Goal: Task Accomplishment & Management: Manage account settings

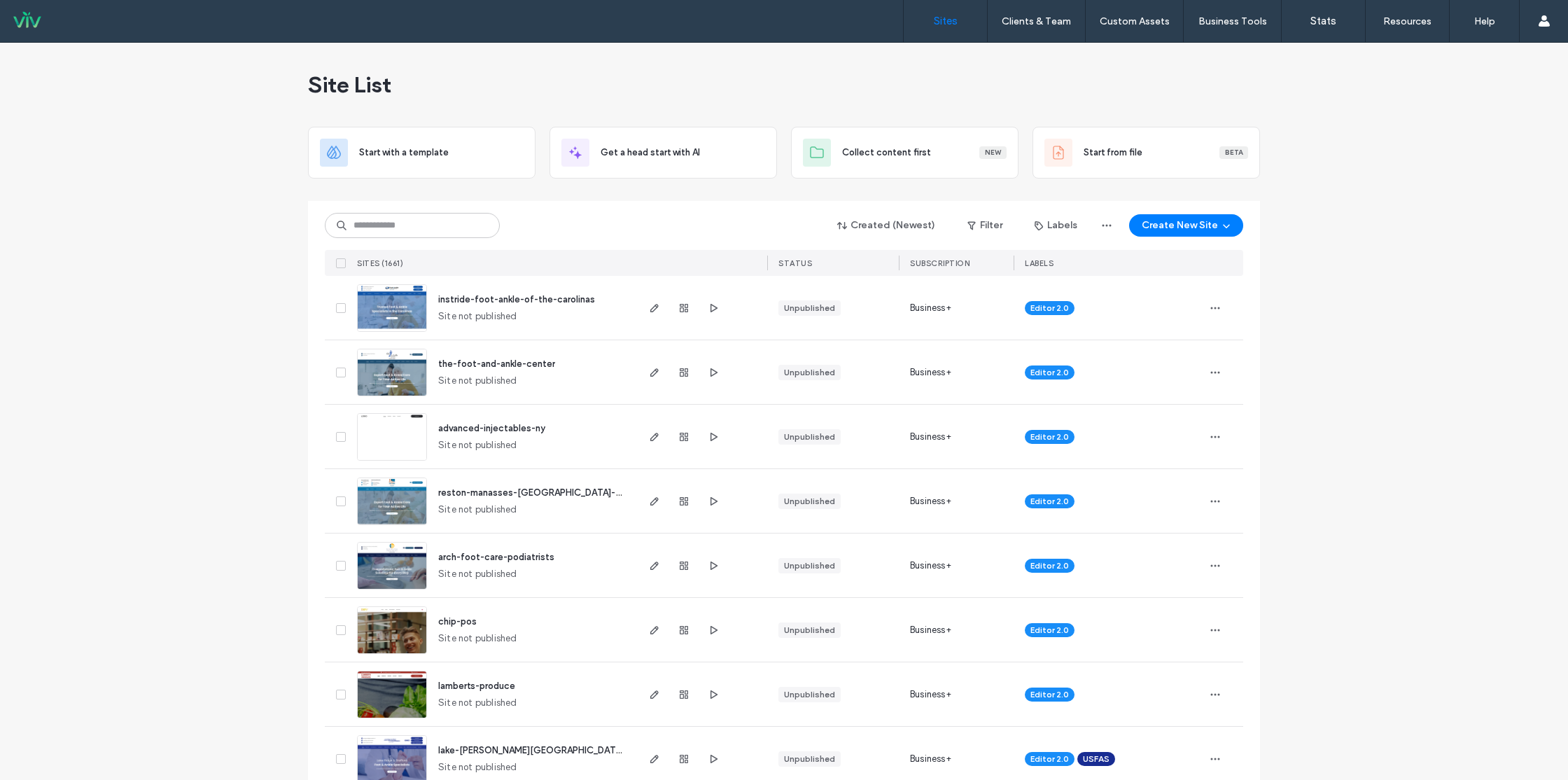
click at [453, 239] on div "Created (Newest) Filter Labels Create New Site SITES (1661) STATUS SUBSCRIPTION…" at bounding box center [784, 239] width 918 height 75
click at [454, 228] on input at bounding box center [412, 225] width 175 height 25
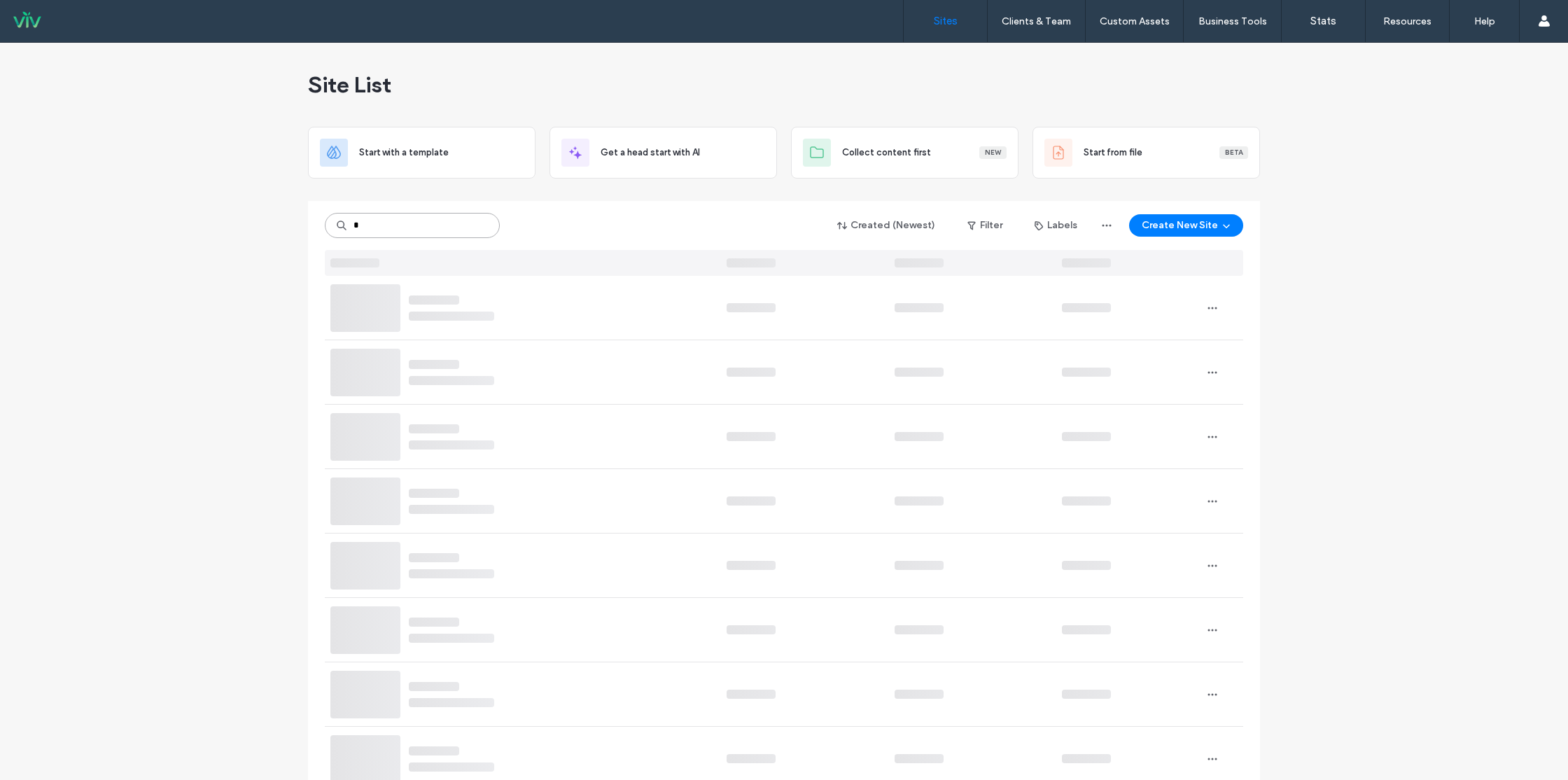
type input "*"
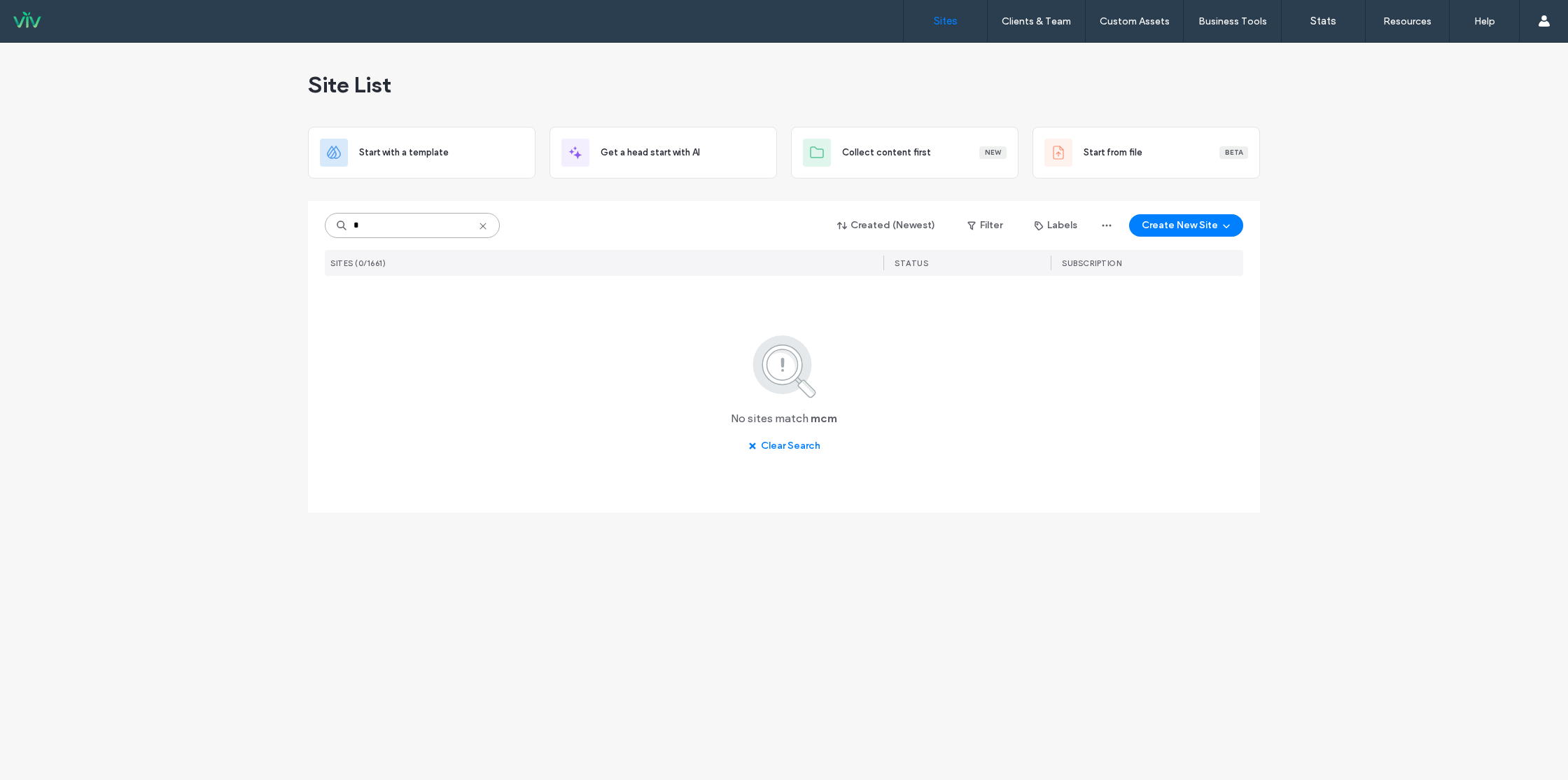
type input "*"
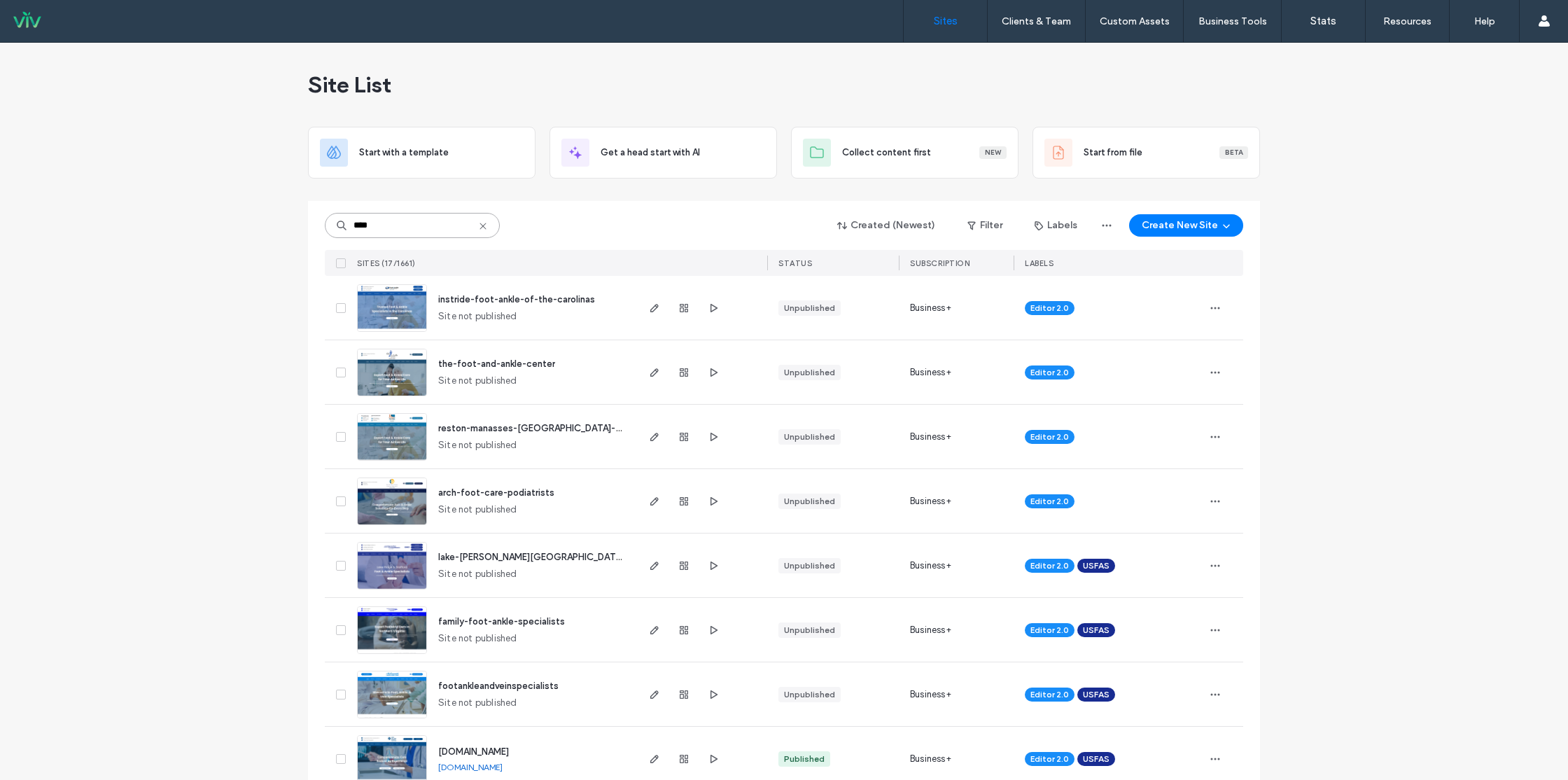
type input "****"
click at [492, 686] on span "footankleandveinspecialists" at bounding box center [498, 686] width 121 height 10
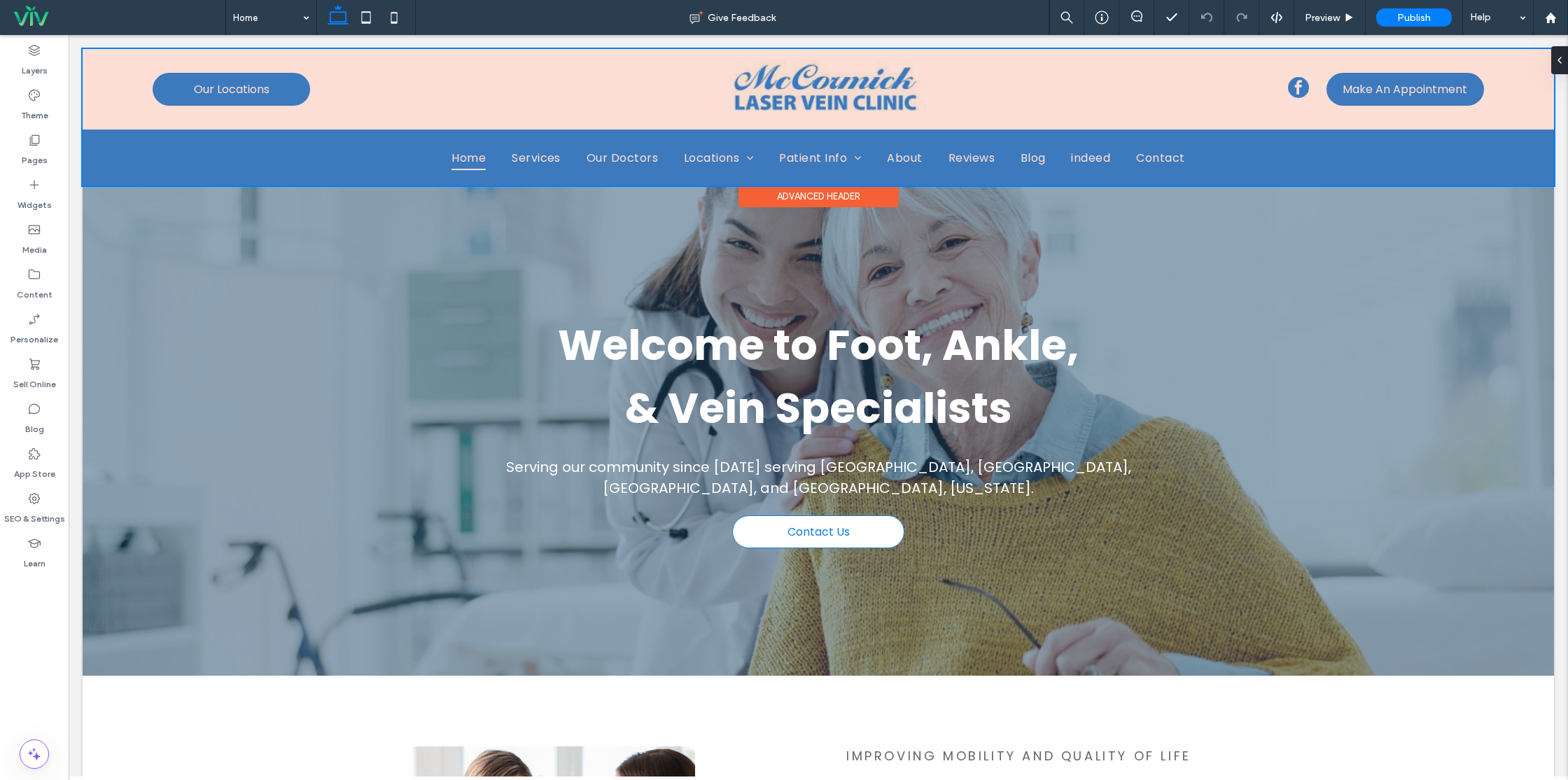
click at [610, 160] on div at bounding box center [818, 117] width 1471 height 137
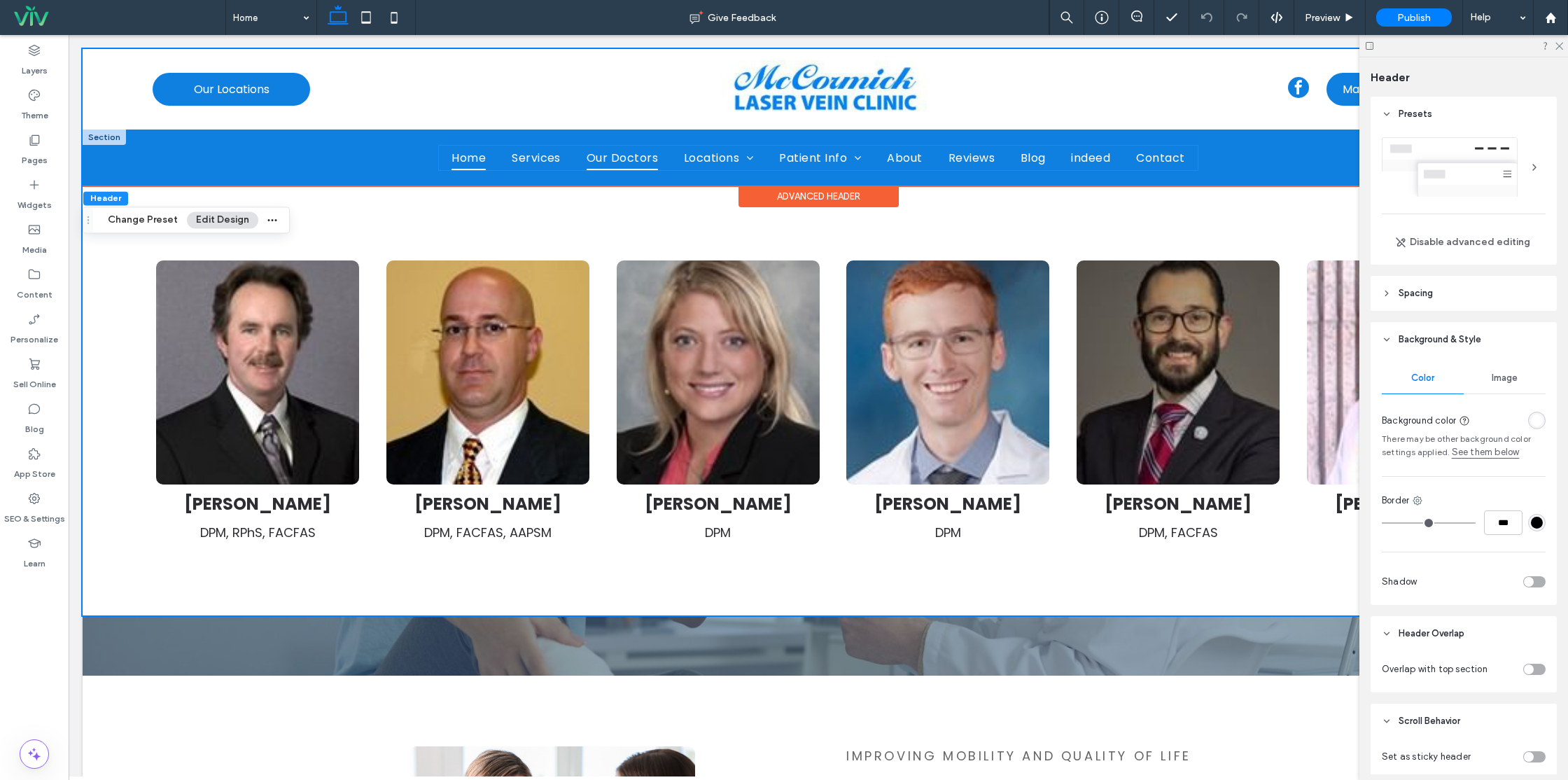
click at [609, 157] on span "Our Doctors" at bounding box center [622, 157] width 72 height 25
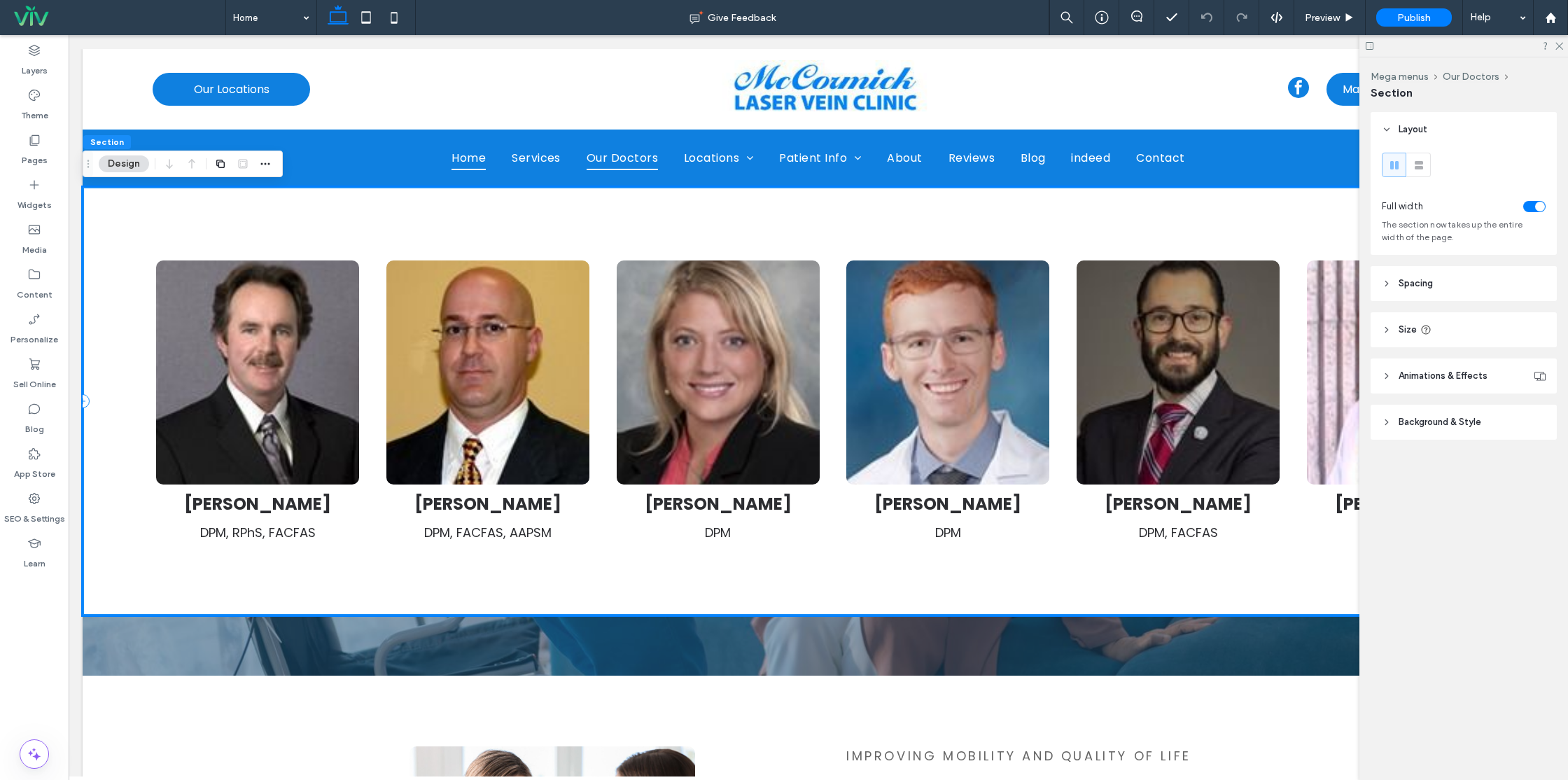
click at [971, 240] on div "Michael T. McCormick DPM, RPhS, FACFAS Roy Clint Laird DPM, FACFAS, AAPSM Barbr…" at bounding box center [818, 401] width 1471 height 428
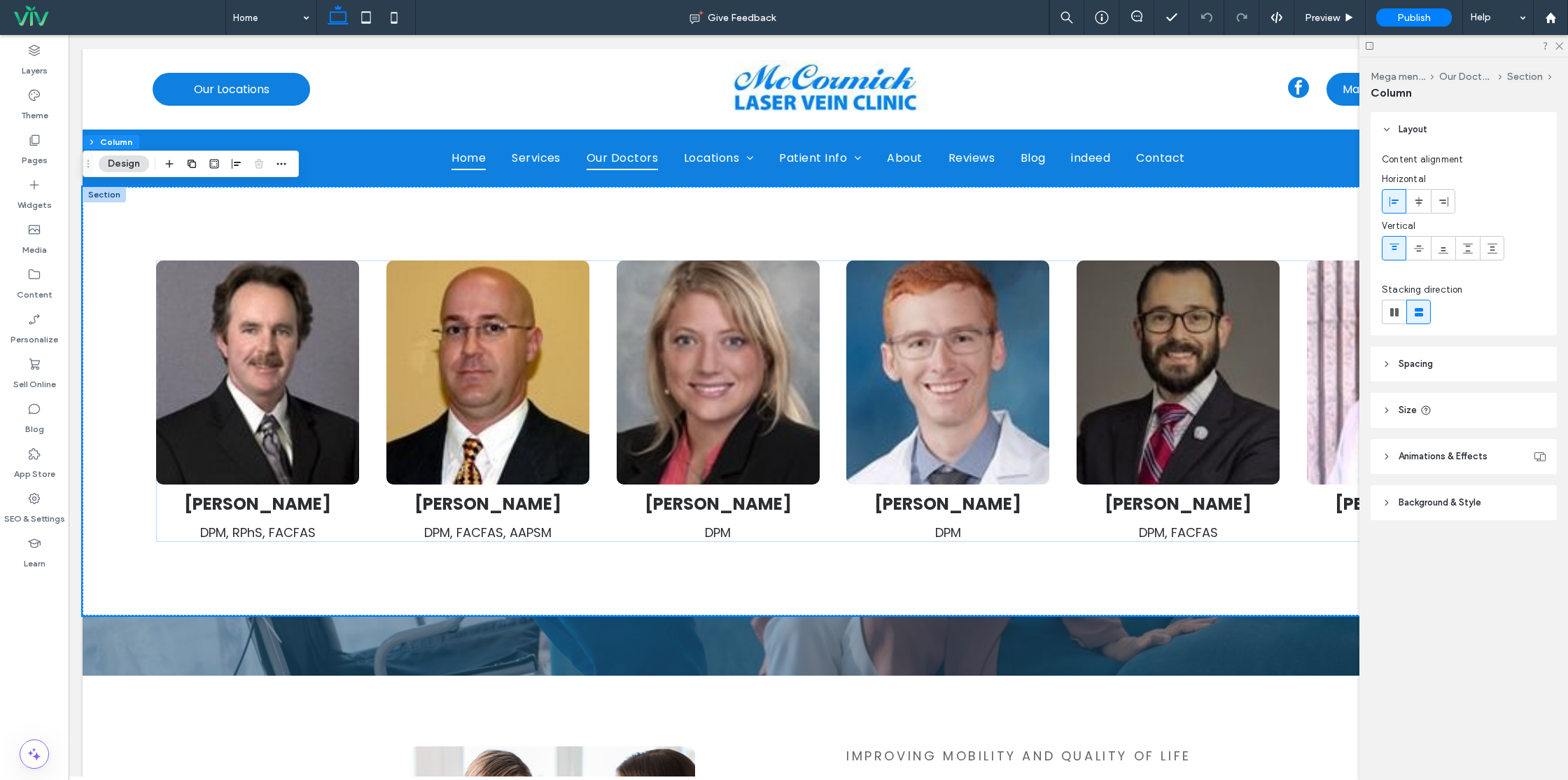
click at [126, 164] on button "Design" at bounding box center [123, 164] width 50 height 17
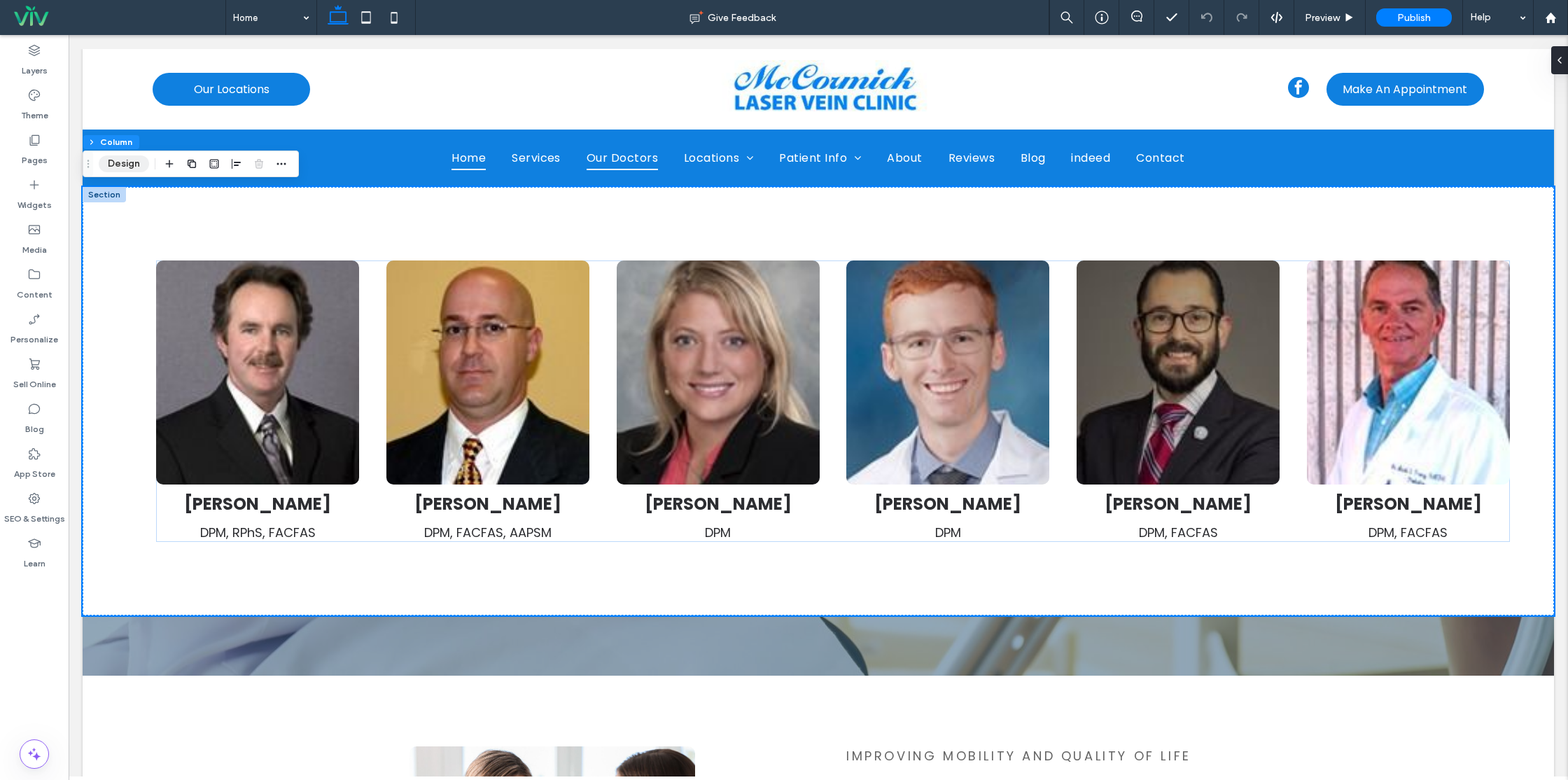
click at [126, 164] on button "Design" at bounding box center [123, 164] width 50 height 17
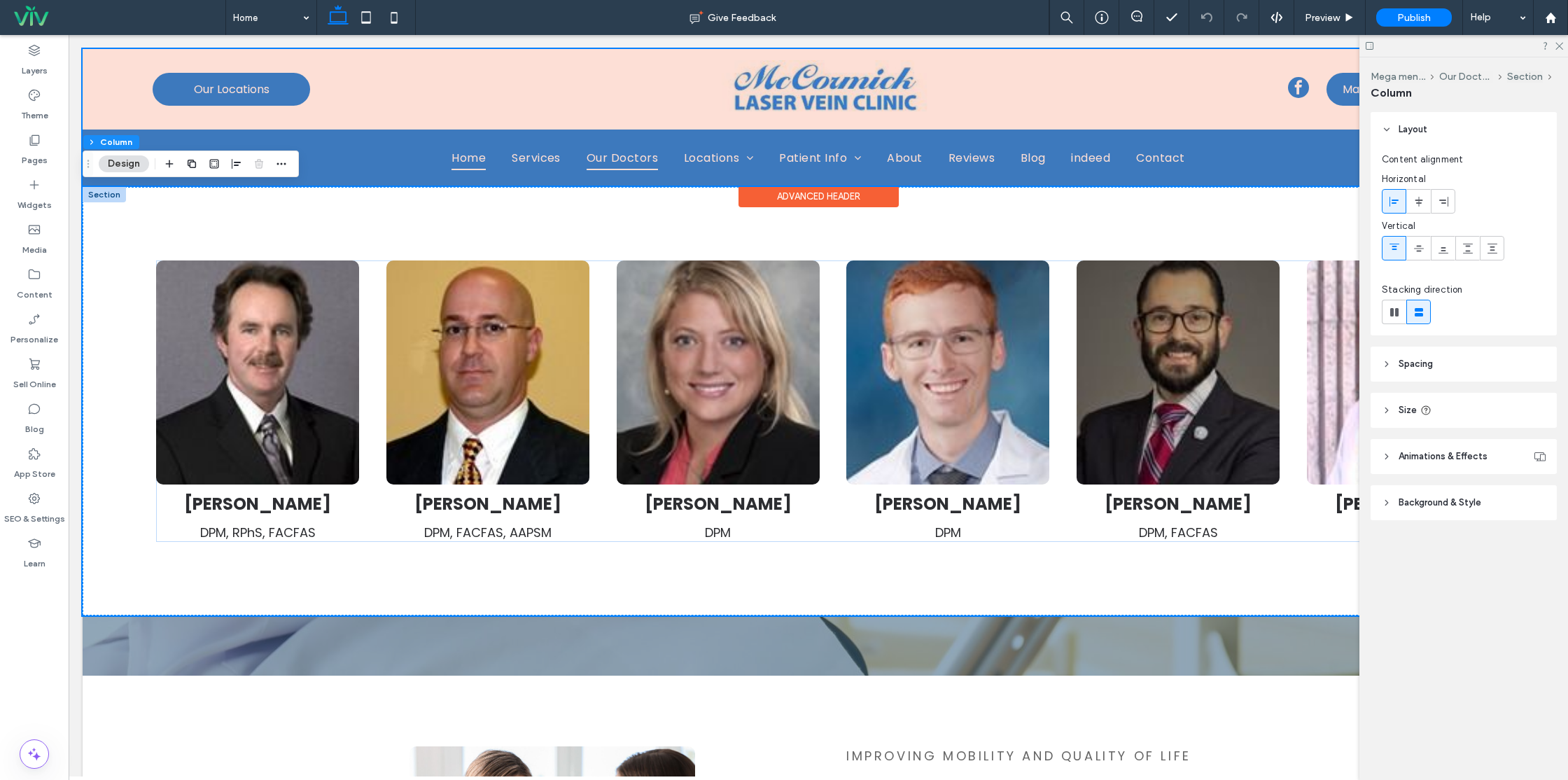
click at [554, 149] on div at bounding box center [818, 117] width 1471 height 137
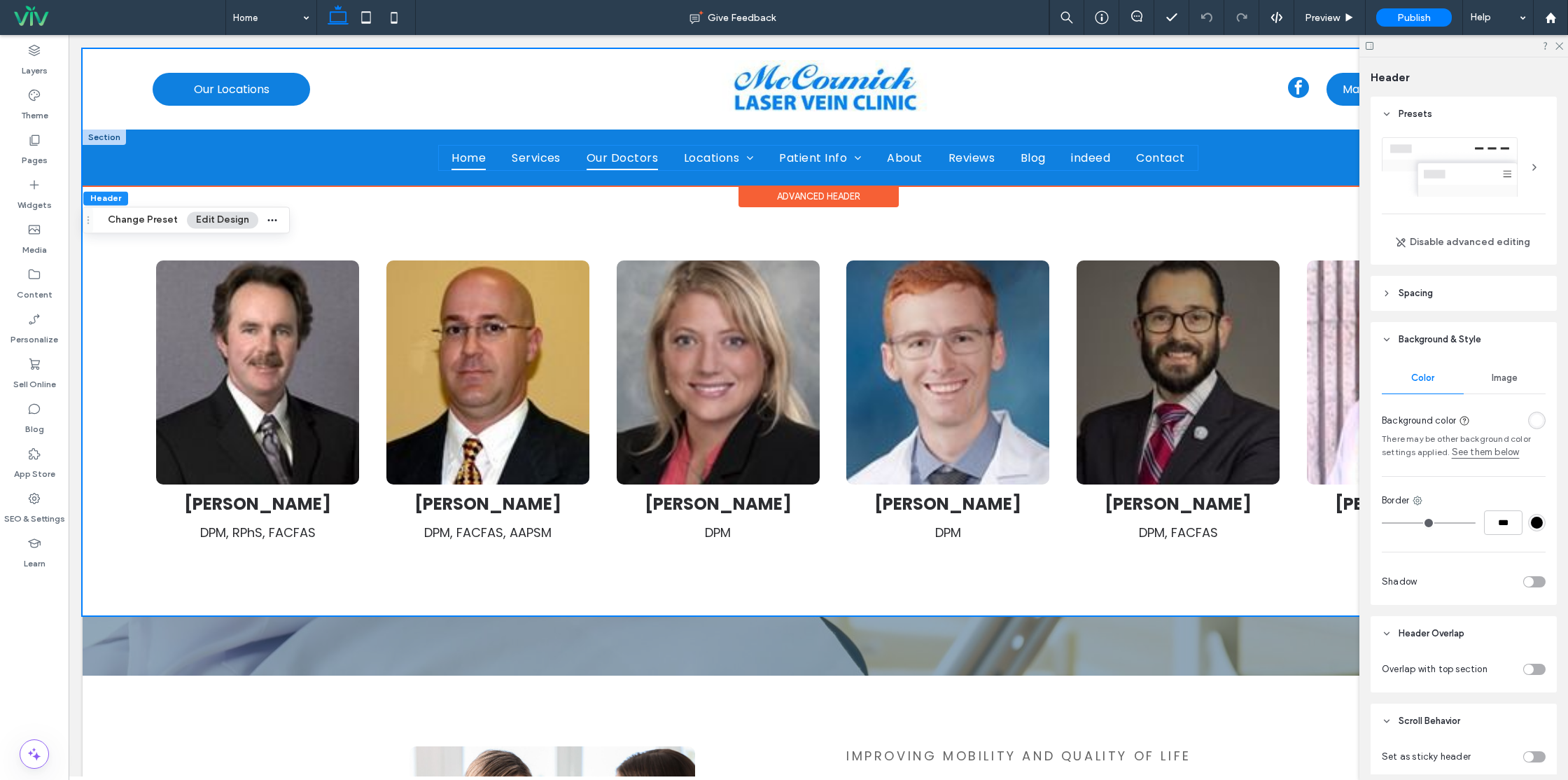
click at [587, 156] on span "Our Doctors" at bounding box center [622, 157] width 72 height 25
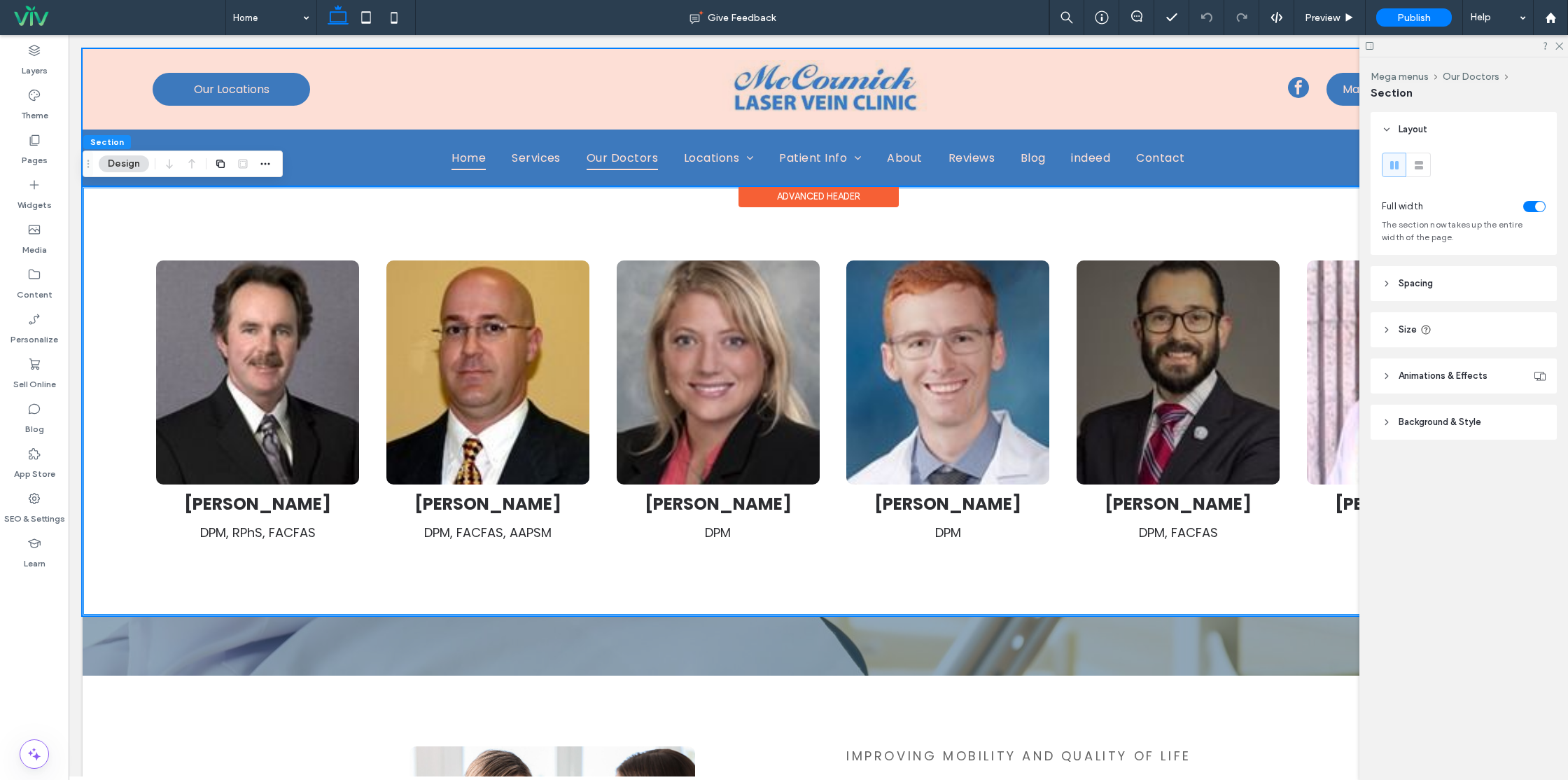
click at [583, 156] on div at bounding box center [818, 117] width 1471 height 137
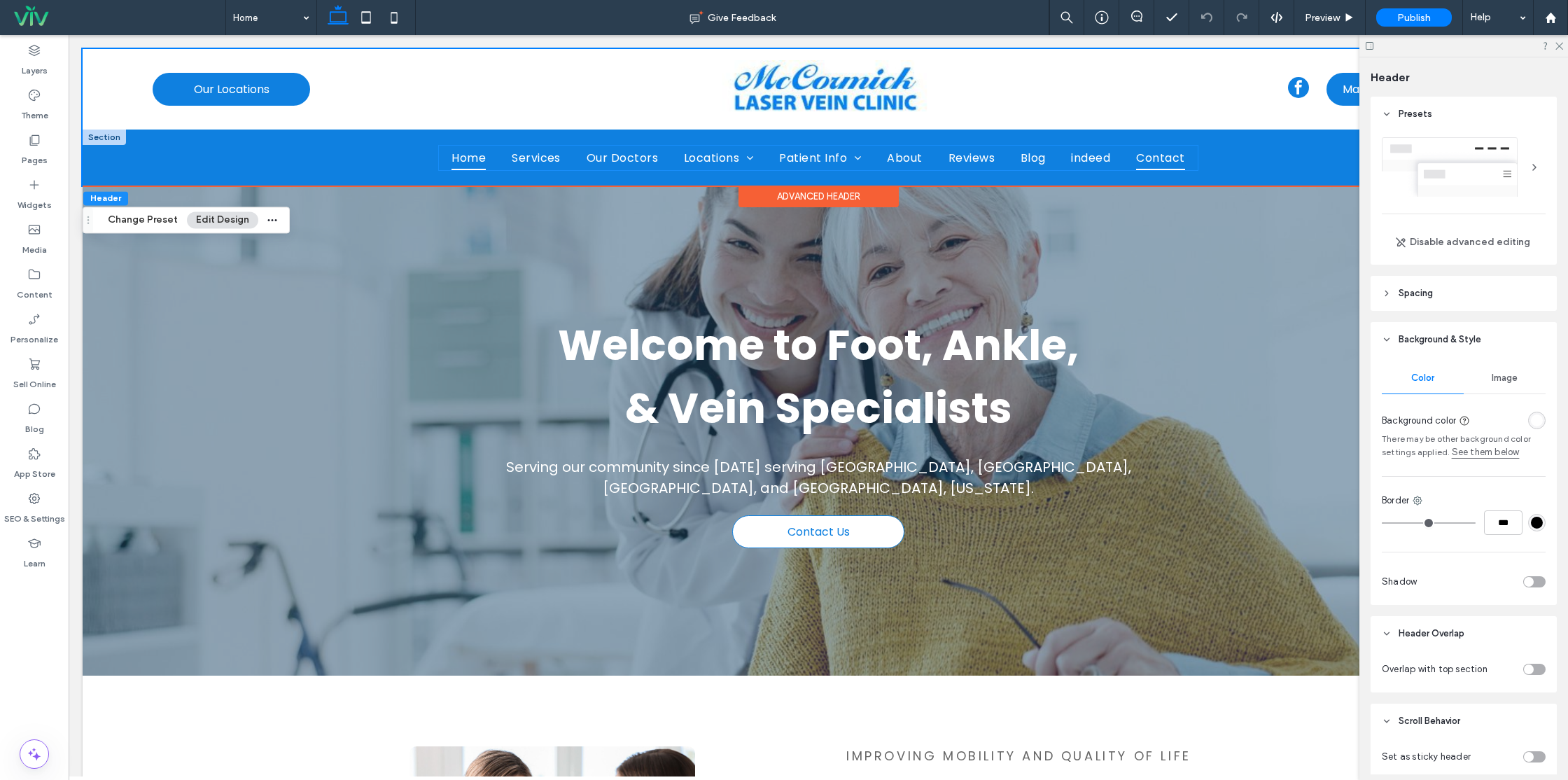
click at [1155, 166] on span "Contact" at bounding box center [1160, 157] width 49 height 25
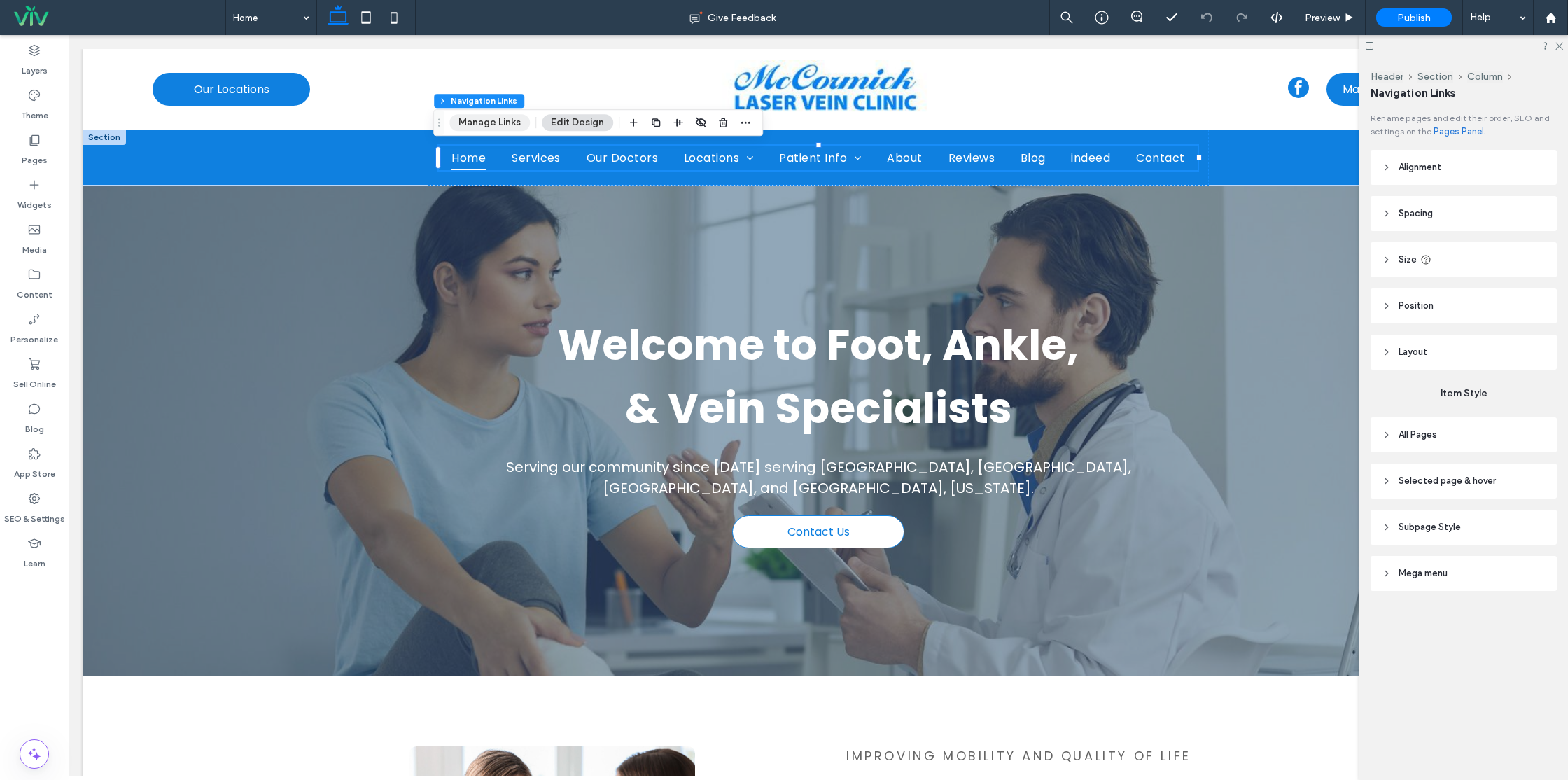
click at [488, 121] on button "Manage Links" at bounding box center [490, 122] width 80 height 17
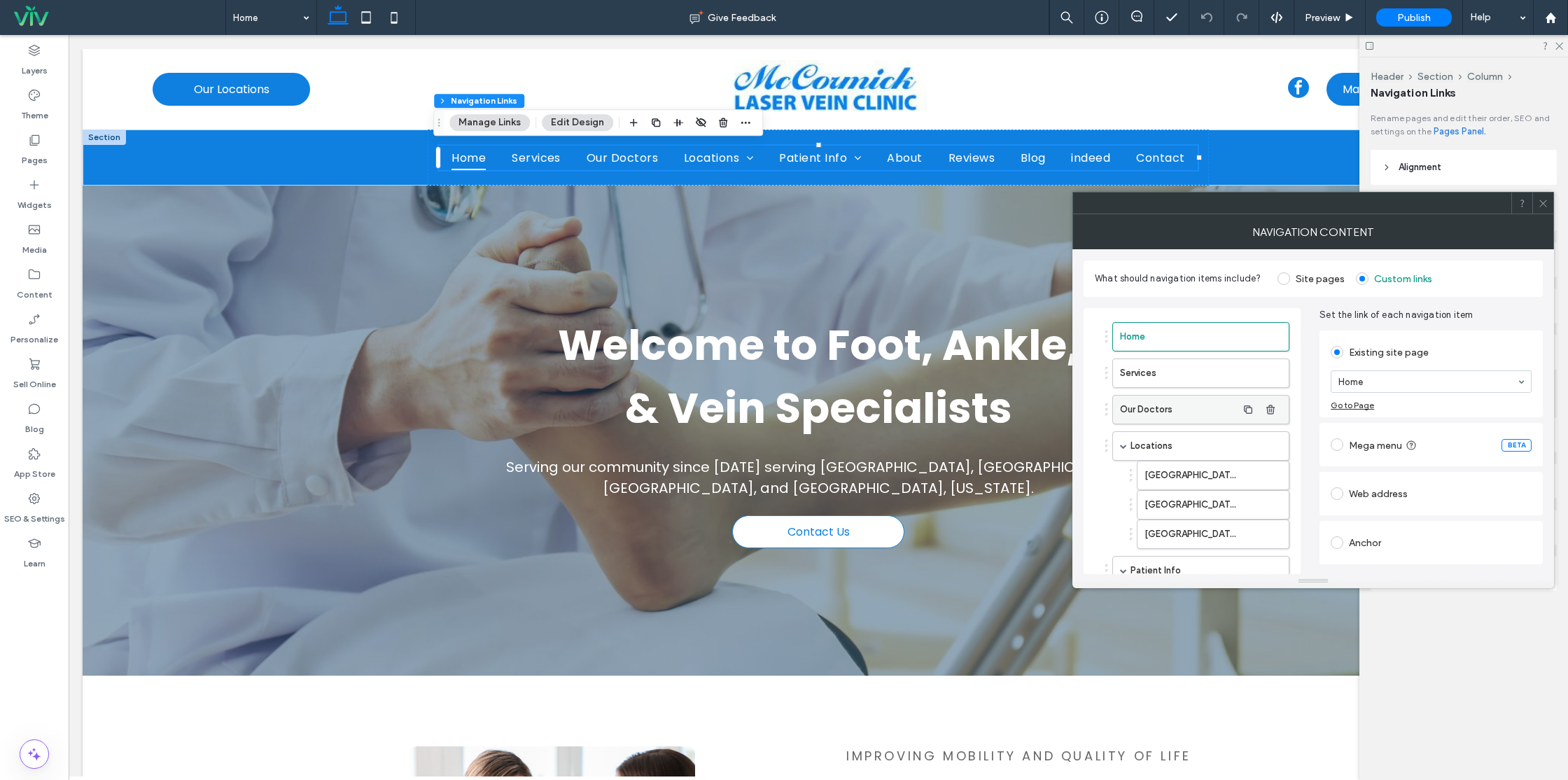
click at [1171, 419] on label "Our Doctors" at bounding box center [1178, 410] width 117 height 28
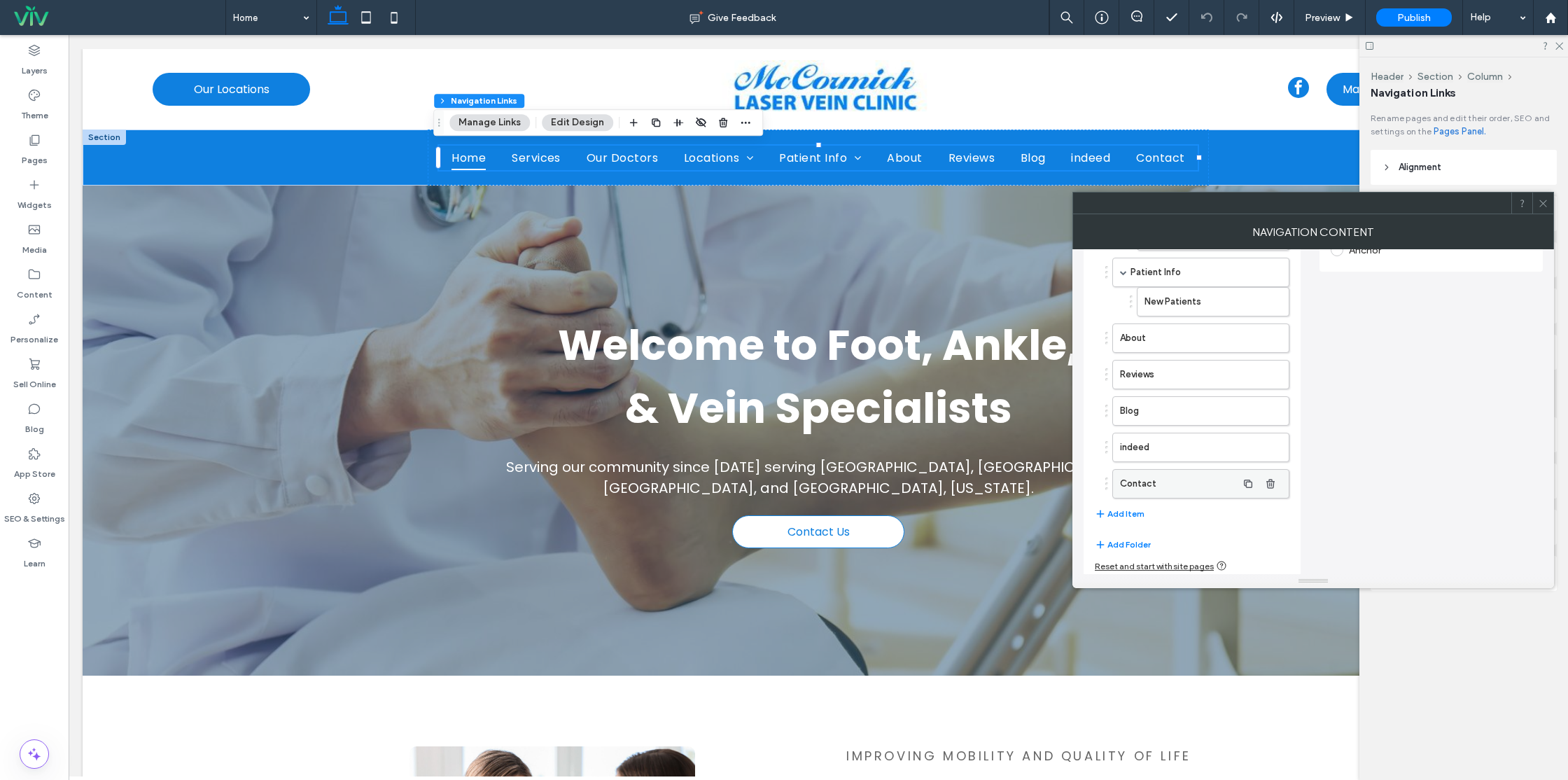
scroll to position [303, 0]
click at [1136, 511] on button "Add Item" at bounding box center [1120, 510] width 50 height 17
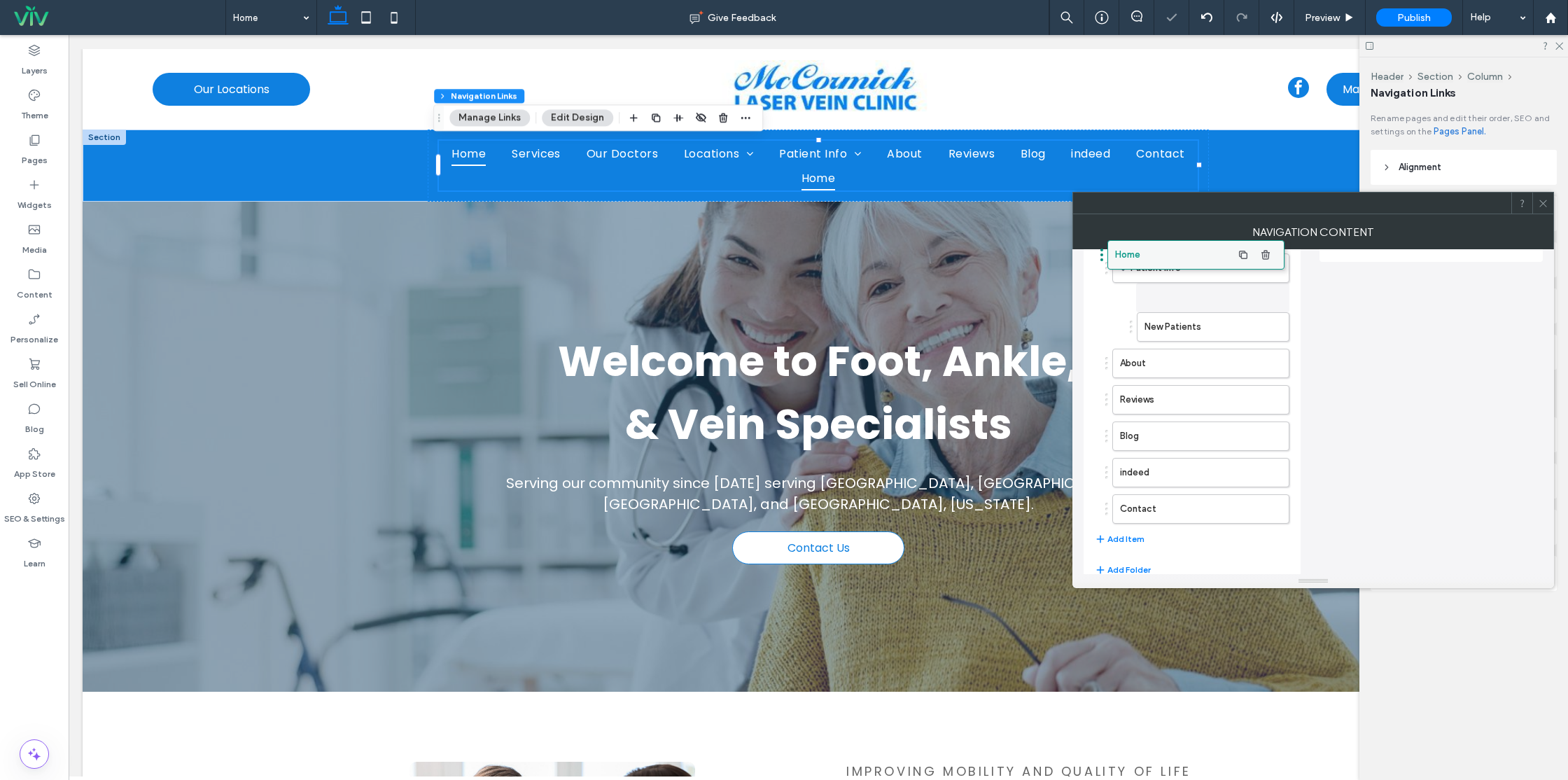
scroll to position [339, 0]
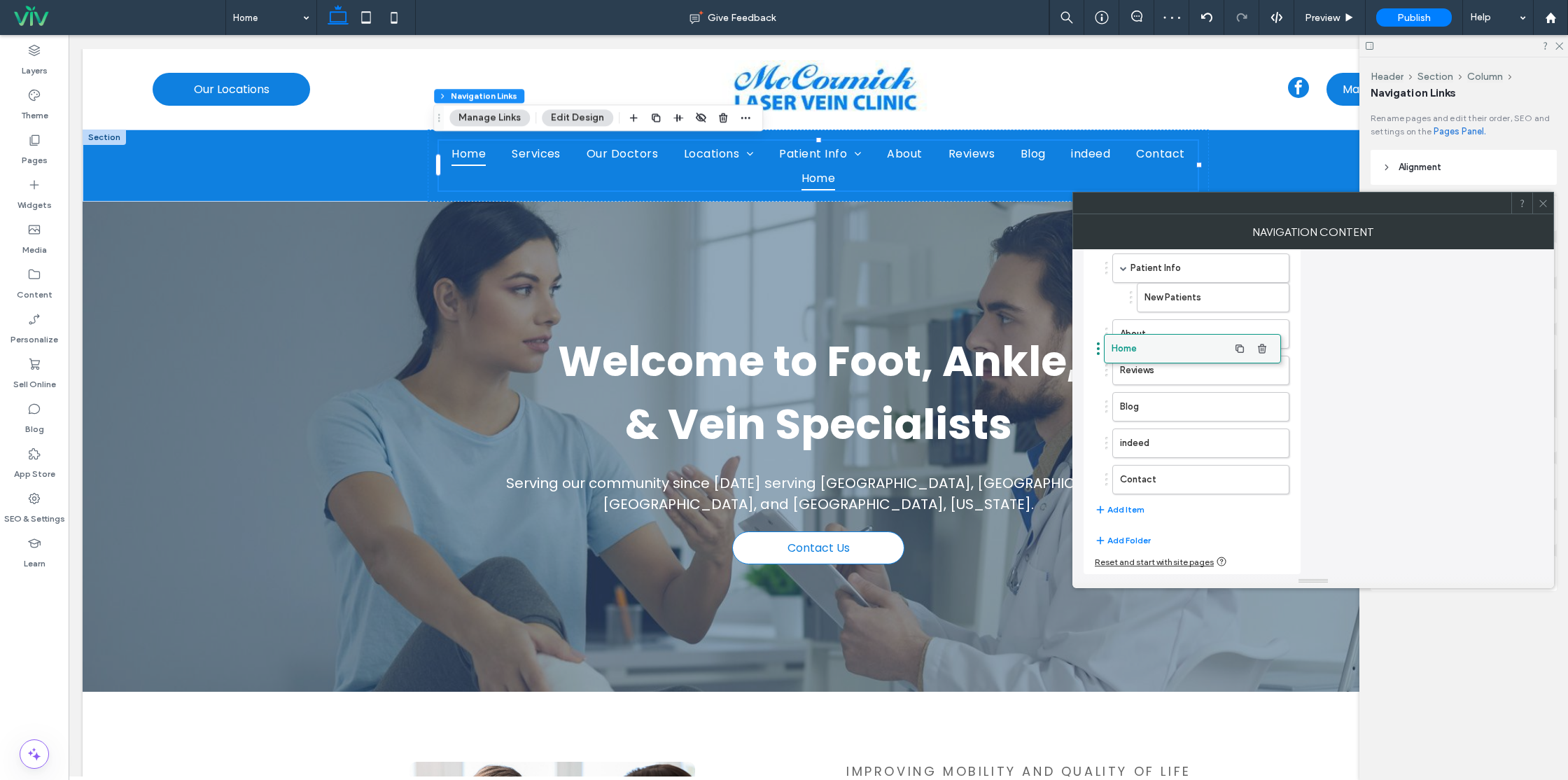
drag, startPoint x: 1201, startPoint y: 398, endPoint x: 1177, endPoint y: 354, distance: 50.1
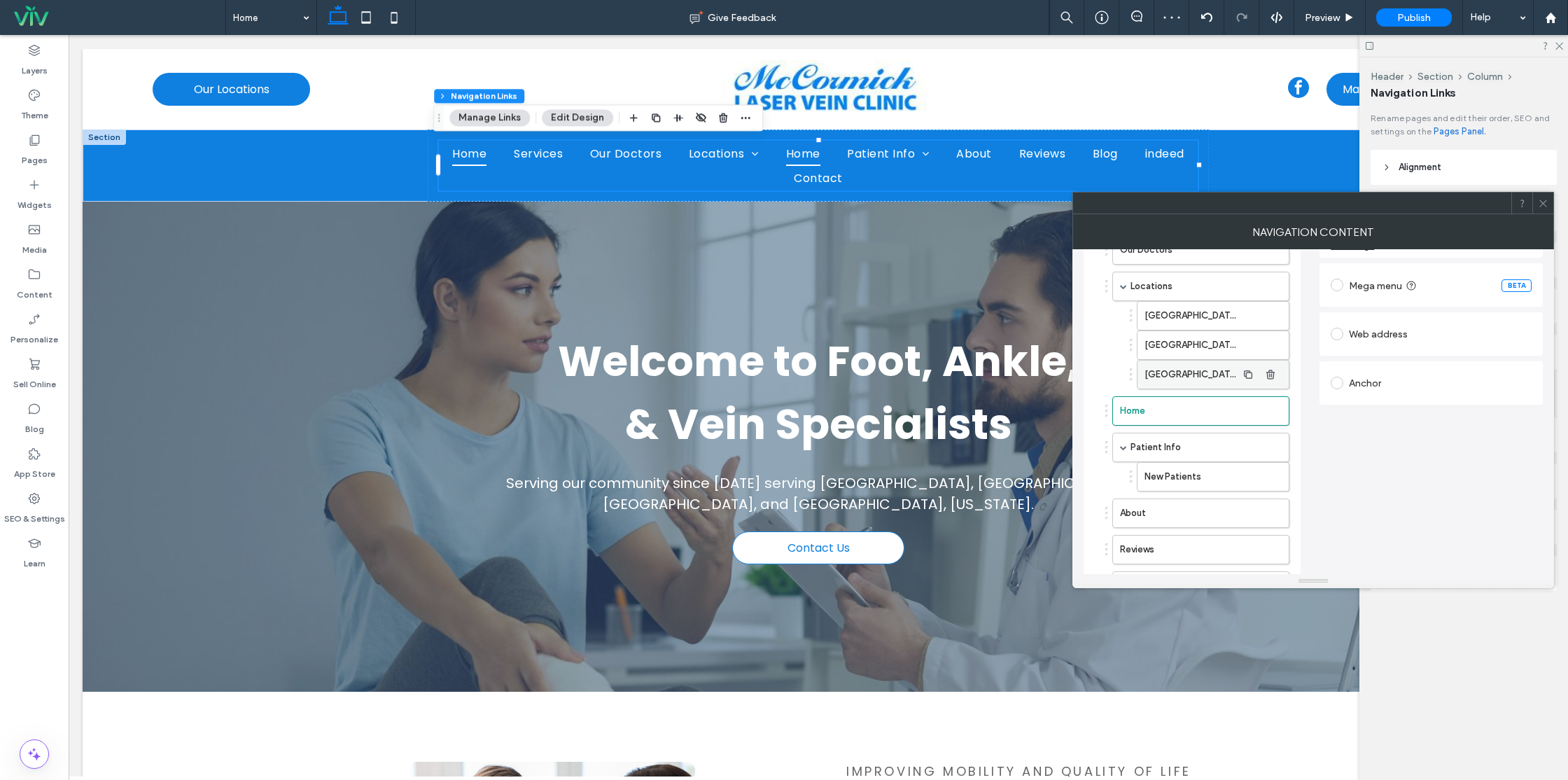
scroll to position [44, 0]
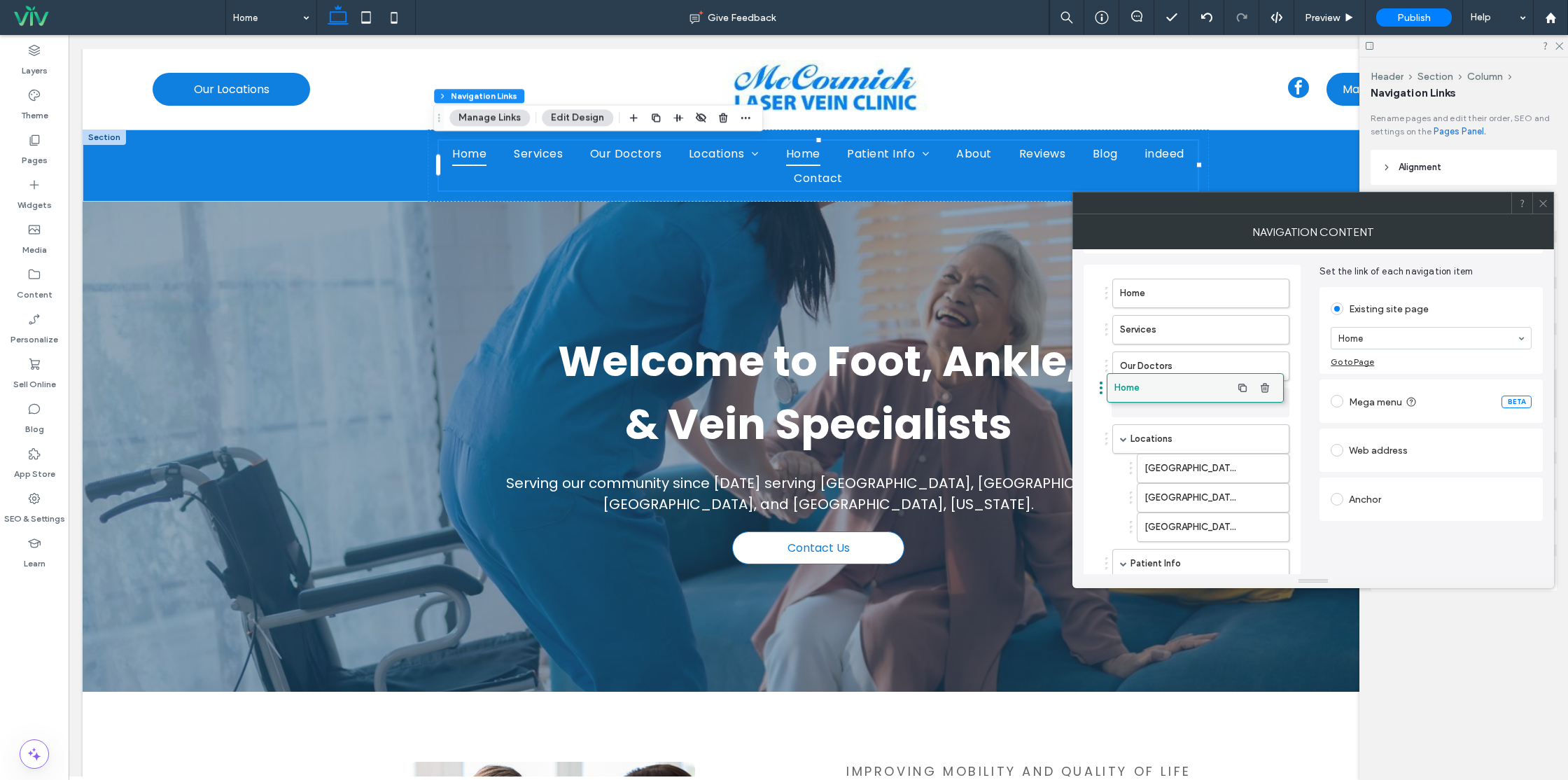
drag, startPoint x: 1149, startPoint y: 528, endPoint x: 1143, endPoint y: 388, distance: 140.1
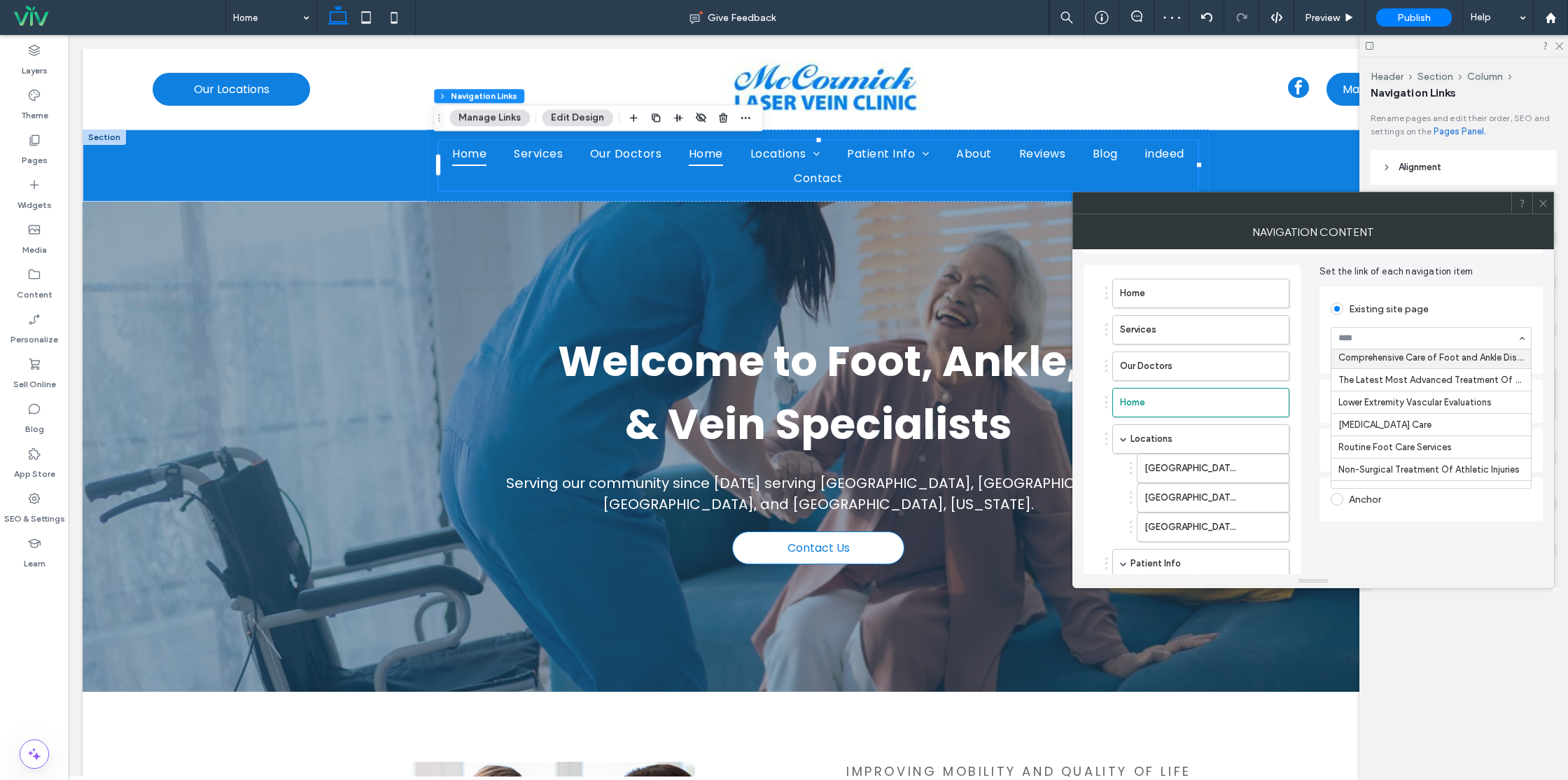
scroll to position [101, 0]
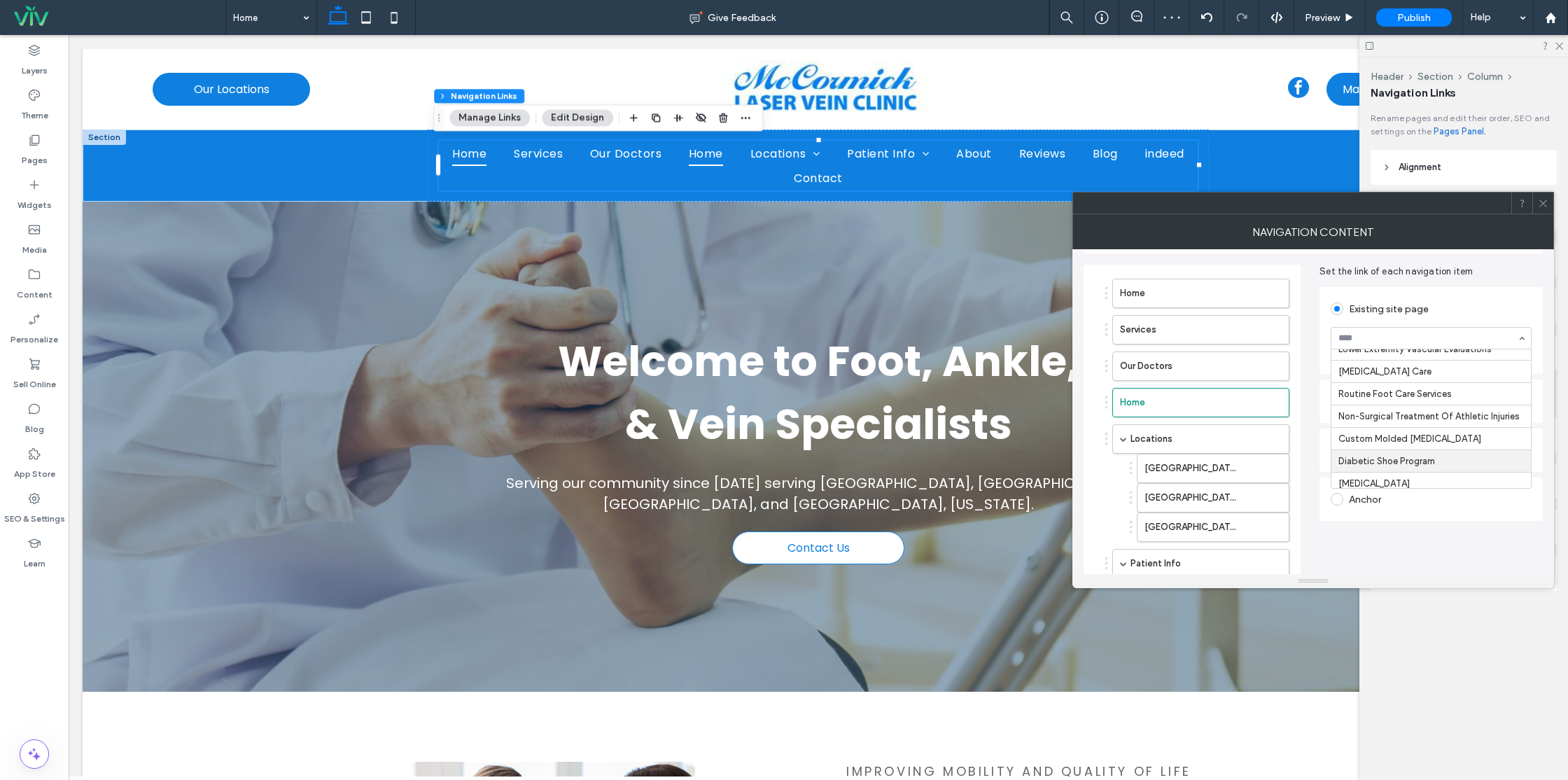
click at [1416, 546] on div "Existing site page Home Services Comprehensive Care of Foot and Ankle Disorders…" at bounding box center [1431, 424] width 223 height 281
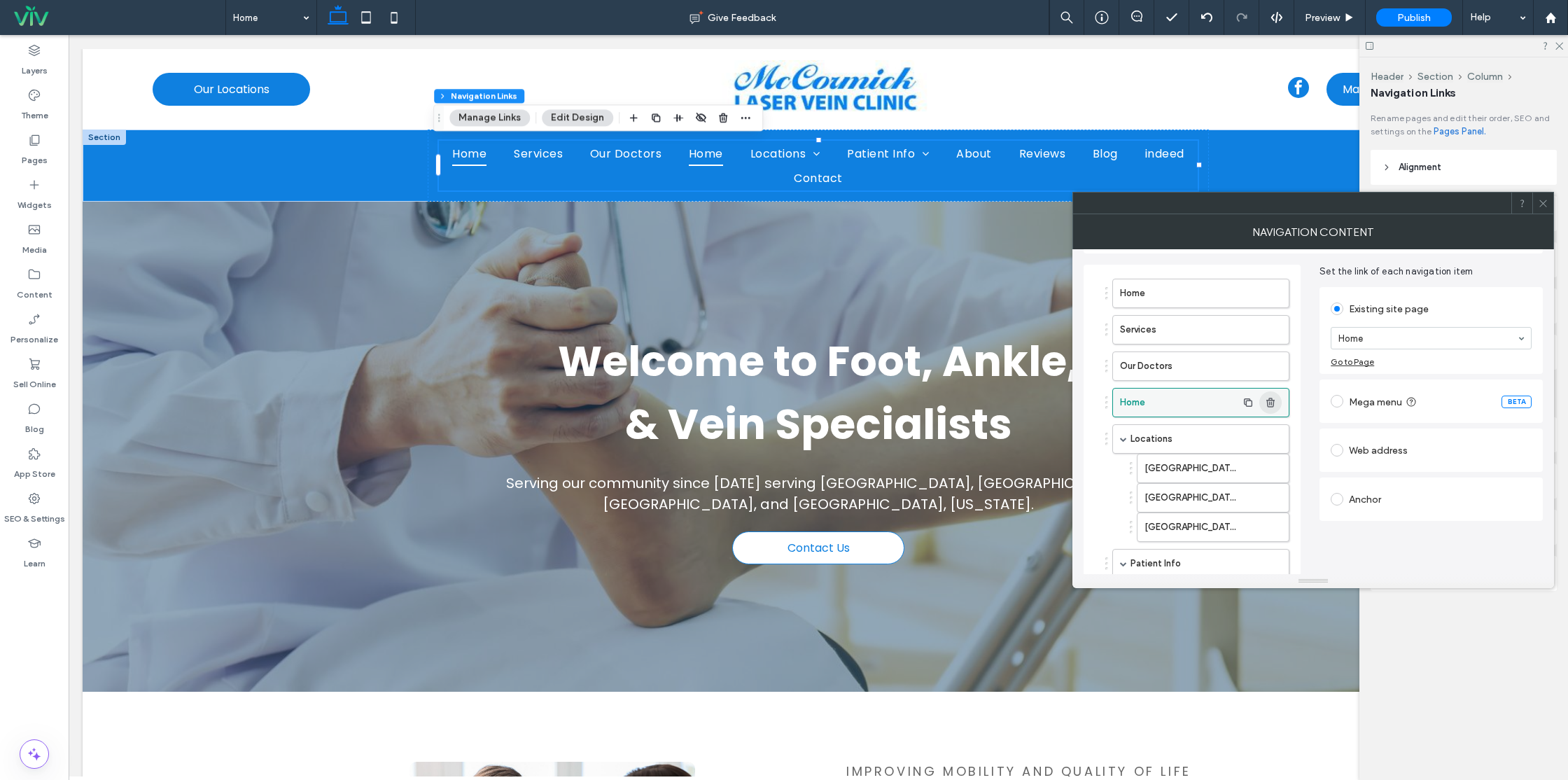
click at [1276, 401] on span "button" at bounding box center [1270, 403] width 22 height 22
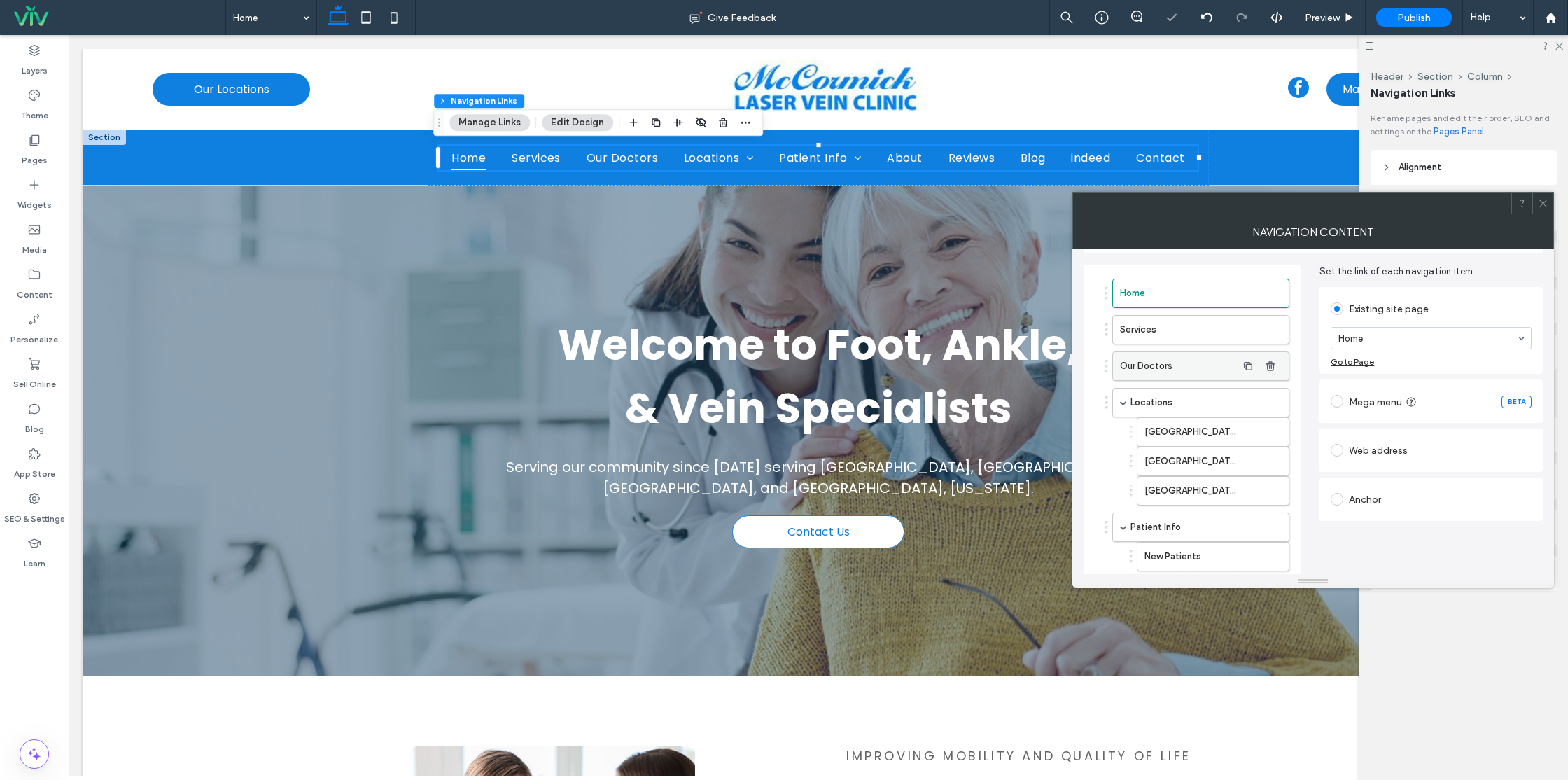
click at [1170, 362] on label "Our Doctors" at bounding box center [1178, 366] width 117 height 28
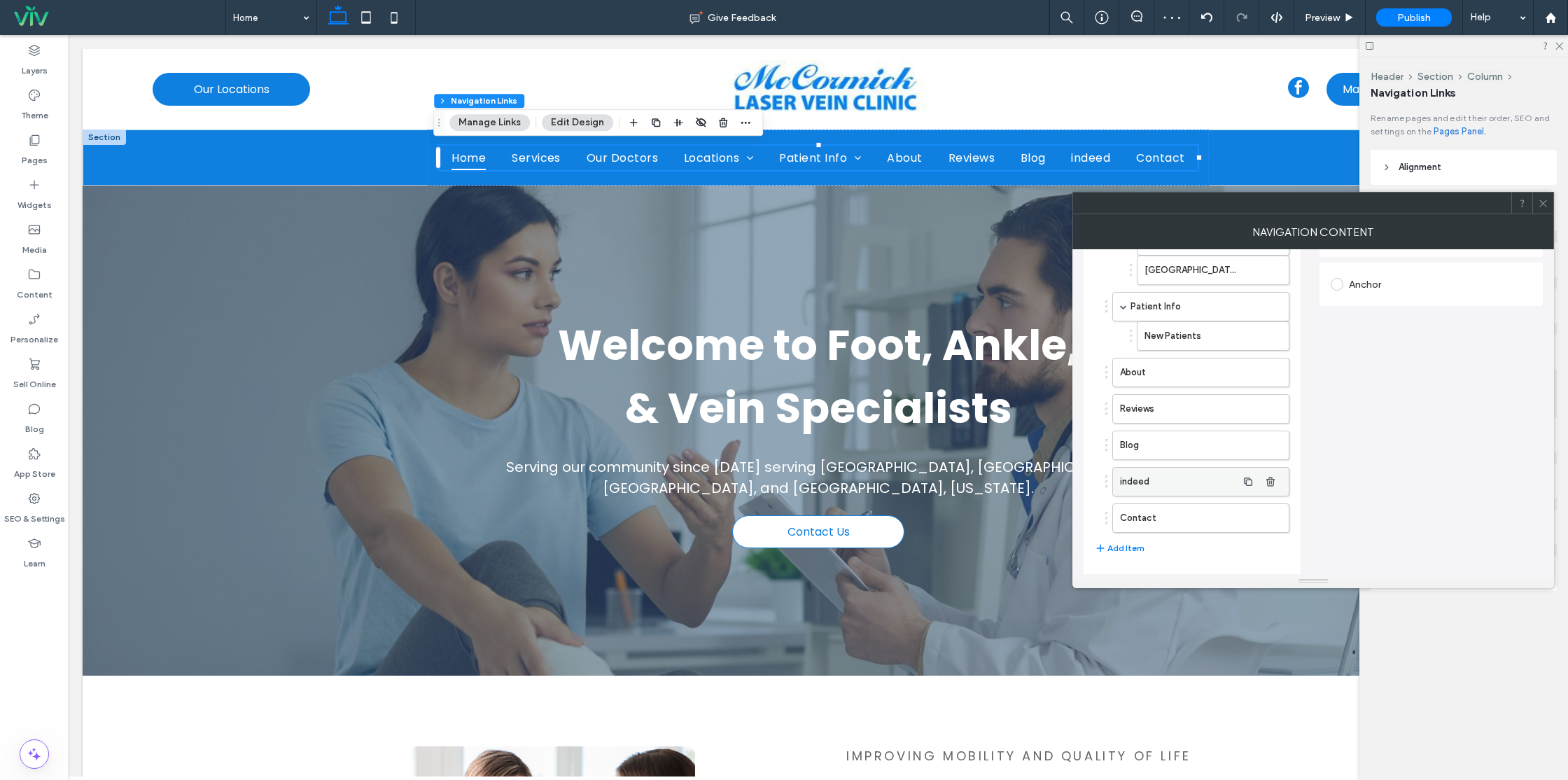
scroll to position [303, 0]
click at [1137, 533] on button "Add Folder" at bounding box center [1123, 541] width 56 height 17
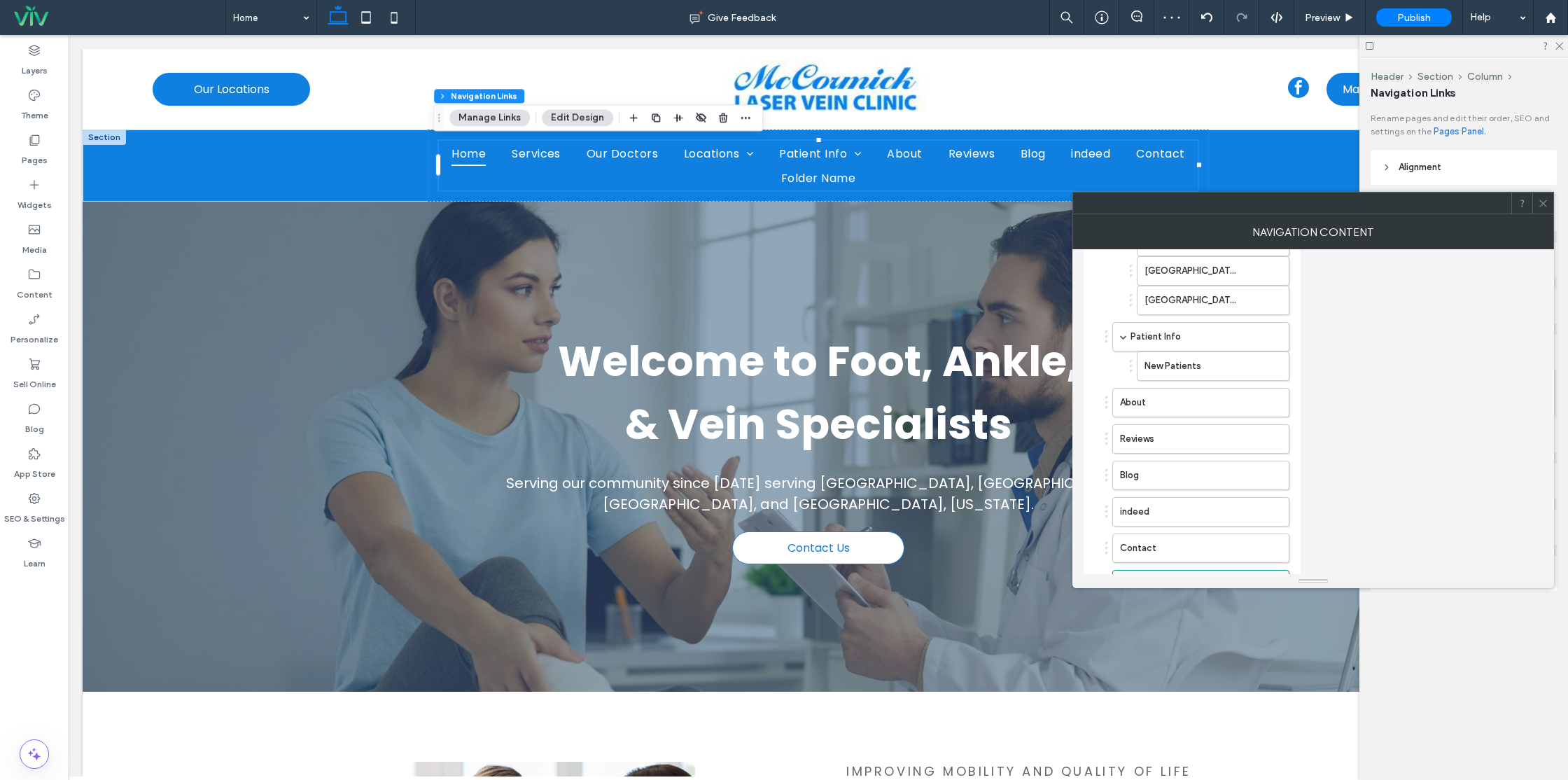
scroll to position [339, 0]
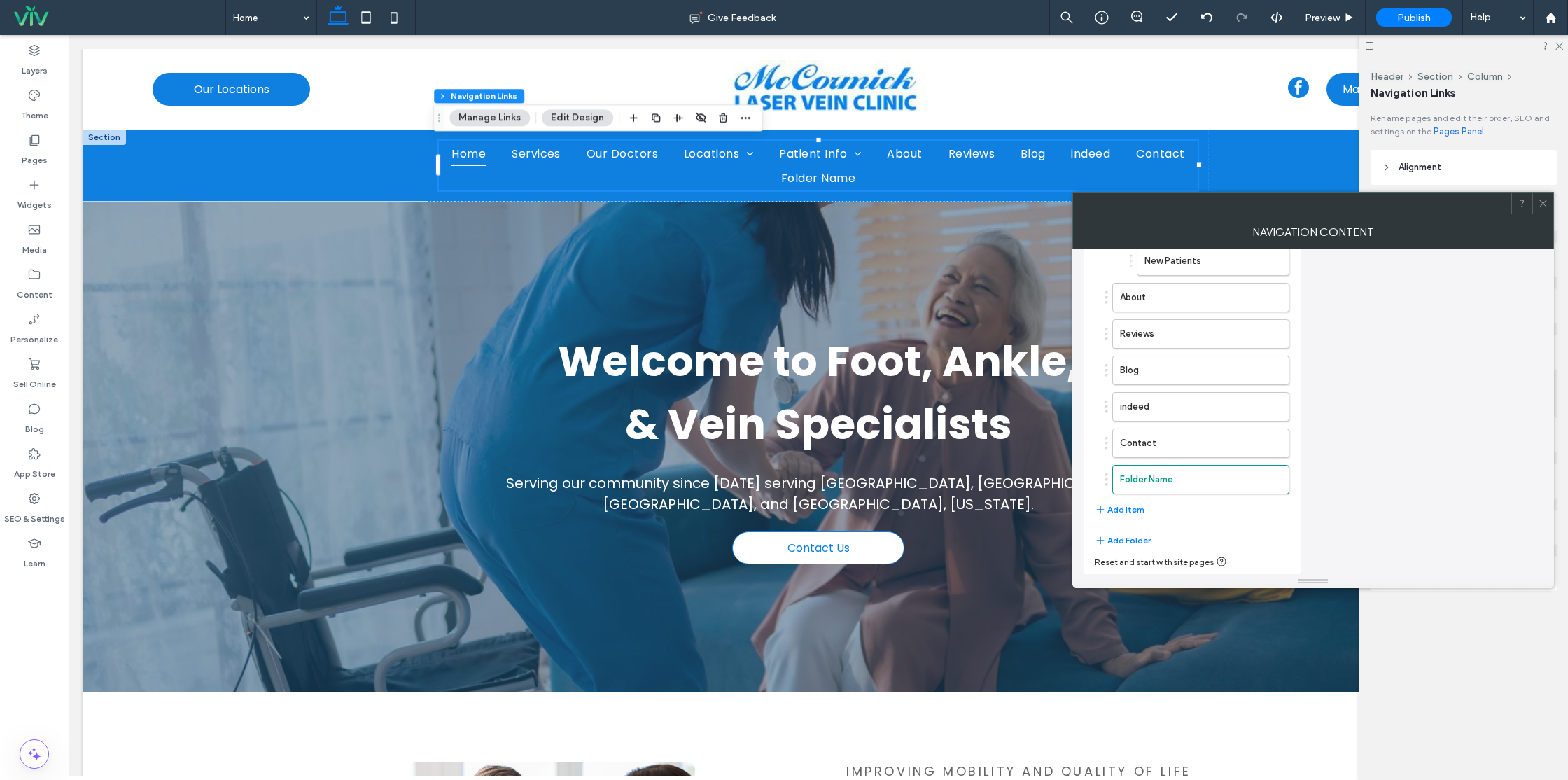
click at [1150, 495] on div "Home Services Our Doctors Locations Venice Englewood Port Charlotte Patient Inf…" at bounding box center [1193, 251] width 195 height 549
drag, startPoint x: 1183, startPoint y: 339, endPoint x: 1138, endPoint y: 332, distance: 45.5
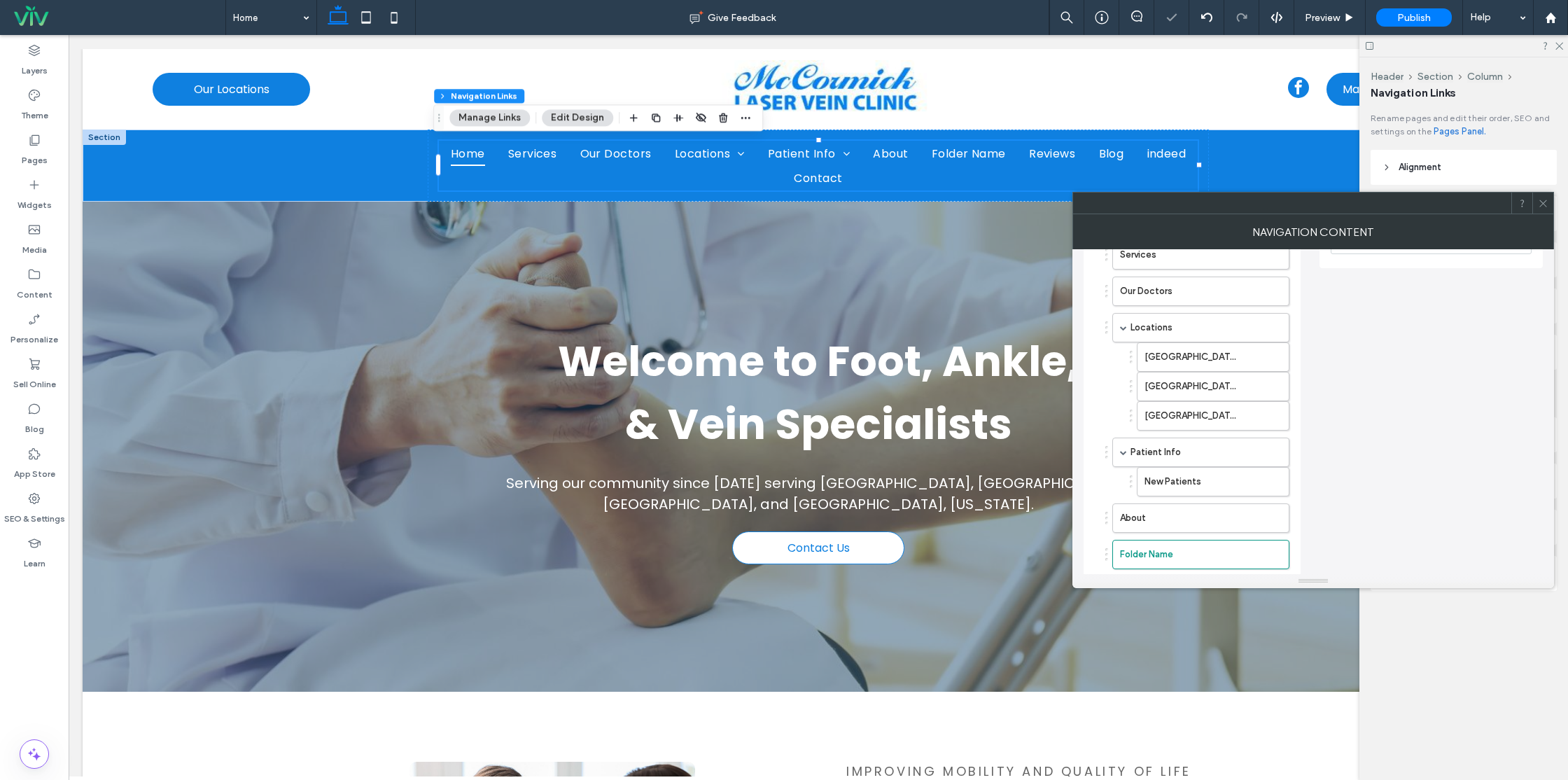
scroll to position [122, 0]
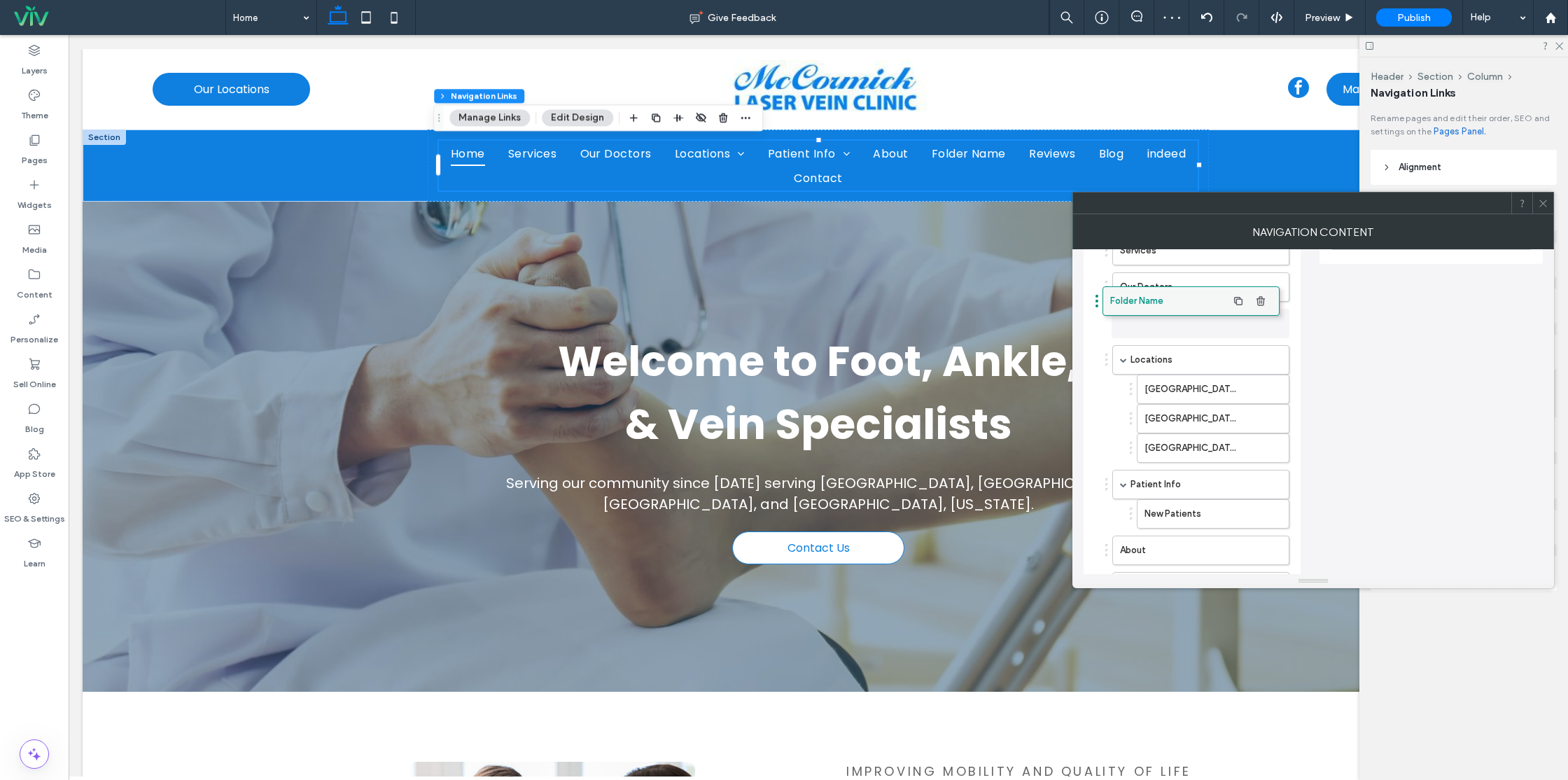
drag, startPoint x: 1170, startPoint y: 547, endPoint x: 1159, endPoint y: 298, distance: 249.2
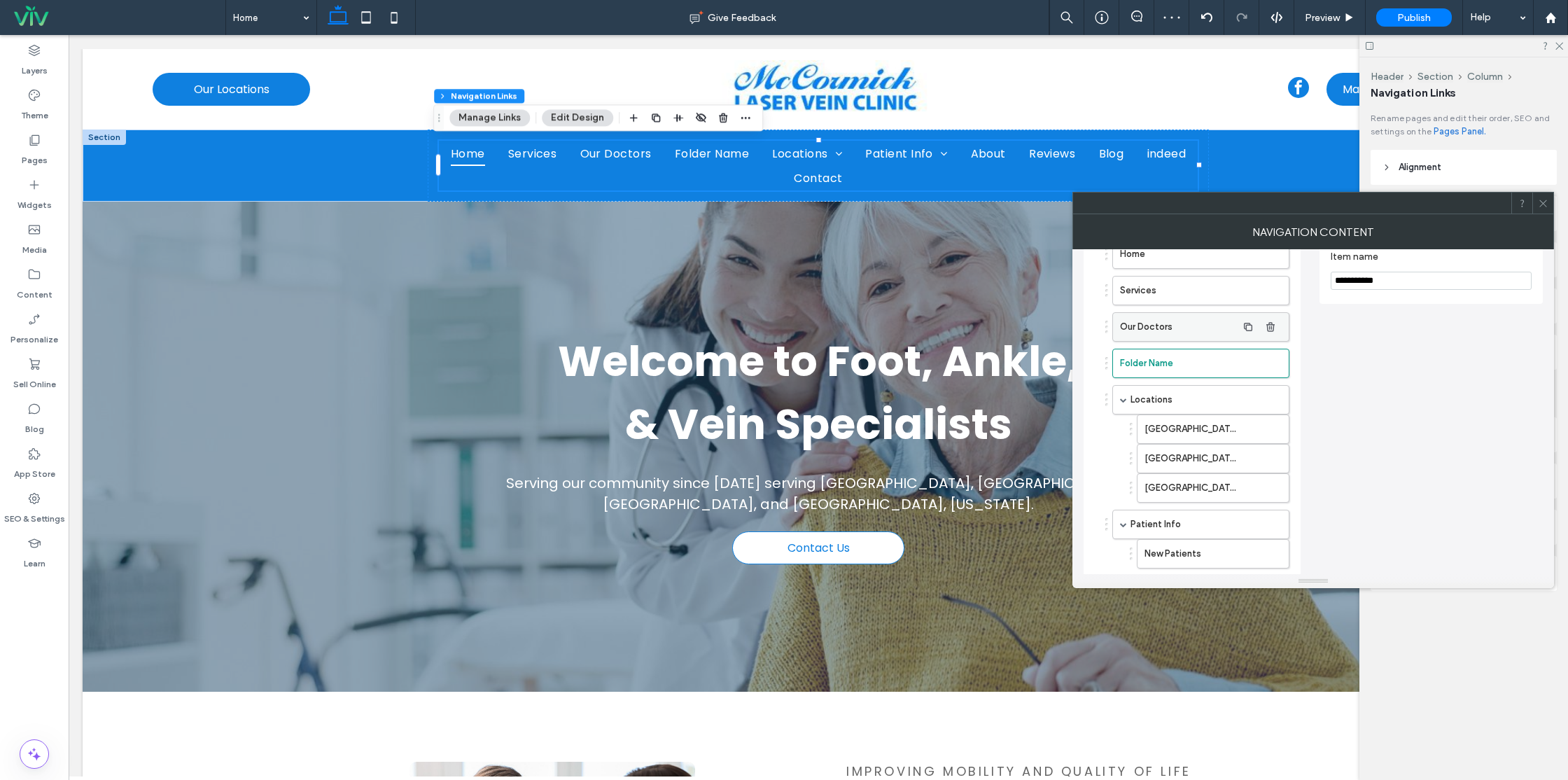
scroll to position [68, 0]
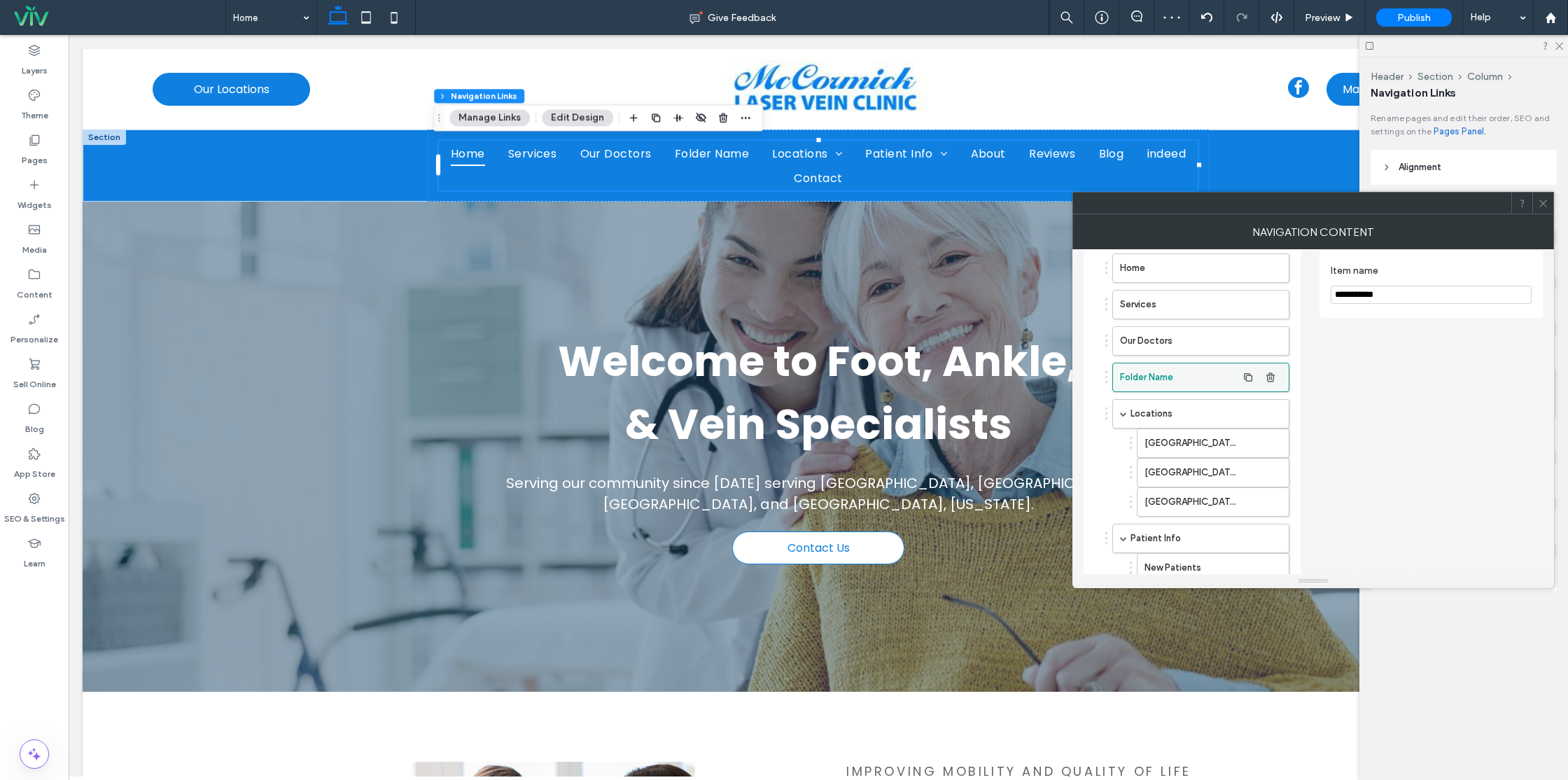
click at [1204, 380] on label "Folder Name" at bounding box center [1178, 377] width 117 height 28
drag, startPoint x: 1388, startPoint y: 294, endPoint x: 1317, endPoint y: 286, distance: 71.4
click at [1317, 286] on div "**********" at bounding box center [1313, 536] width 459 height 617
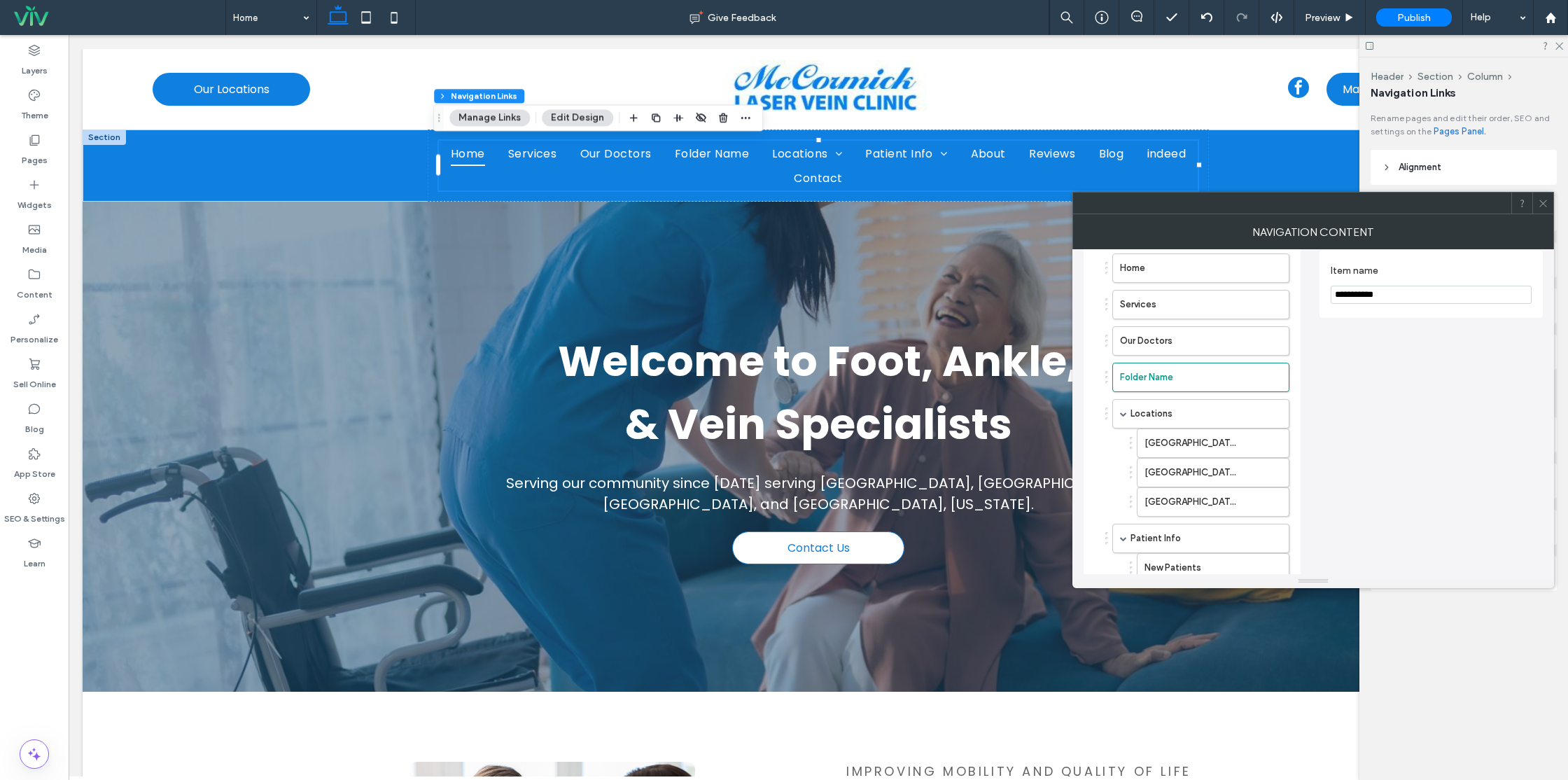
type input "**********"
click at [1401, 382] on div "**********" at bounding box center [1431, 542] width 223 height 606
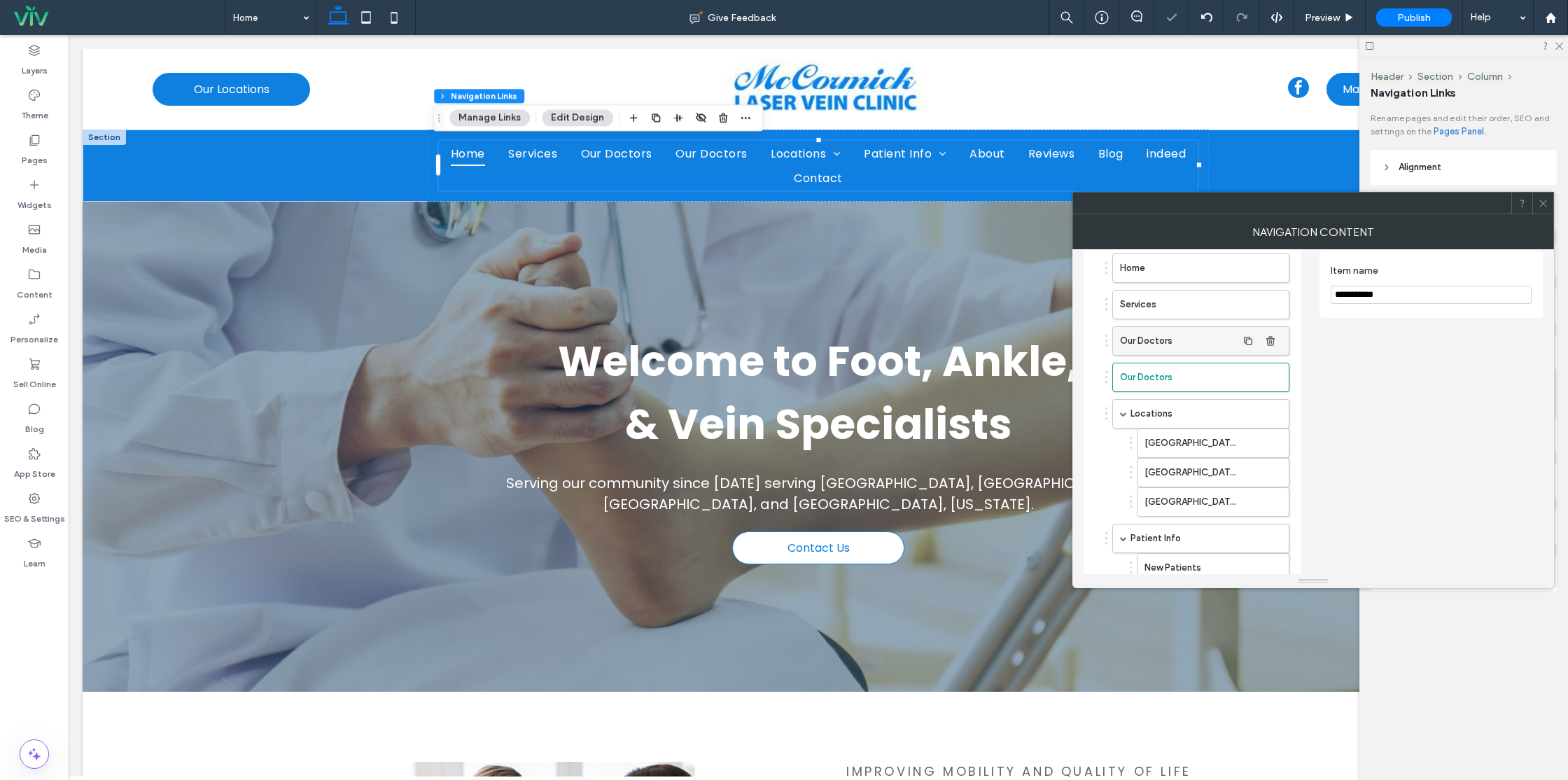
click at [1153, 345] on label "Our Doctors" at bounding box center [1178, 340] width 117 height 28
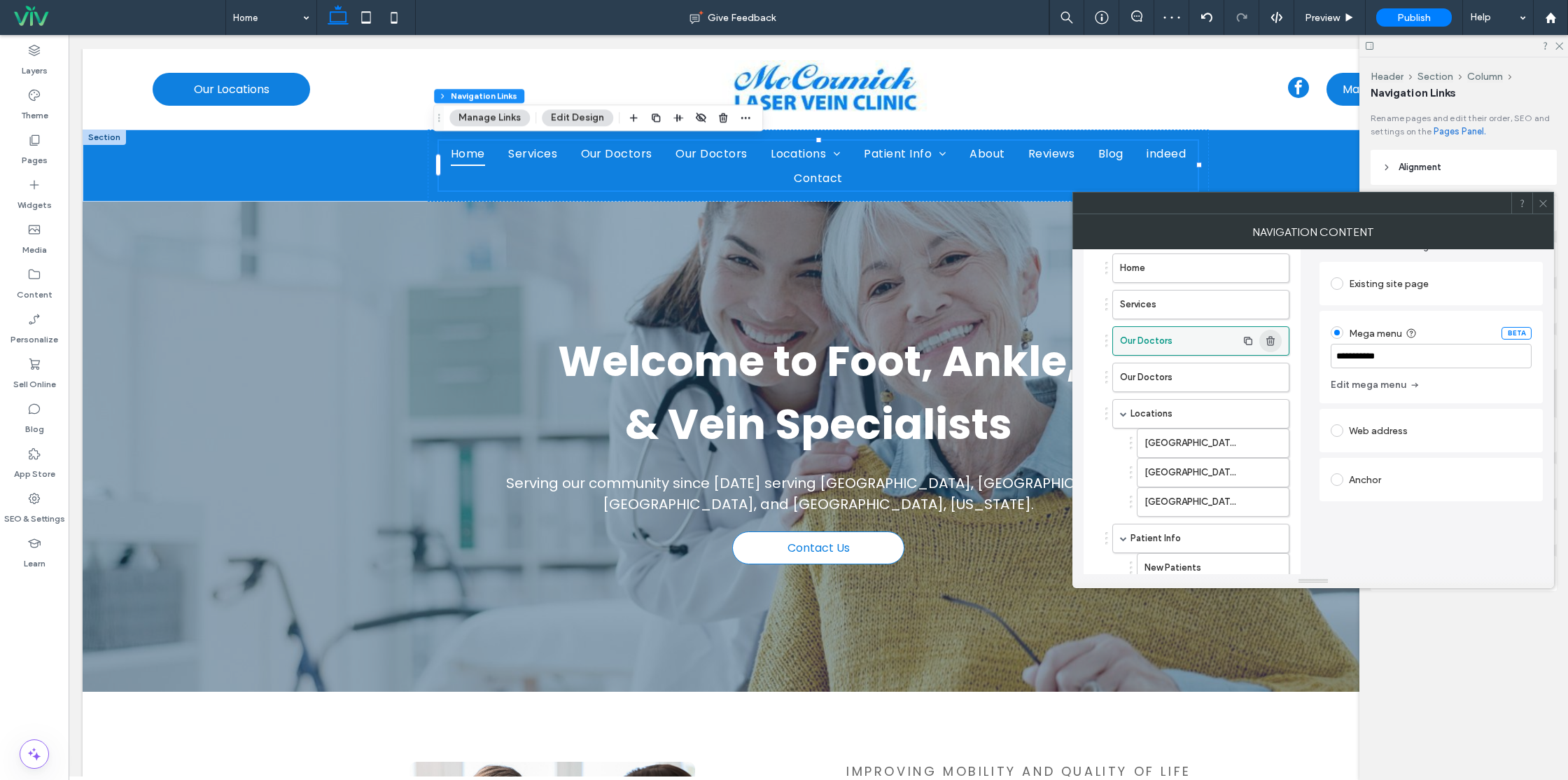
click at [1273, 345] on use "button" at bounding box center [1270, 340] width 9 height 9
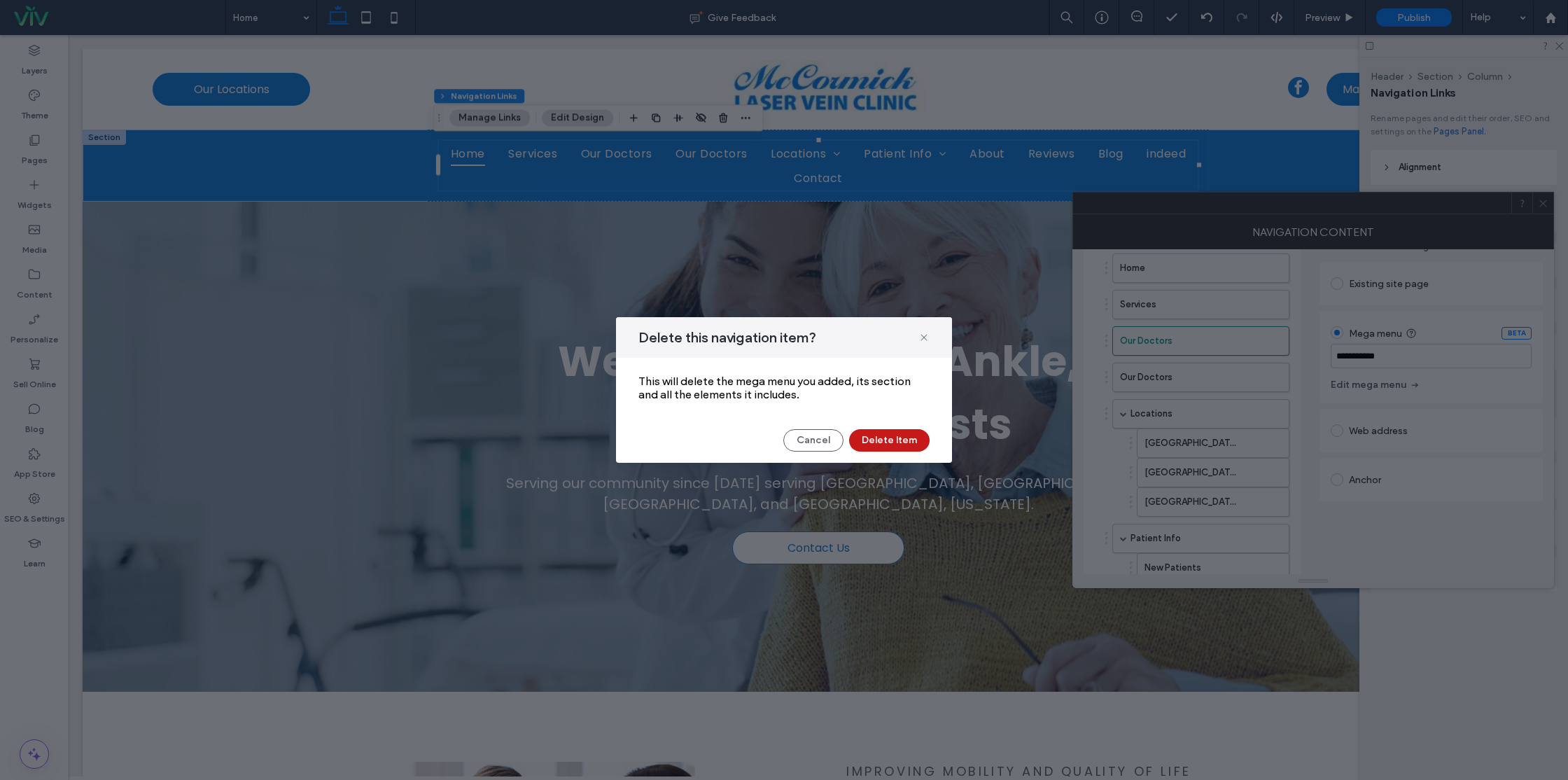
drag, startPoint x: 906, startPoint y: 444, endPoint x: 916, endPoint y: 441, distance: 10.4
click at [906, 444] on button "Delete Item" at bounding box center [889, 440] width 80 height 22
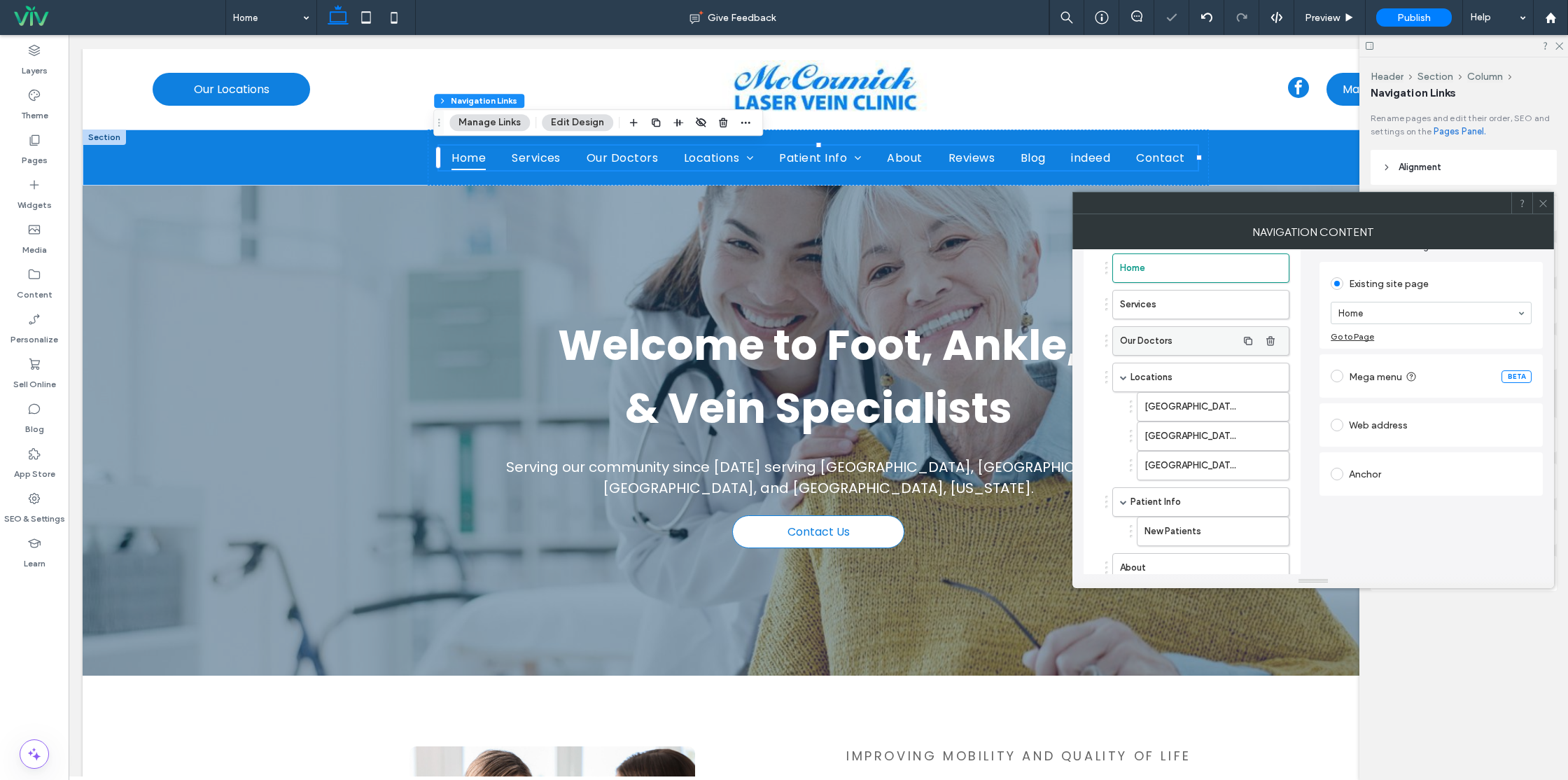
click at [1163, 340] on label "Our Doctors" at bounding box center [1178, 340] width 117 height 28
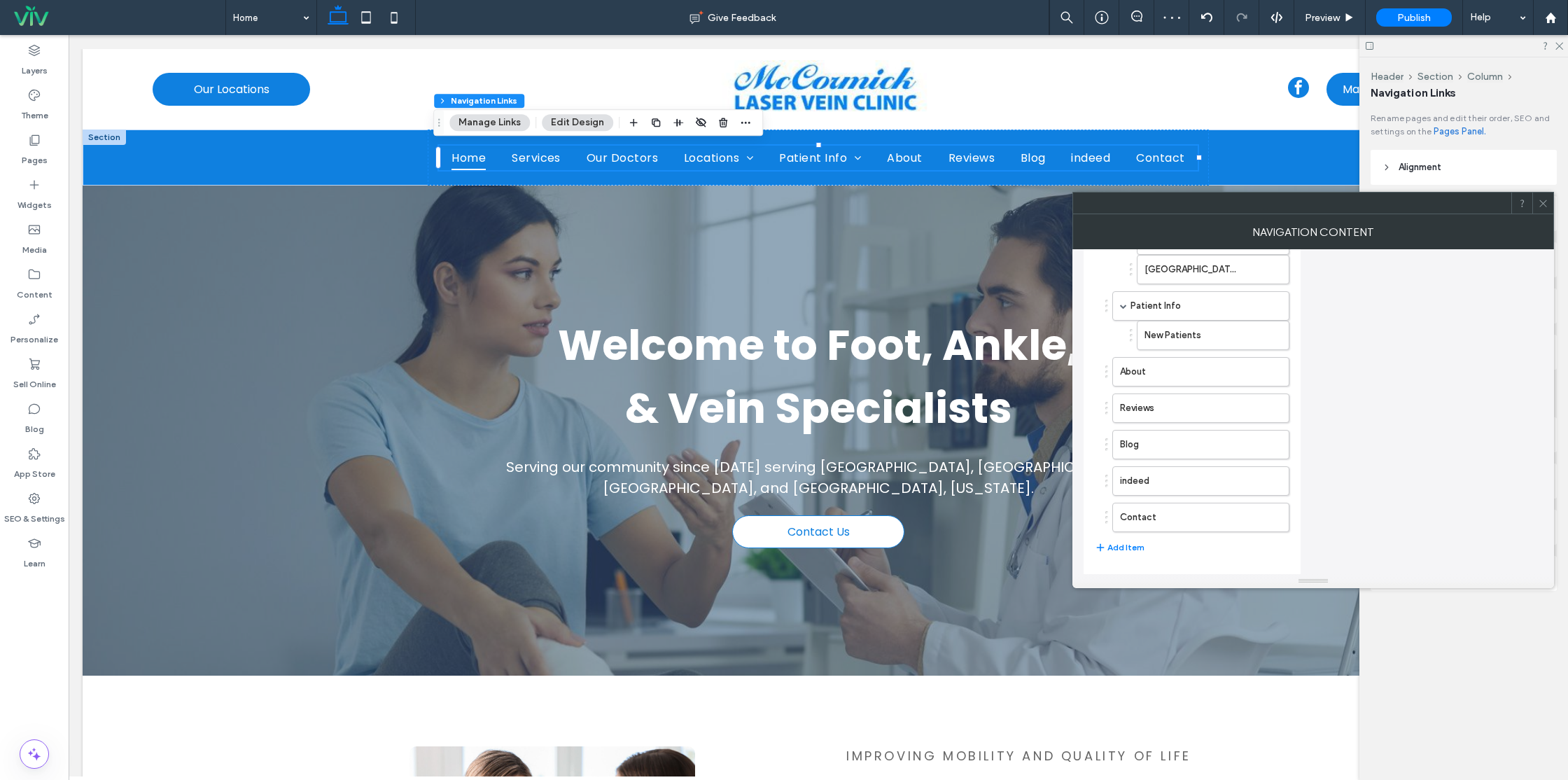
scroll to position [303, 0]
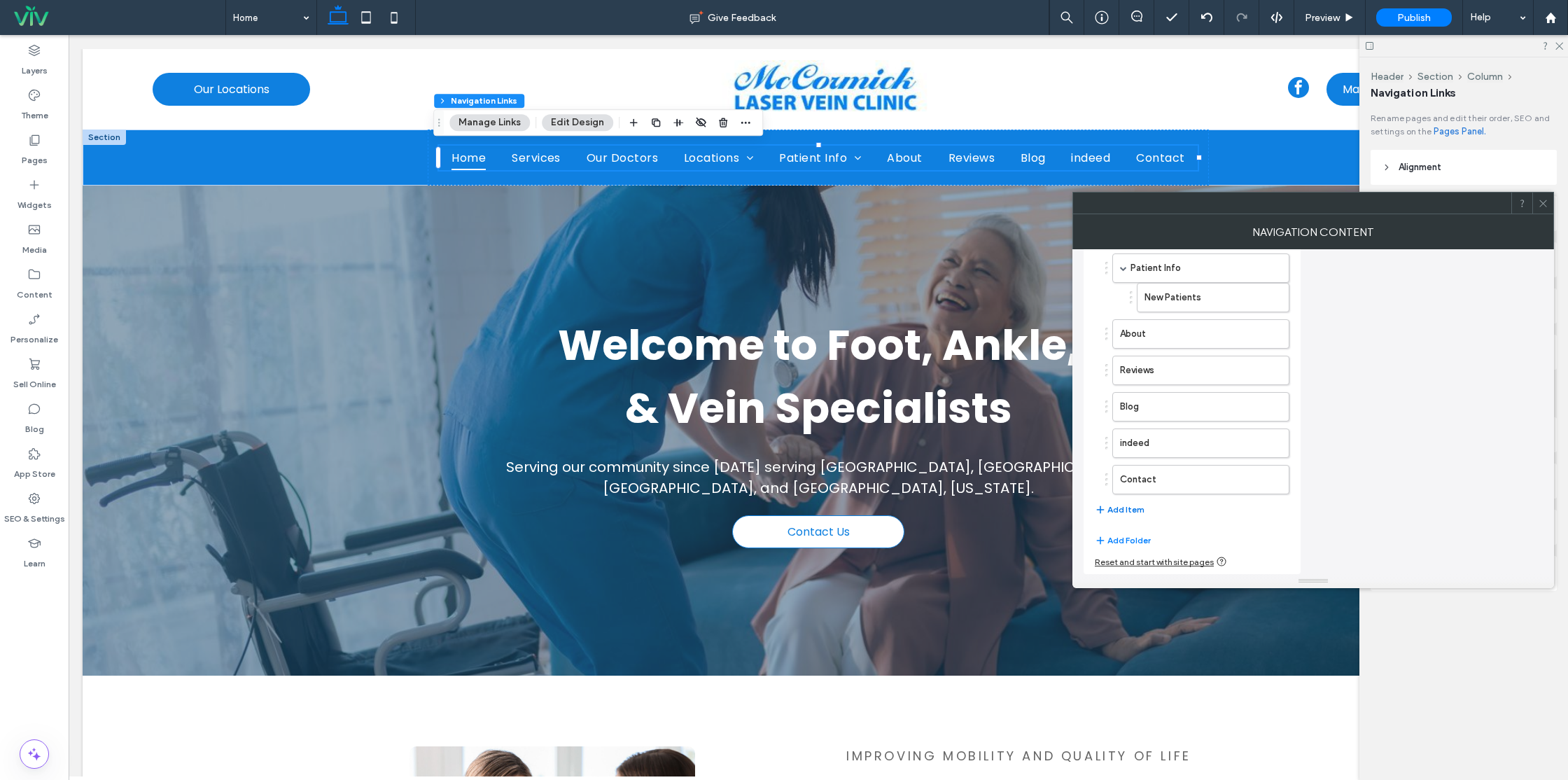
click at [1109, 511] on button "Add Item" at bounding box center [1120, 510] width 50 height 17
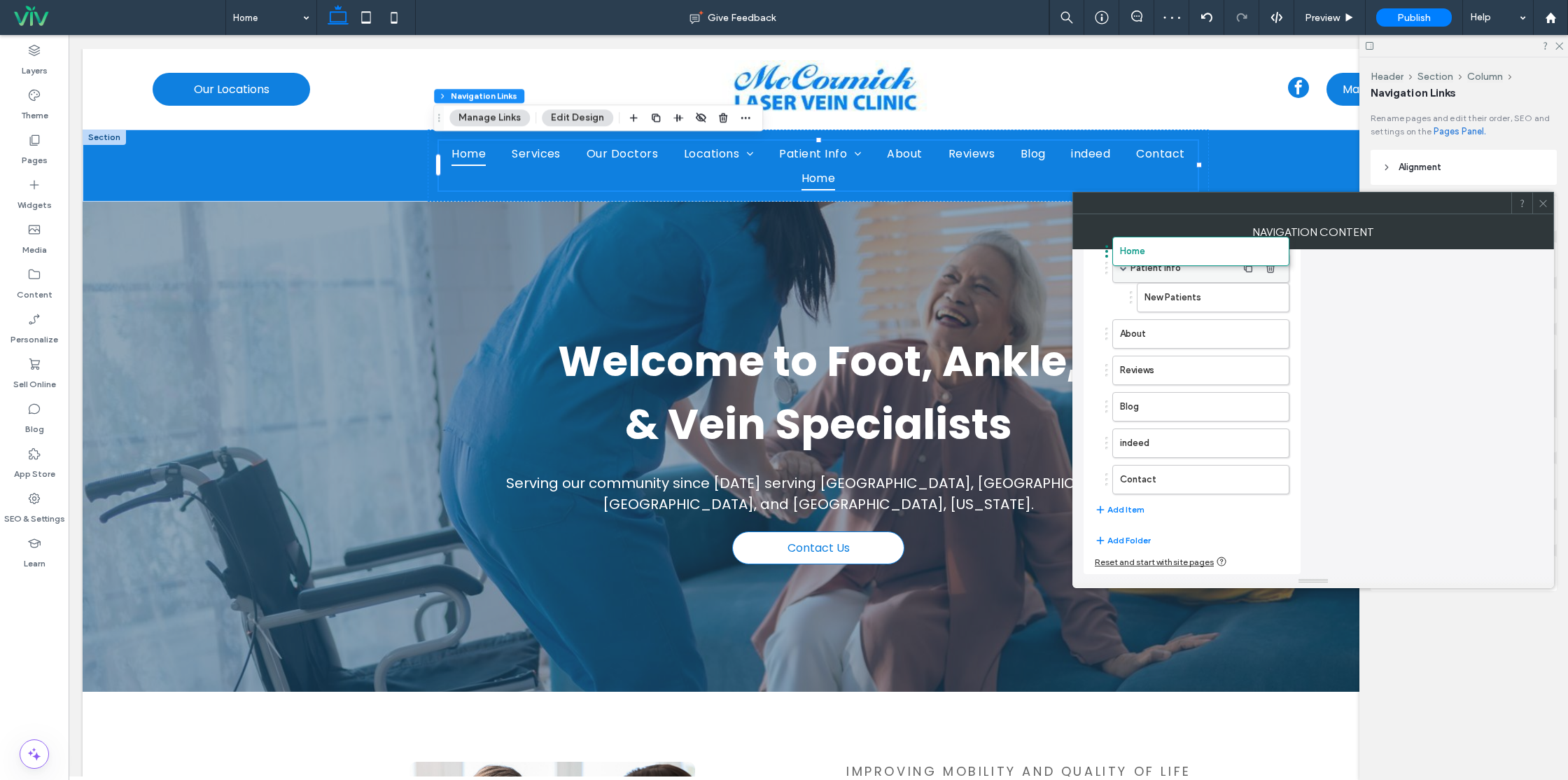
drag, startPoint x: 1171, startPoint y: 517, endPoint x: 1171, endPoint y: 253, distance: 264.0
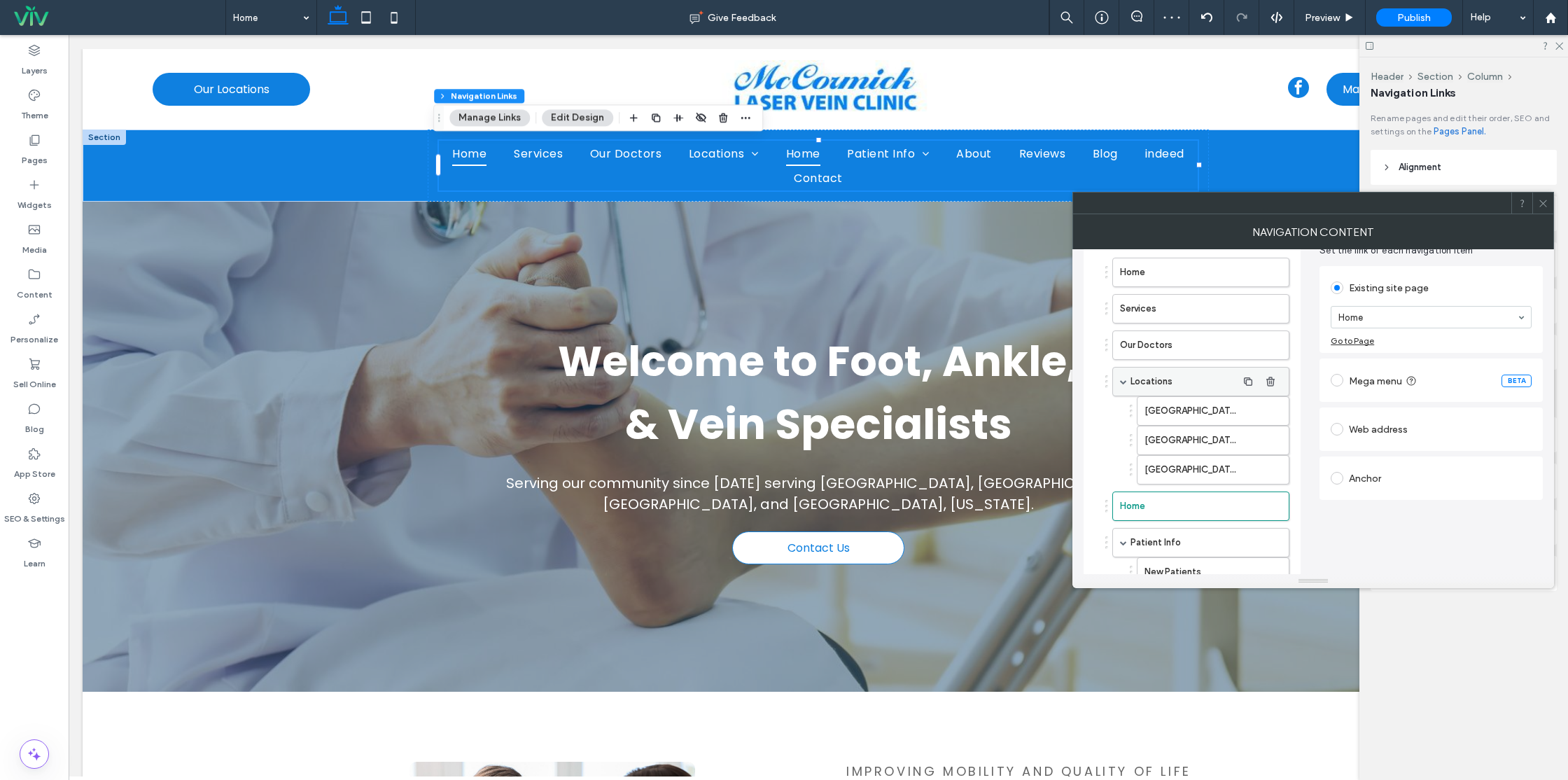
scroll to position [77, 0]
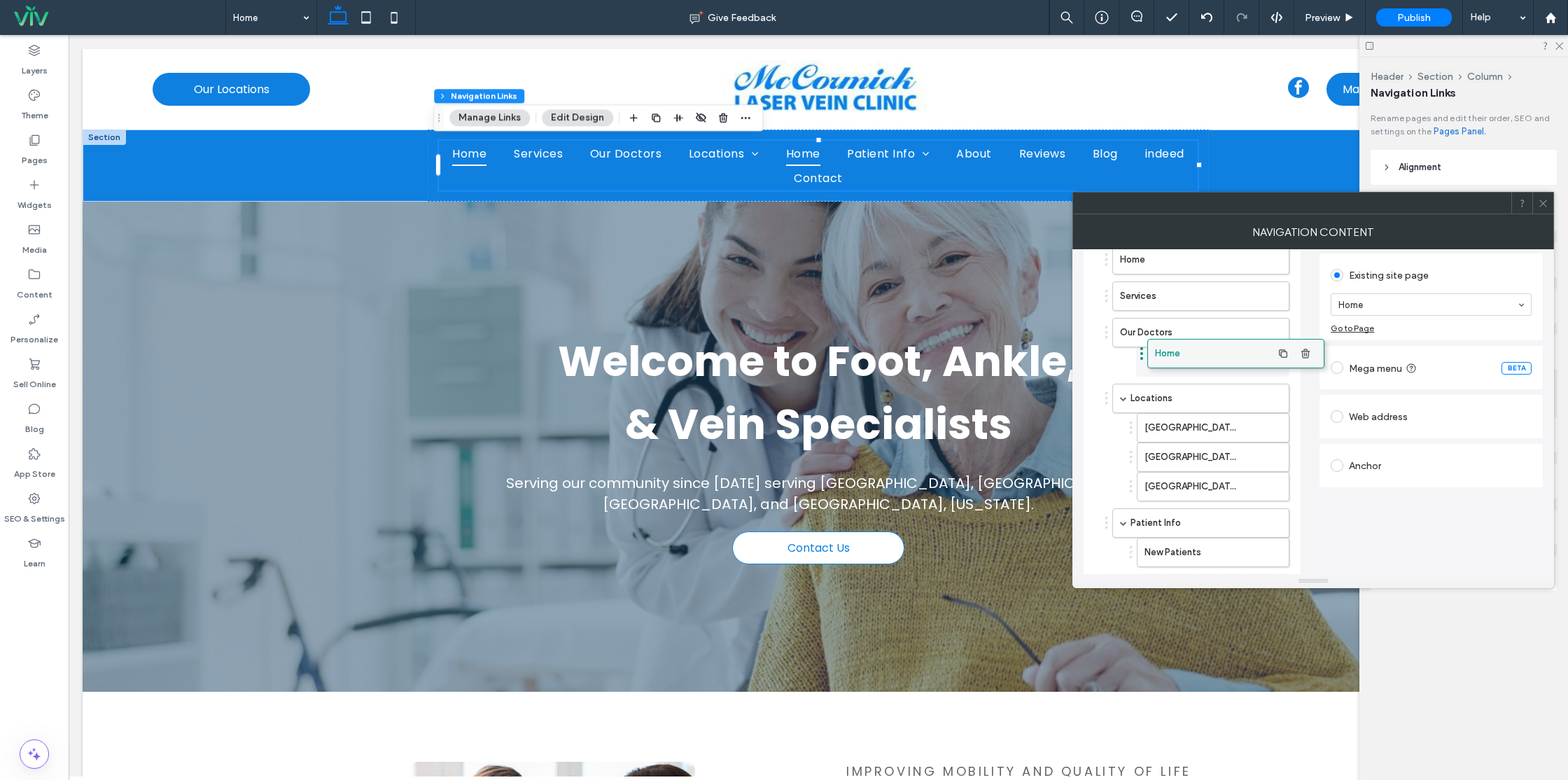
drag, startPoint x: 1182, startPoint y: 493, endPoint x: 1217, endPoint y: 354, distance: 143.3
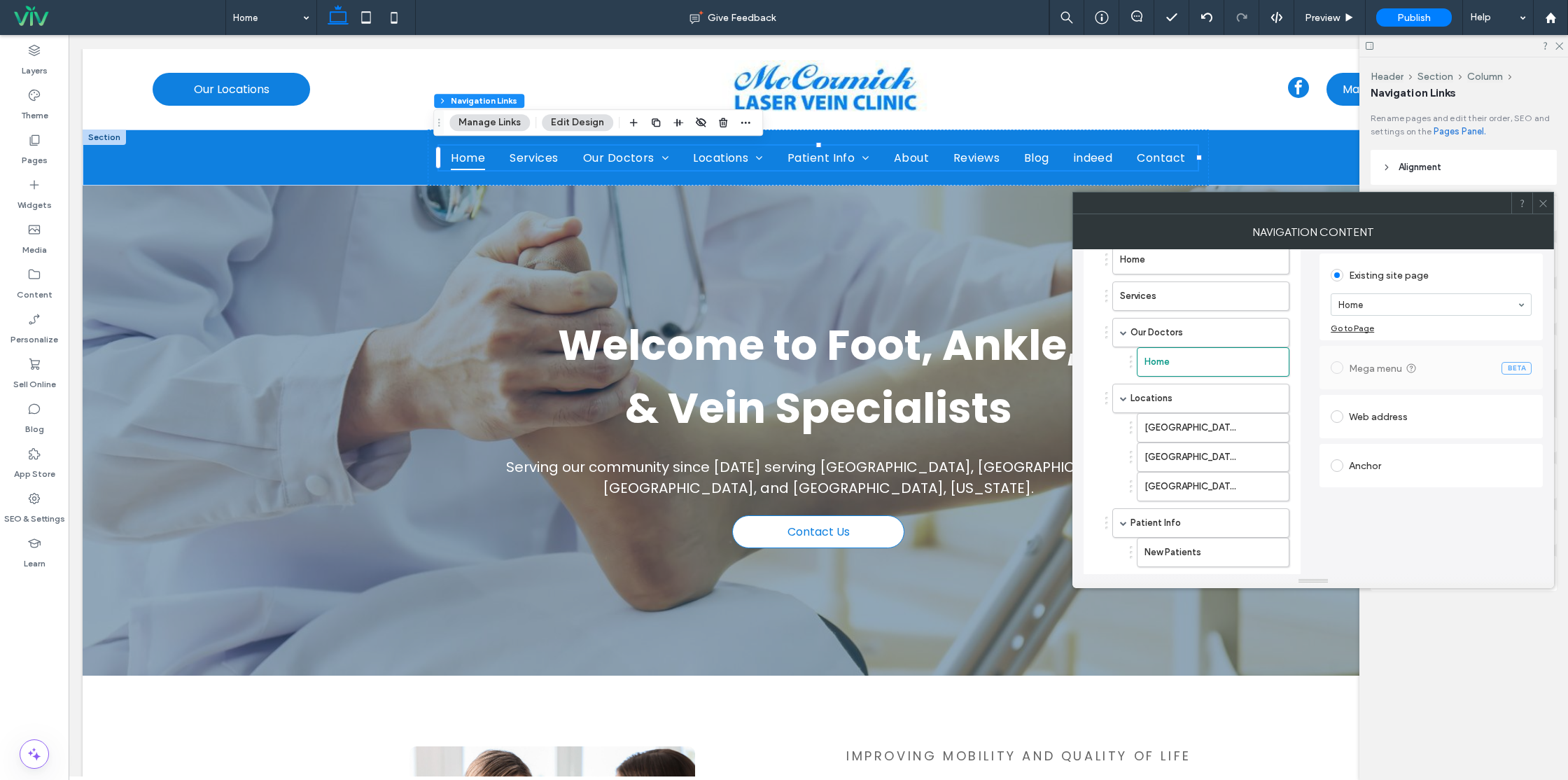
click at [1365, 497] on div "Existing site page Home Go to Page Mega menu BETA Web address Anchor" at bounding box center [1431, 391] width 223 height 281
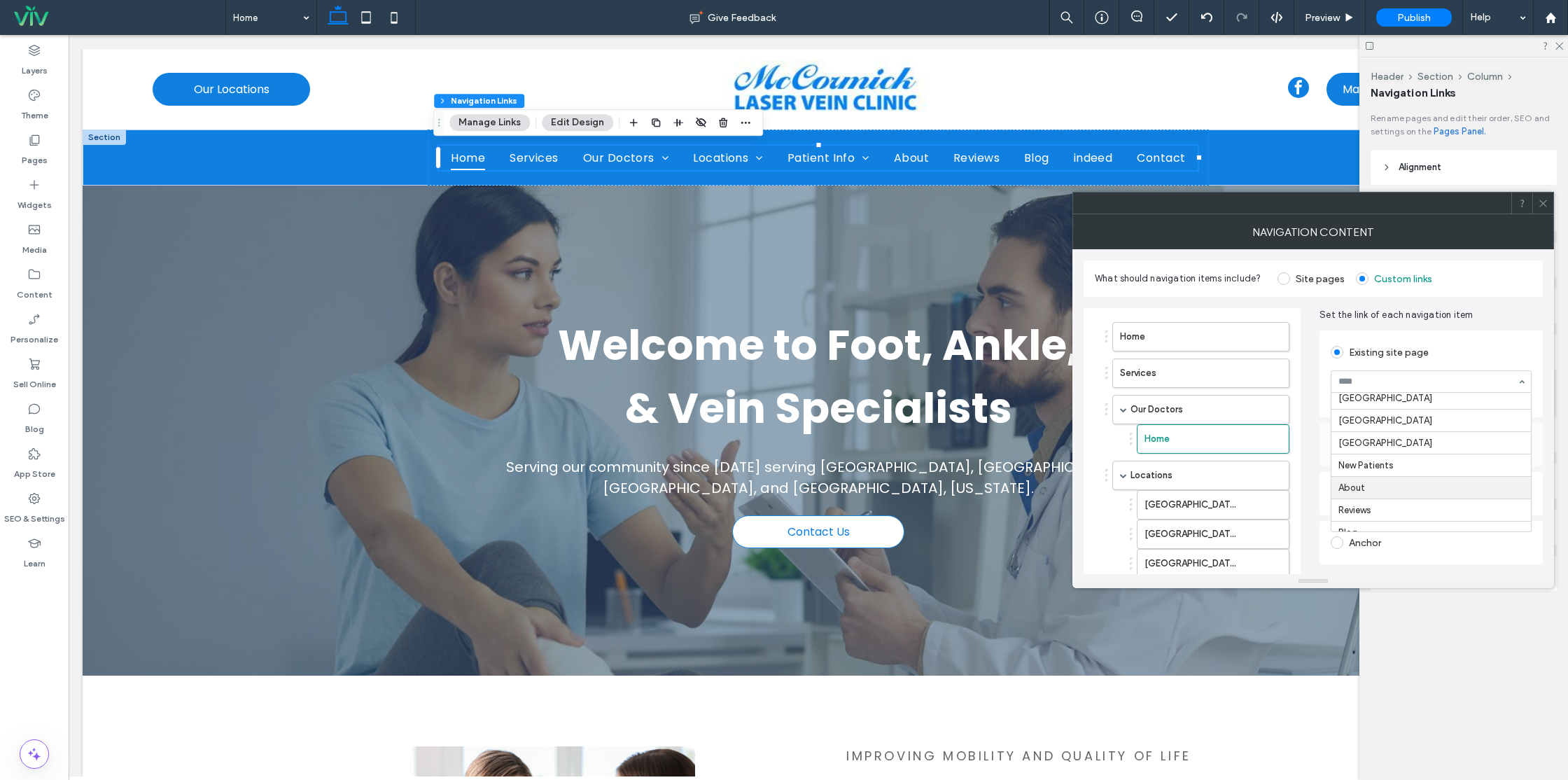
scroll to position [821, 0]
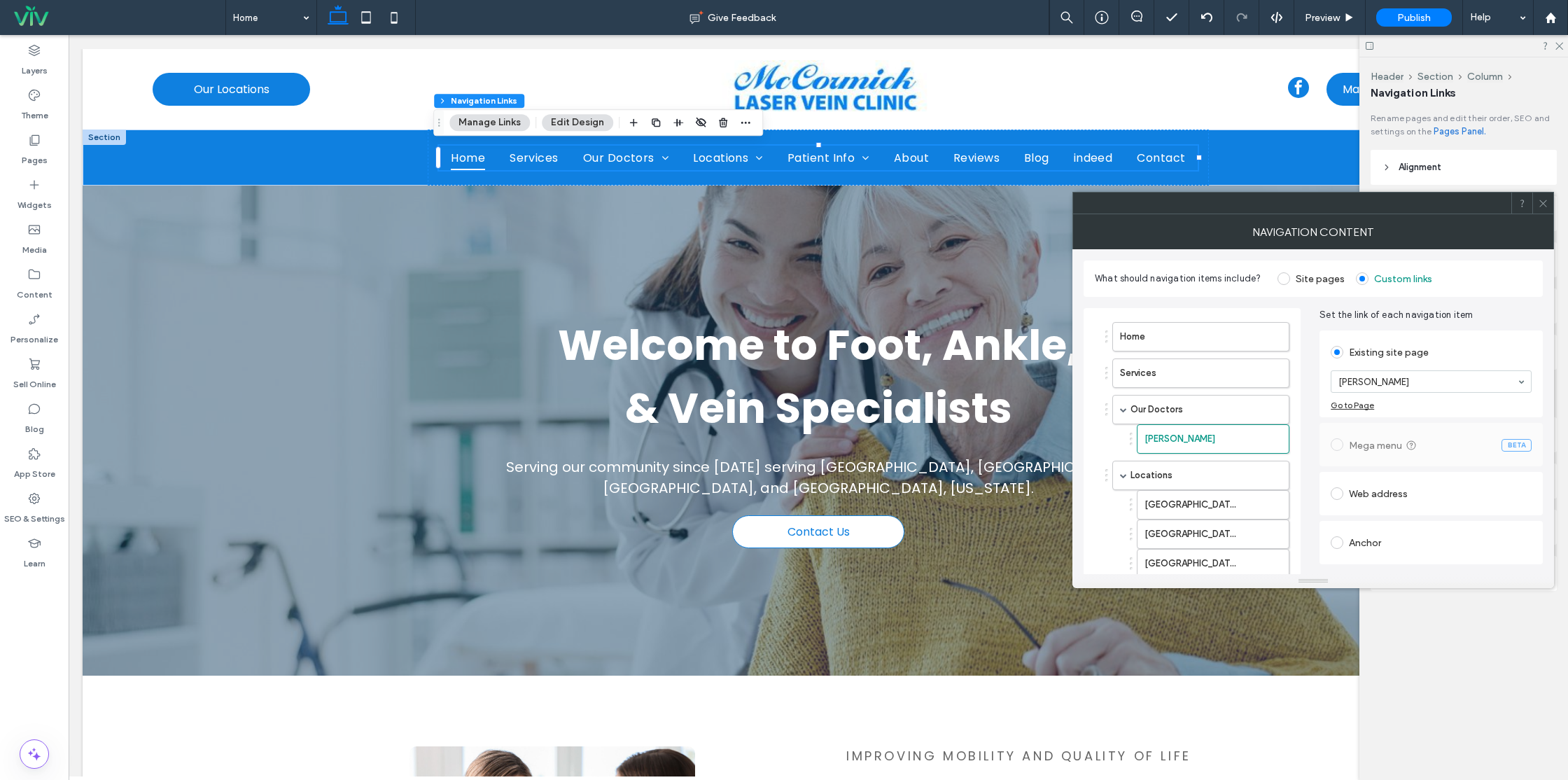
click at [1386, 379] on input at bounding box center [1428, 381] width 179 height 9
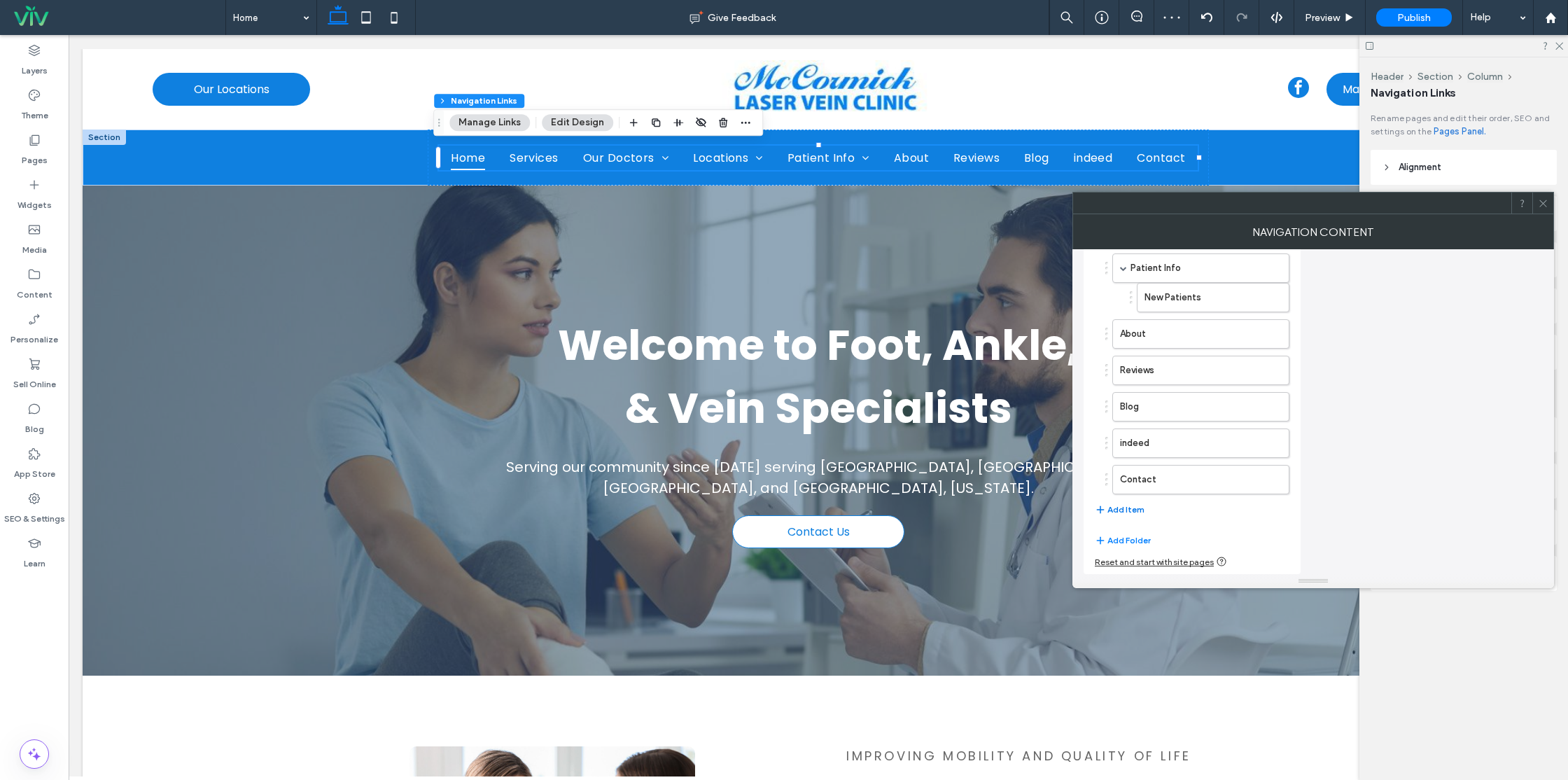
click at [1130, 512] on button "Add Item" at bounding box center [1120, 510] width 50 height 17
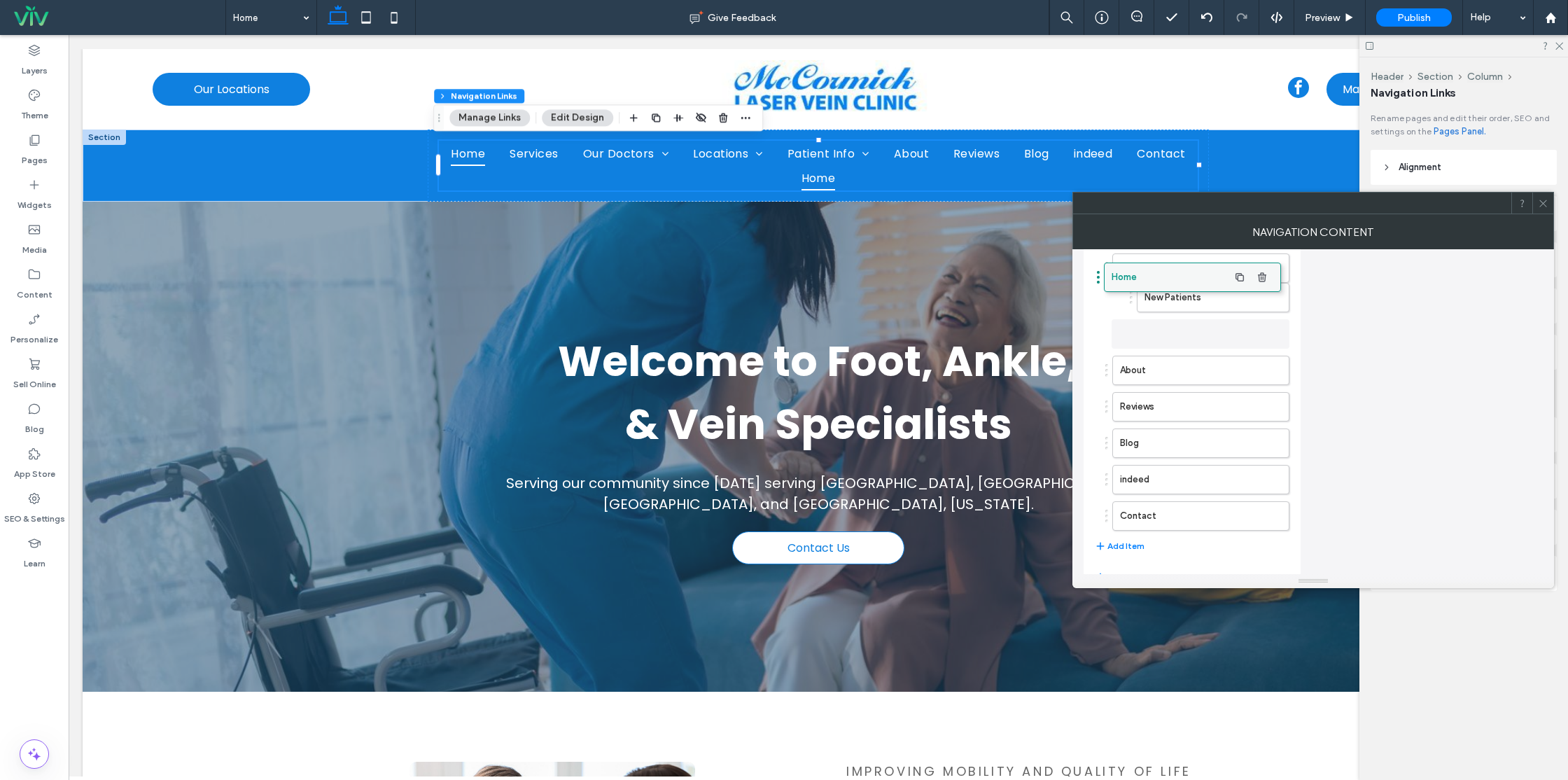
drag, startPoint x: 1213, startPoint y: 389, endPoint x: 1196, endPoint y: 279, distance: 111.3
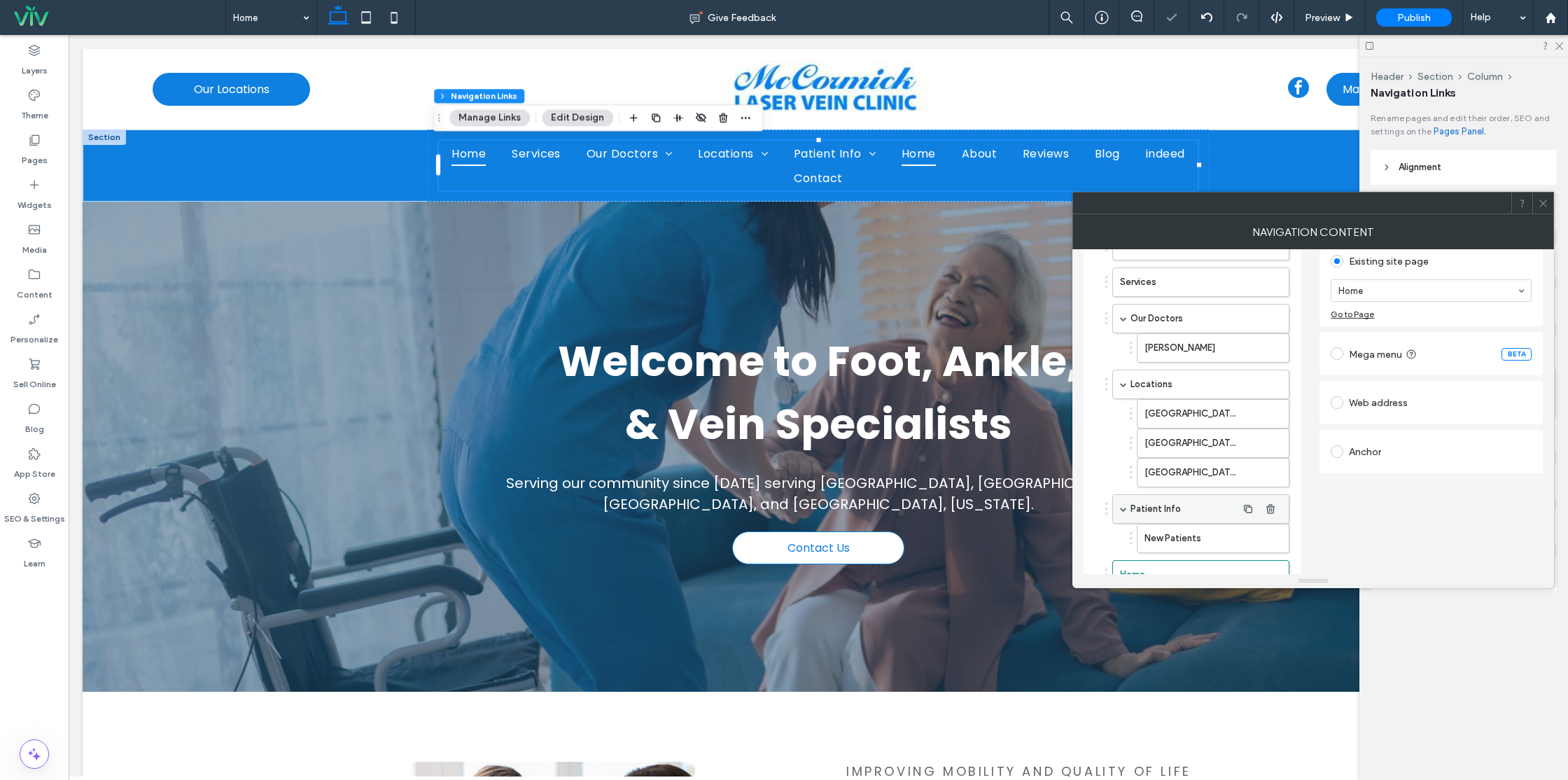
scroll to position [106, 0]
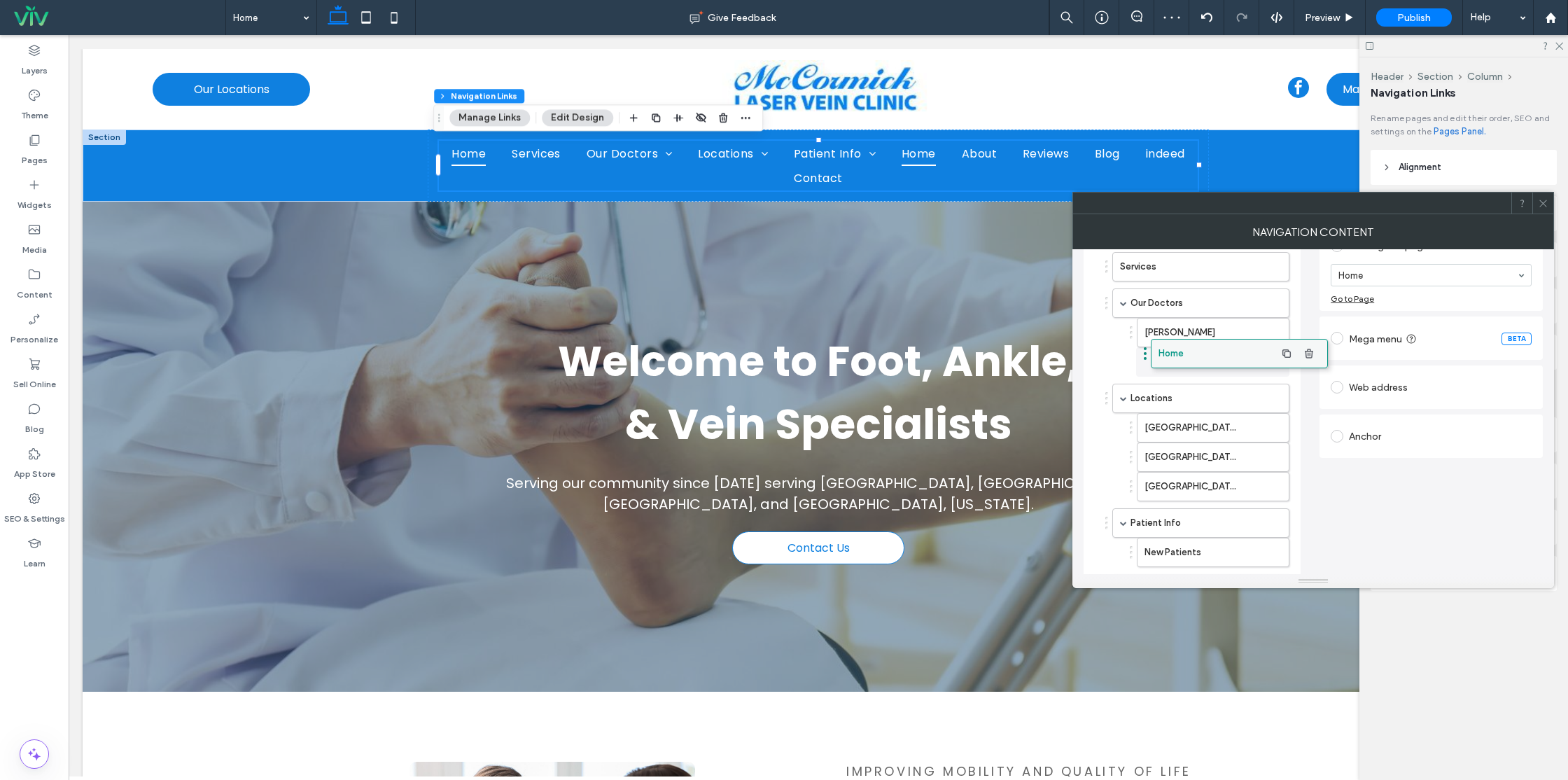
drag, startPoint x: 1173, startPoint y: 553, endPoint x: 1211, endPoint y: 347, distance: 209.5
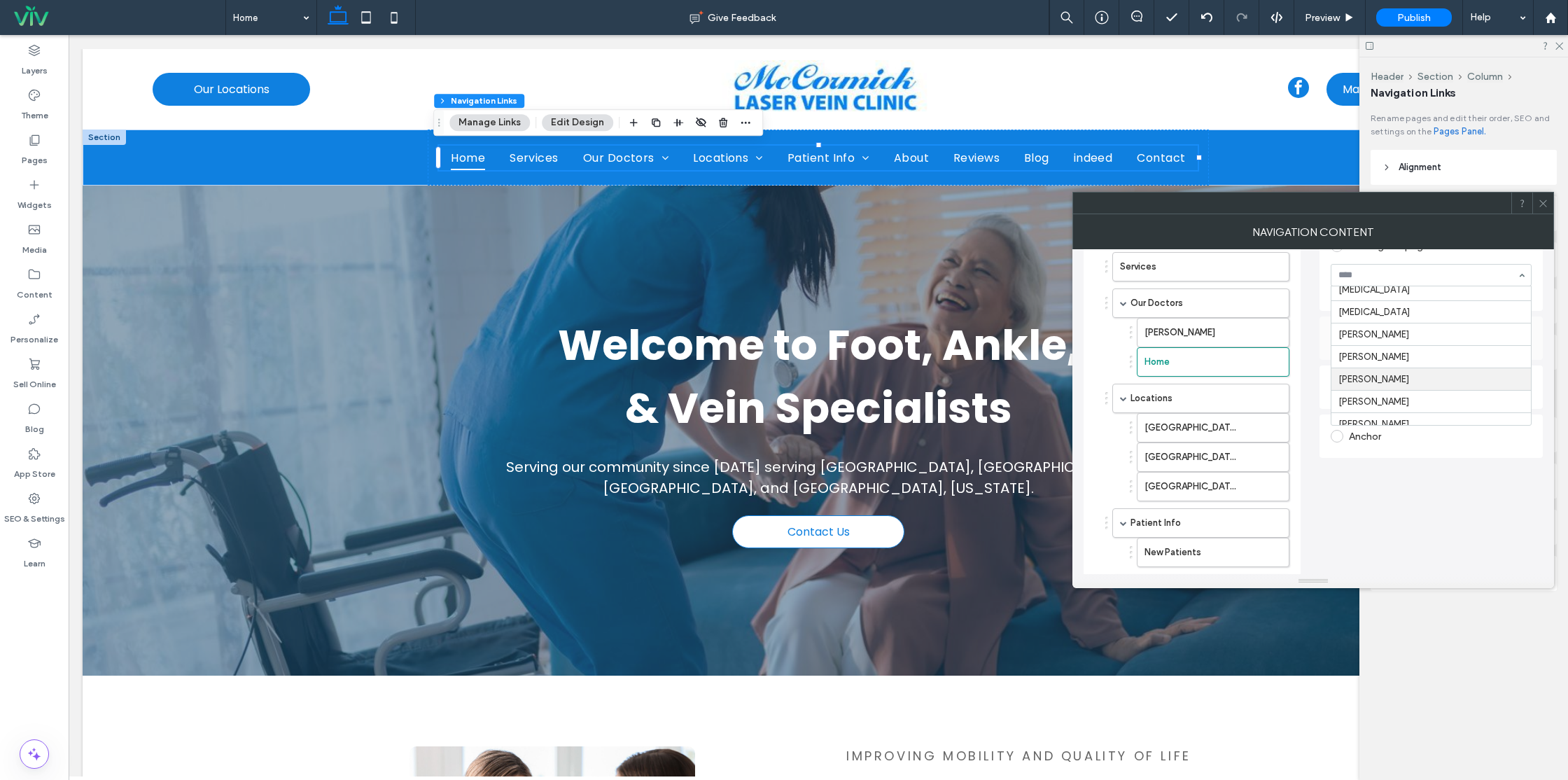
scroll to position [795, 0]
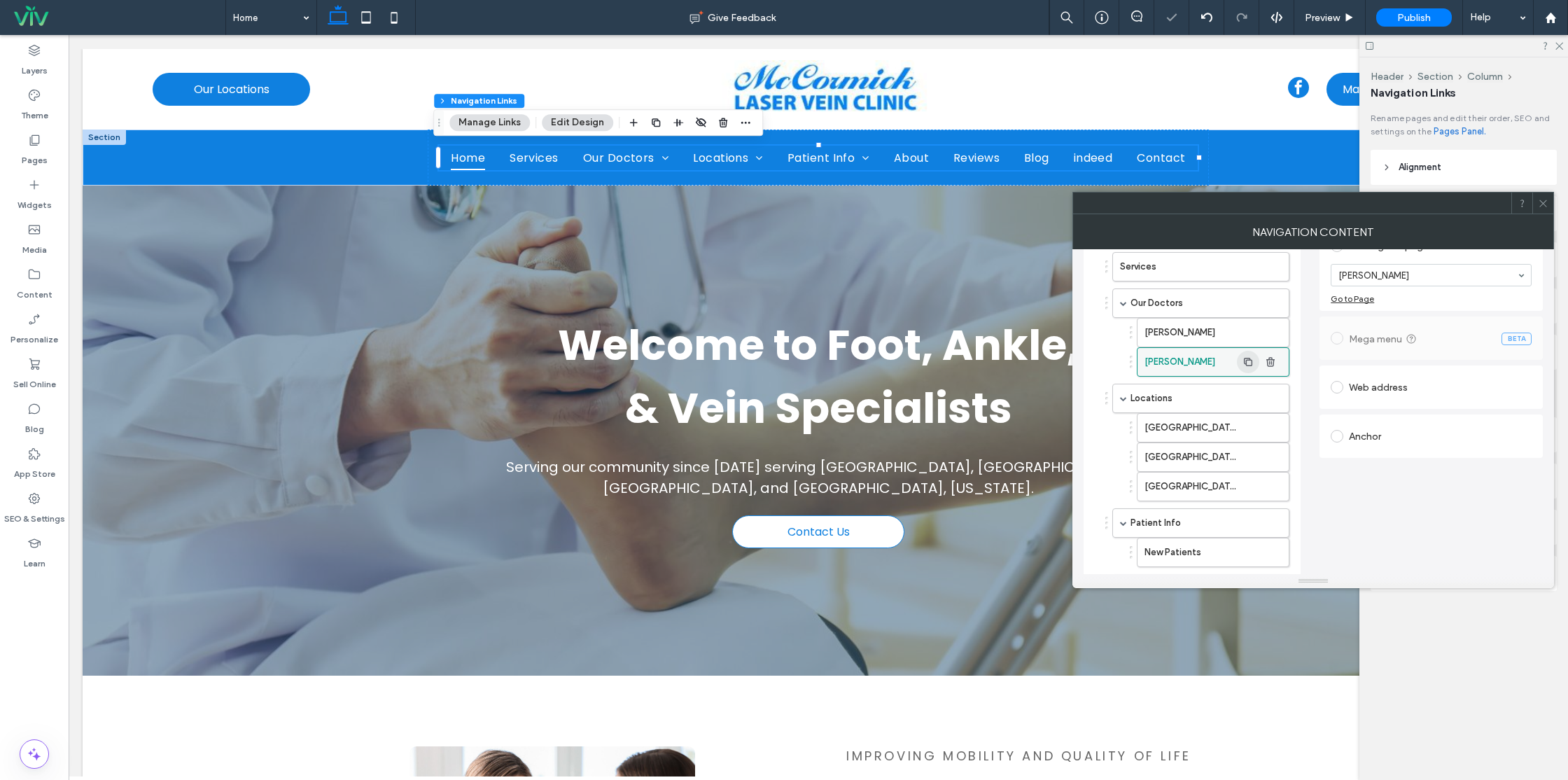
click at [1252, 360] on use "button" at bounding box center [1248, 362] width 9 height 9
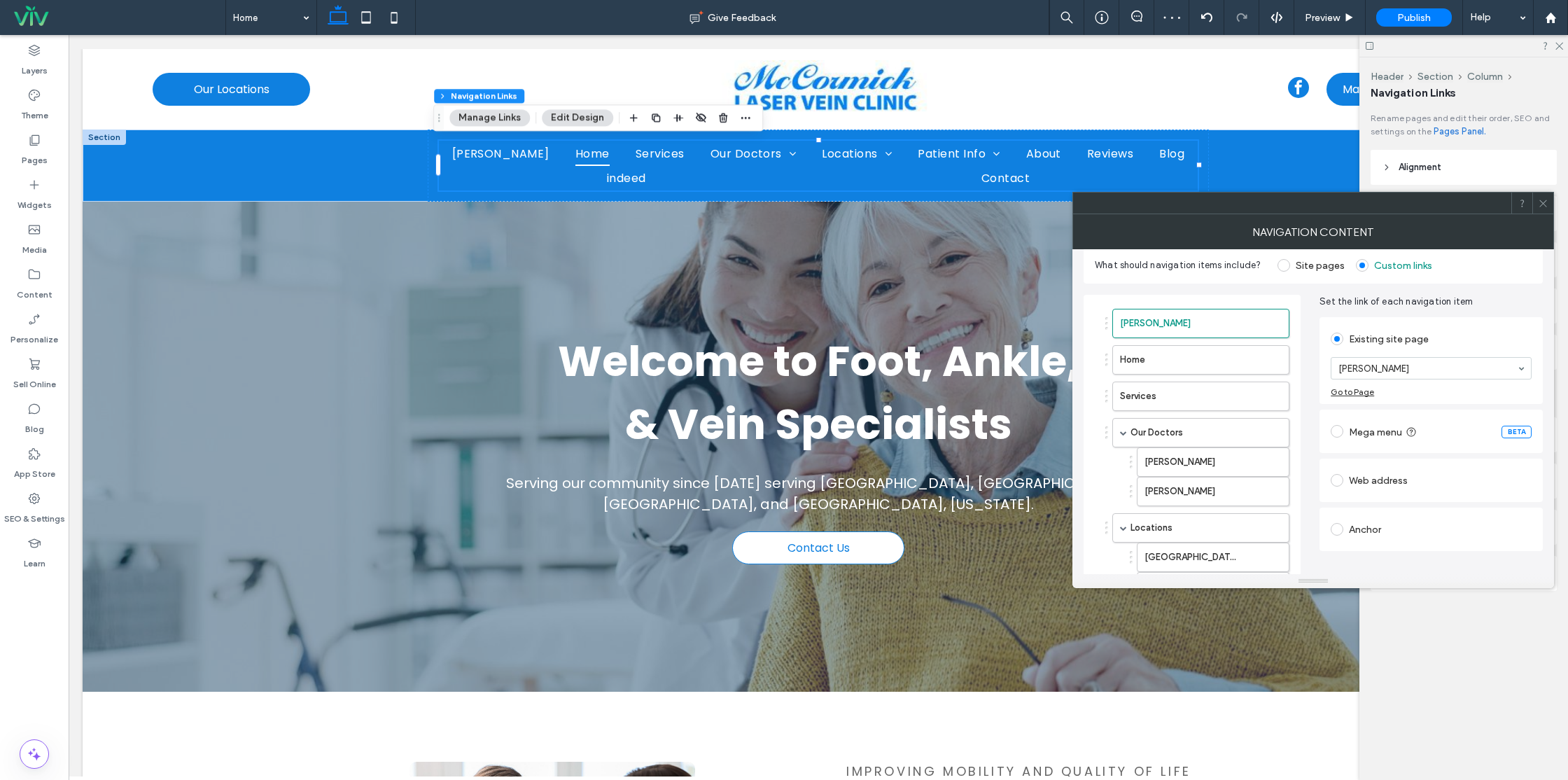
scroll to position [29, 0]
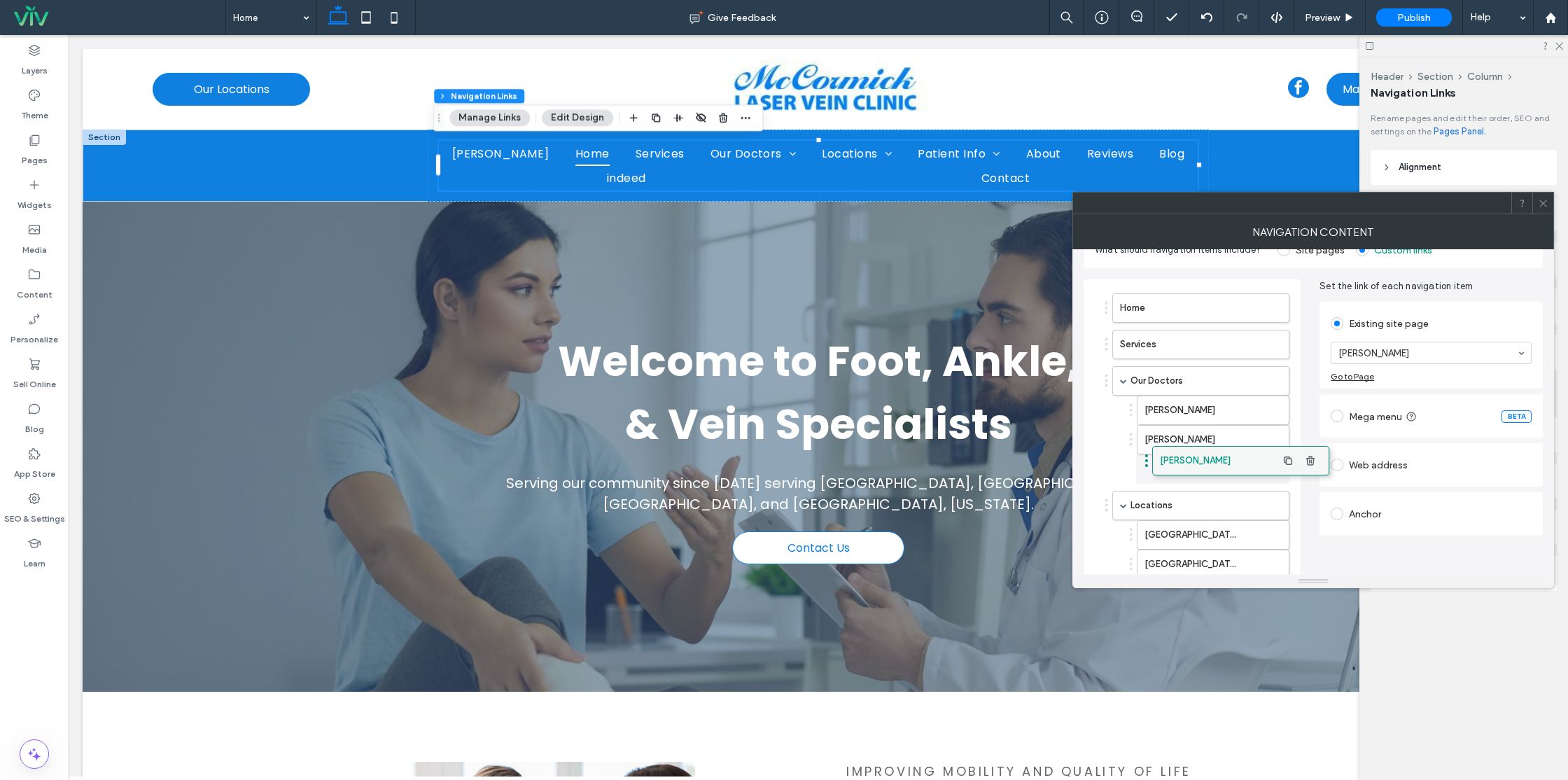
drag, startPoint x: 1181, startPoint y: 314, endPoint x: 1212, endPoint y: 476, distance: 164.9
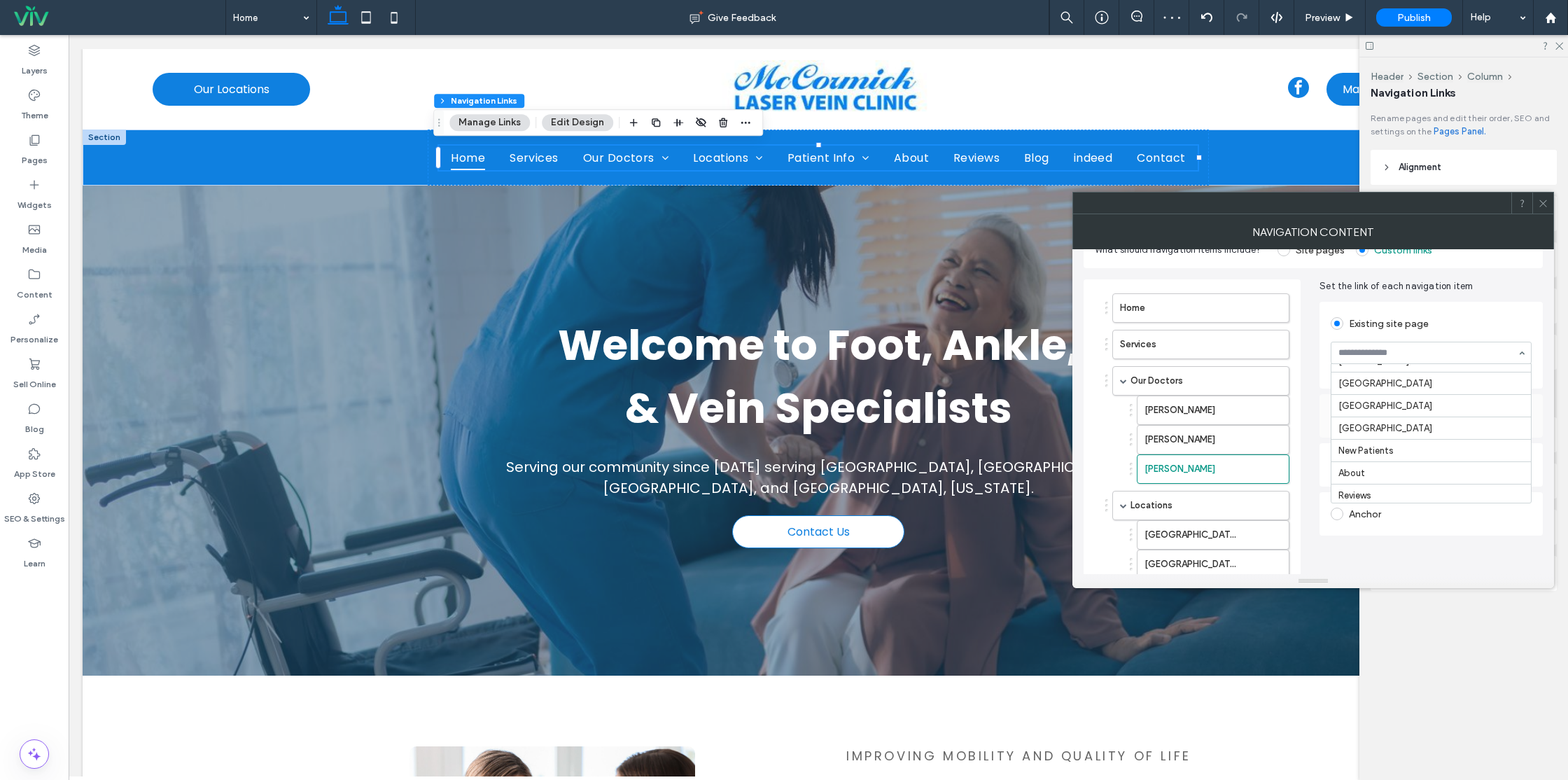
scroll to position [902, 0]
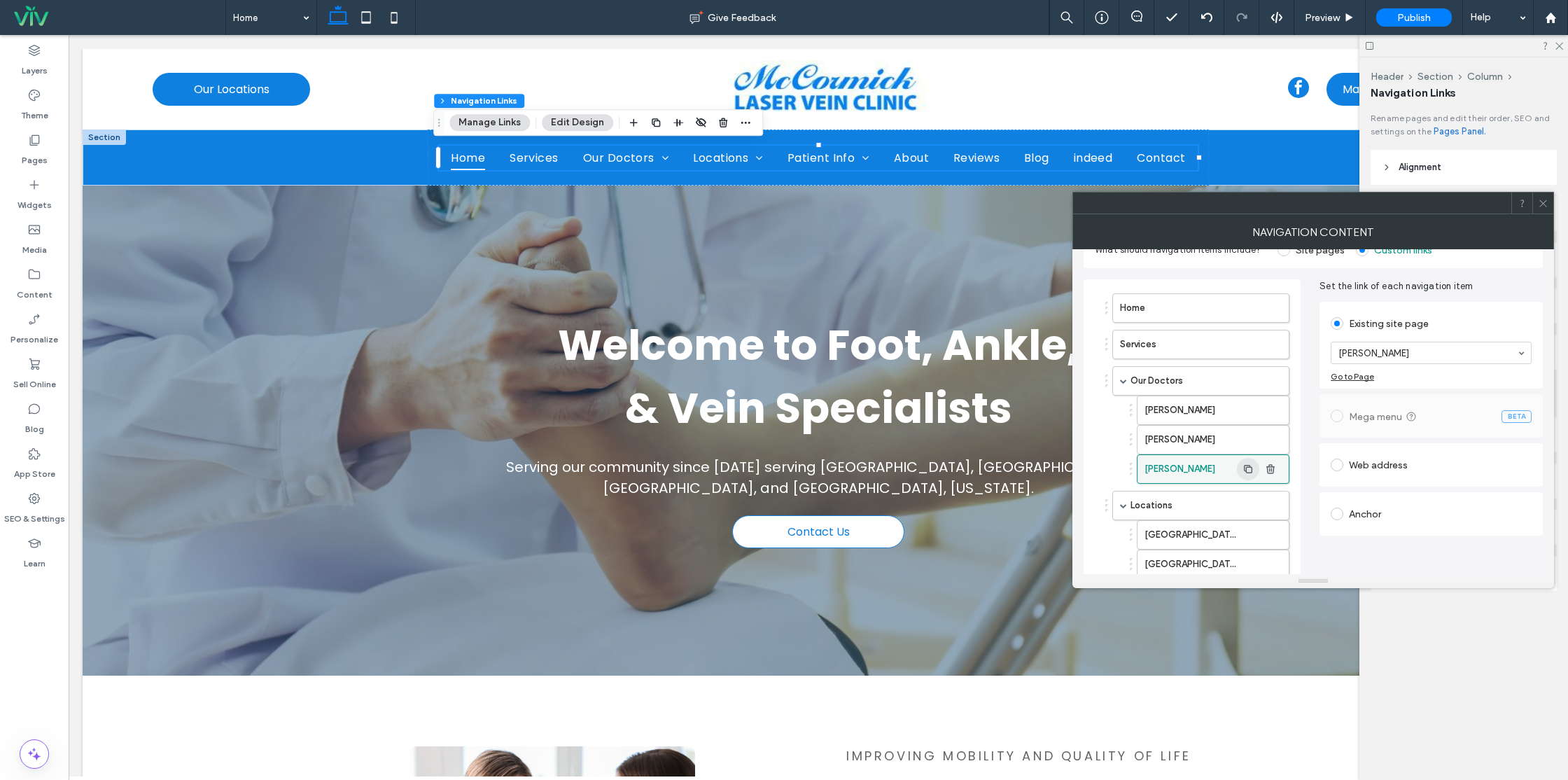
click at [1252, 474] on icon "button" at bounding box center [1248, 469] width 11 height 11
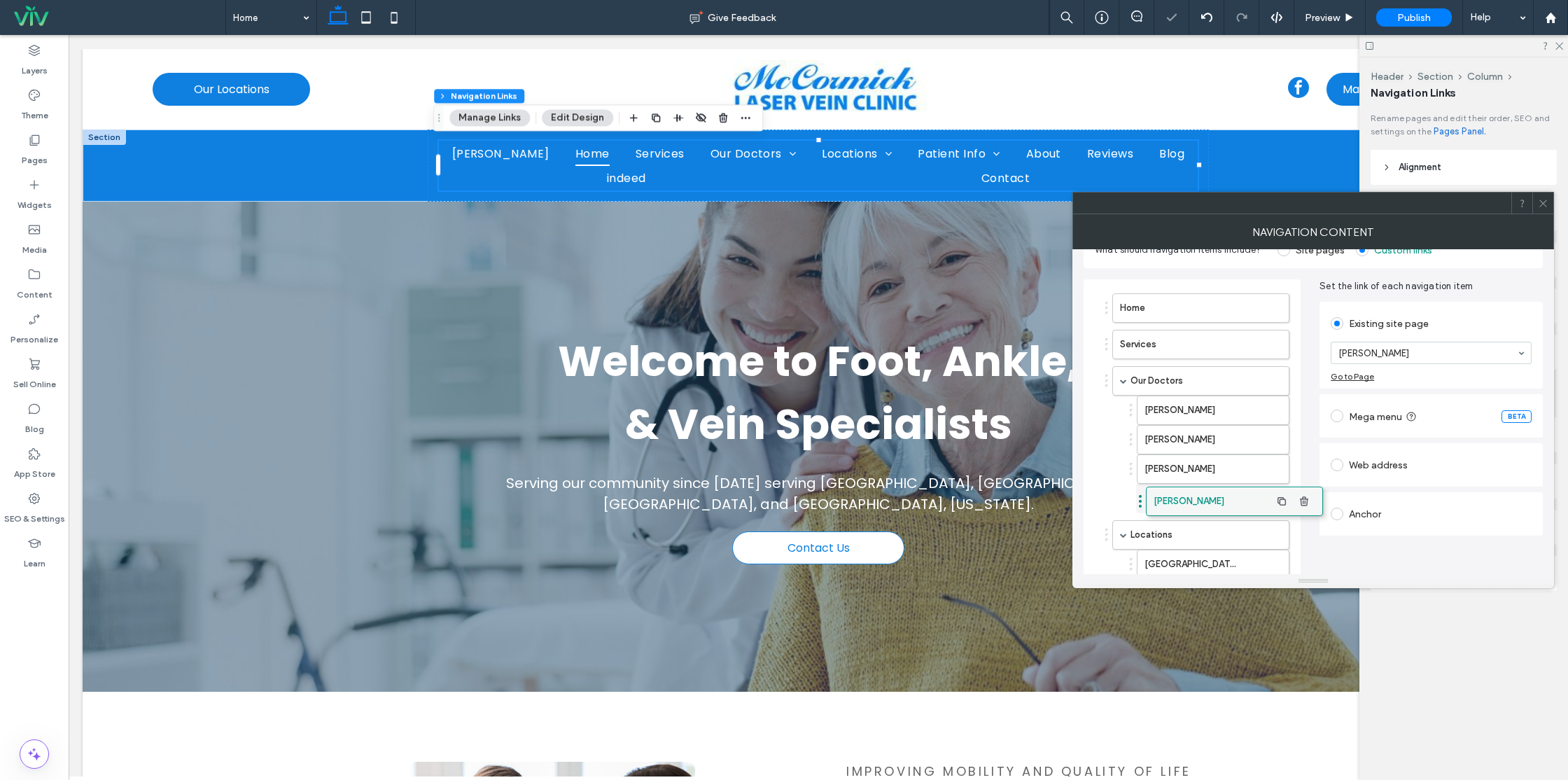
drag, startPoint x: 1165, startPoint y: 311, endPoint x: 1199, endPoint y: 505, distance: 197.0
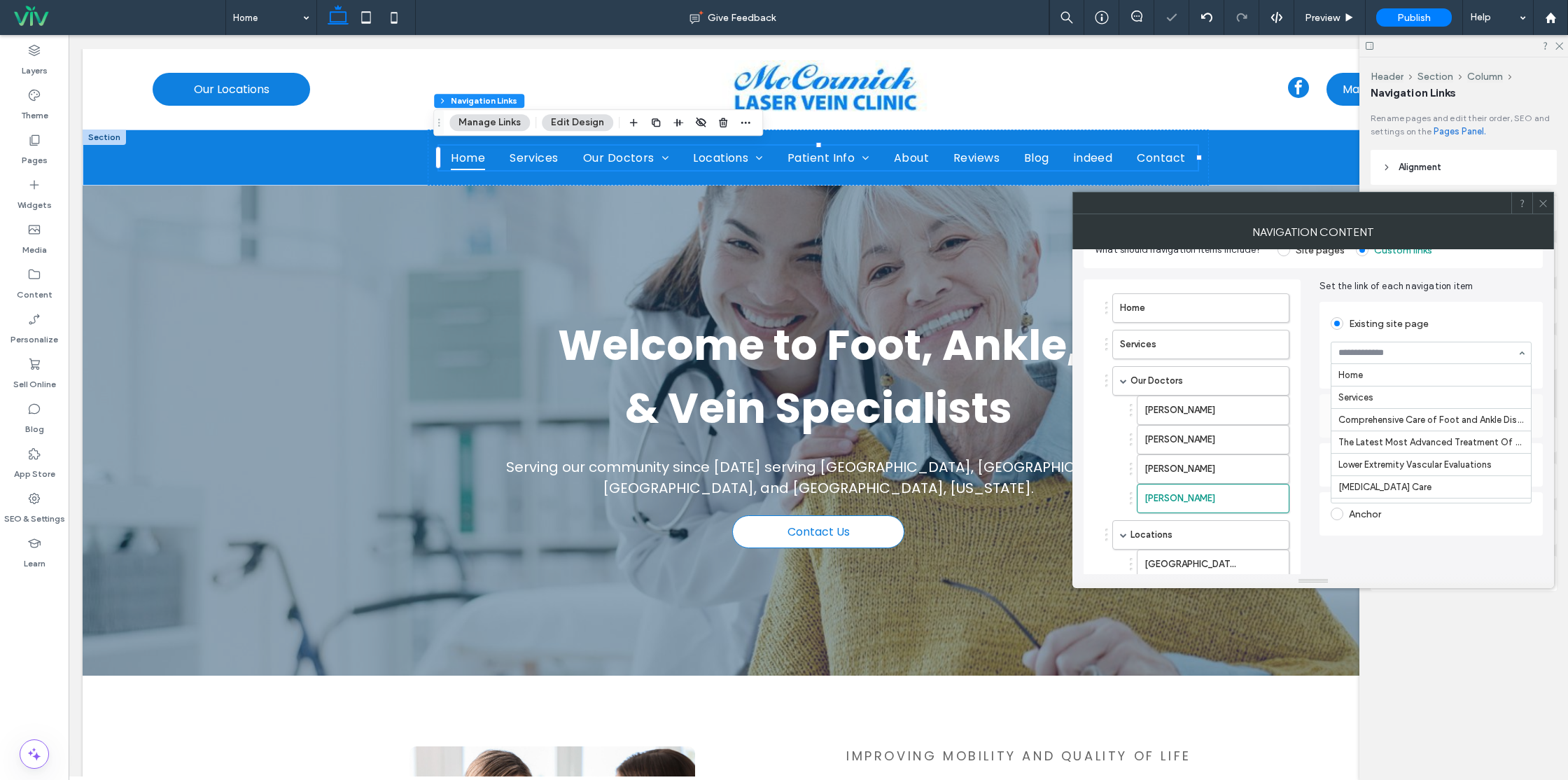
scroll to position [925, 0]
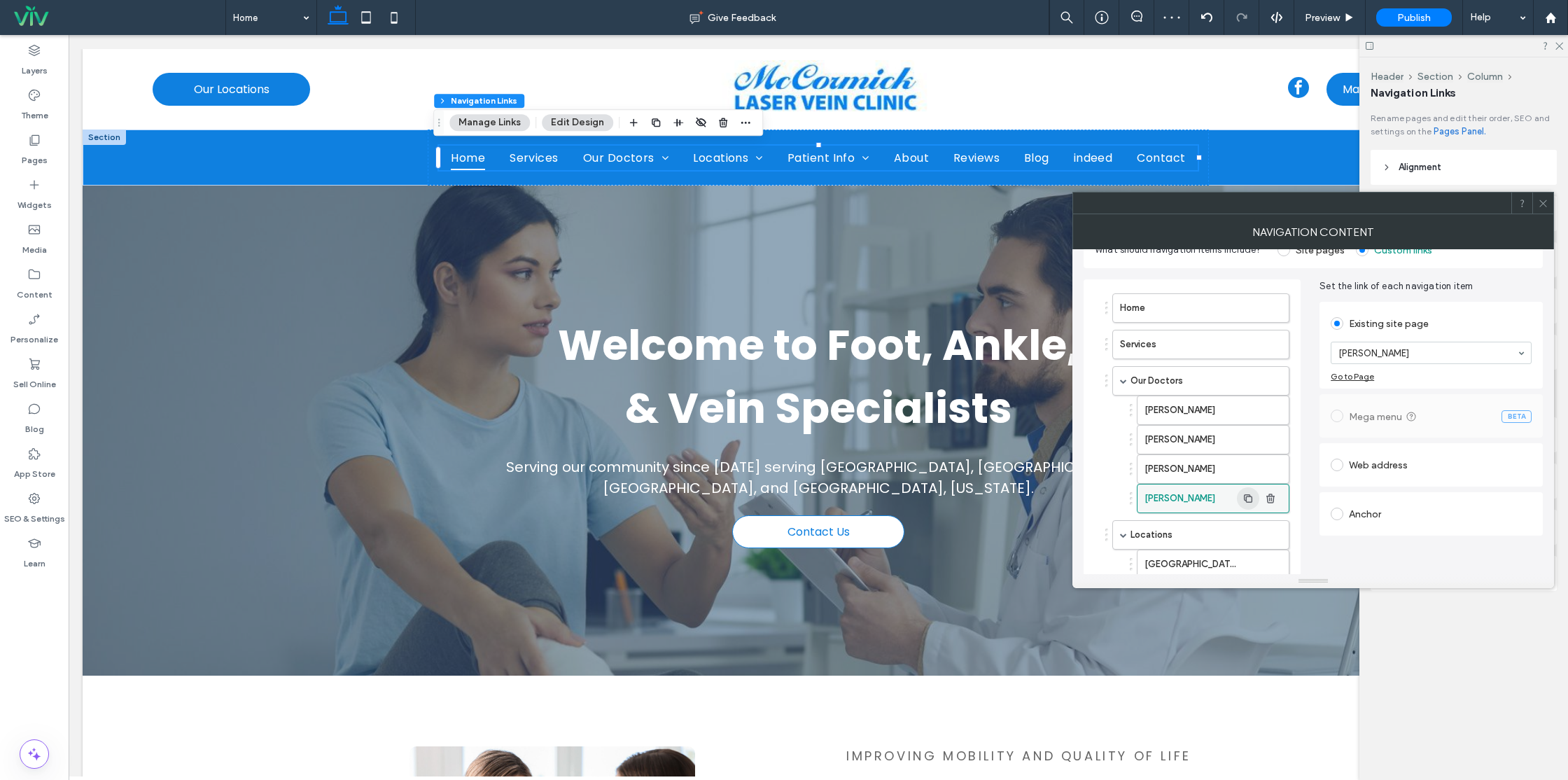
click at [1250, 497] on icon "button" at bounding box center [1248, 498] width 11 height 11
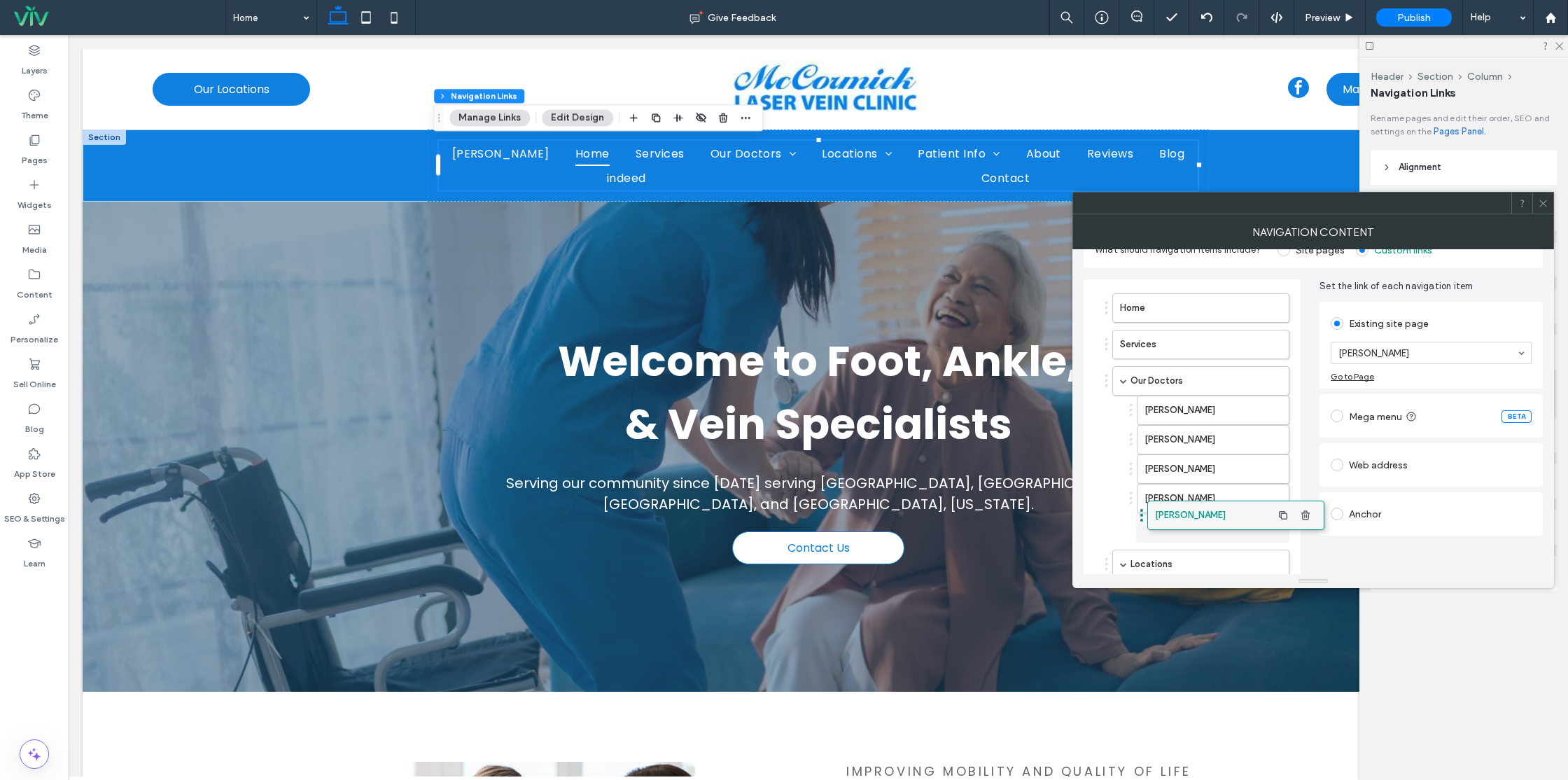
drag, startPoint x: 1190, startPoint y: 307, endPoint x: 1226, endPoint y: 515, distance: 211.1
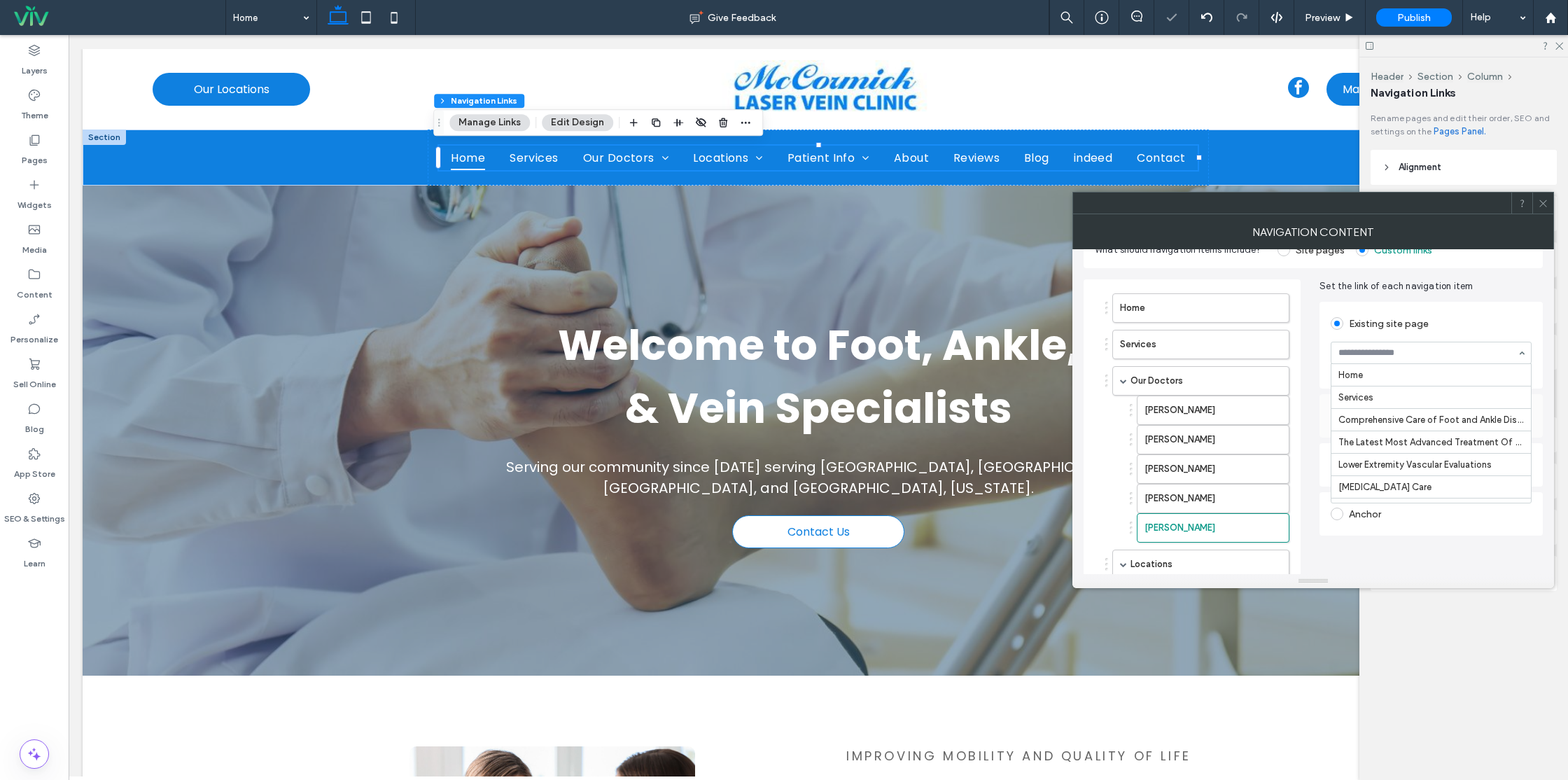
scroll to position [948, 0]
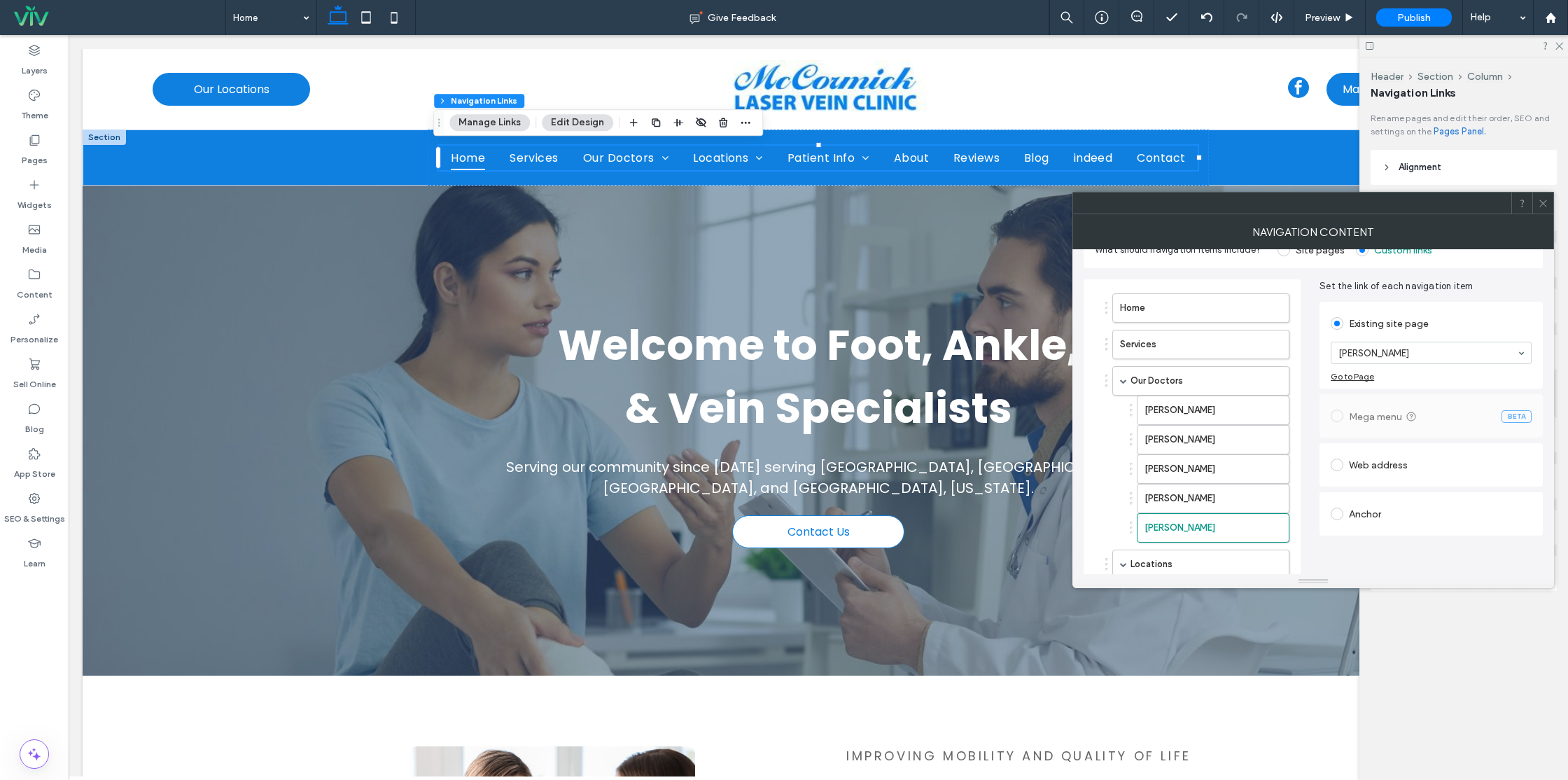
click at [1118, 484] on div "Roy Clint Laird Barbra Buckley Daniel London Andrew Pavelescu Mark Tracy" at bounding box center [1197, 470] width 184 height 147
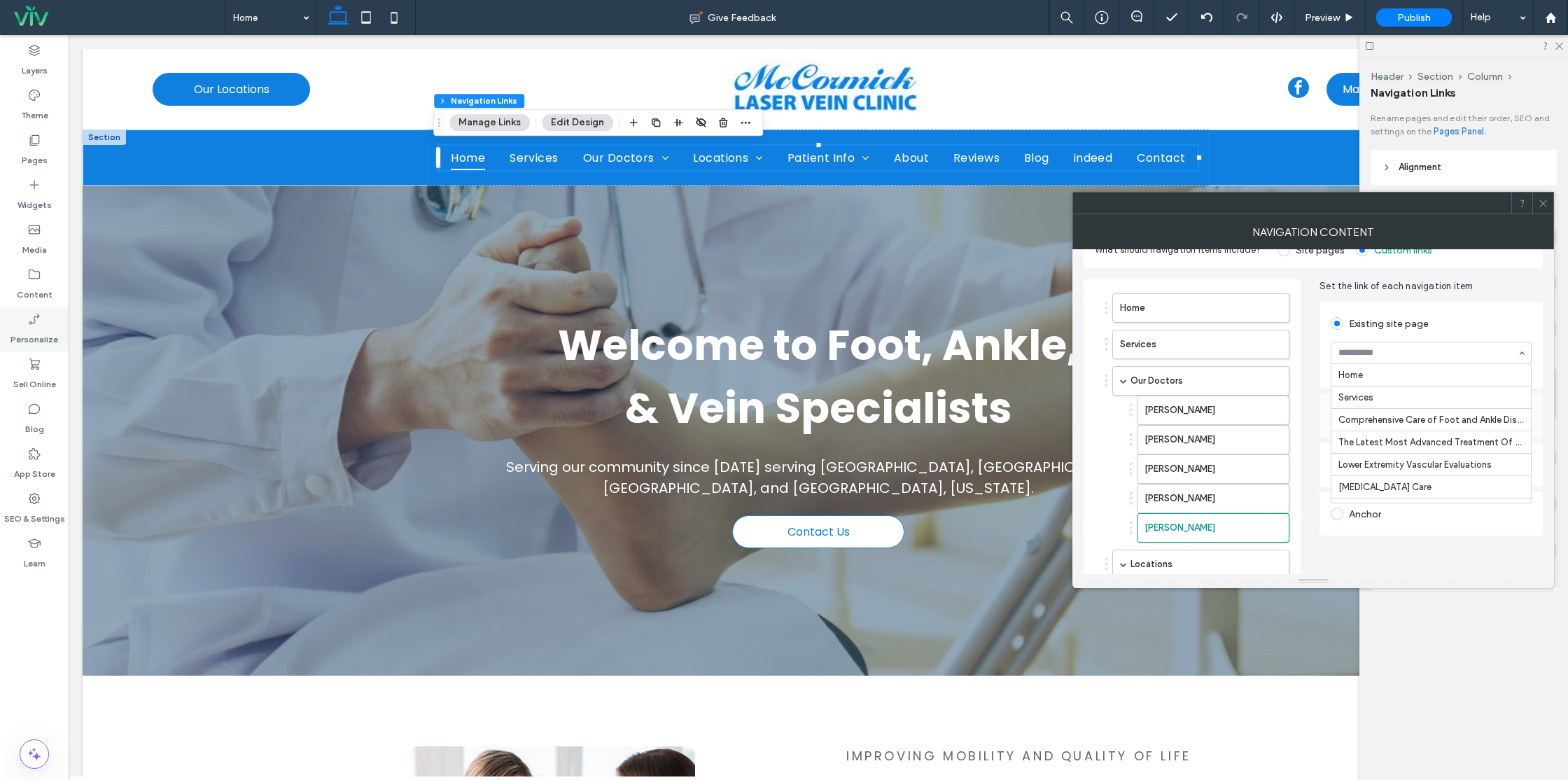
scroll to position [971, 0]
click at [1542, 205] on icon at bounding box center [1543, 204] width 10 height 10
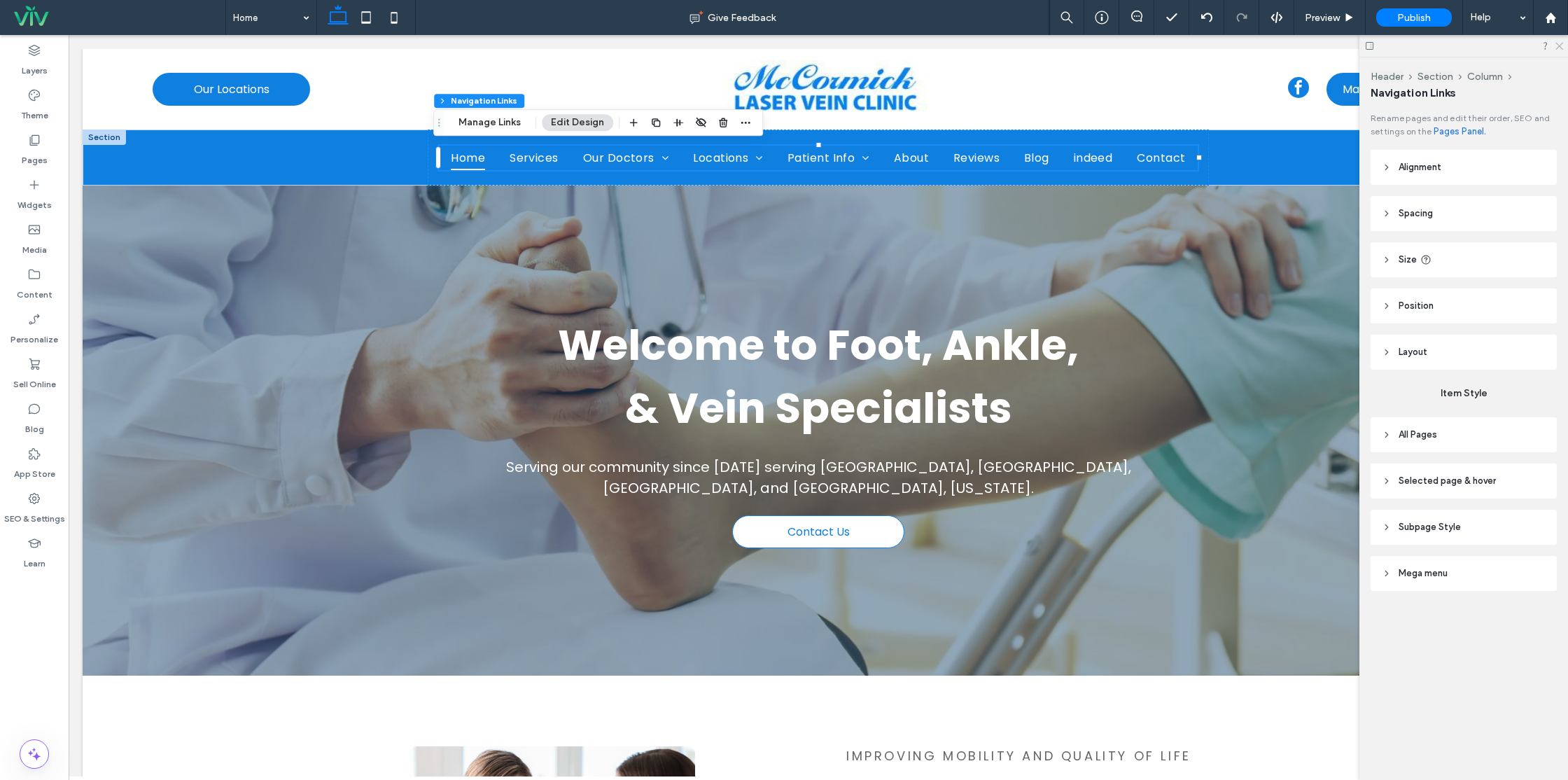
click at [1562, 44] on icon at bounding box center [1559, 44] width 9 height 9
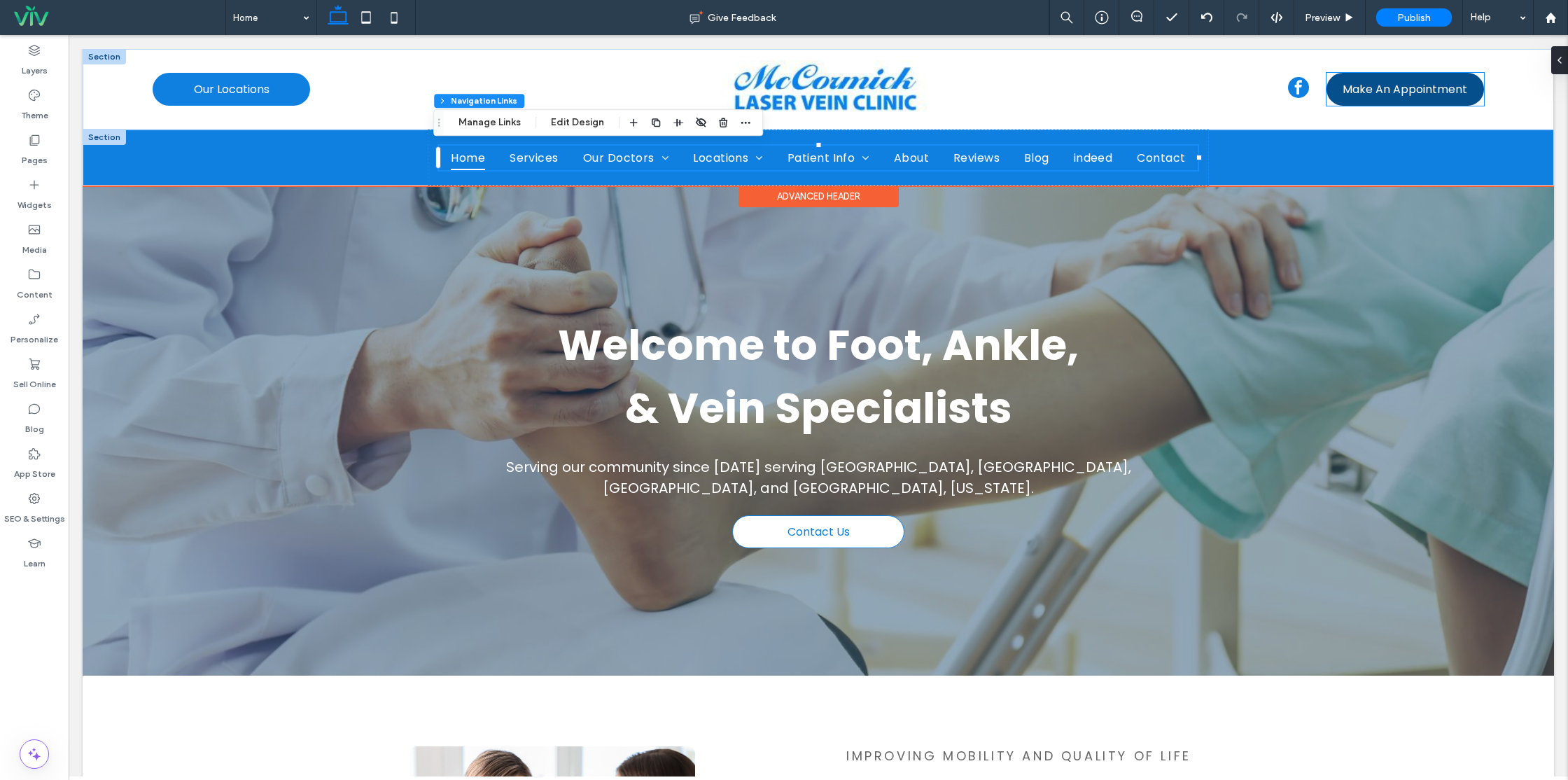
click at [1393, 96] on span "Make An Appointment" at bounding box center [1406, 89] width 125 height 17
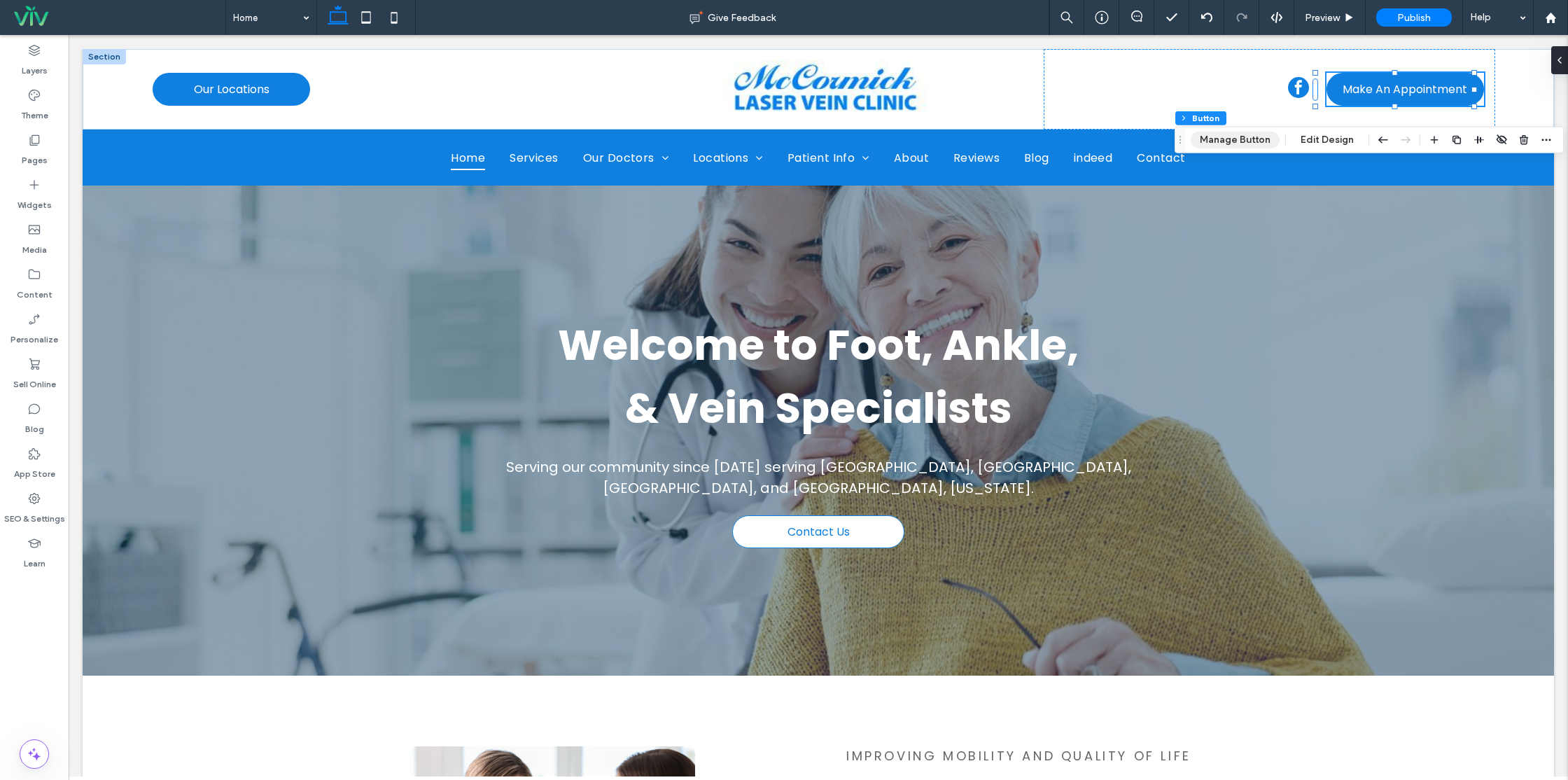
click at [1251, 143] on button "Manage Button" at bounding box center [1235, 140] width 89 height 17
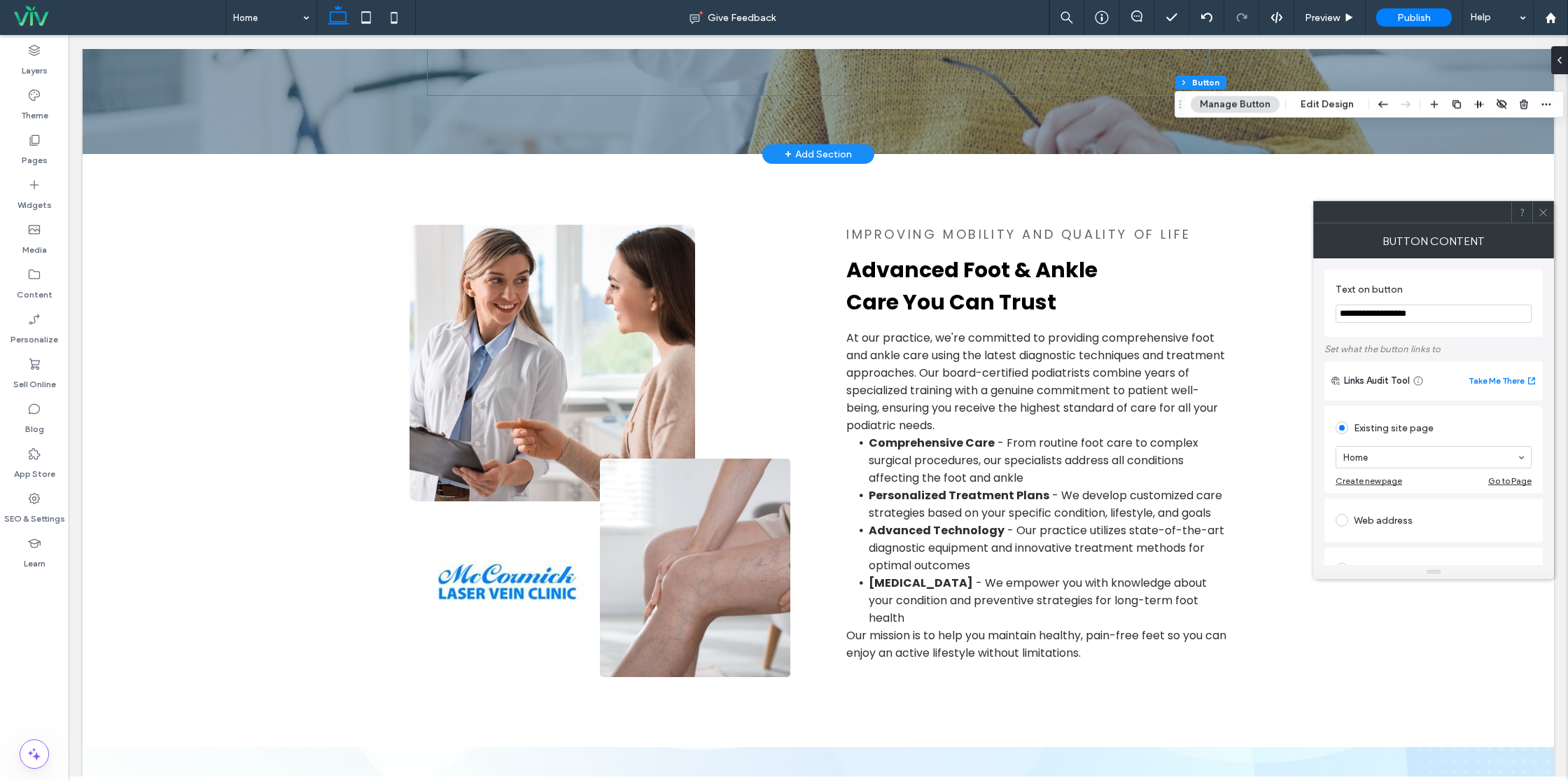
scroll to position [0, 0]
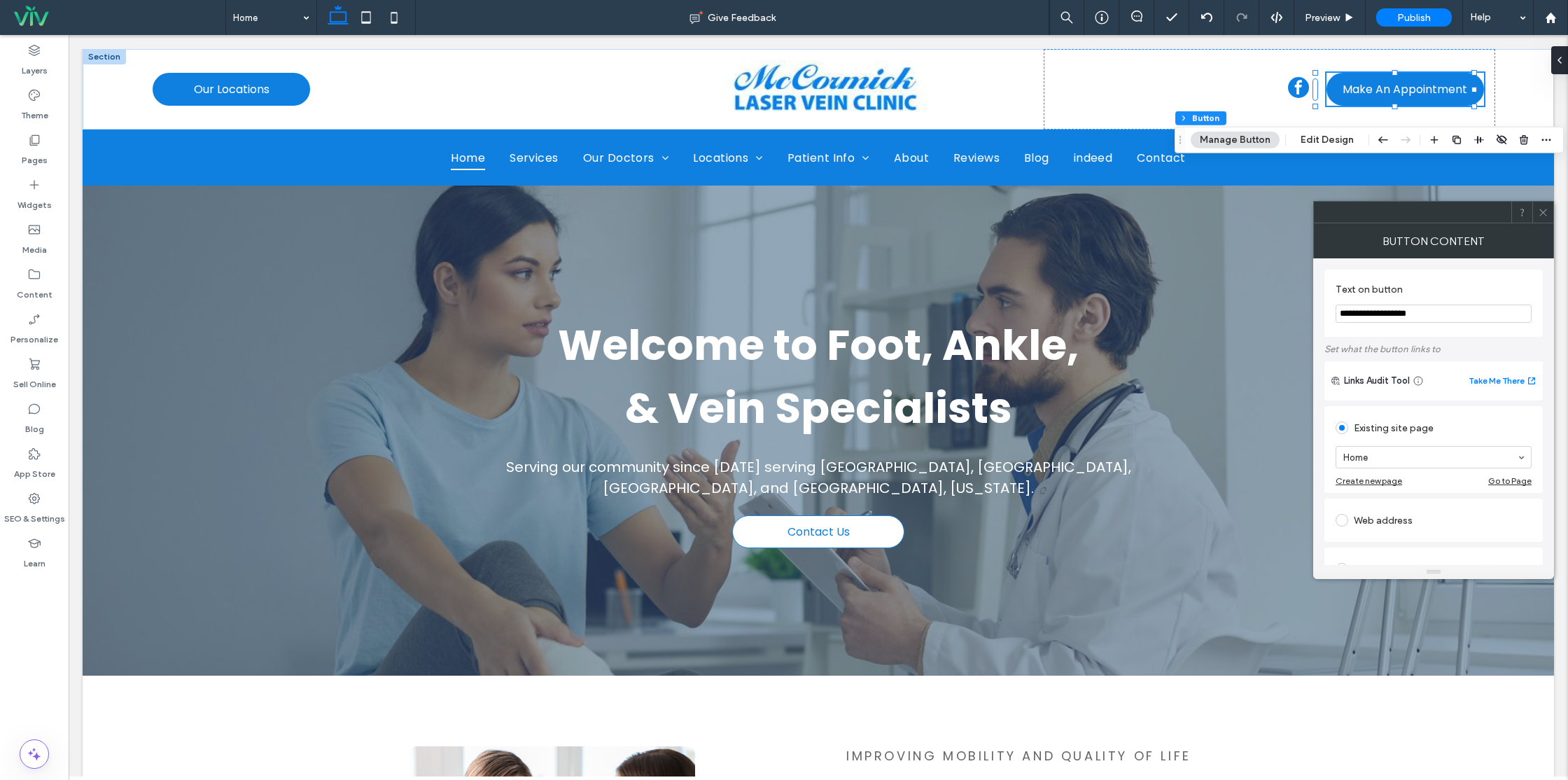
drag, startPoint x: 1462, startPoint y: 313, endPoint x: 1371, endPoint y: 315, distance: 91.0
click at [1371, 315] on input "**********" at bounding box center [1433, 313] width 196 height 18
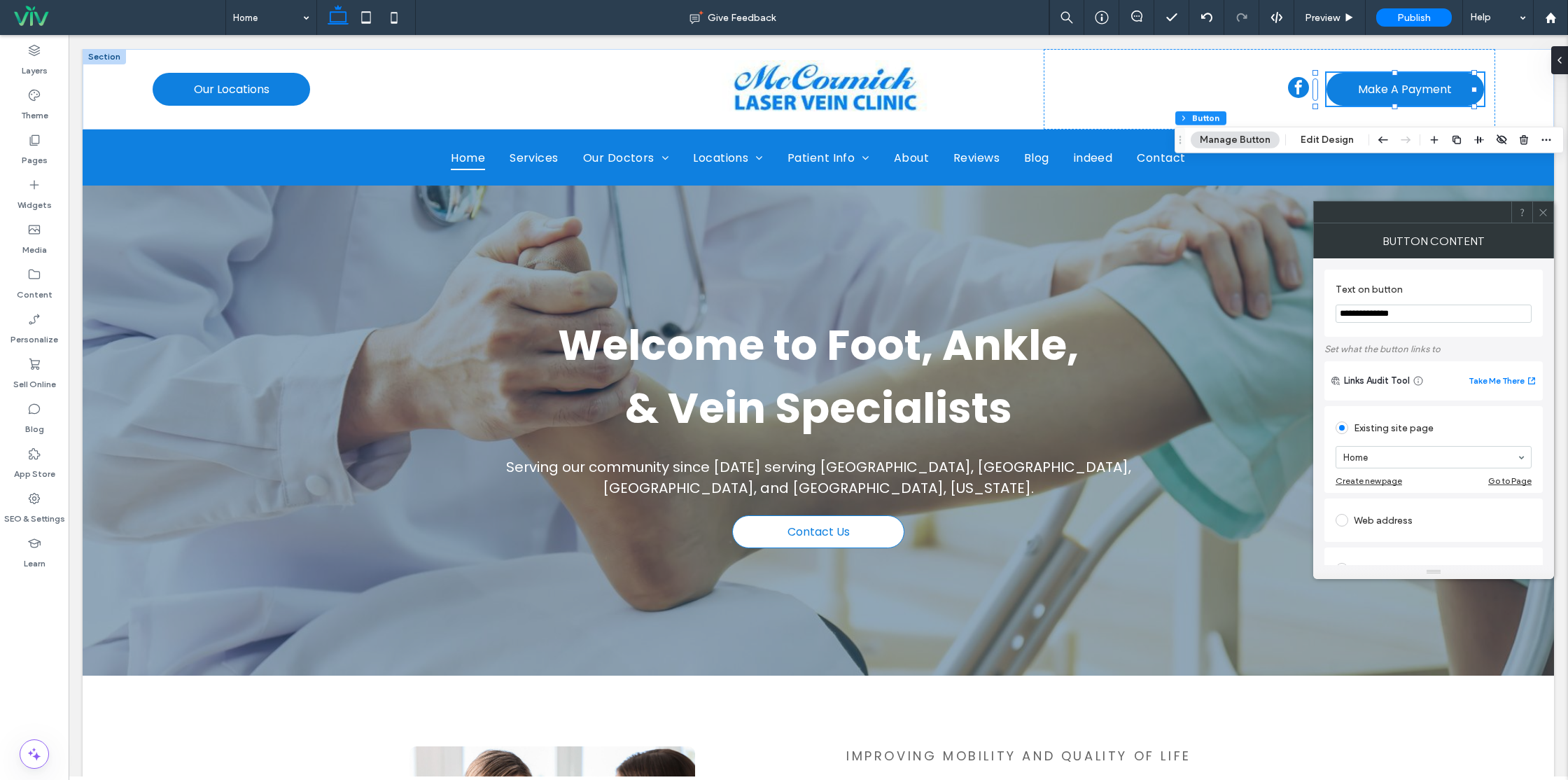
type input "**********"
click at [1386, 527] on div "Web address" at bounding box center [1433, 520] width 196 height 22
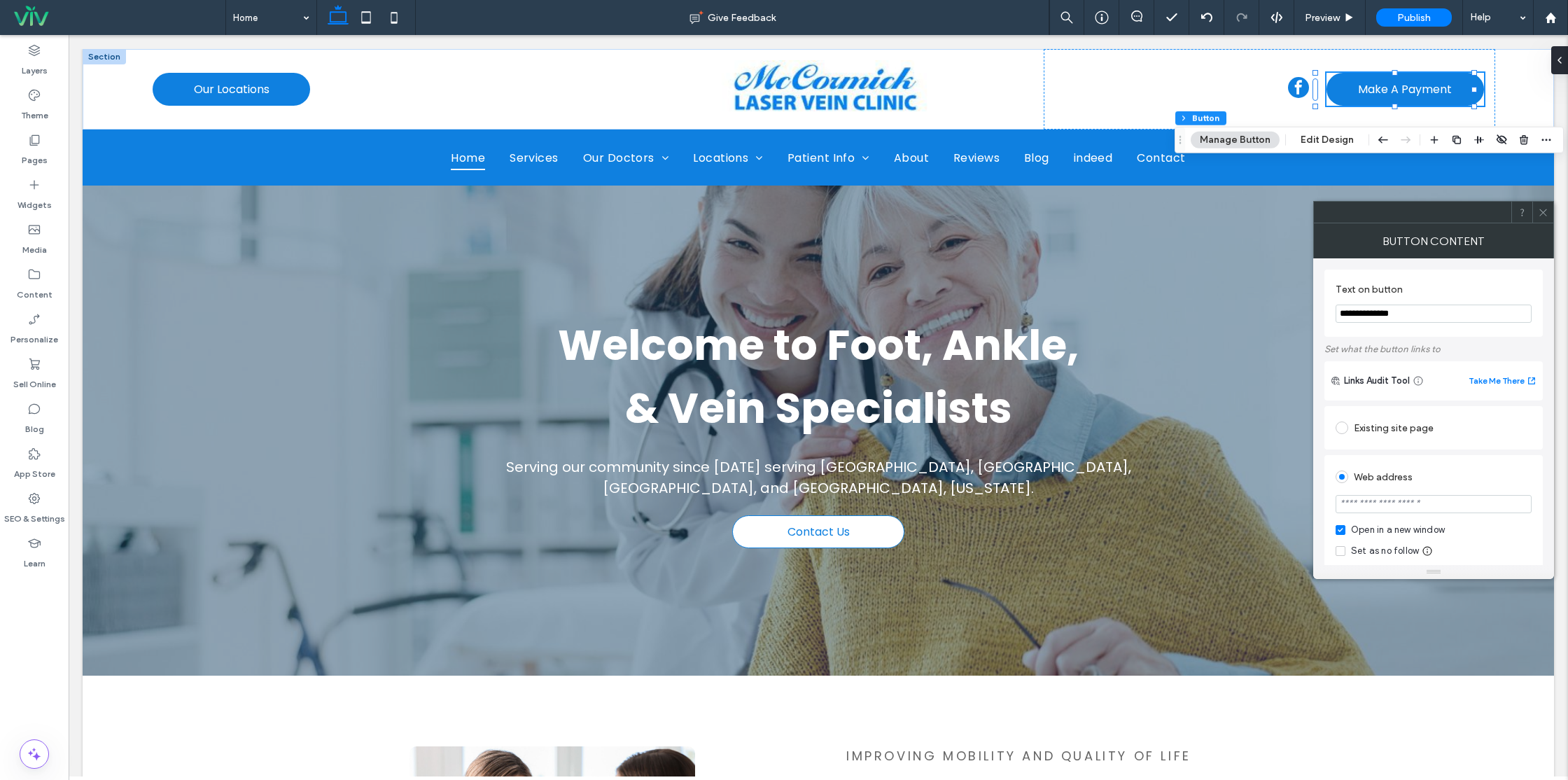
click at [1392, 510] on input "url" at bounding box center [1433, 504] width 196 height 18
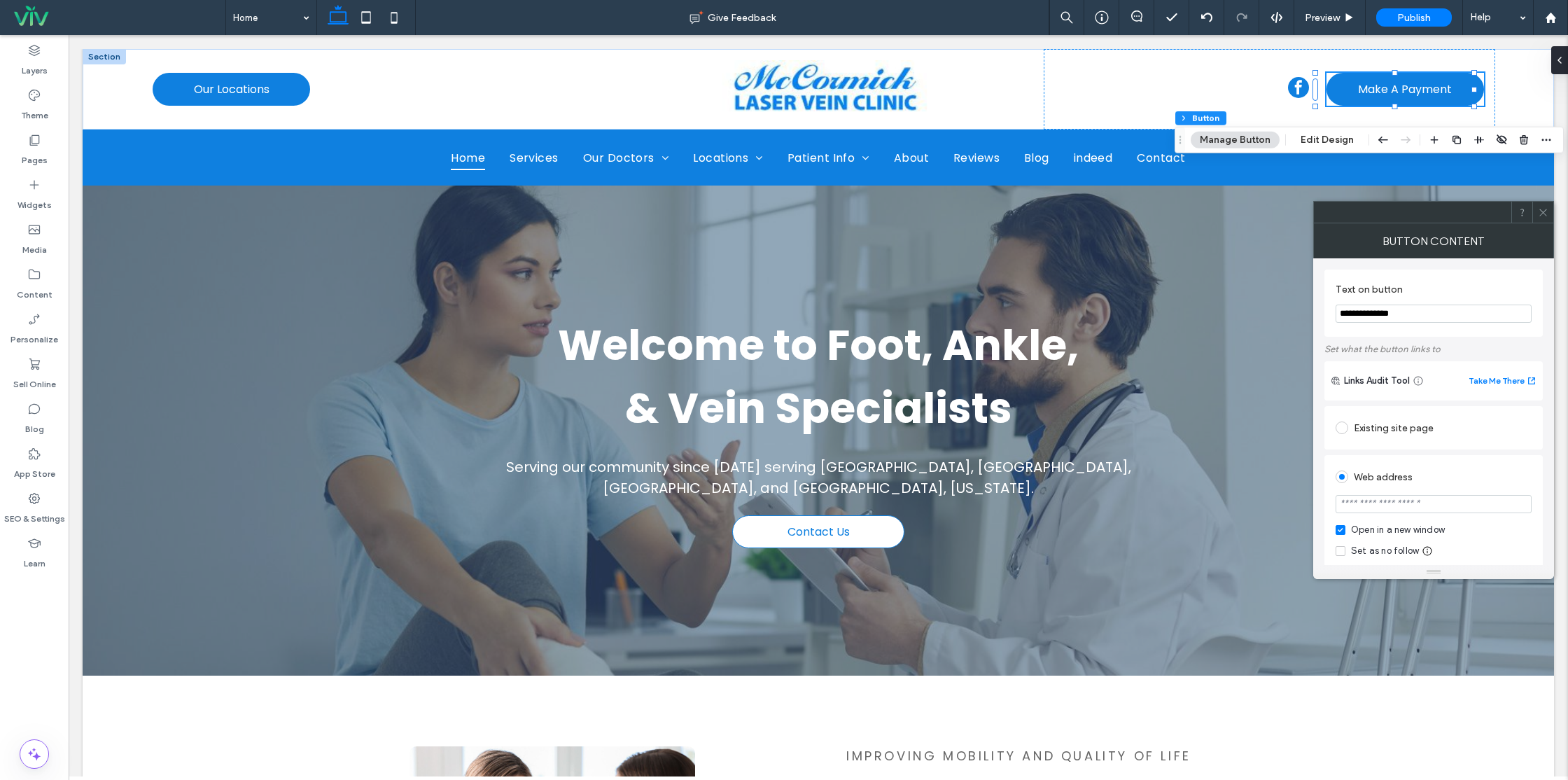
paste input "**********"
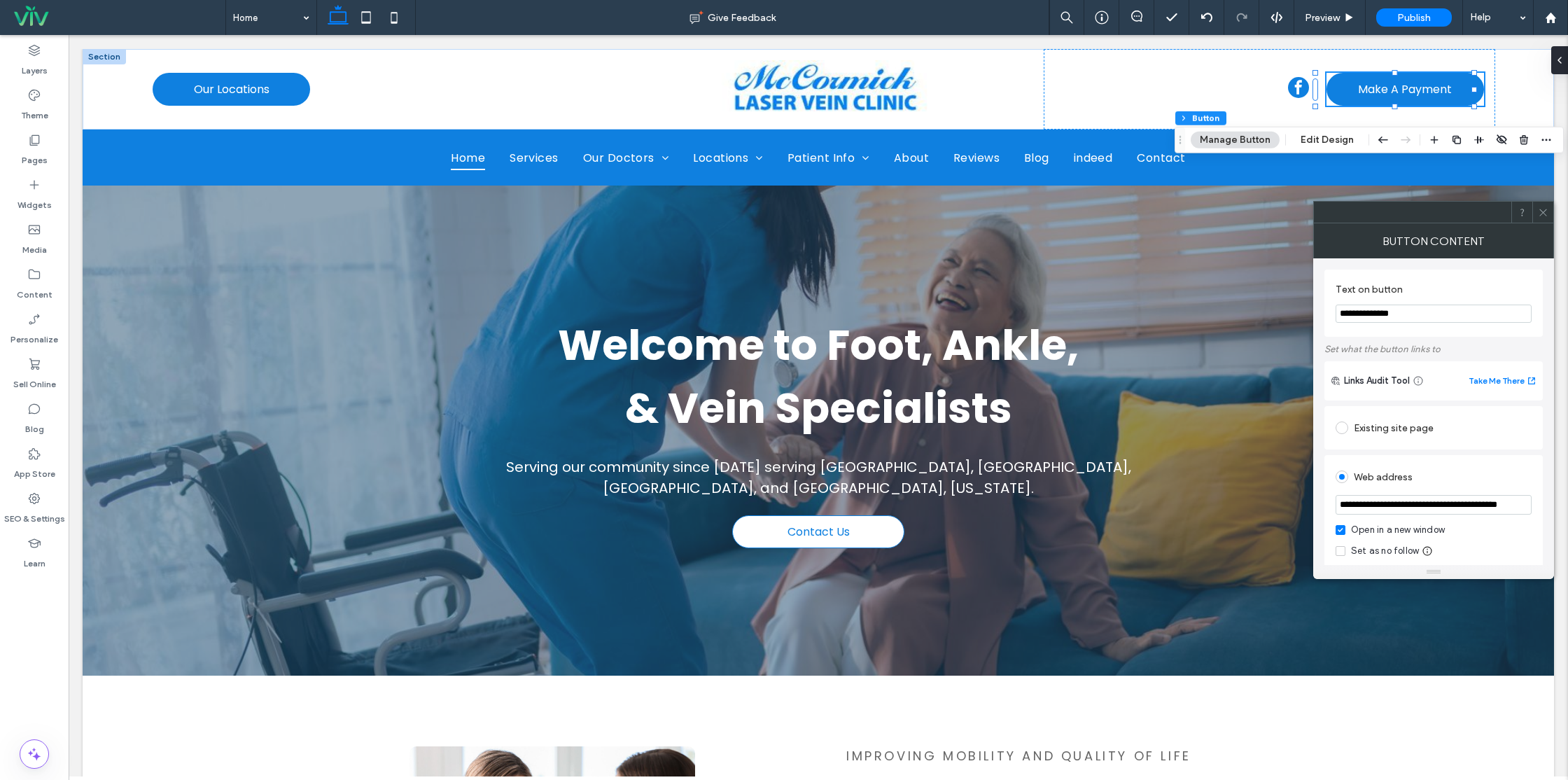
type input "**********"
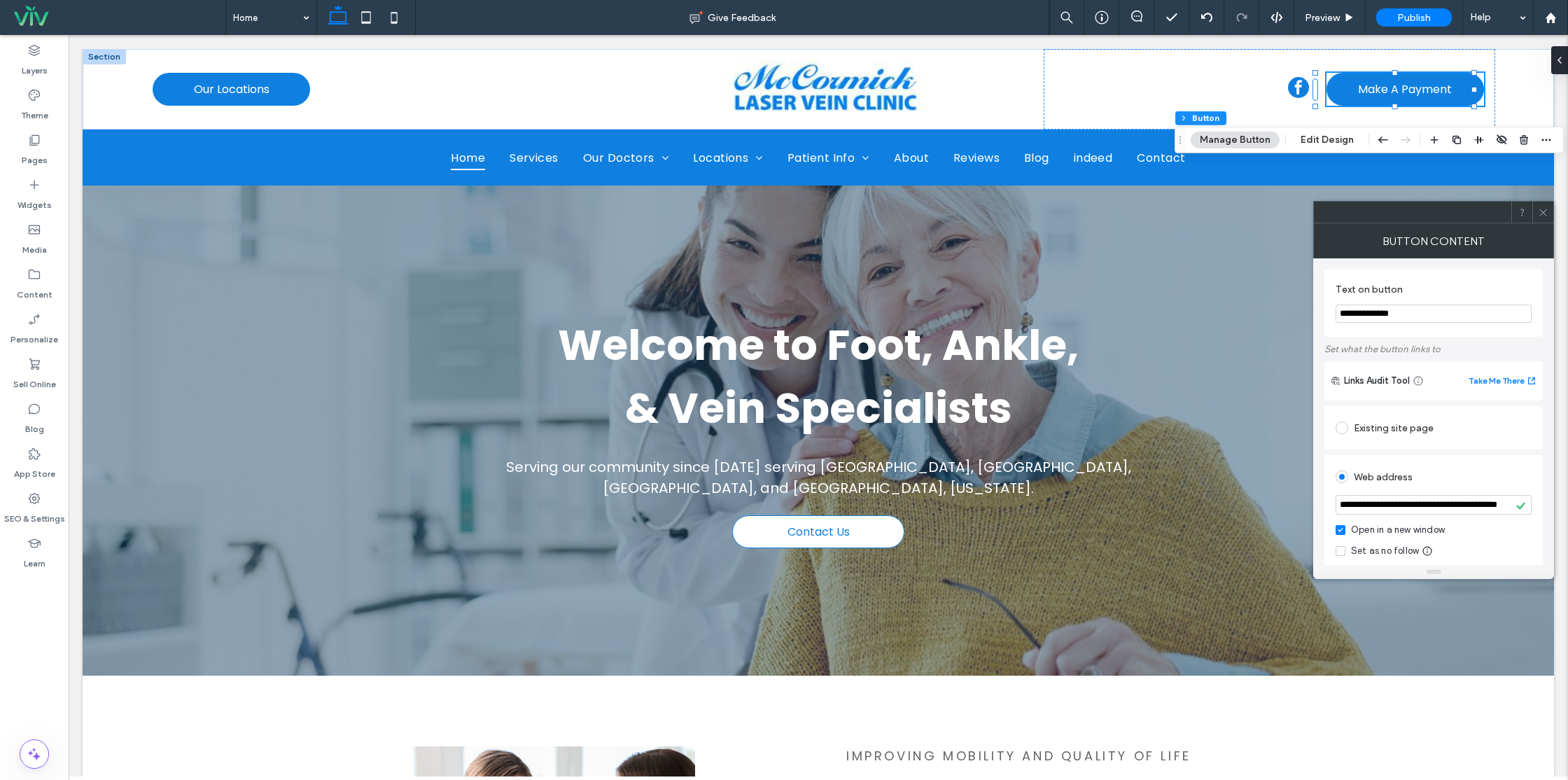
click at [1542, 212] on icon at bounding box center [1543, 212] width 10 height 10
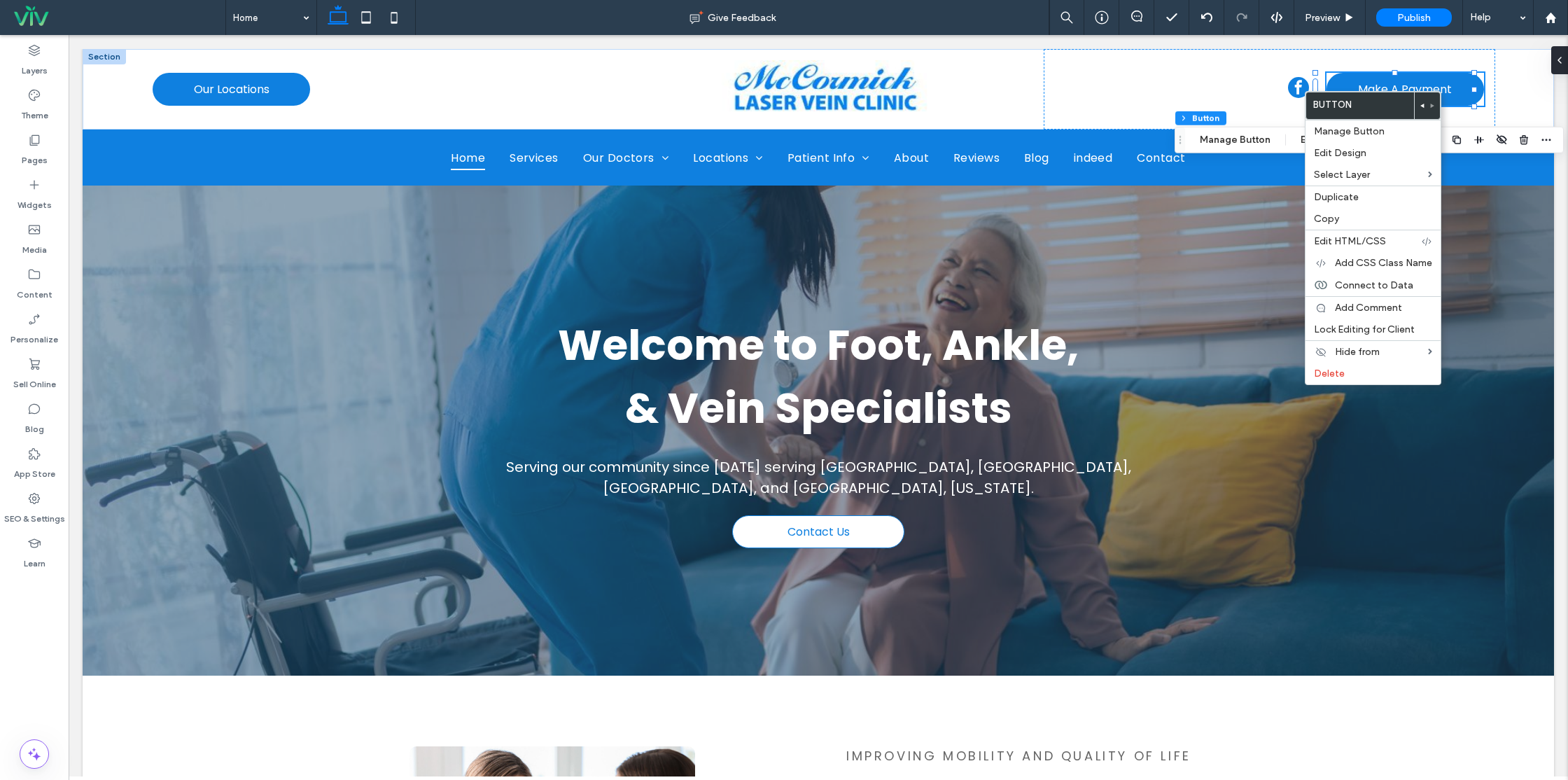
click at [1471, 150] on div at bounding box center [1479, 139] width 17 height 25
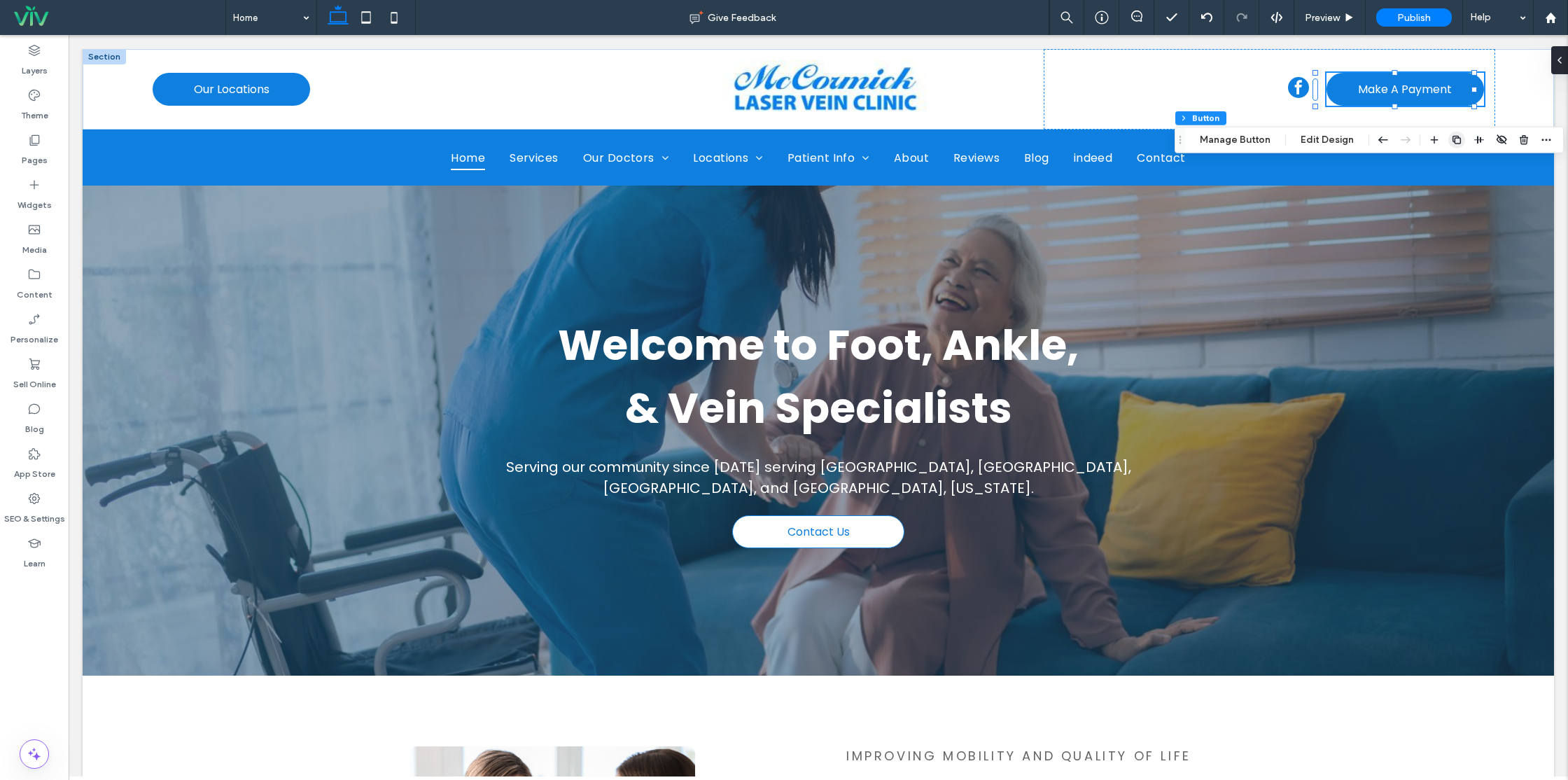
click at [1457, 141] on icon "button" at bounding box center [1457, 139] width 11 height 11
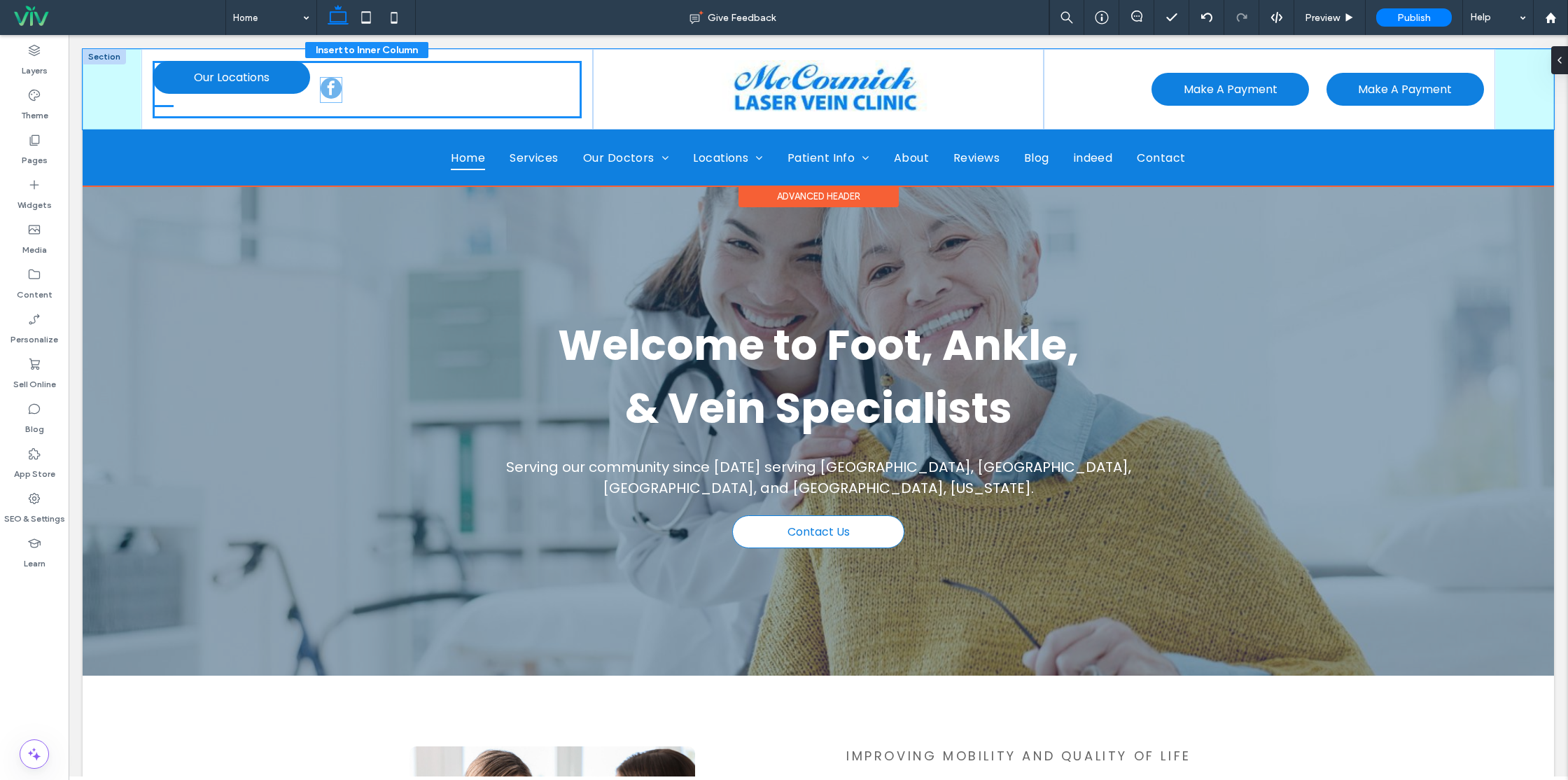
drag, startPoint x: 1116, startPoint y: 92, endPoint x: 333, endPoint y: 93, distance: 783.0
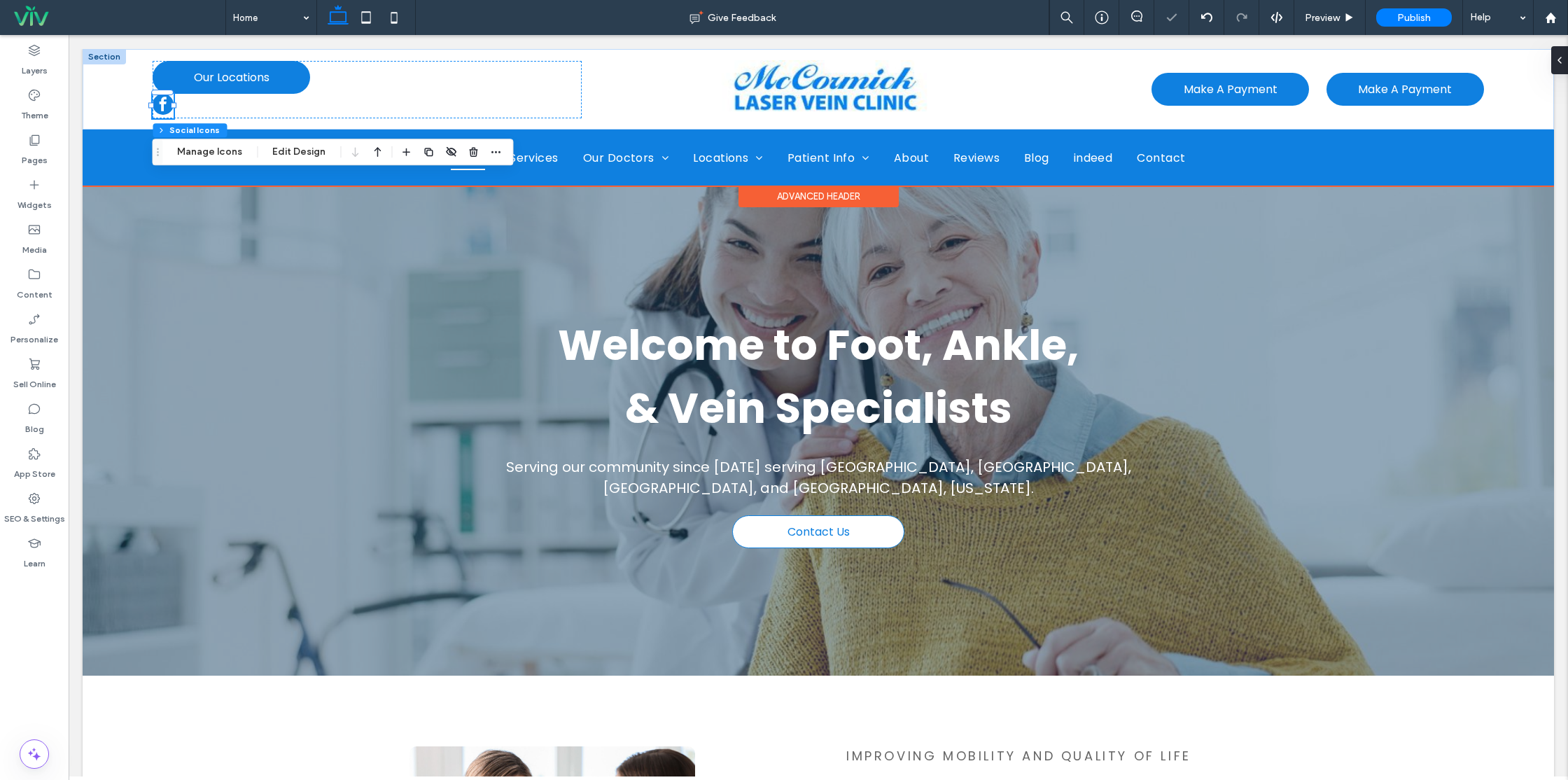
click at [452, 95] on div "Our Locations" at bounding box center [368, 89] width 429 height 57
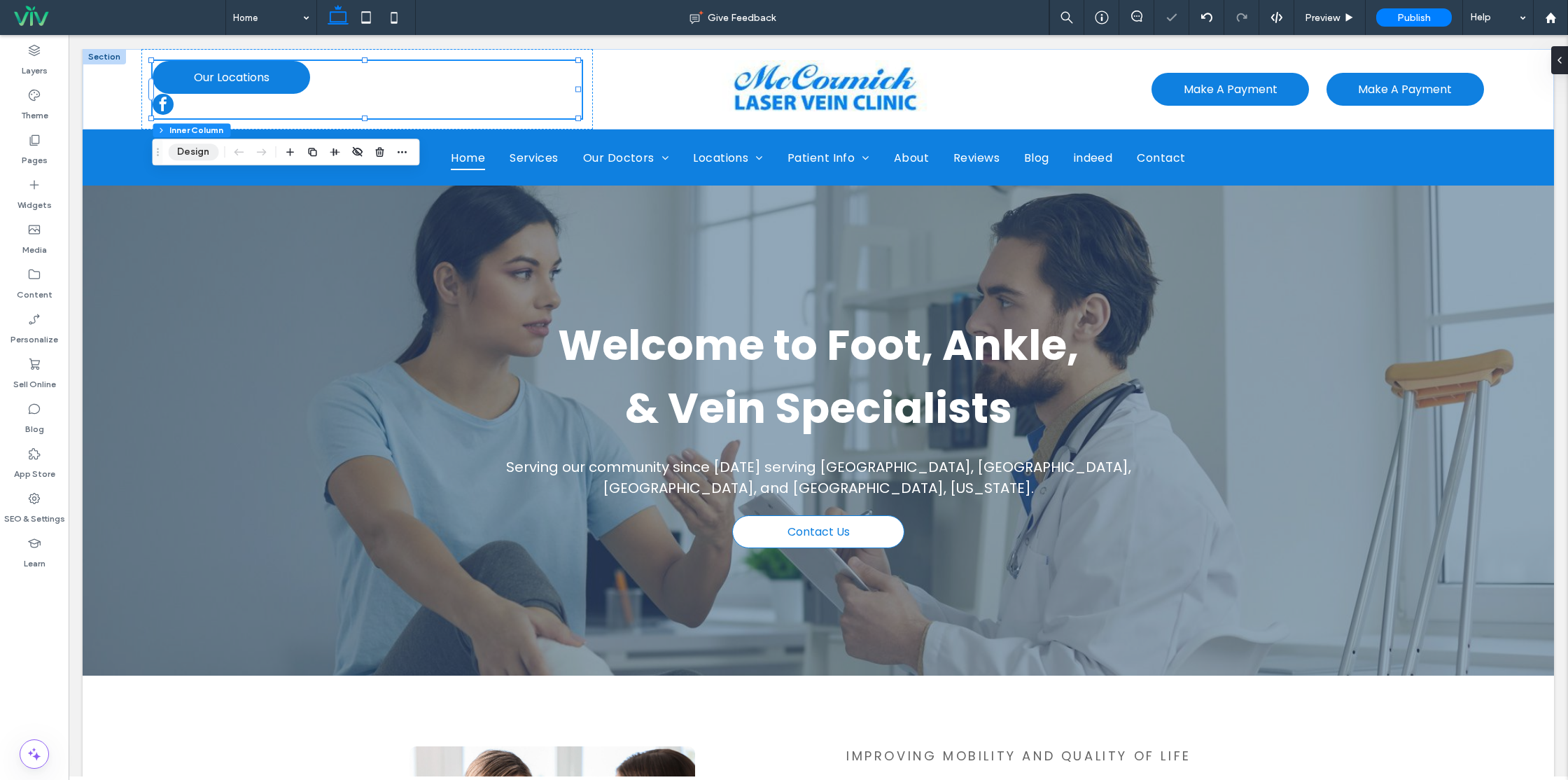
click at [203, 153] on button "Design" at bounding box center [193, 152] width 50 height 17
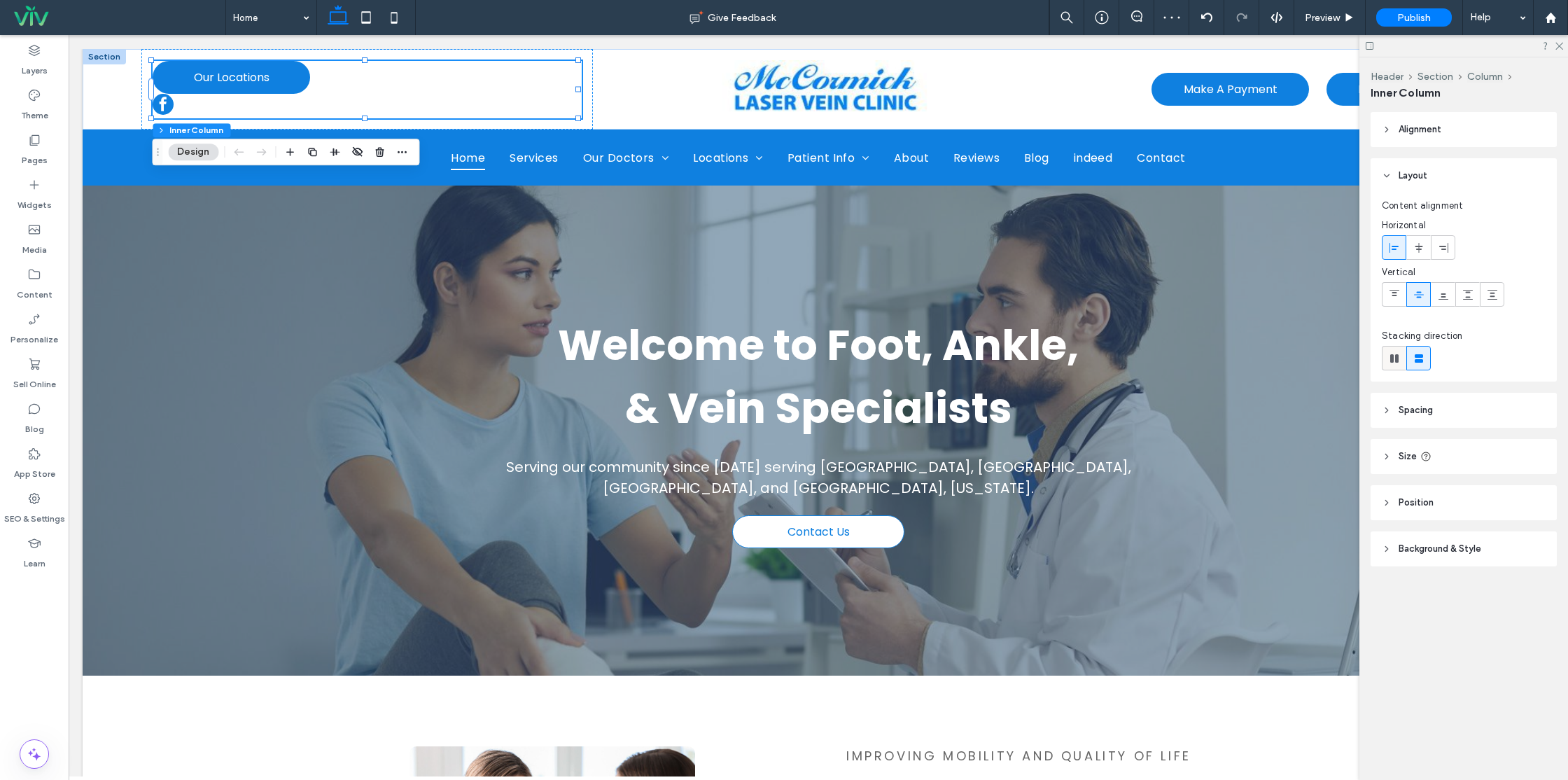
click at [1386, 358] on div at bounding box center [1394, 358] width 23 height 23
type input "**"
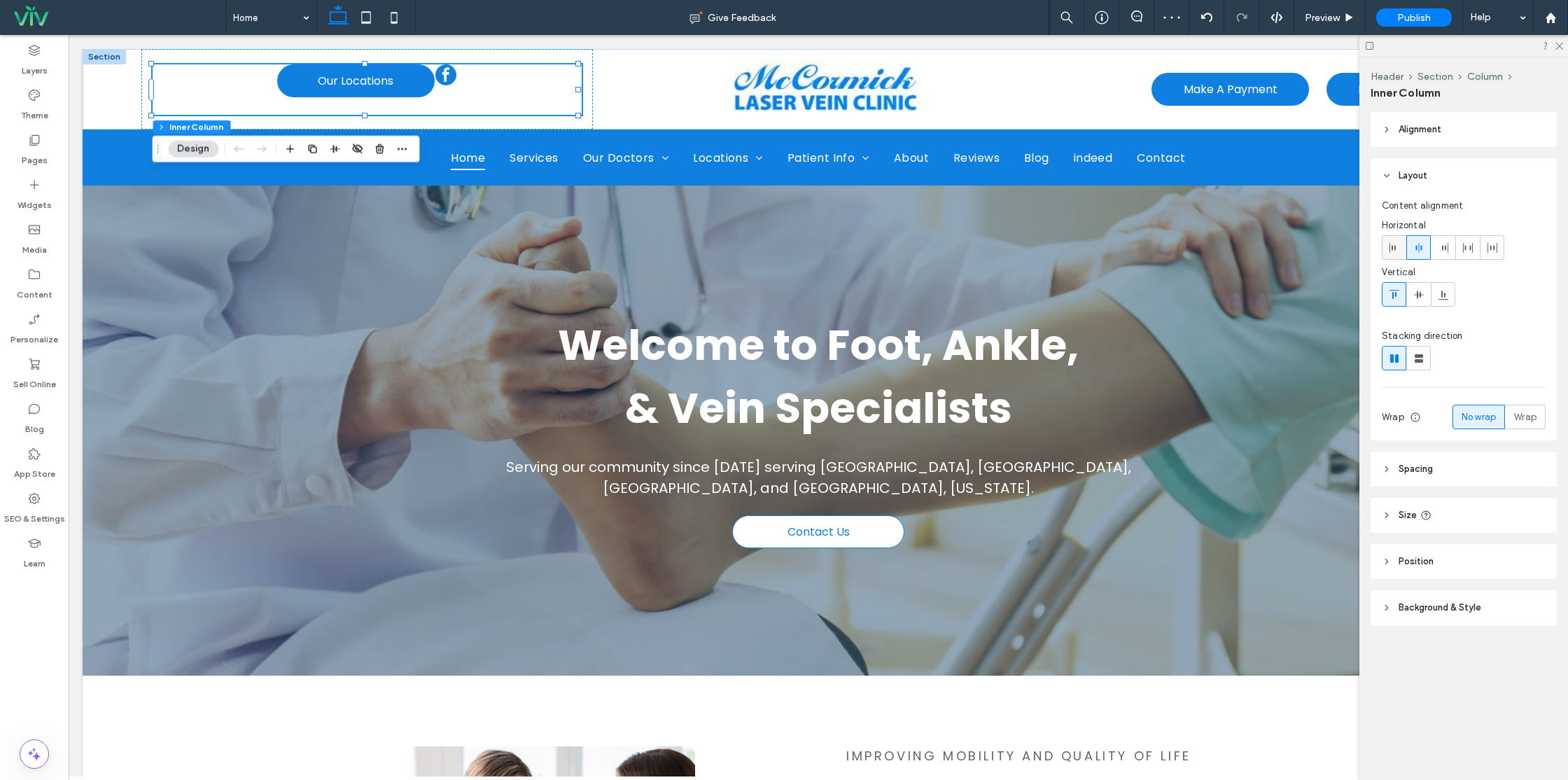
click at [1400, 245] on icon at bounding box center [1394, 247] width 11 height 11
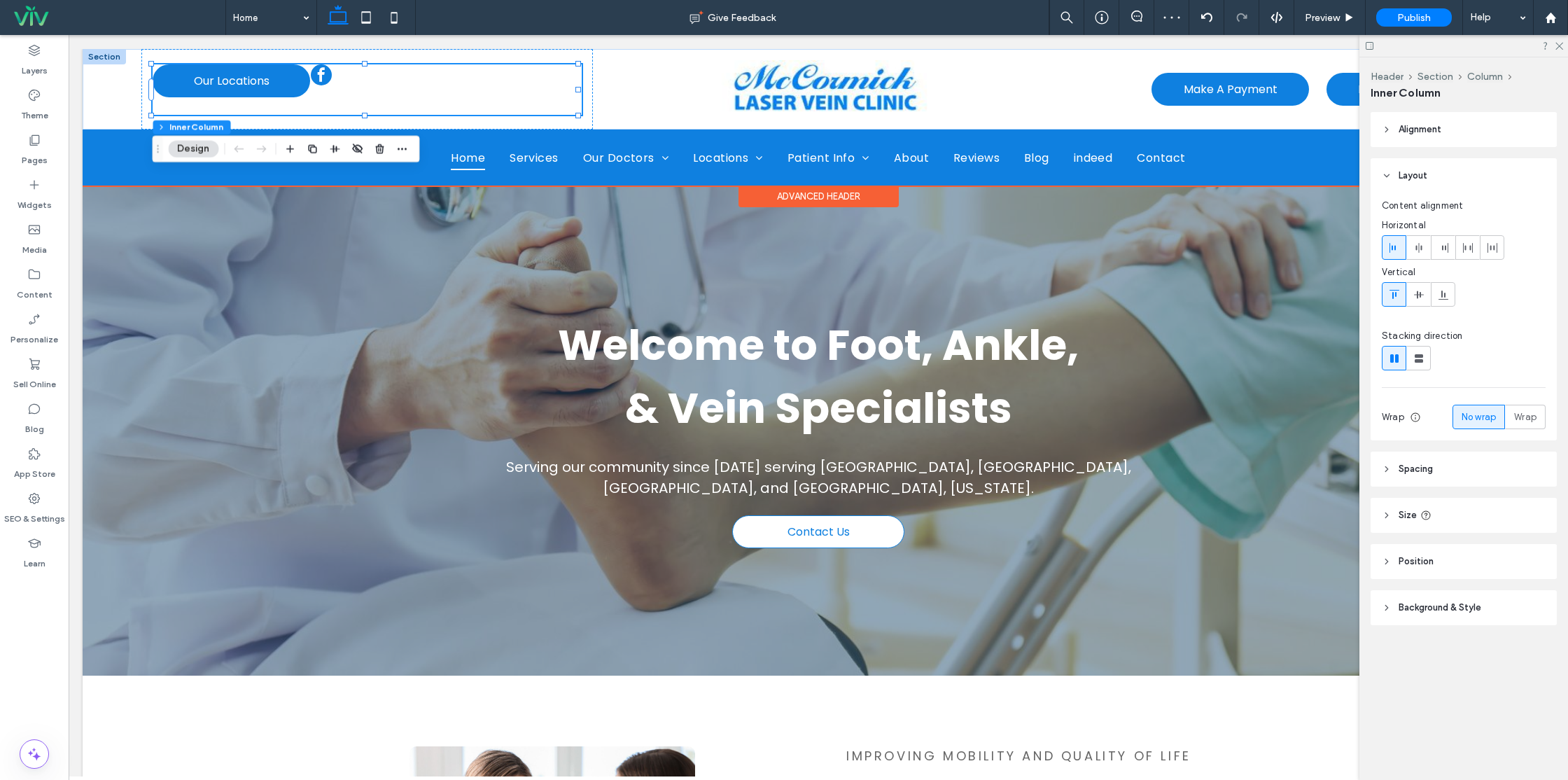
click at [392, 86] on div "Our Locations" at bounding box center [368, 89] width 429 height 50
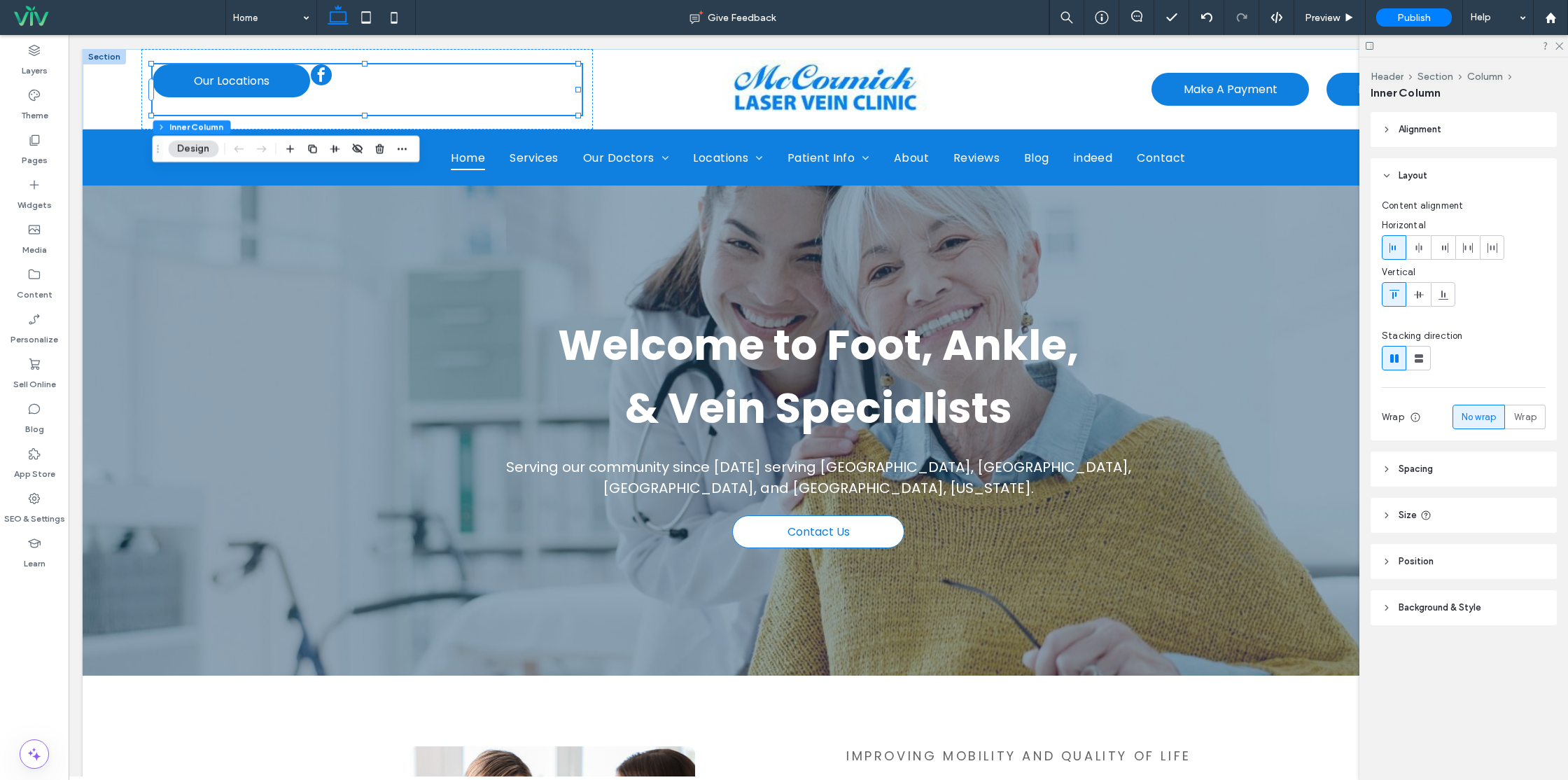
drag, startPoint x: 1433, startPoint y: 467, endPoint x: 1418, endPoint y: 497, distance: 33.5
click at [1432, 467] on header "Spacing" at bounding box center [1464, 469] width 186 height 35
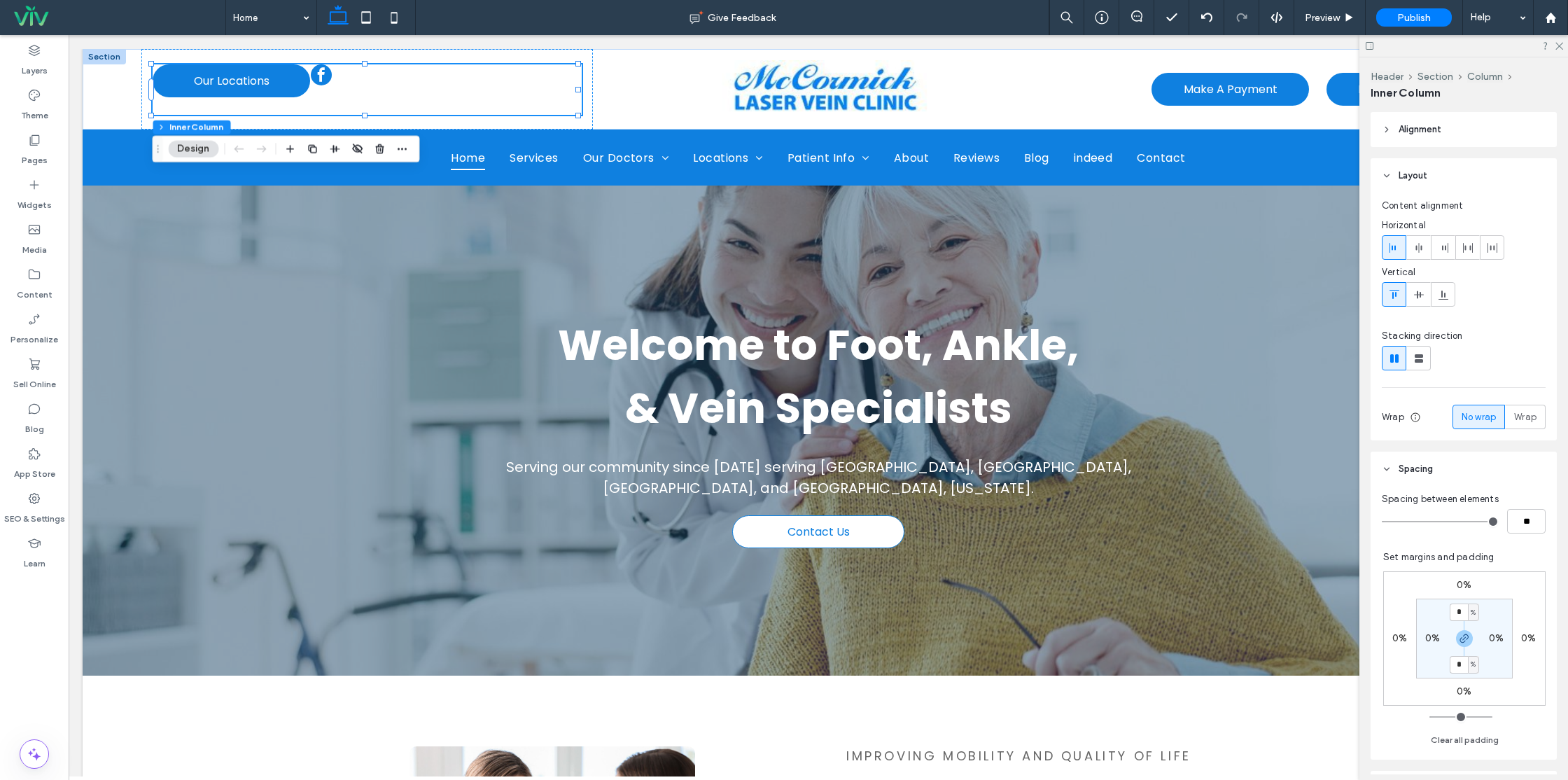
type input "**"
type input "***"
type input "**"
type input "***"
type input "*"
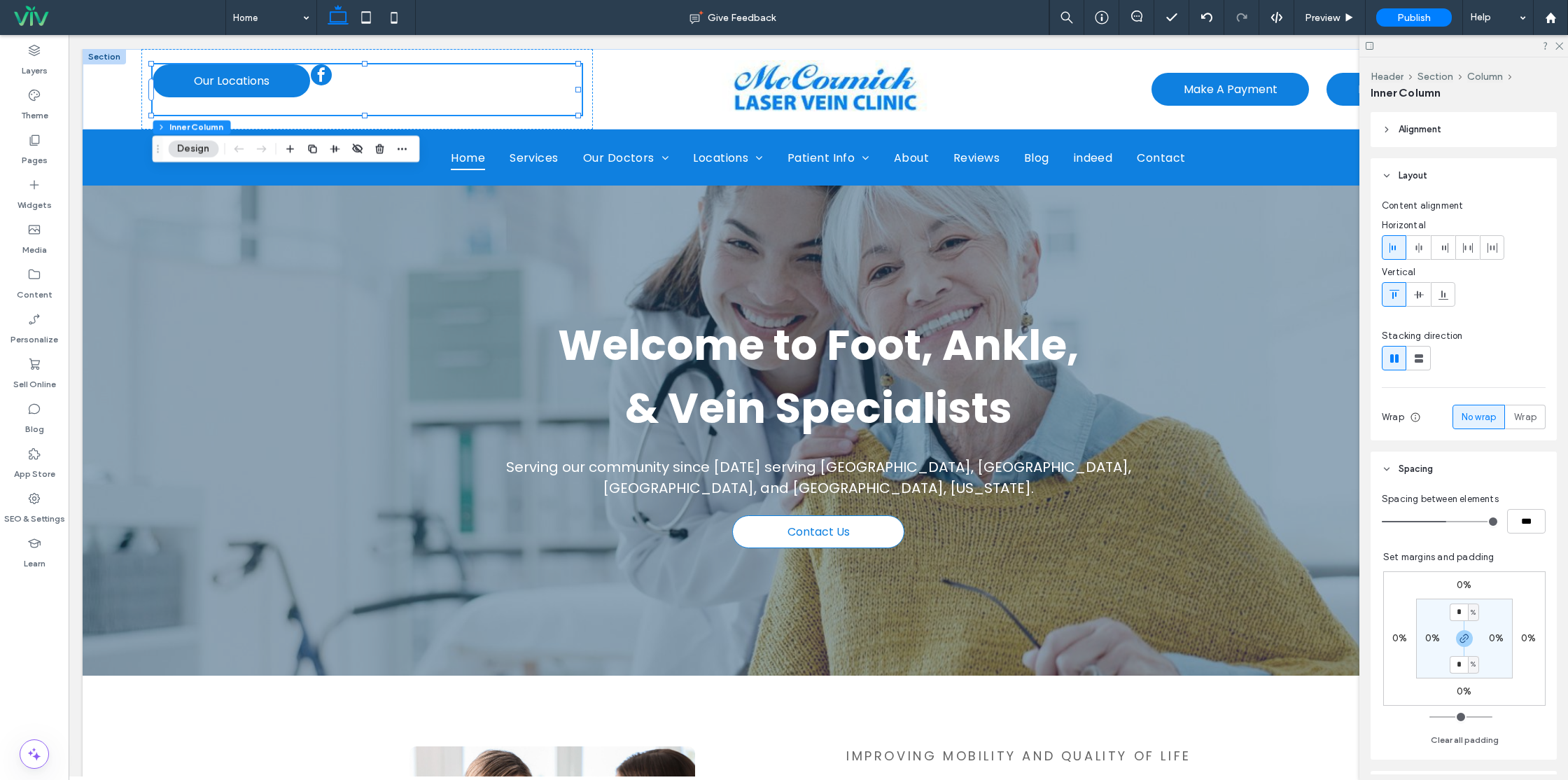
type input "**"
click at [1431, 523] on input "range" at bounding box center [1440, 522] width 117 height 2
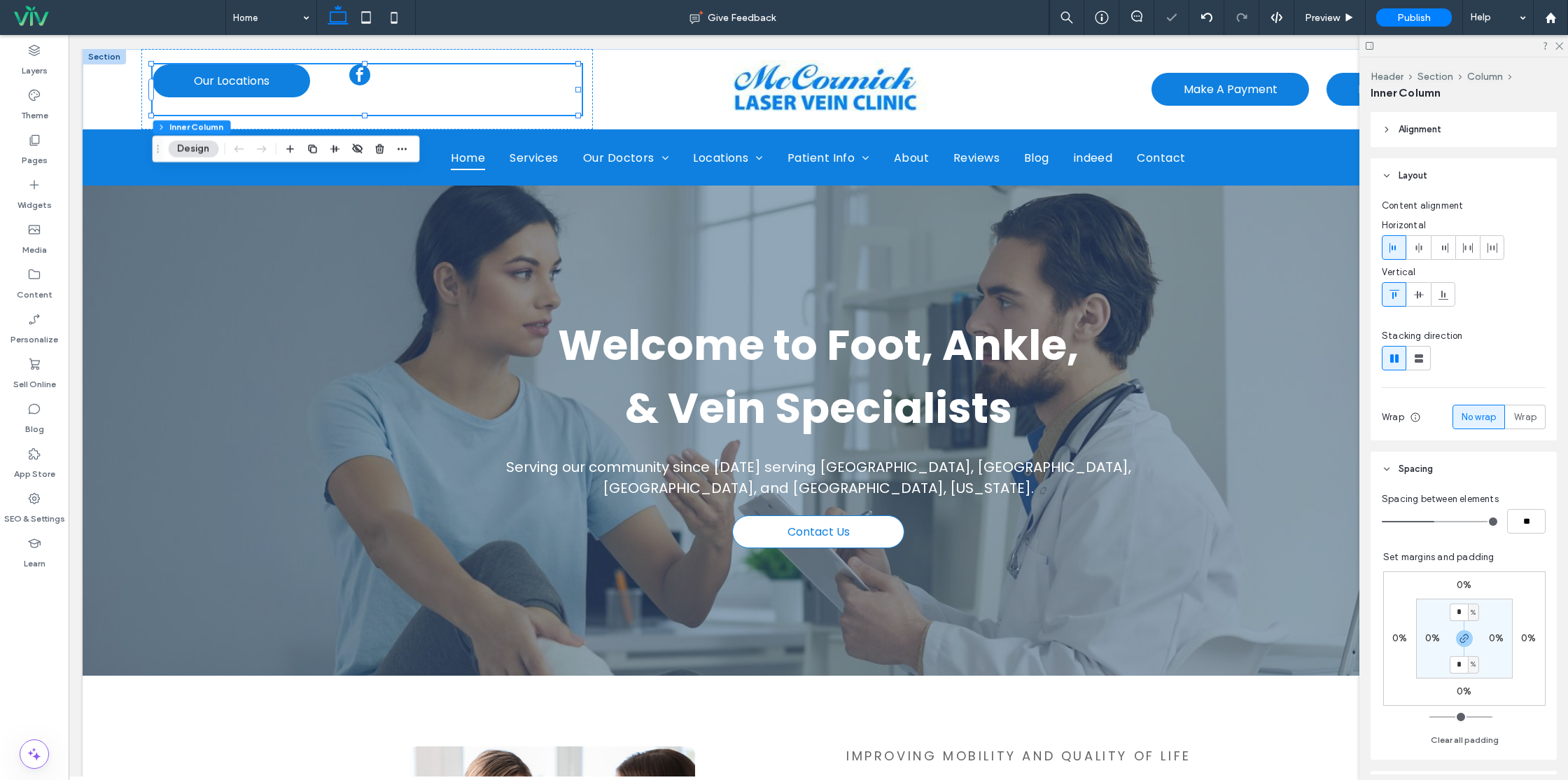
type input "*"
type input "**"
type input "*"
type input "**"
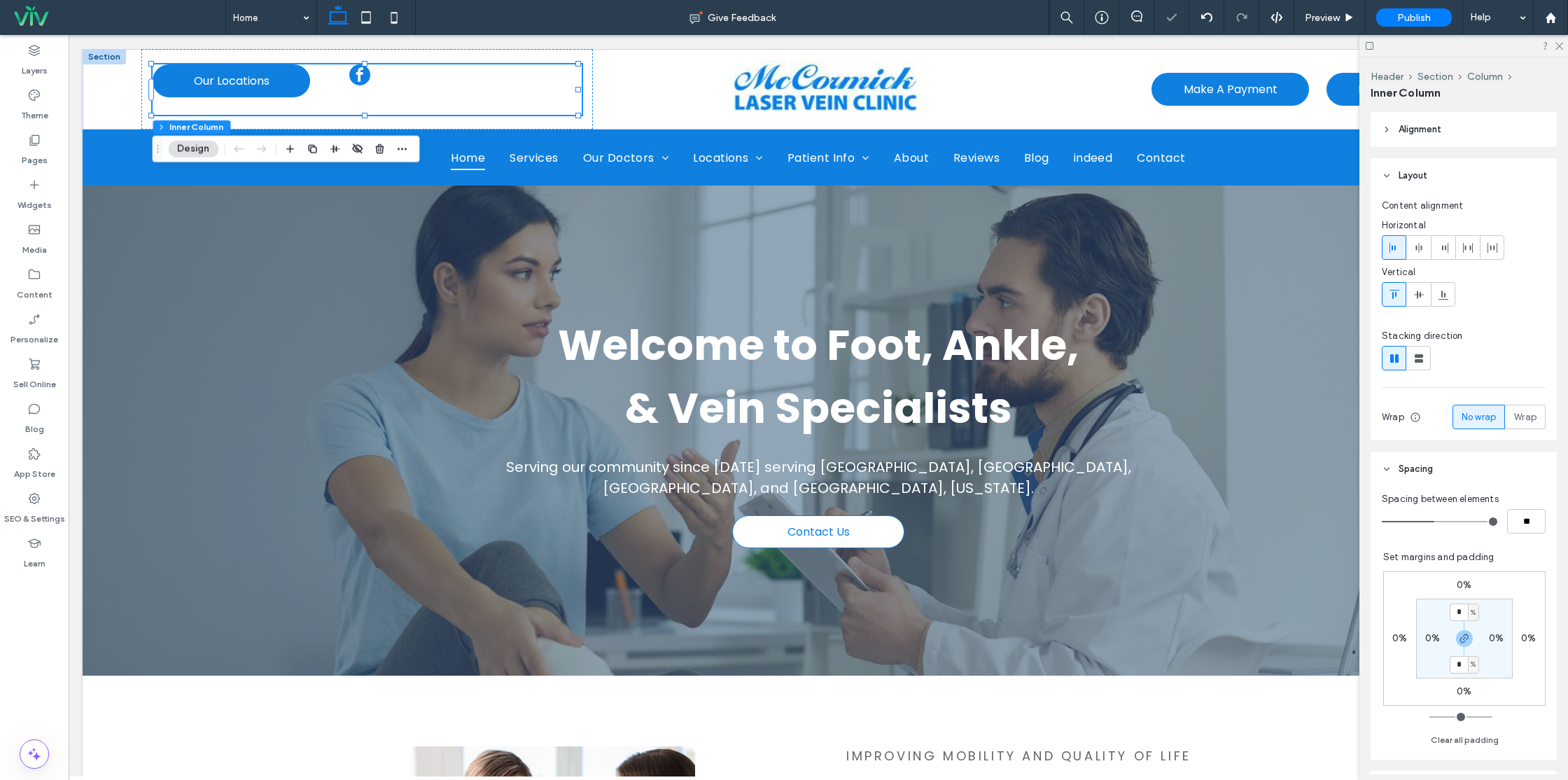
type input "***"
click at [1436, 523] on input "range" at bounding box center [1440, 522] width 117 height 2
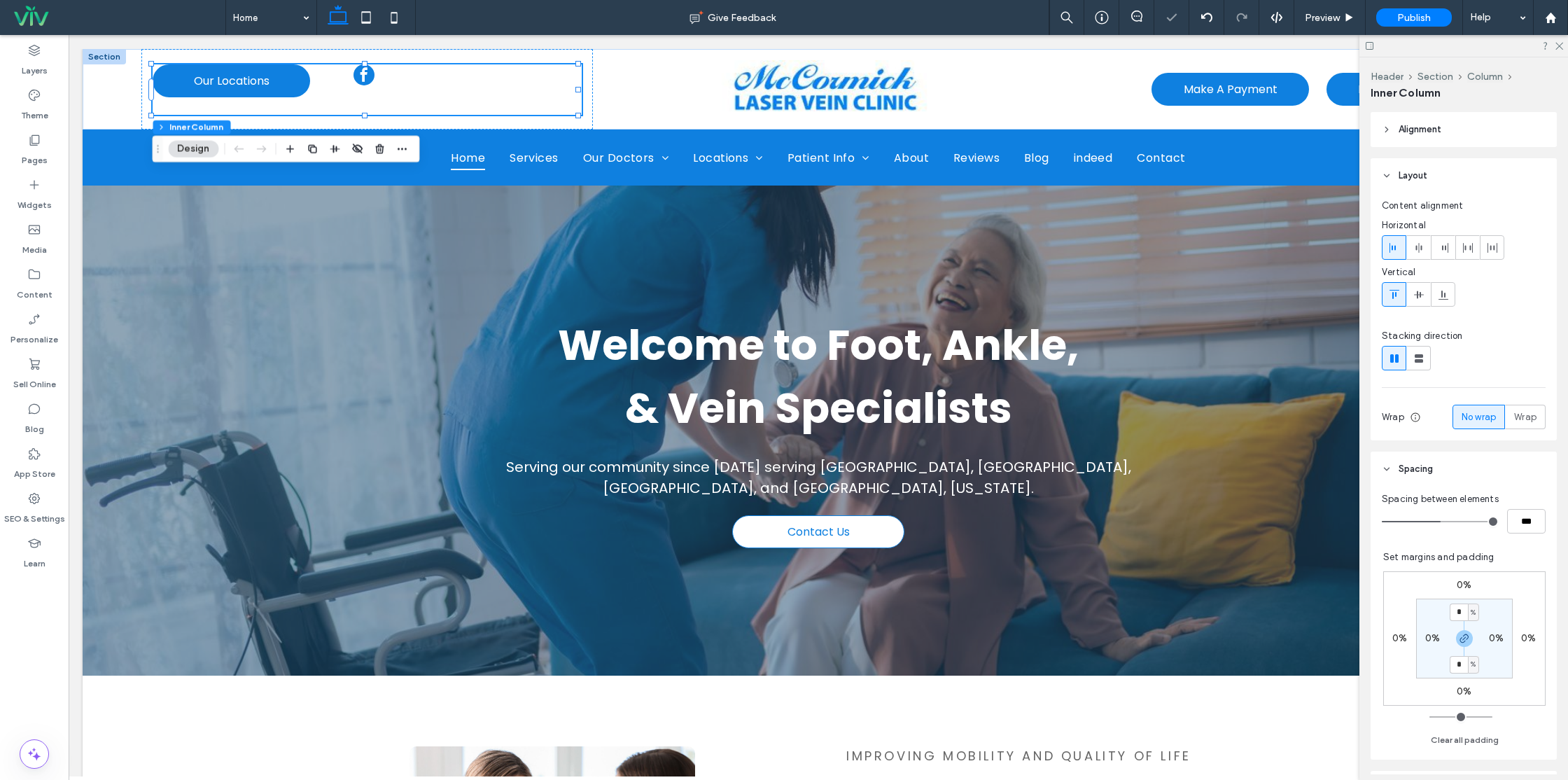
type input "*"
type input "**"
type input "*"
type input "**"
type input "*"
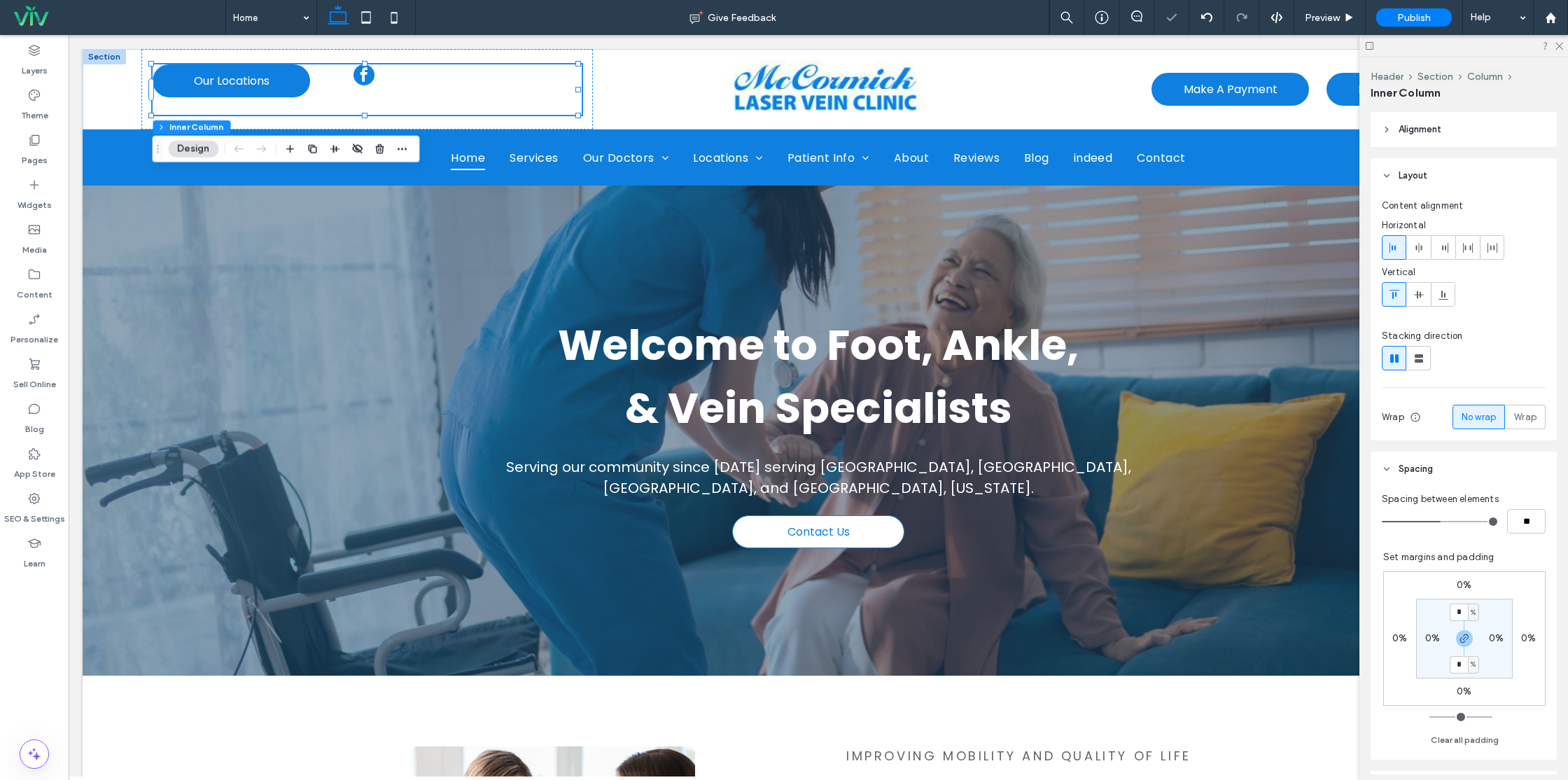
type input "**"
type input "*"
type input "**"
type input "*"
type input "**"
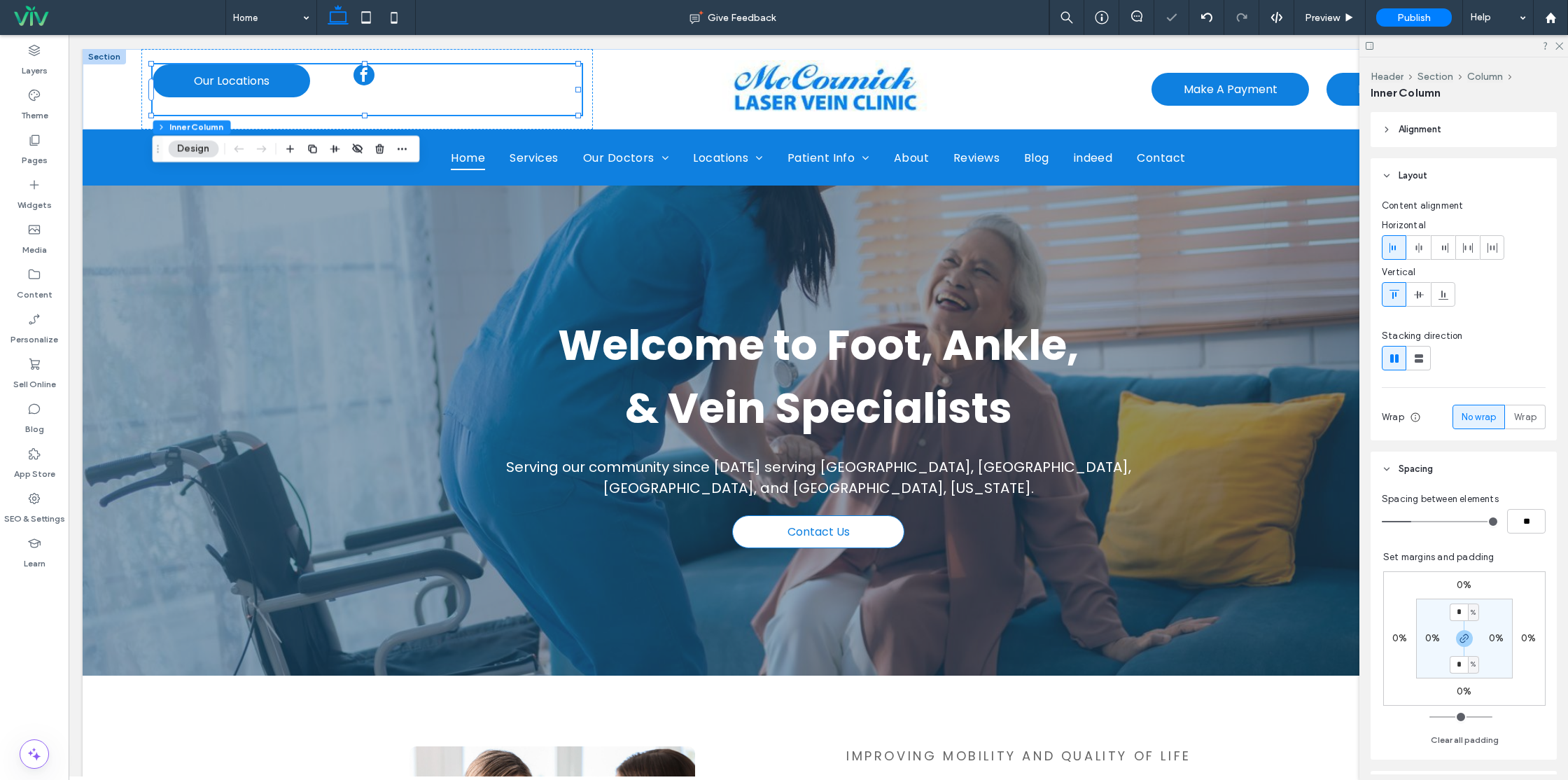
drag, startPoint x: 1436, startPoint y: 524, endPoint x: 1412, endPoint y: 526, distance: 24.1
type input "*"
click at [1412, 523] on input "range" at bounding box center [1440, 522] width 117 height 2
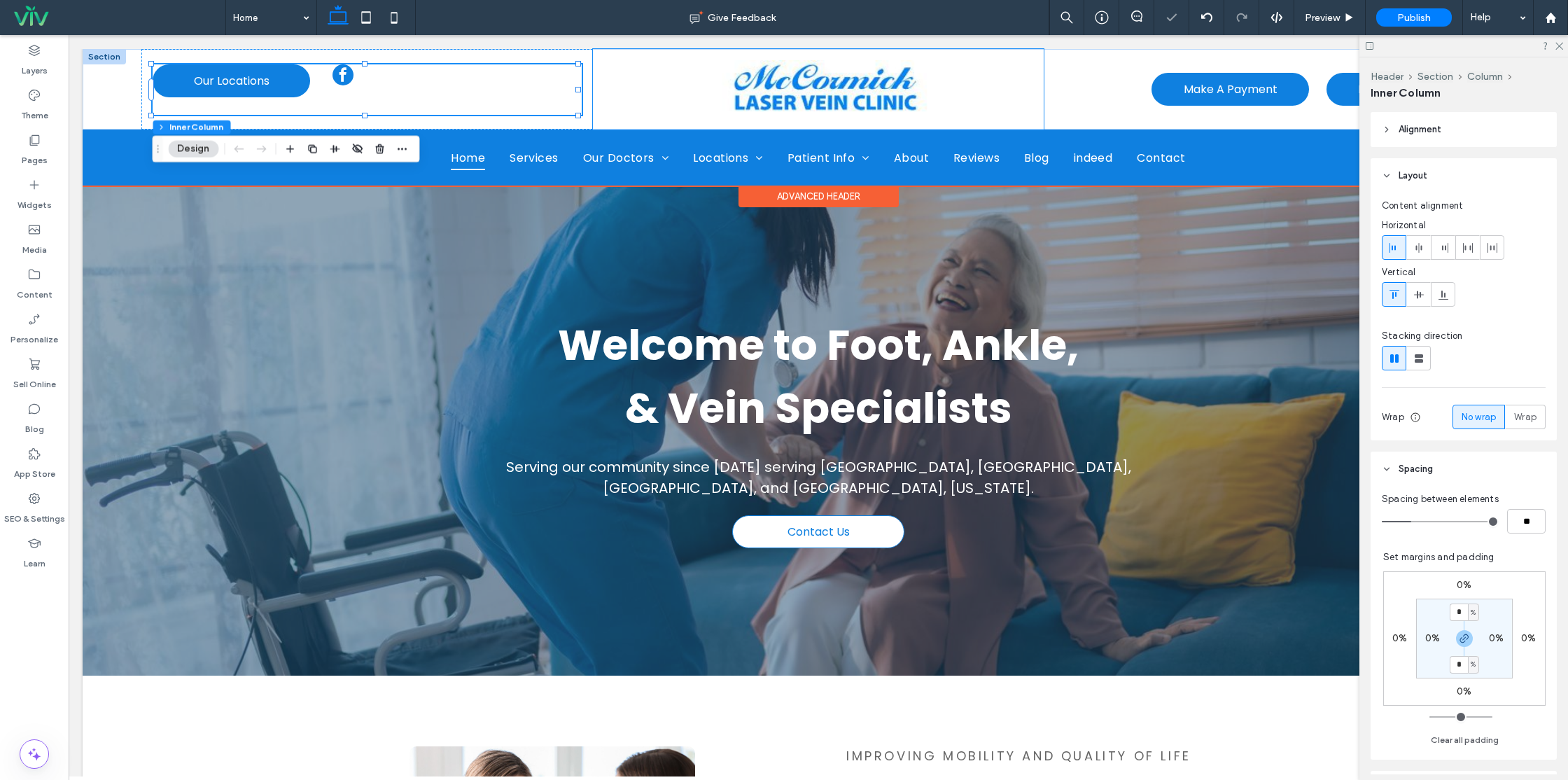
click at [637, 82] on div at bounding box center [819, 89] width 451 height 80
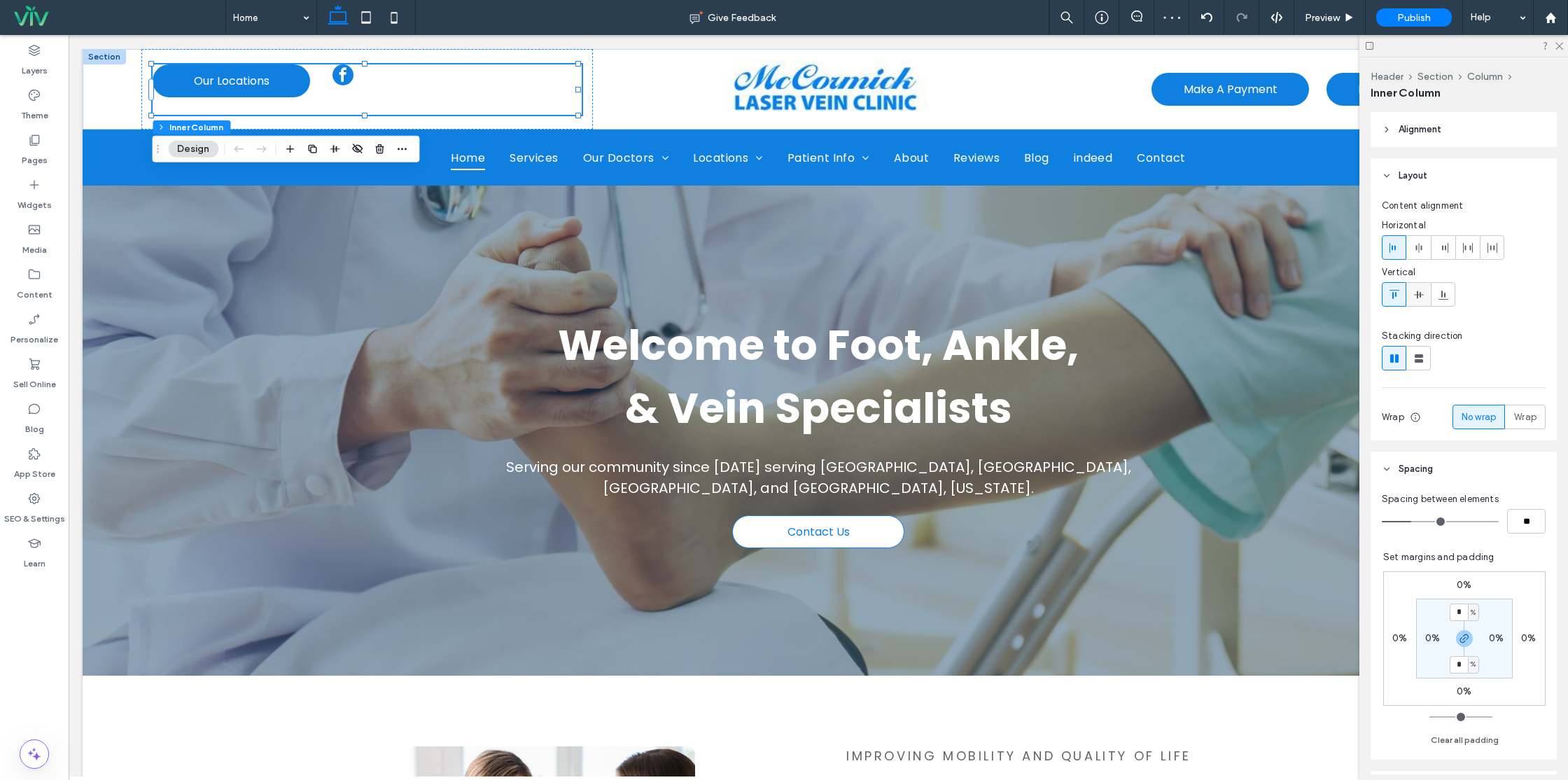
click at [1427, 295] on div at bounding box center [1418, 294] width 23 height 23
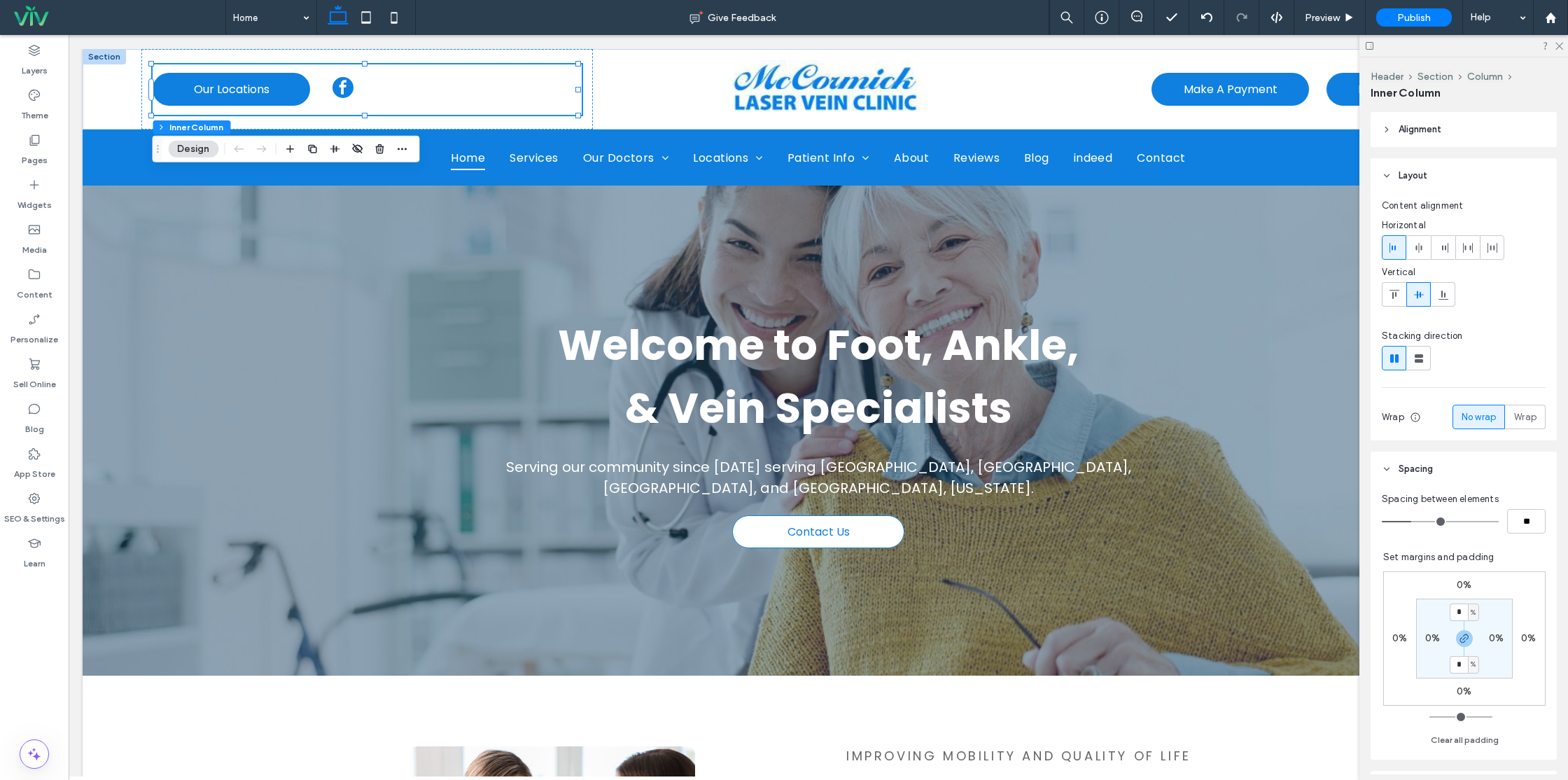
click at [1563, 50] on div at bounding box center [1464, 45] width 209 height 21
click at [1562, 48] on icon at bounding box center [1559, 44] width 9 height 9
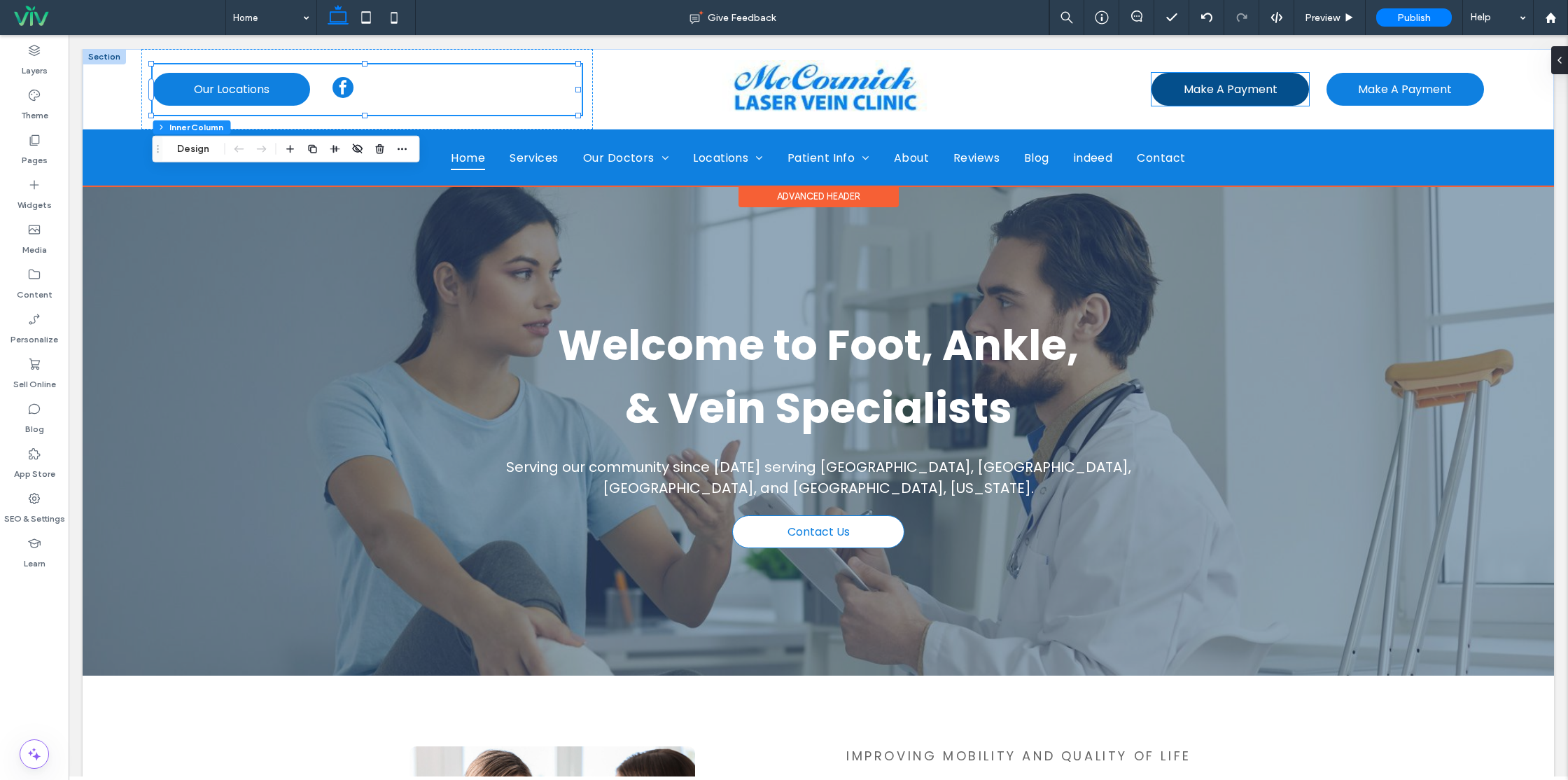
click at [1229, 92] on span "Make A Payment" at bounding box center [1231, 89] width 94 height 17
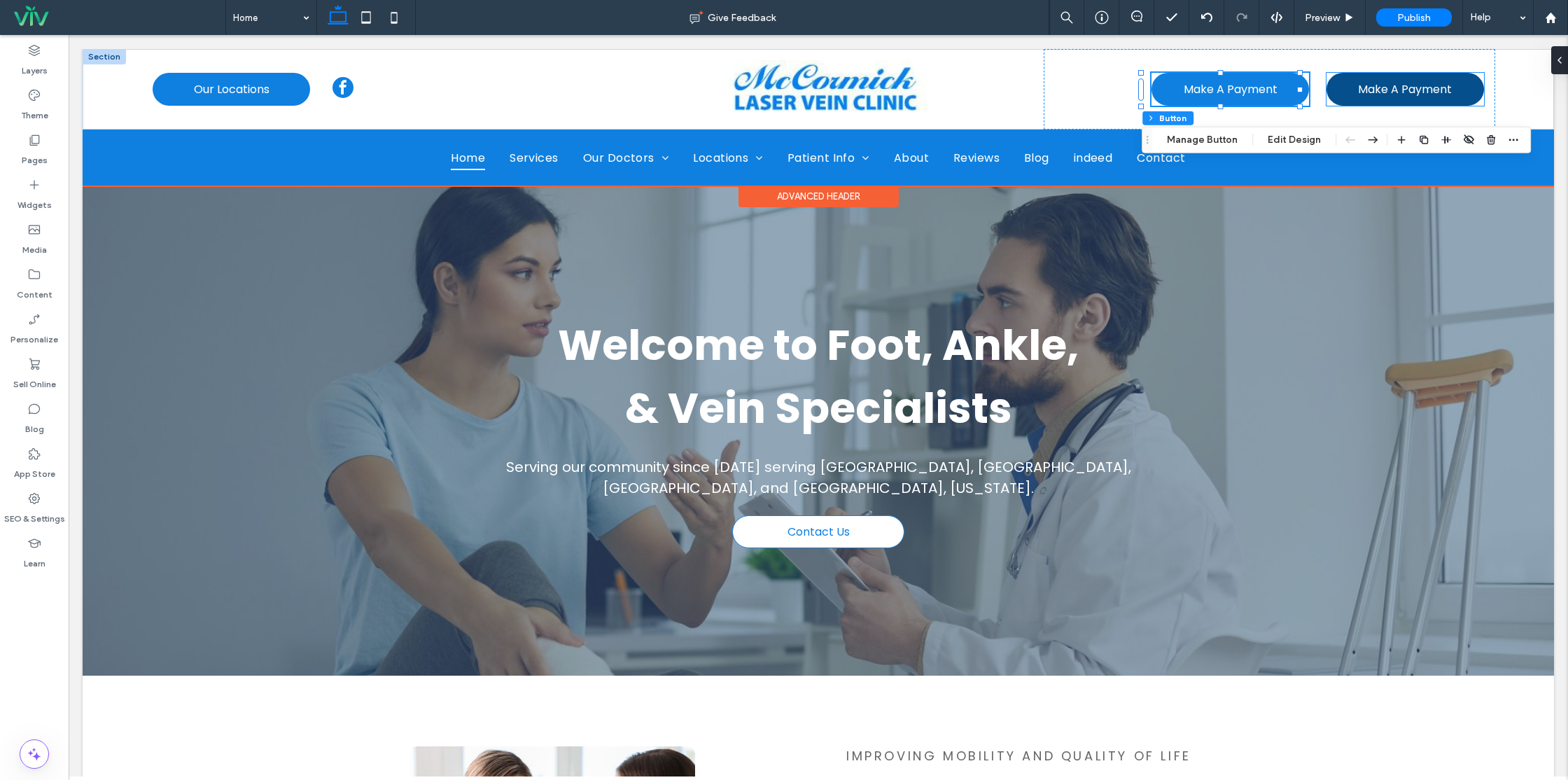
click at [1413, 96] on span "Make A Payment" at bounding box center [1406, 89] width 94 height 17
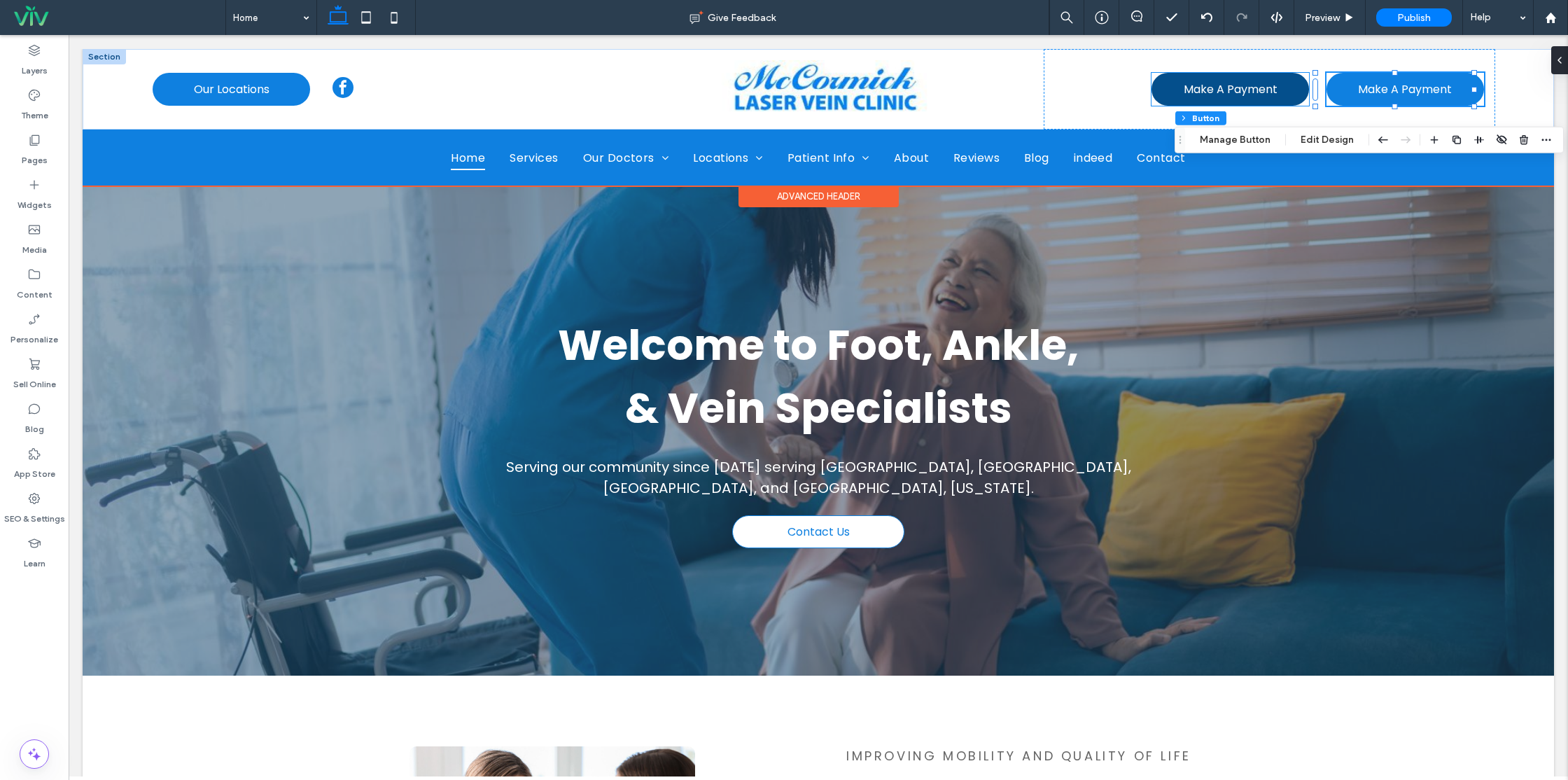
click at [1241, 103] on link "Make A Payment" at bounding box center [1230, 89] width 157 height 32
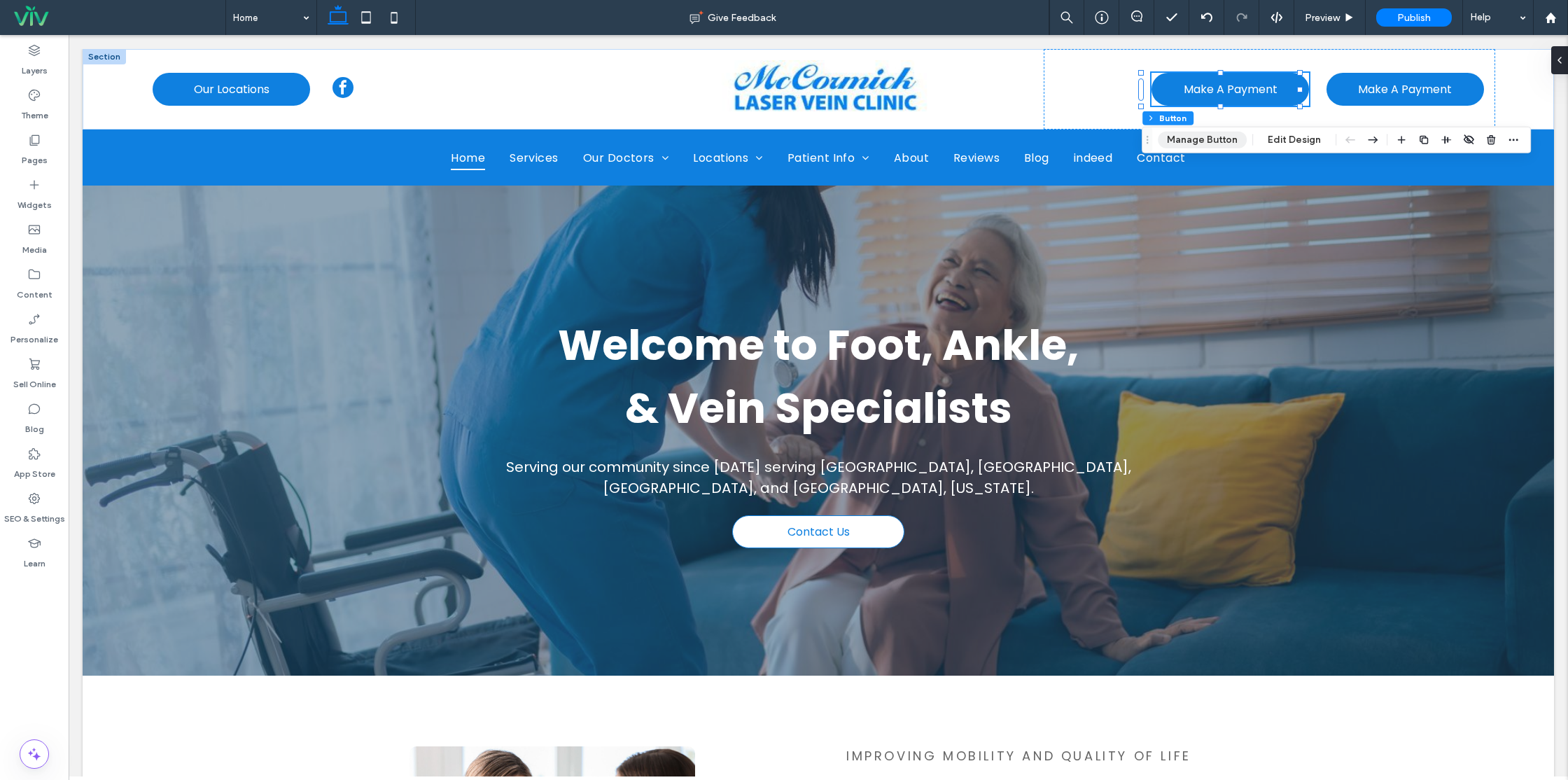
click at [1170, 145] on button "Manage Button" at bounding box center [1202, 140] width 89 height 17
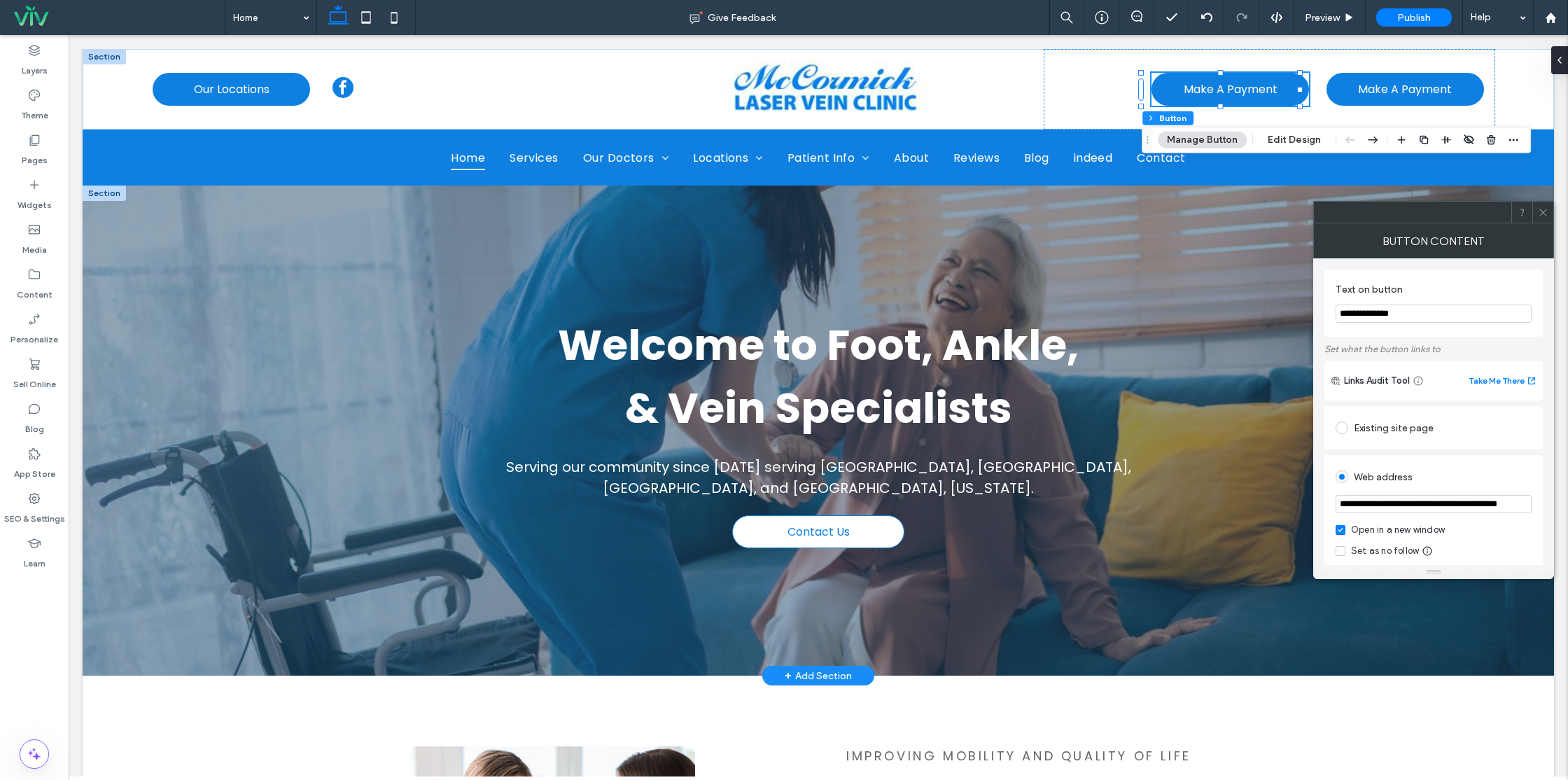
drag, startPoint x: 1490, startPoint y: 353, endPoint x: 1223, endPoint y: 294, distance: 273.4
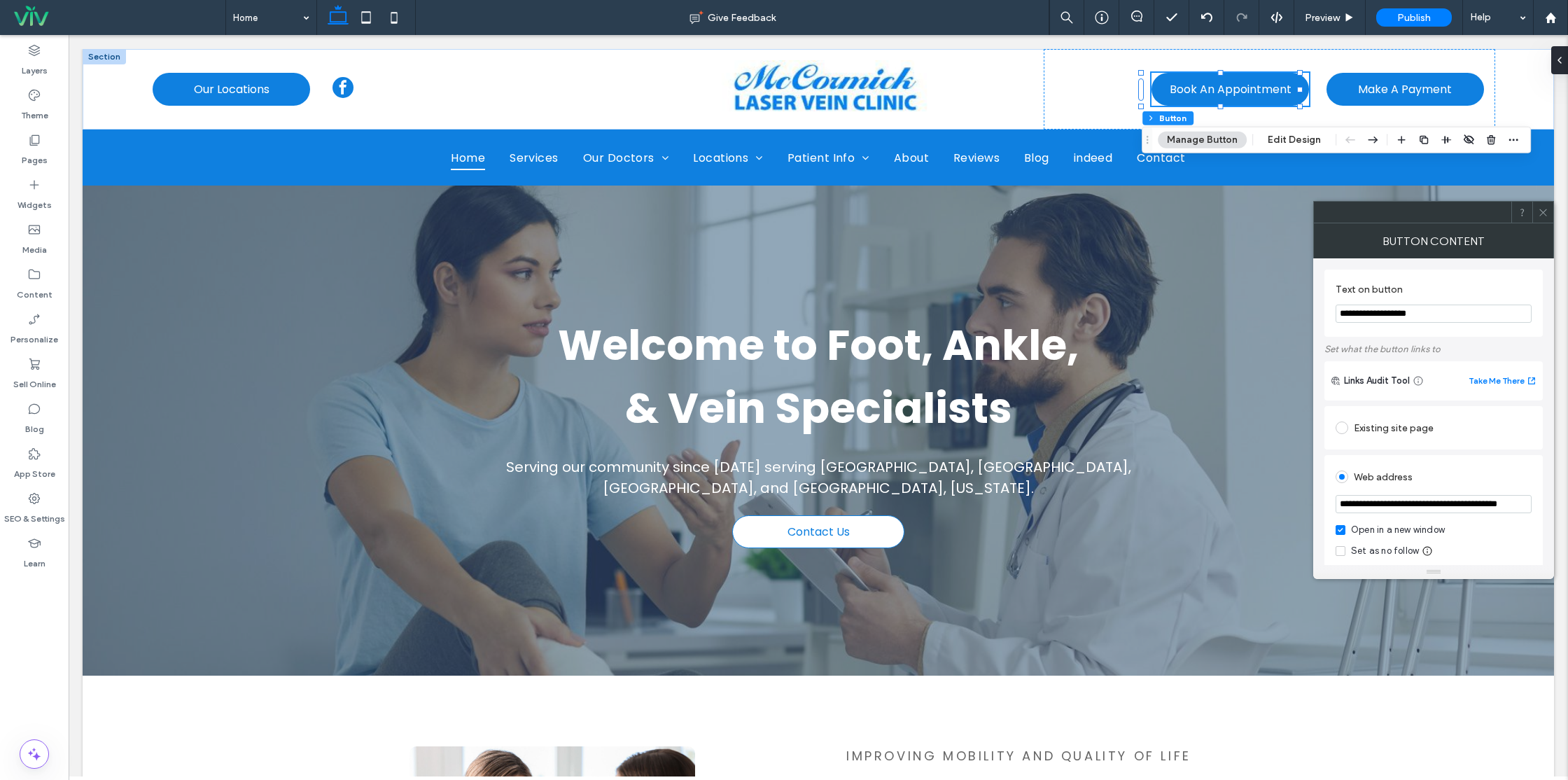
type input "**********"
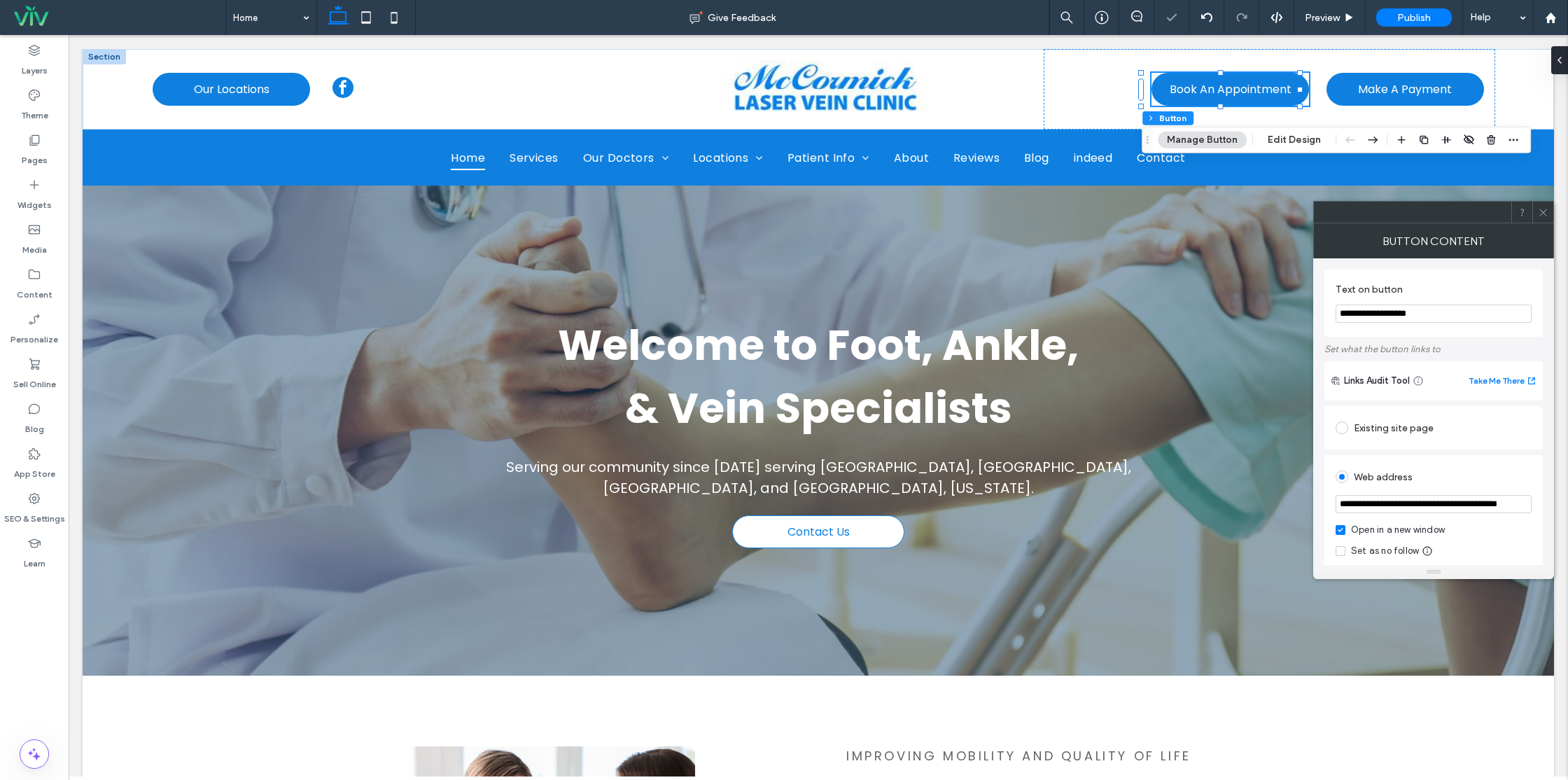
scroll to position [0, 50]
drag, startPoint x: 1342, startPoint y: 509, endPoint x: 1537, endPoint y: 506, distance: 195.0
click at [1537, 506] on div "**********" at bounding box center [1433, 538] width 218 height 166
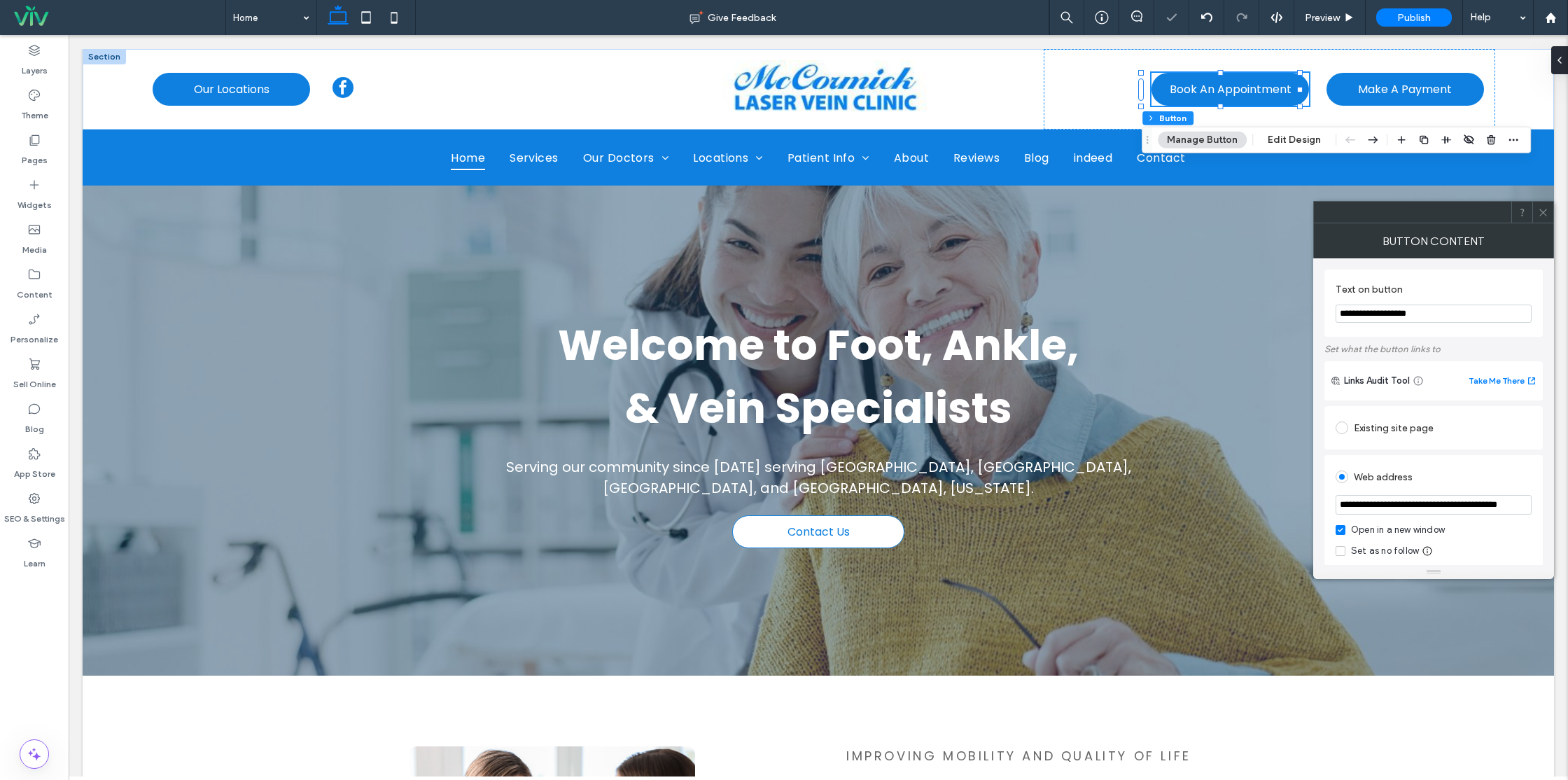
paste input "url"
type input "**********"
click at [1478, 470] on div "Web address" at bounding box center [1433, 477] width 196 height 22
click at [1536, 216] on div at bounding box center [1543, 212] width 21 height 21
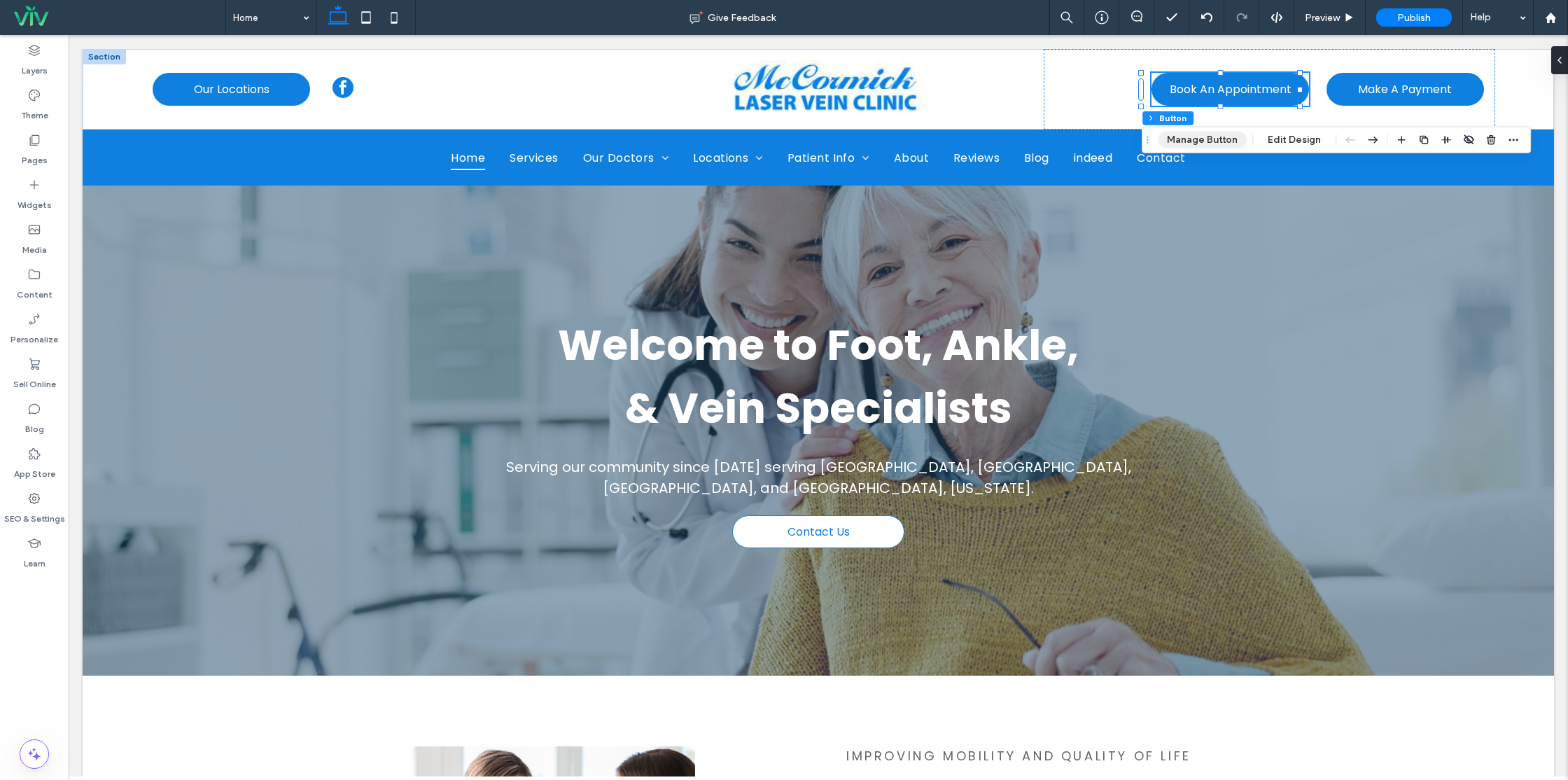
click at [1188, 139] on button "Manage Button" at bounding box center [1202, 140] width 89 height 17
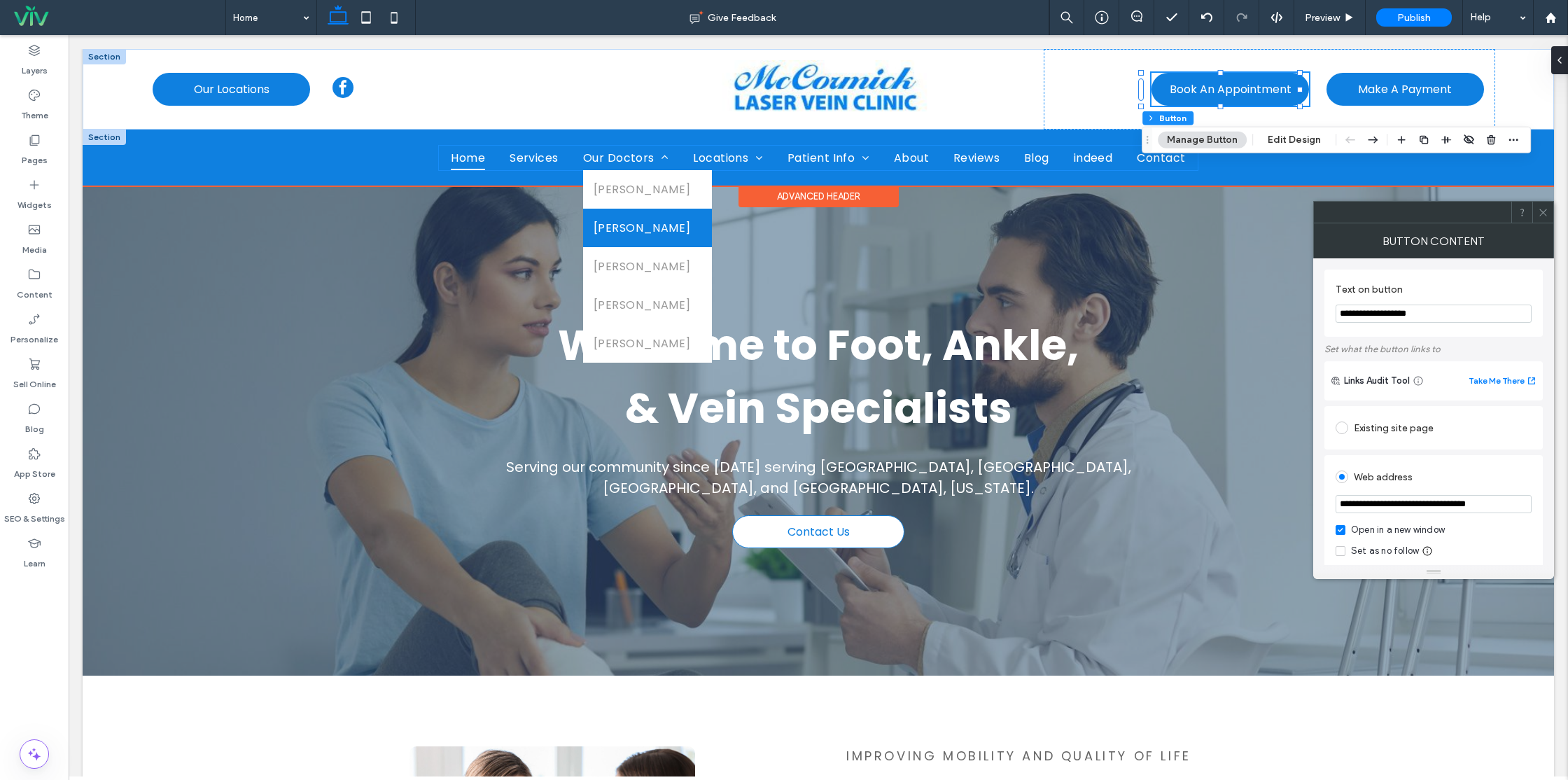
click at [610, 209] on link "Barbra Buckley" at bounding box center [647, 228] width 129 height 38
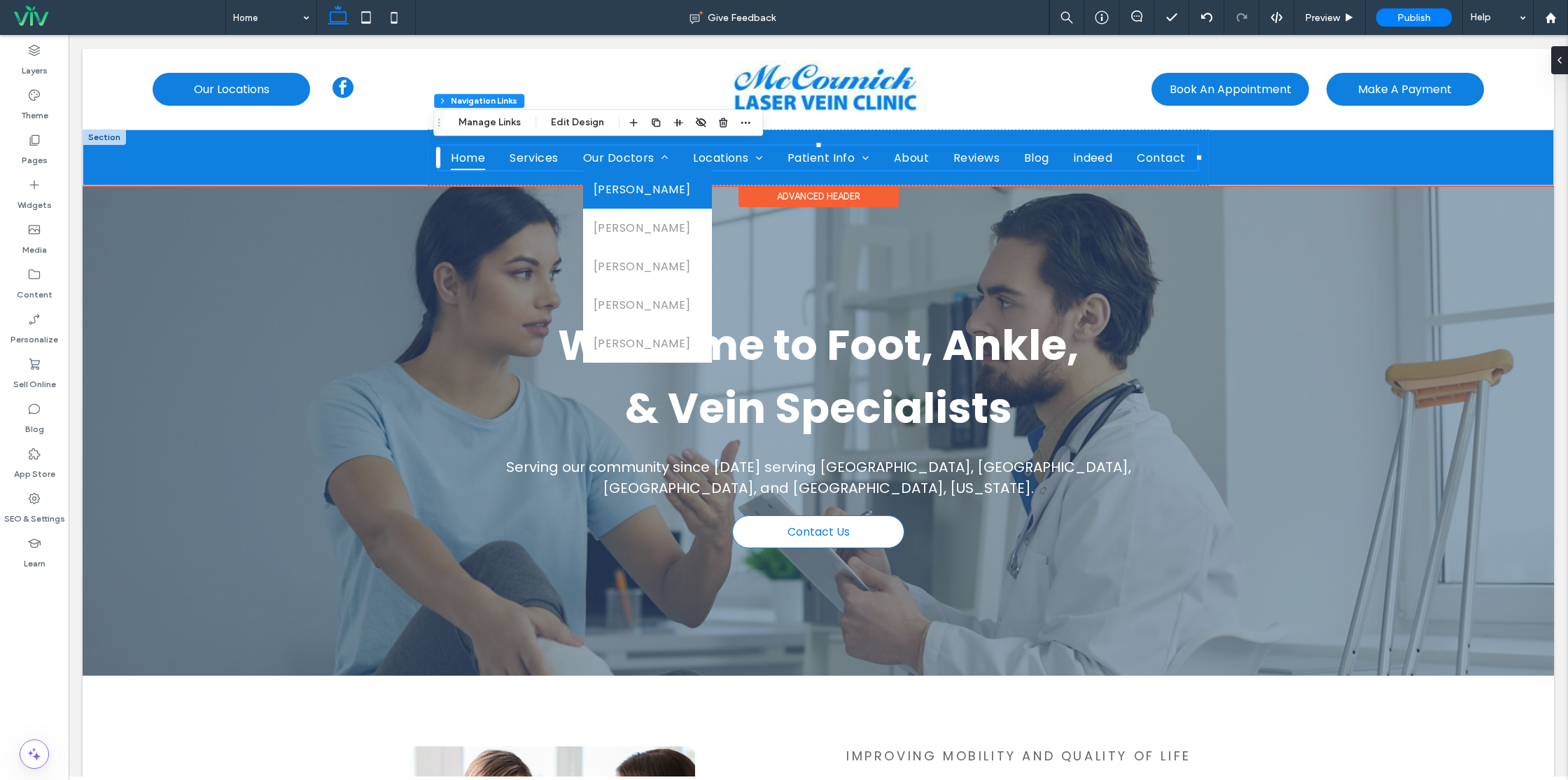
click at [613, 201] on link "Roy Clint Laird" at bounding box center [647, 189] width 129 height 38
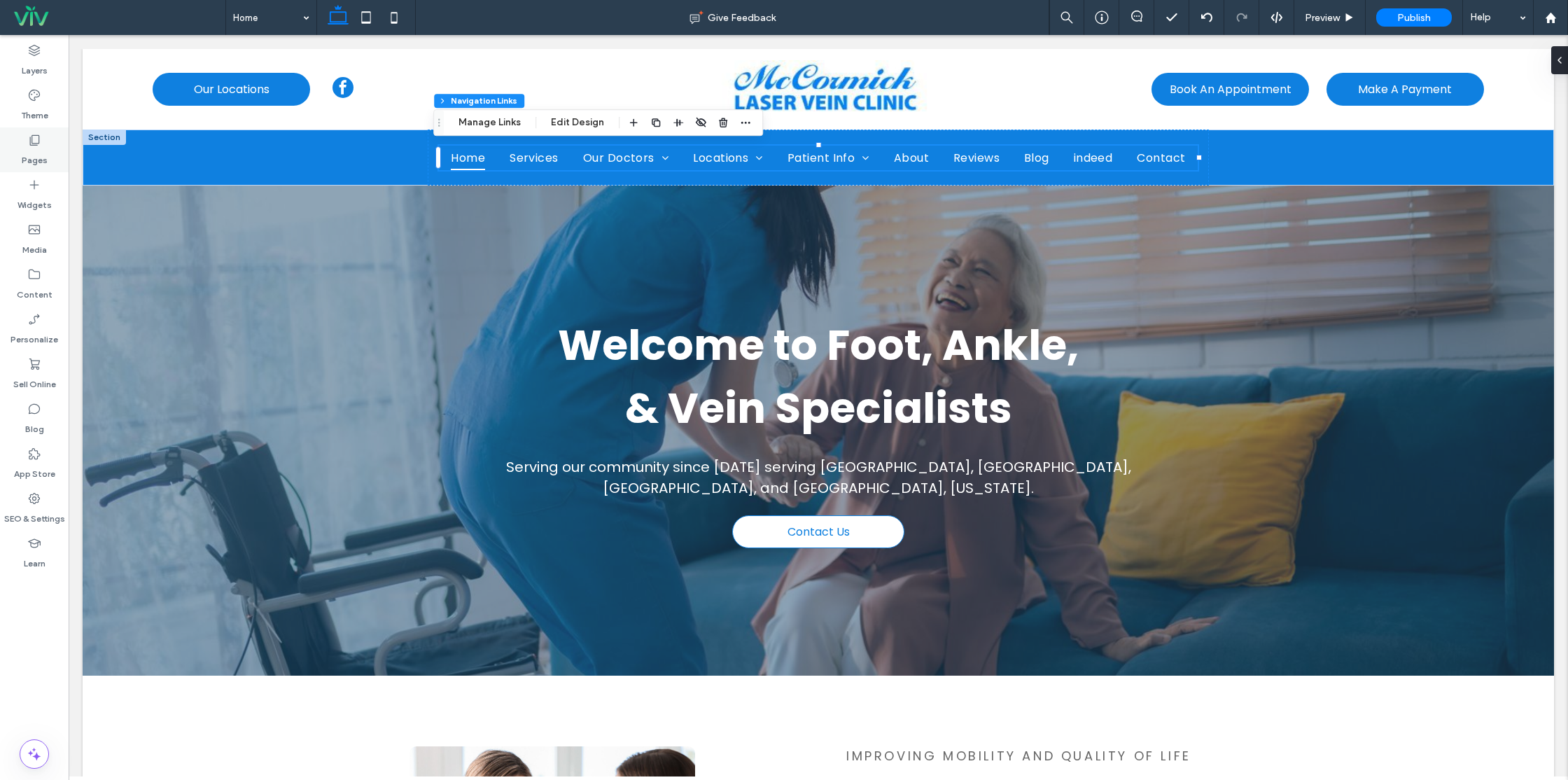
click at [35, 149] on label "Pages" at bounding box center [34, 157] width 26 height 20
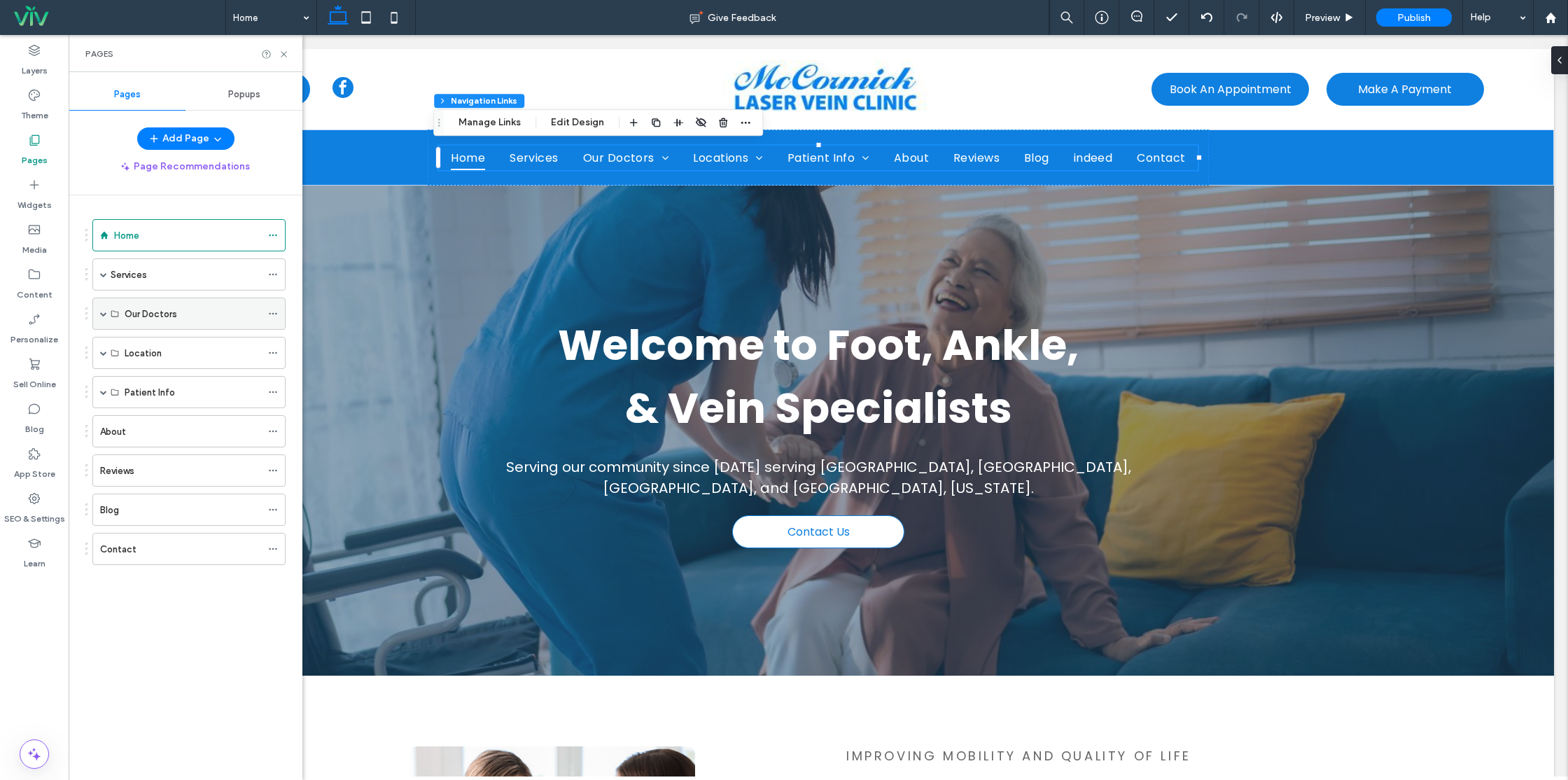
click at [103, 316] on span at bounding box center [103, 314] width 7 height 7
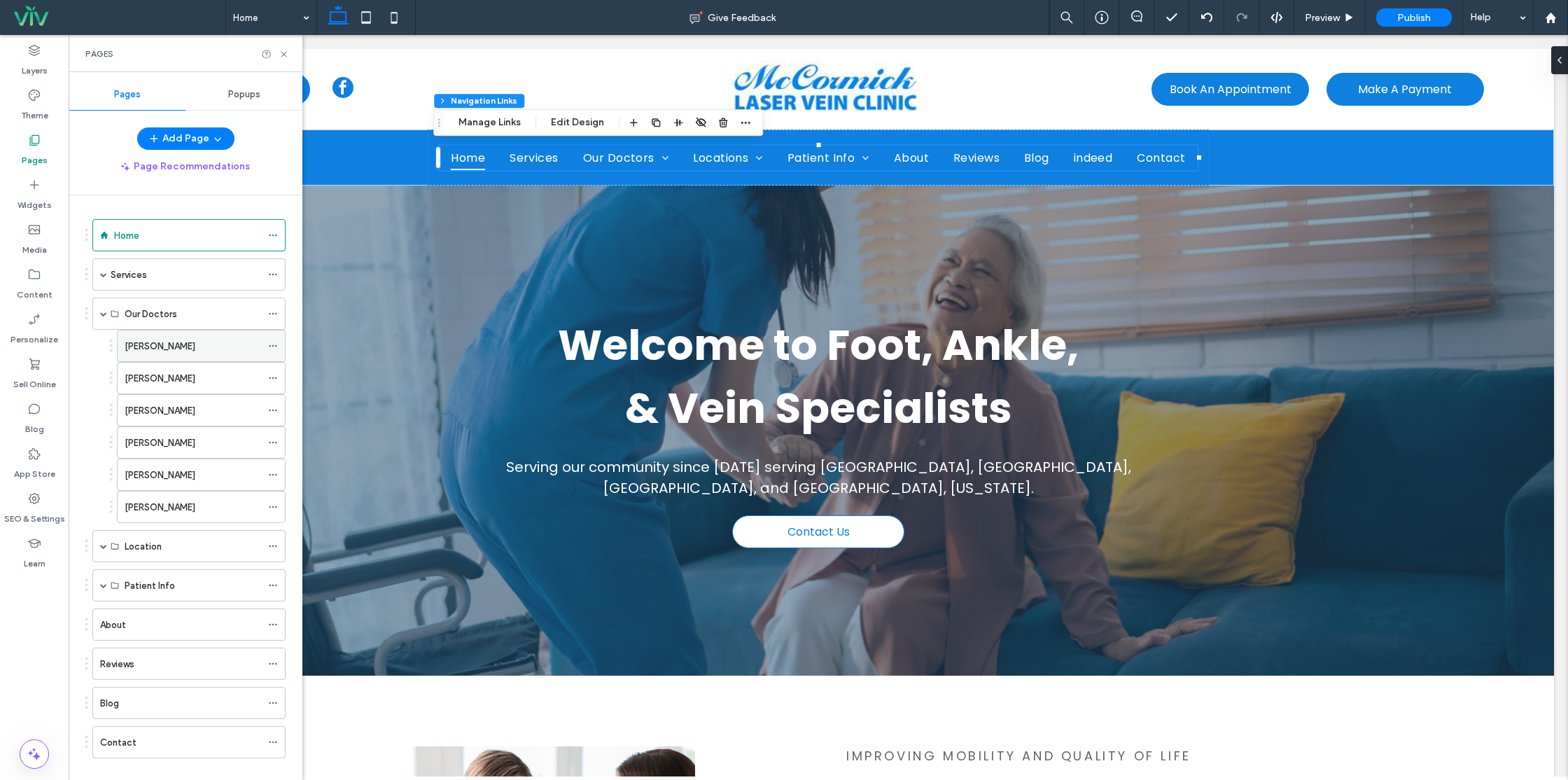
click at [139, 343] on label "Michael T. McCormick" at bounding box center [160, 346] width 71 height 25
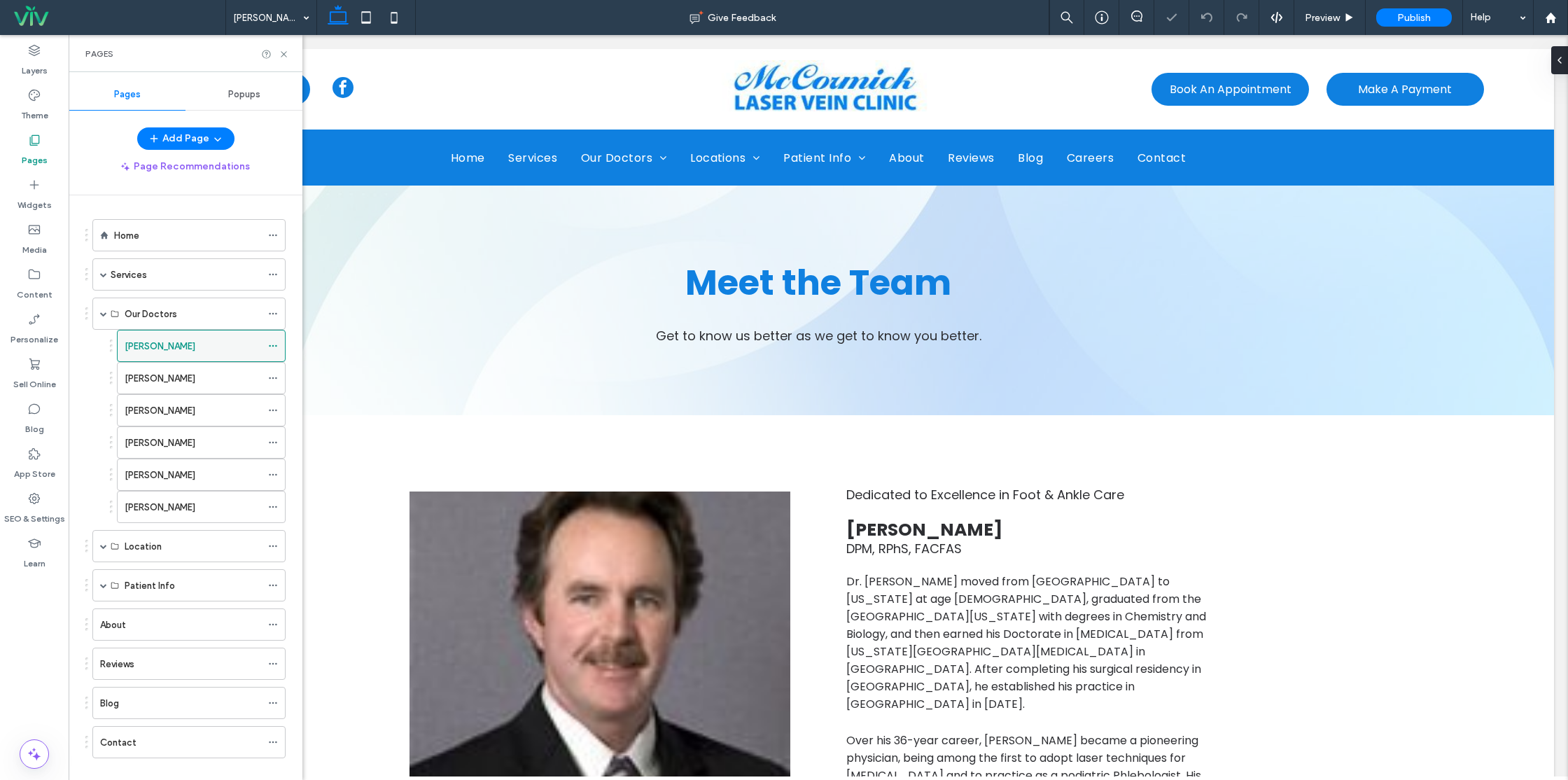
click at [274, 343] on icon at bounding box center [273, 346] width 9 height 9
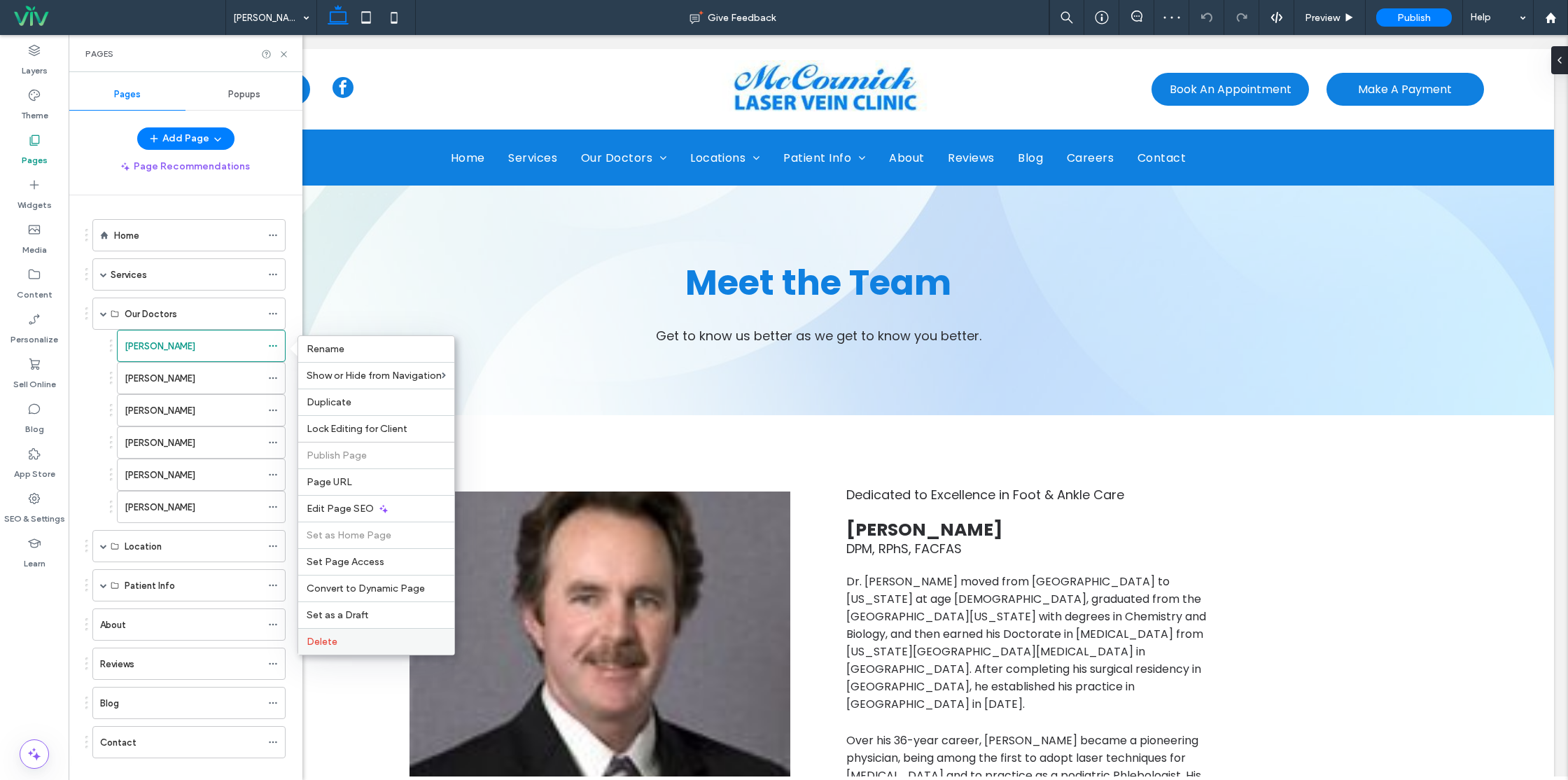
click at [357, 643] on label "Delete" at bounding box center [376, 642] width 139 height 12
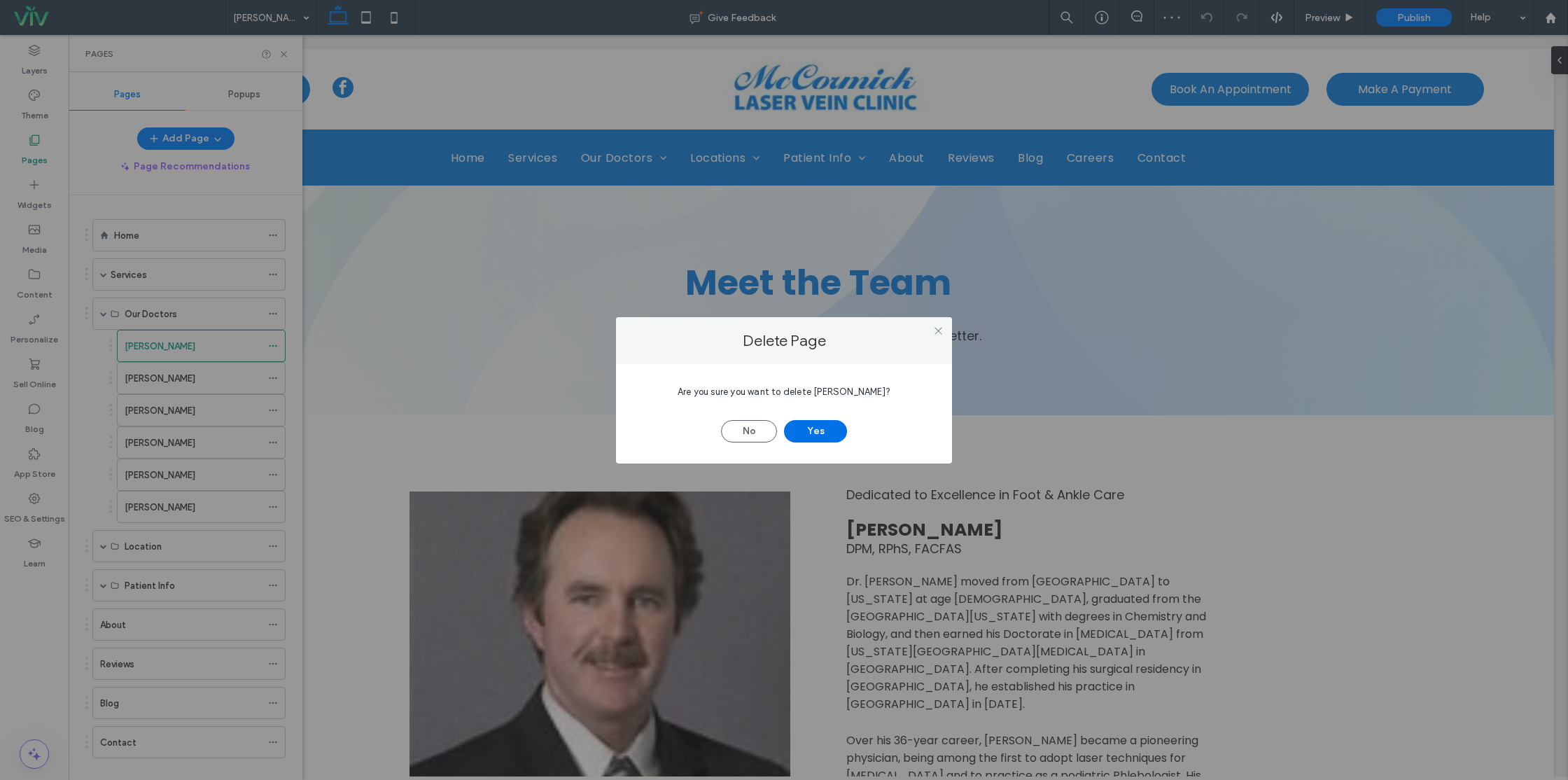
click at [827, 430] on button "Yes" at bounding box center [816, 431] width 63 height 22
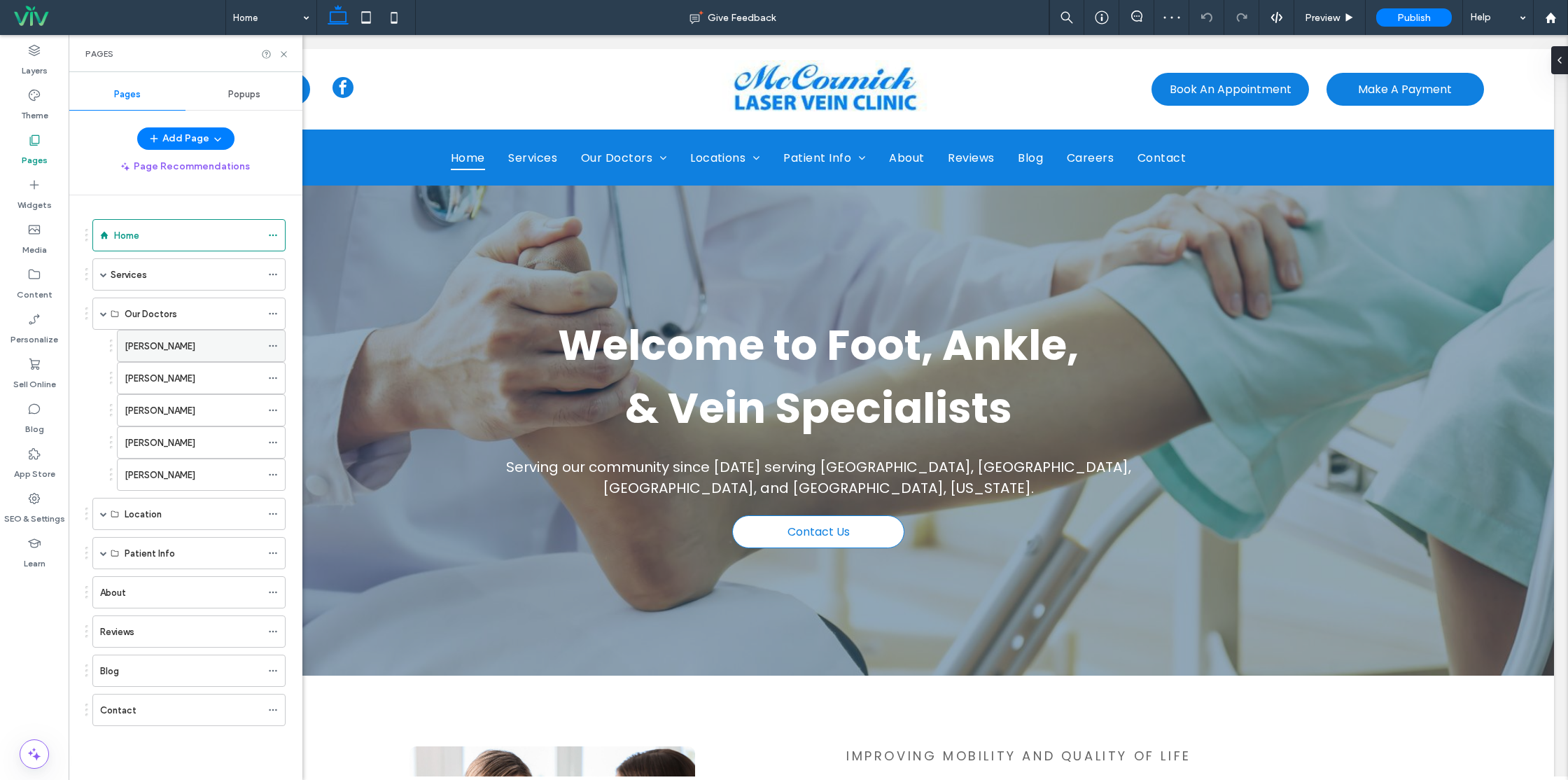
click at [168, 348] on label "Roy Clint Laird" at bounding box center [160, 346] width 71 height 25
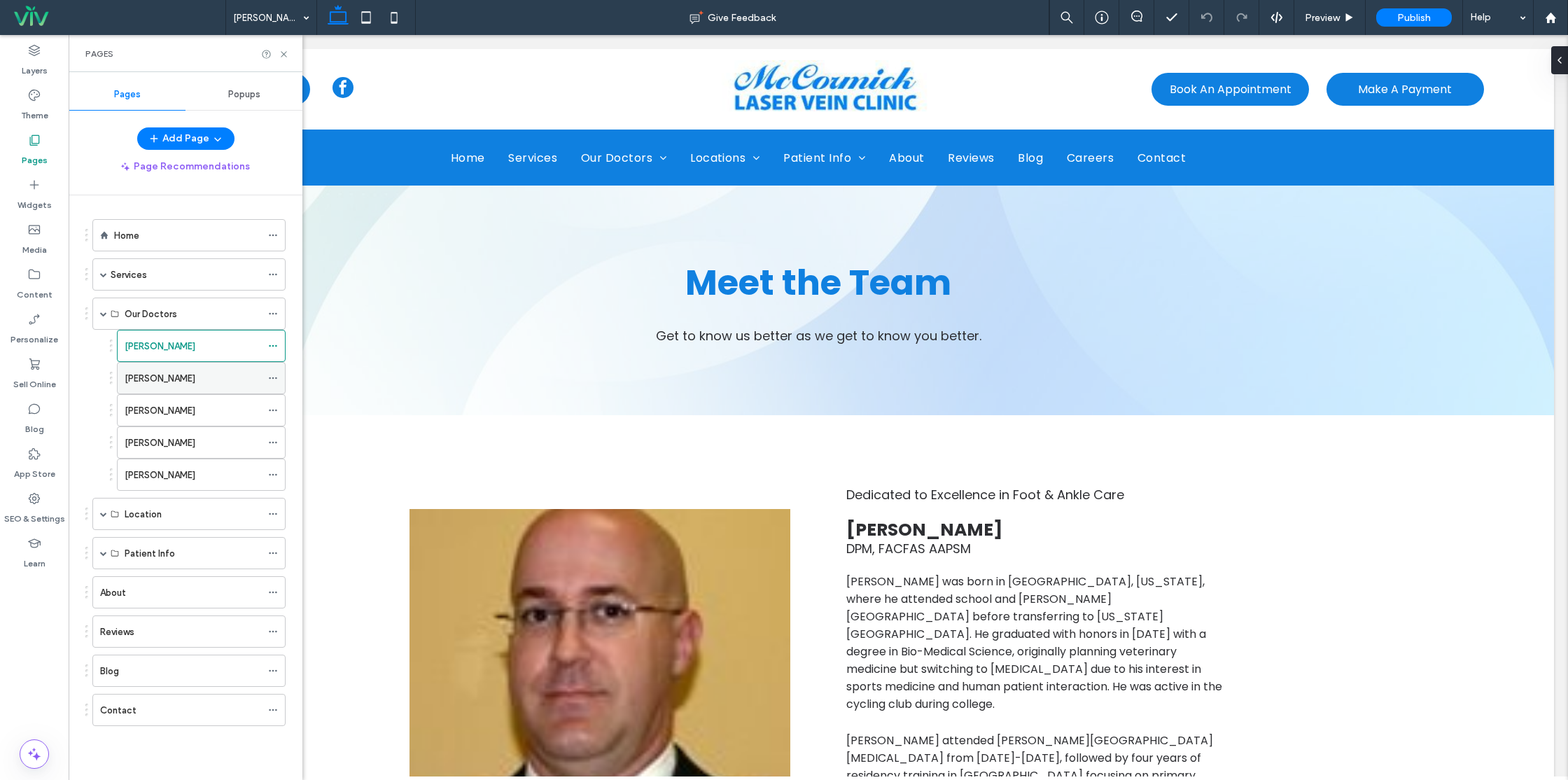
click at [168, 376] on label "Barbra Buckley" at bounding box center [160, 378] width 71 height 25
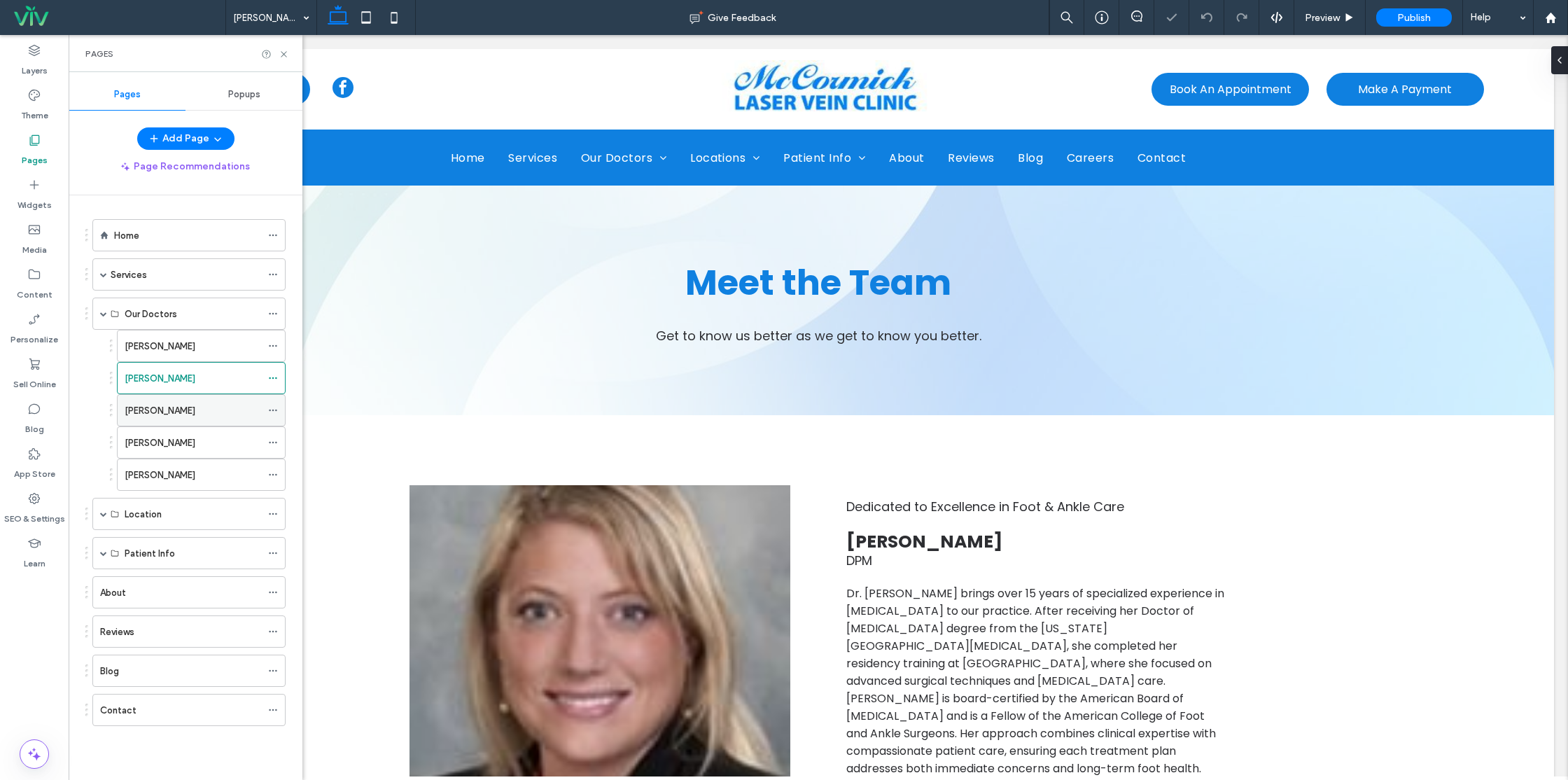
click at [166, 410] on label "Daniel London" at bounding box center [160, 411] width 71 height 25
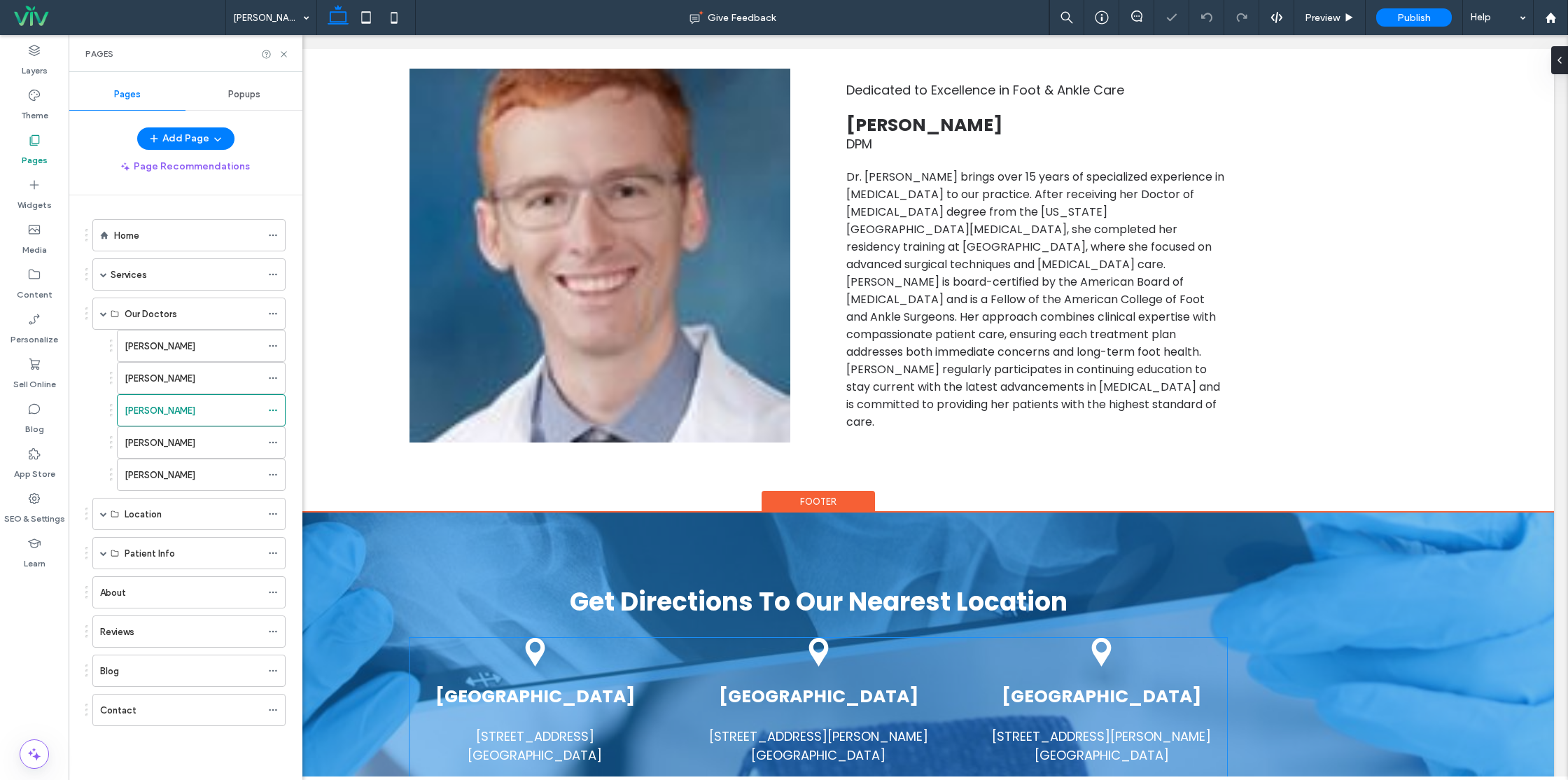
scroll to position [604, 0]
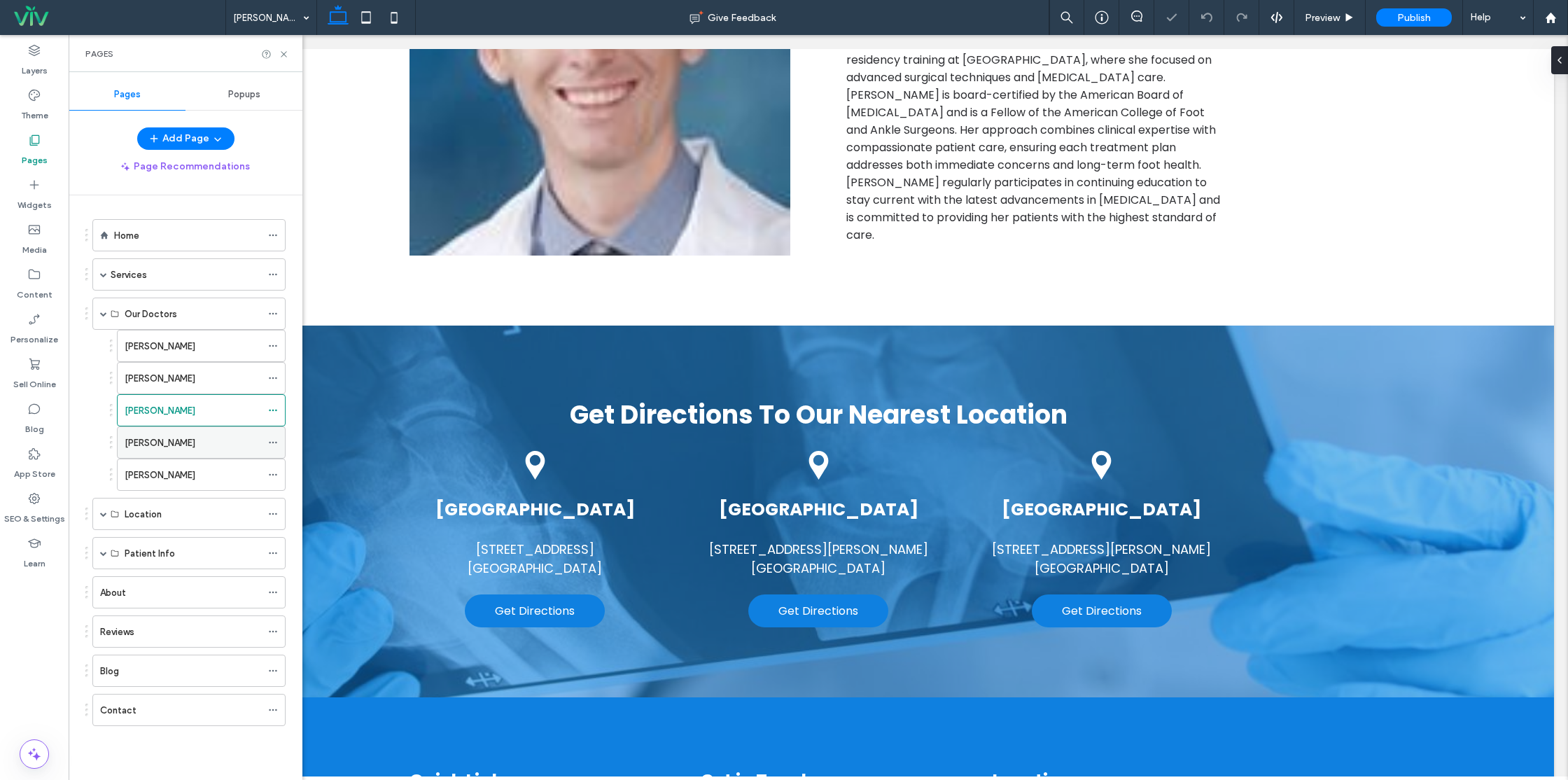
click at [189, 451] on div "Andrew Pavelescu" at bounding box center [193, 443] width 137 height 31
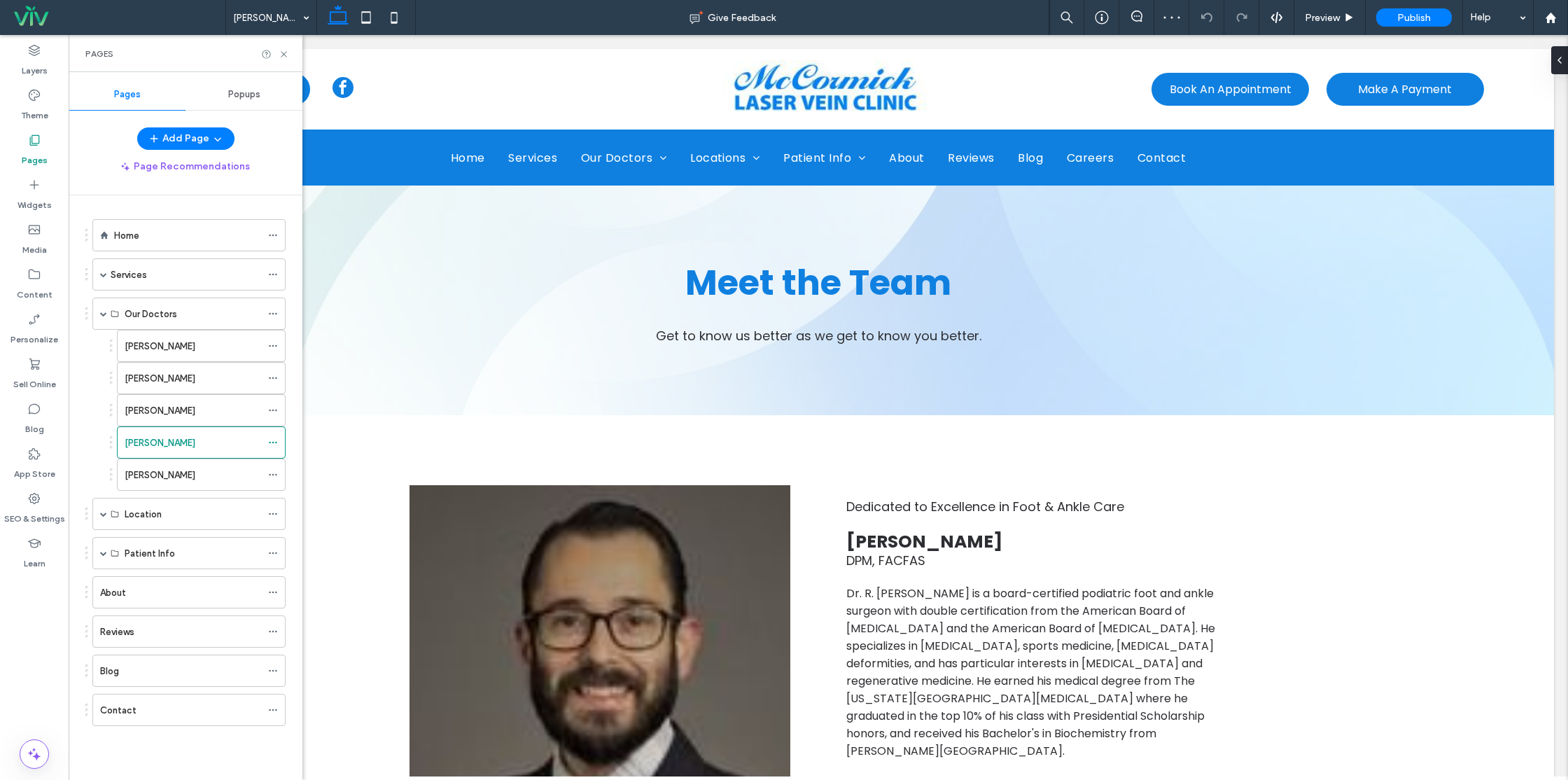
scroll to position [0, 0]
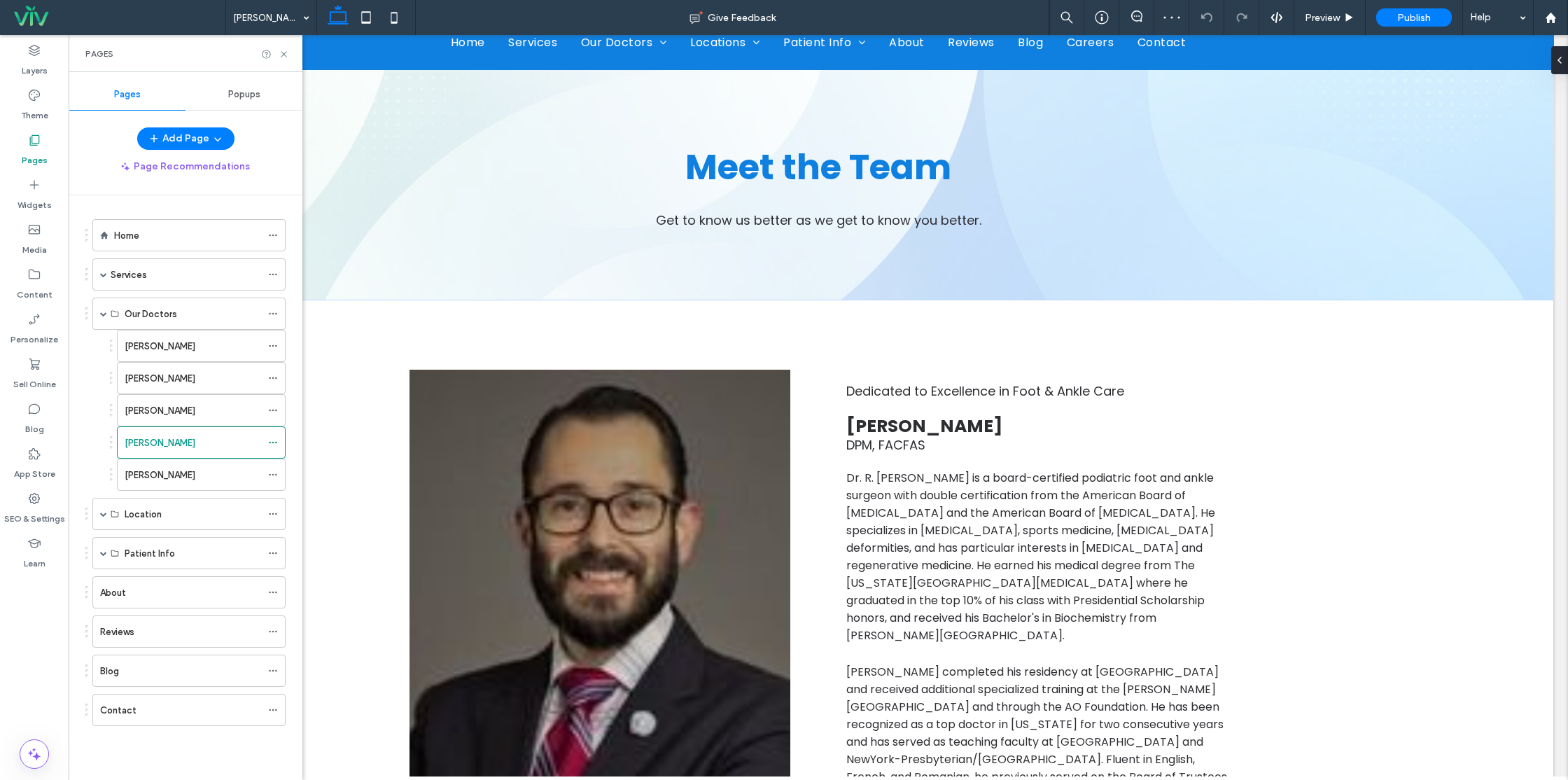
scroll to position [260, 0]
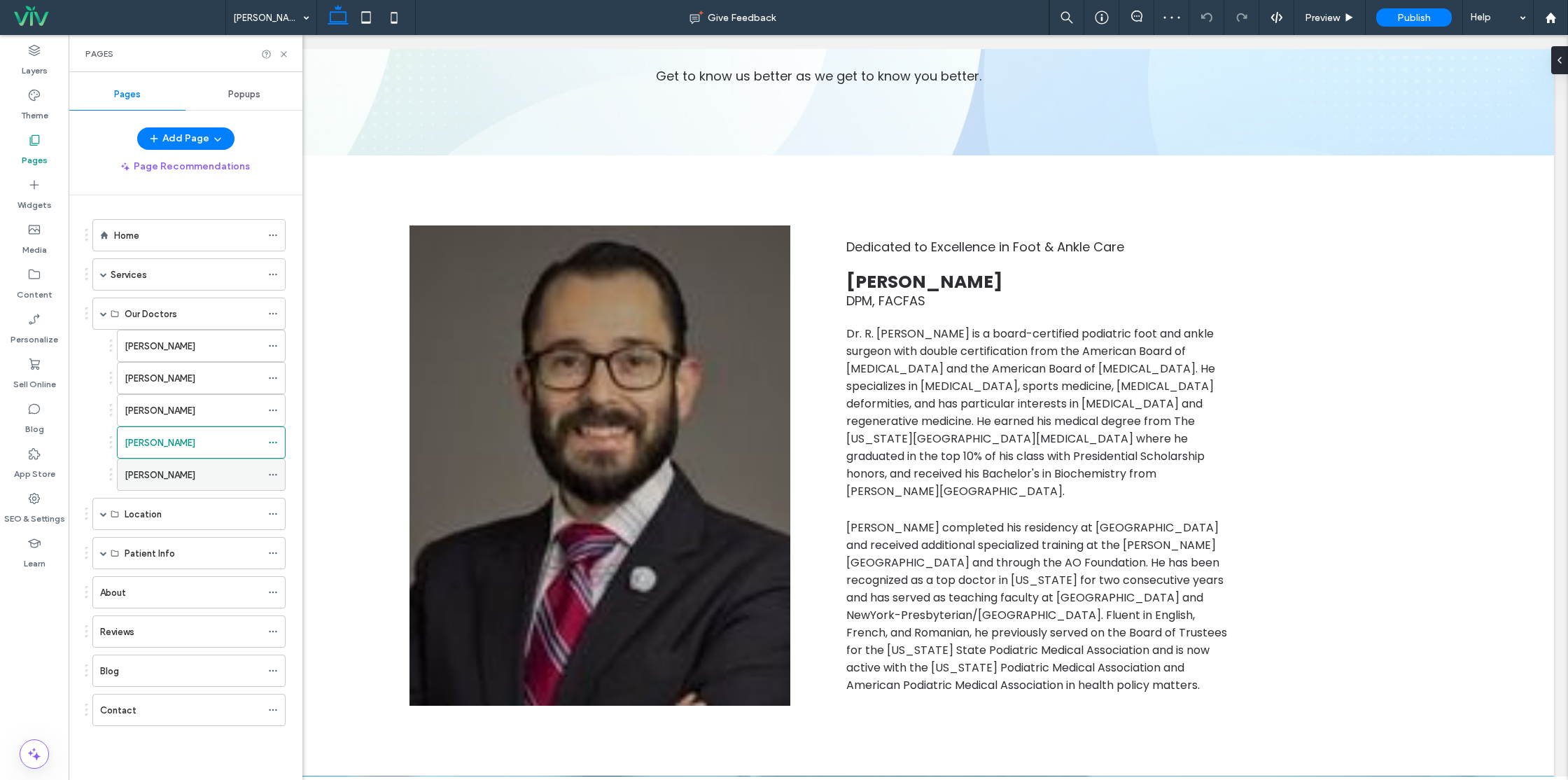
click at [205, 475] on div "Mark Tracy" at bounding box center [193, 475] width 137 height 15
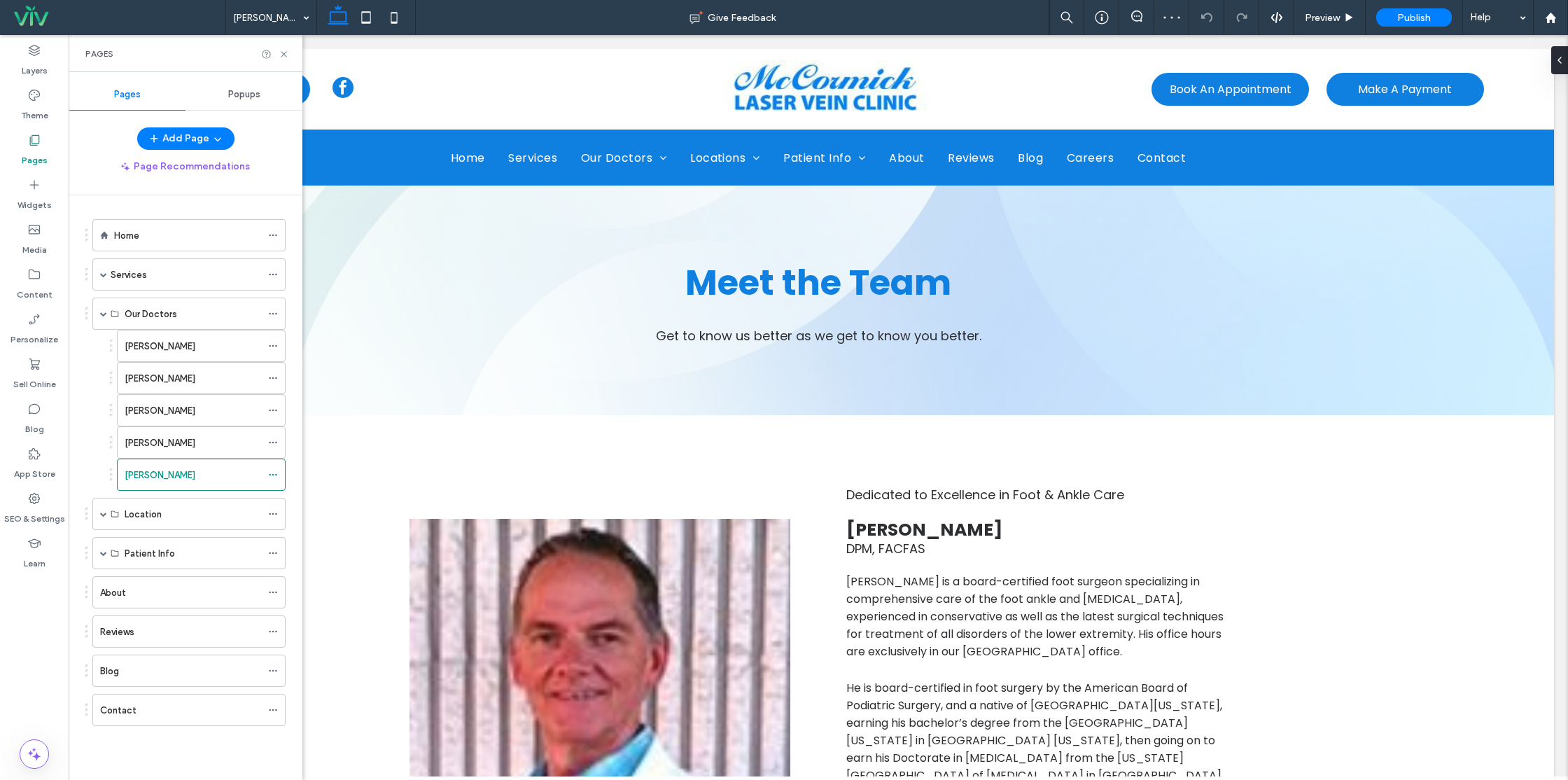
scroll to position [0, 0]
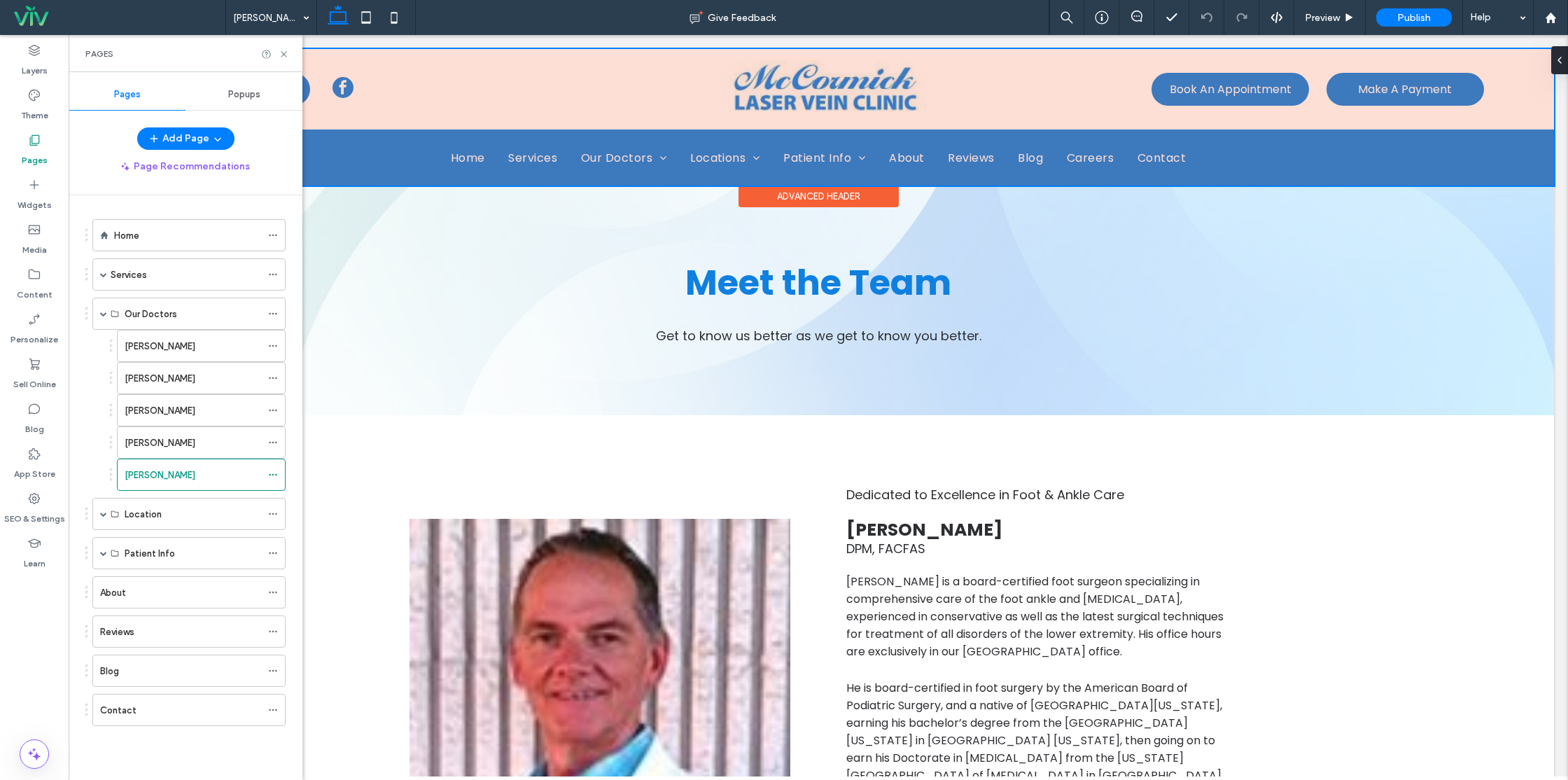
click at [1301, 100] on div at bounding box center [818, 117] width 1471 height 137
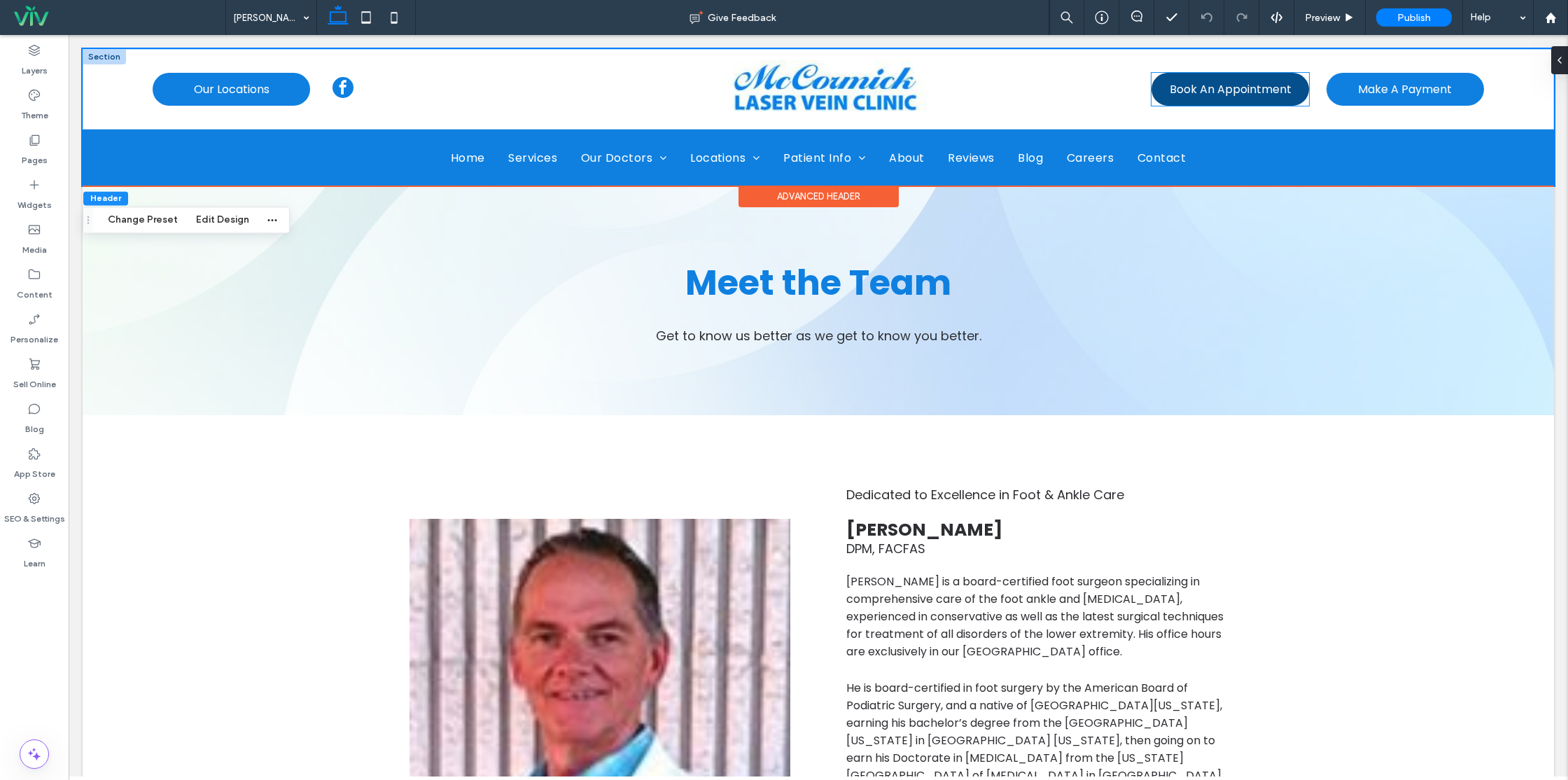
click at [1241, 98] on span "Book An Appointment" at bounding box center [1230, 89] width 121 height 17
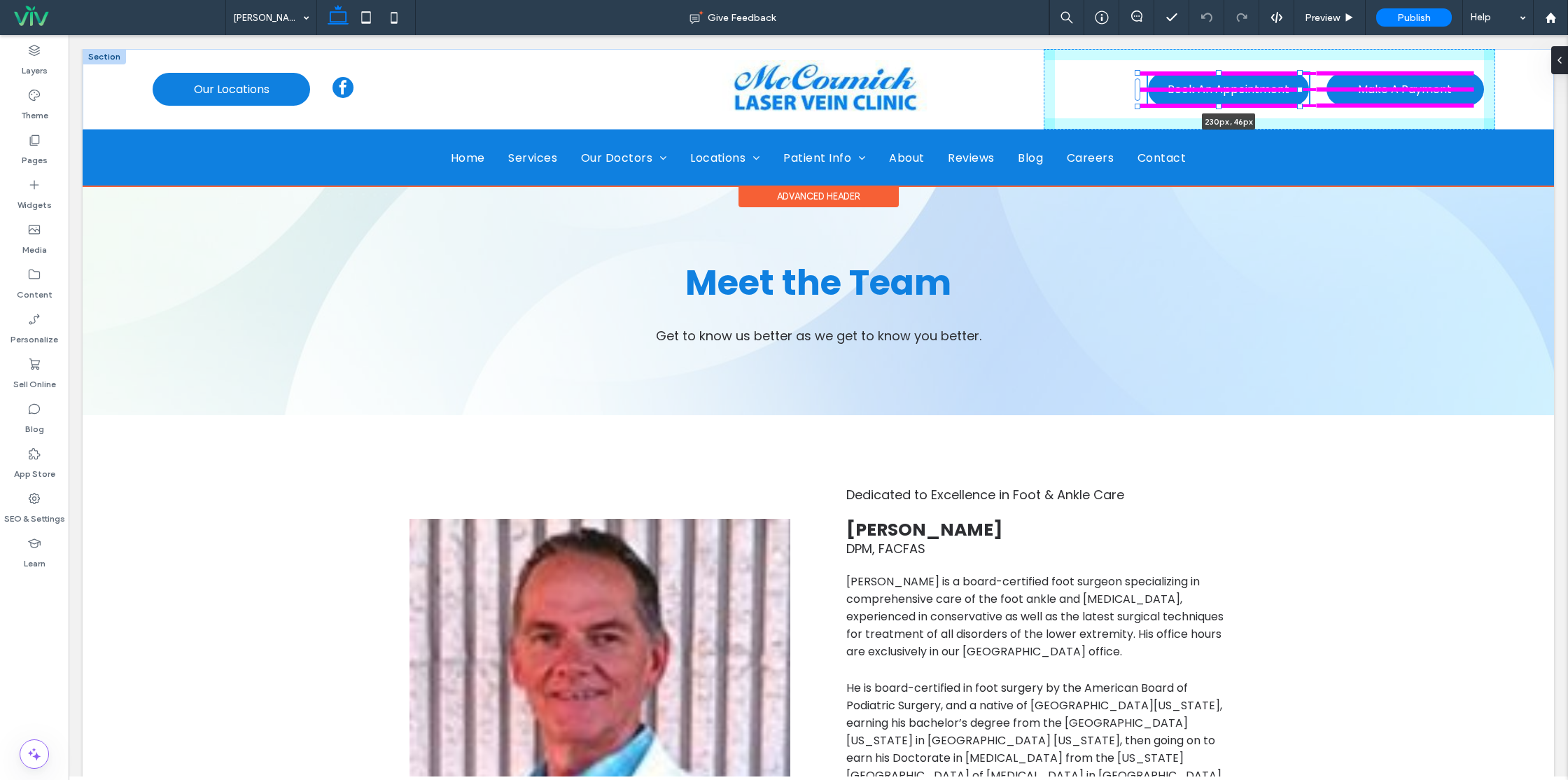
click at [1301, 93] on div "A black and white silhouette of a telephone on a white background. Our Location…" at bounding box center [818, 89] width 1471 height 80
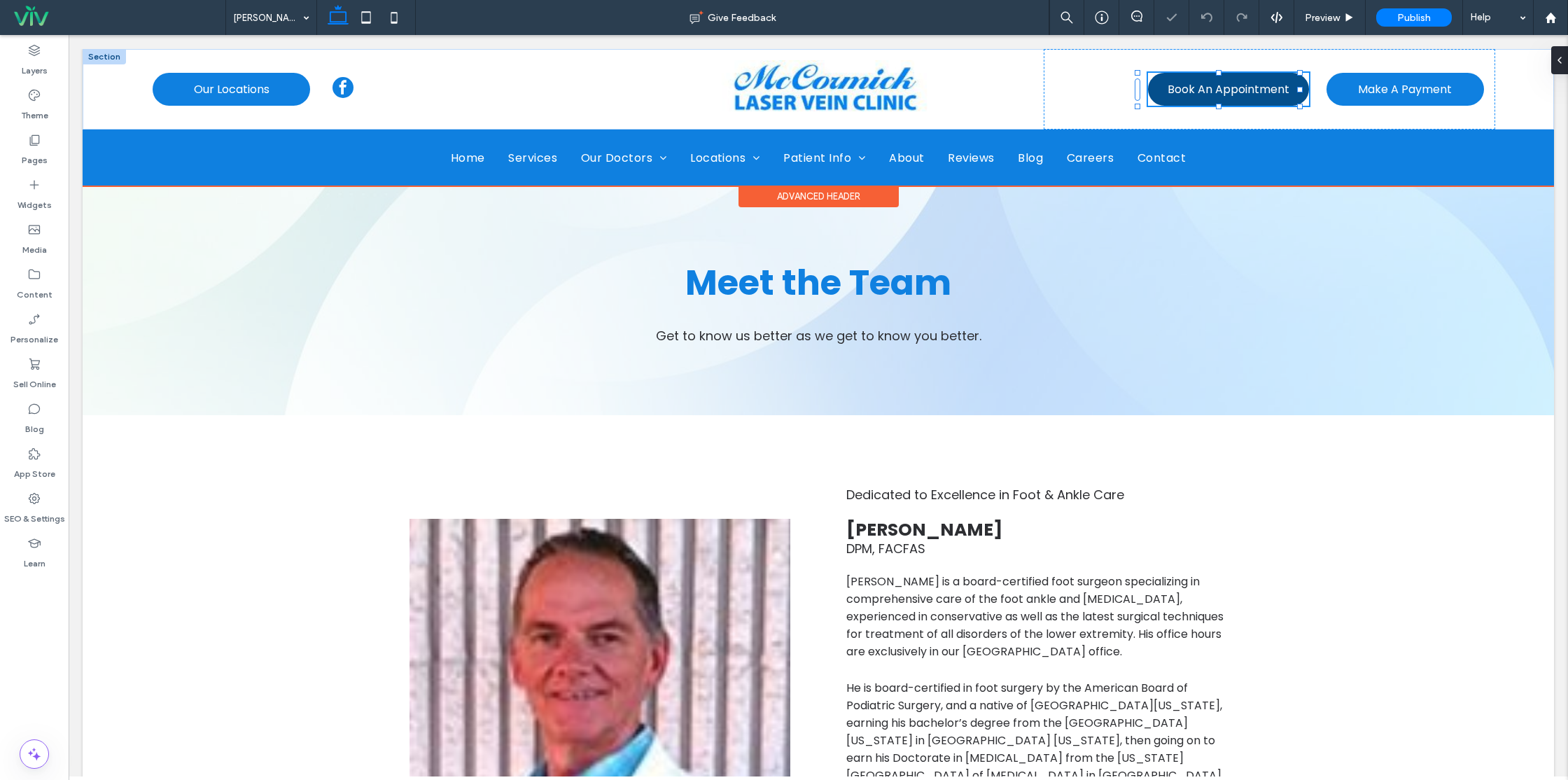
type input "***"
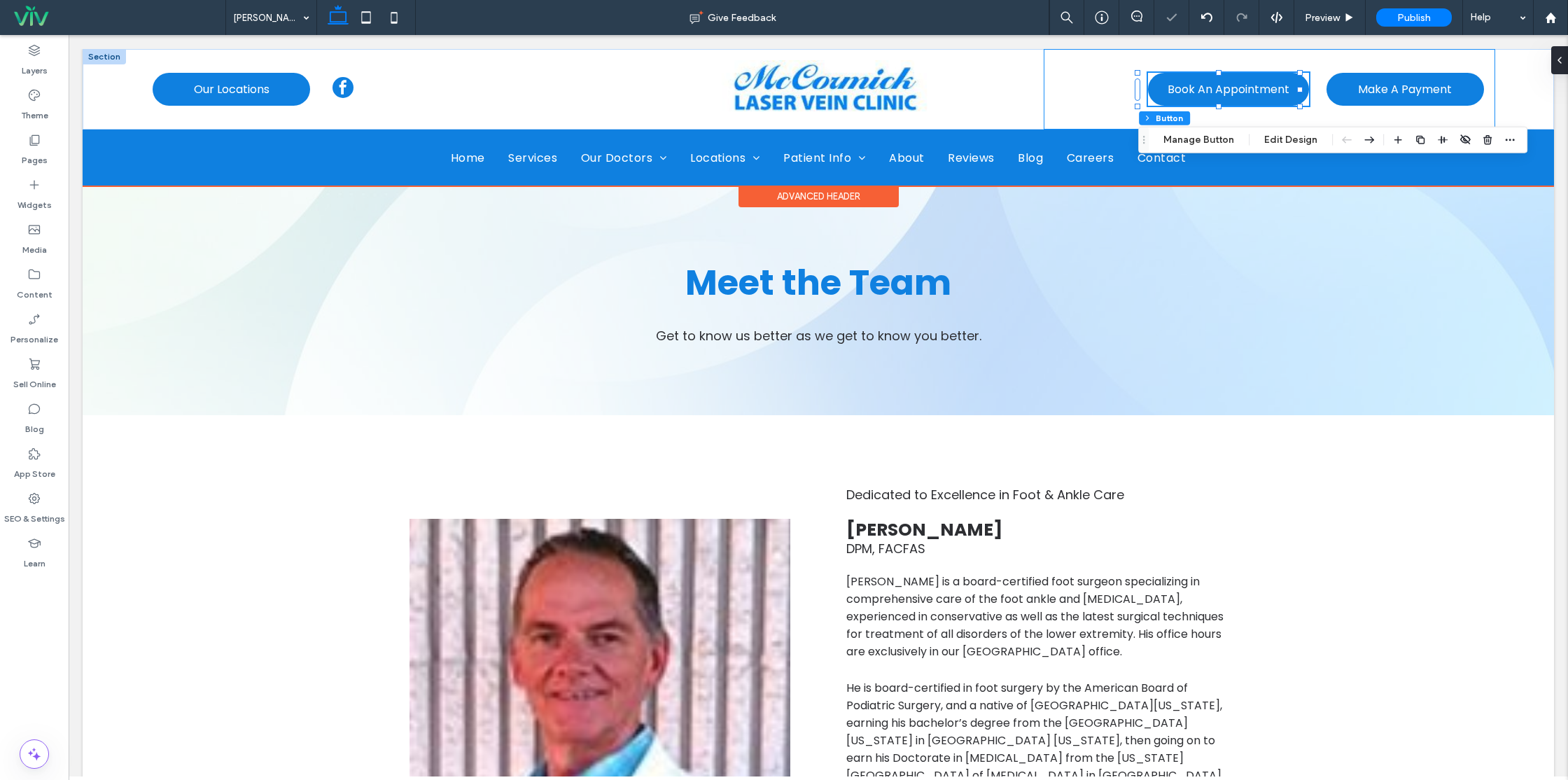
click at [1102, 98] on div "Book An Appointment 230px , 46px Make A Payment" at bounding box center [1270, 89] width 451 height 80
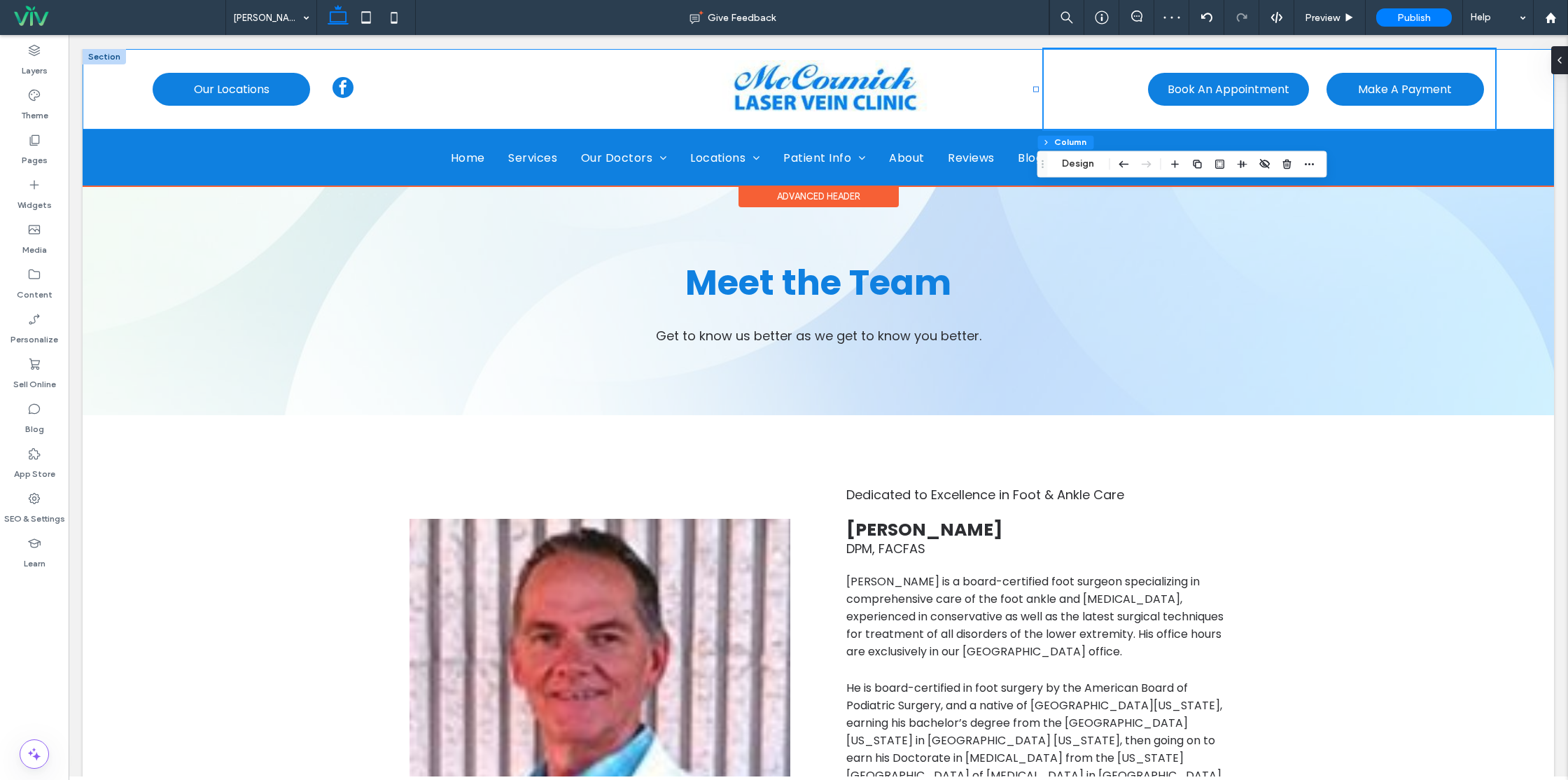
click at [1532, 98] on div "A black and white silhouette of a telephone on a white background. Our Location…" at bounding box center [818, 89] width 1471 height 80
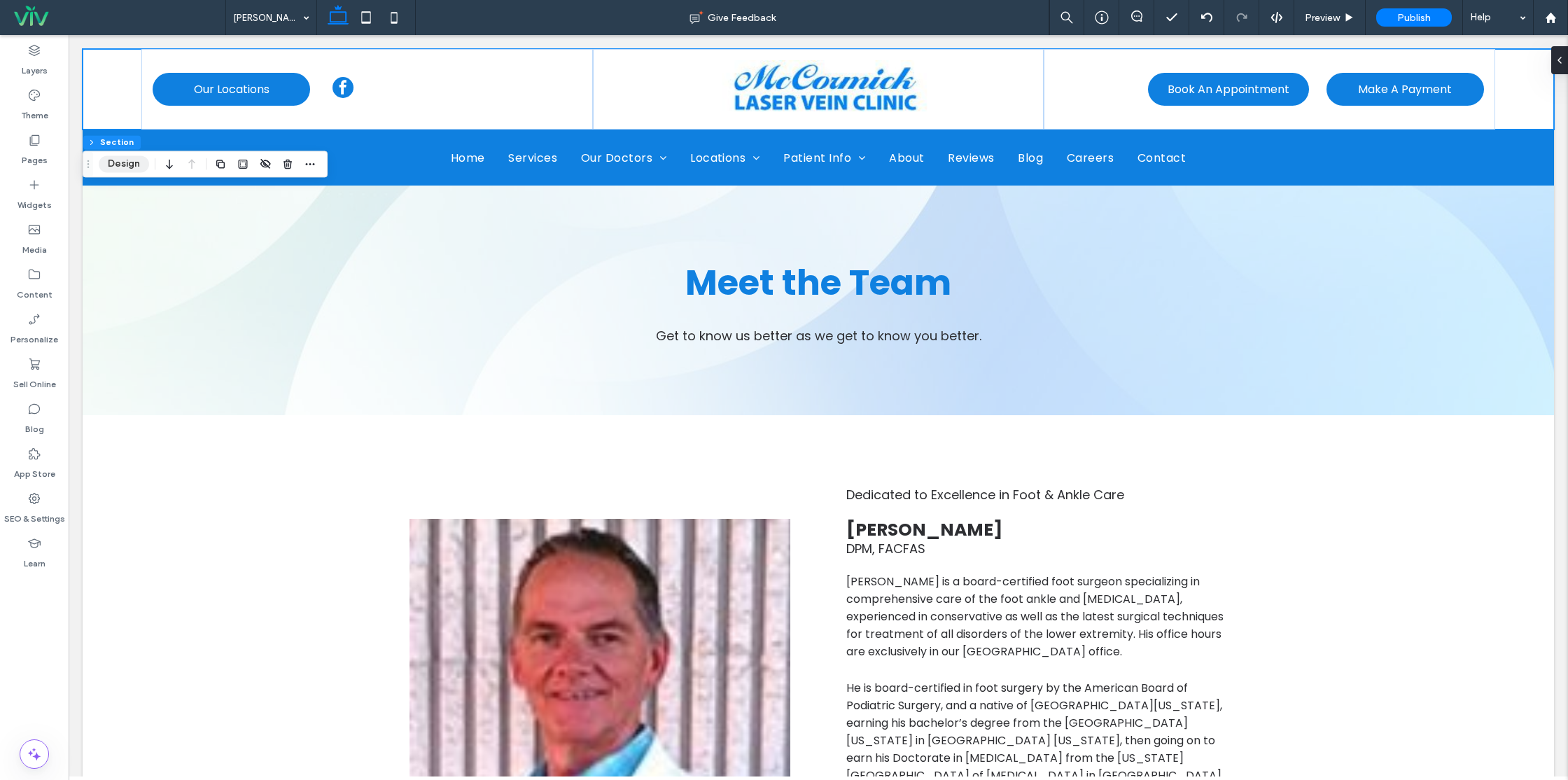
click at [139, 170] on button "Design" at bounding box center [123, 164] width 50 height 17
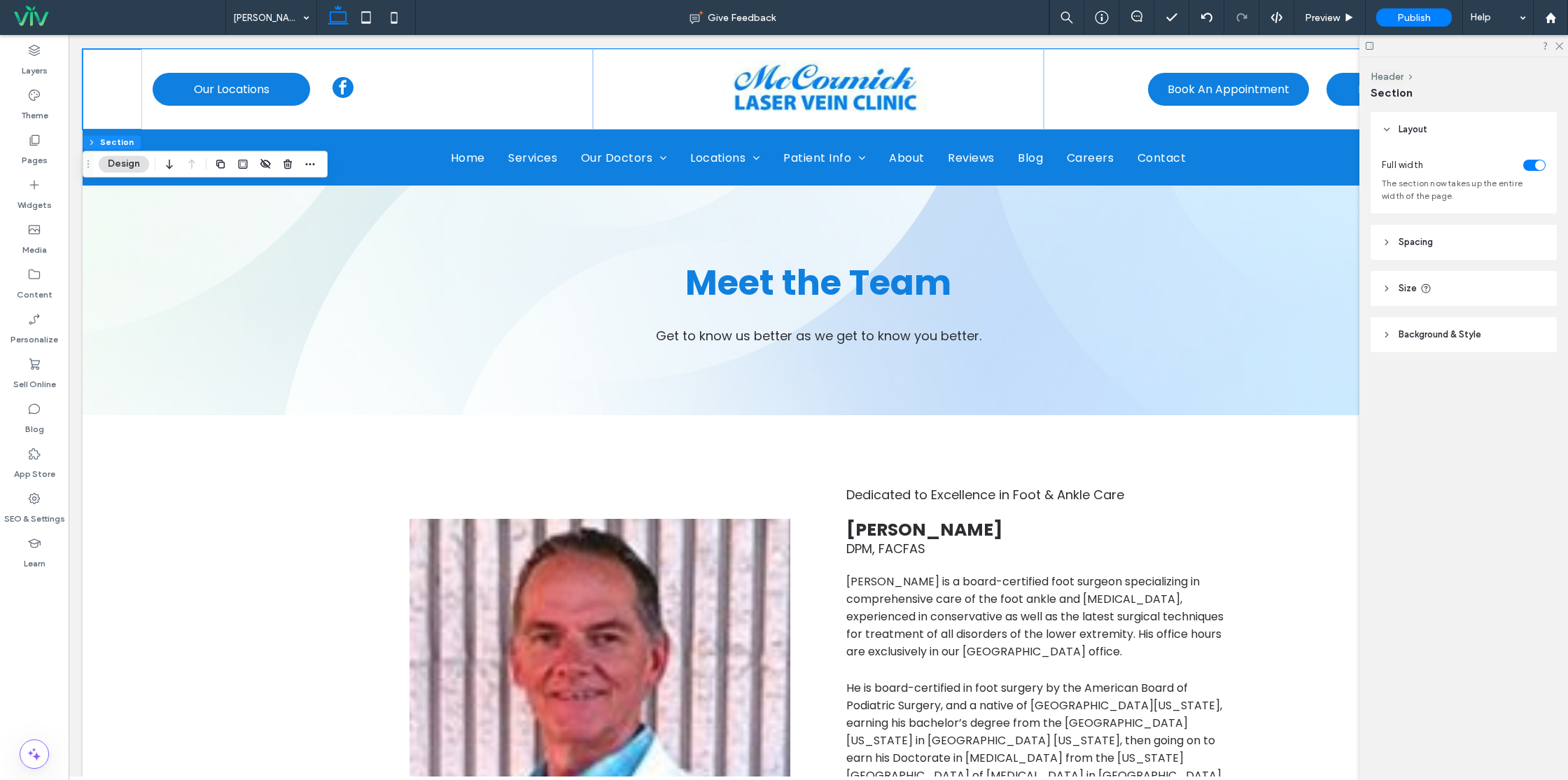
click at [1405, 283] on span "Size" at bounding box center [1407, 288] width 18 height 14
click at [1412, 240] on span "Spacing" at bounding box center [1416, 242] width 34 height 14
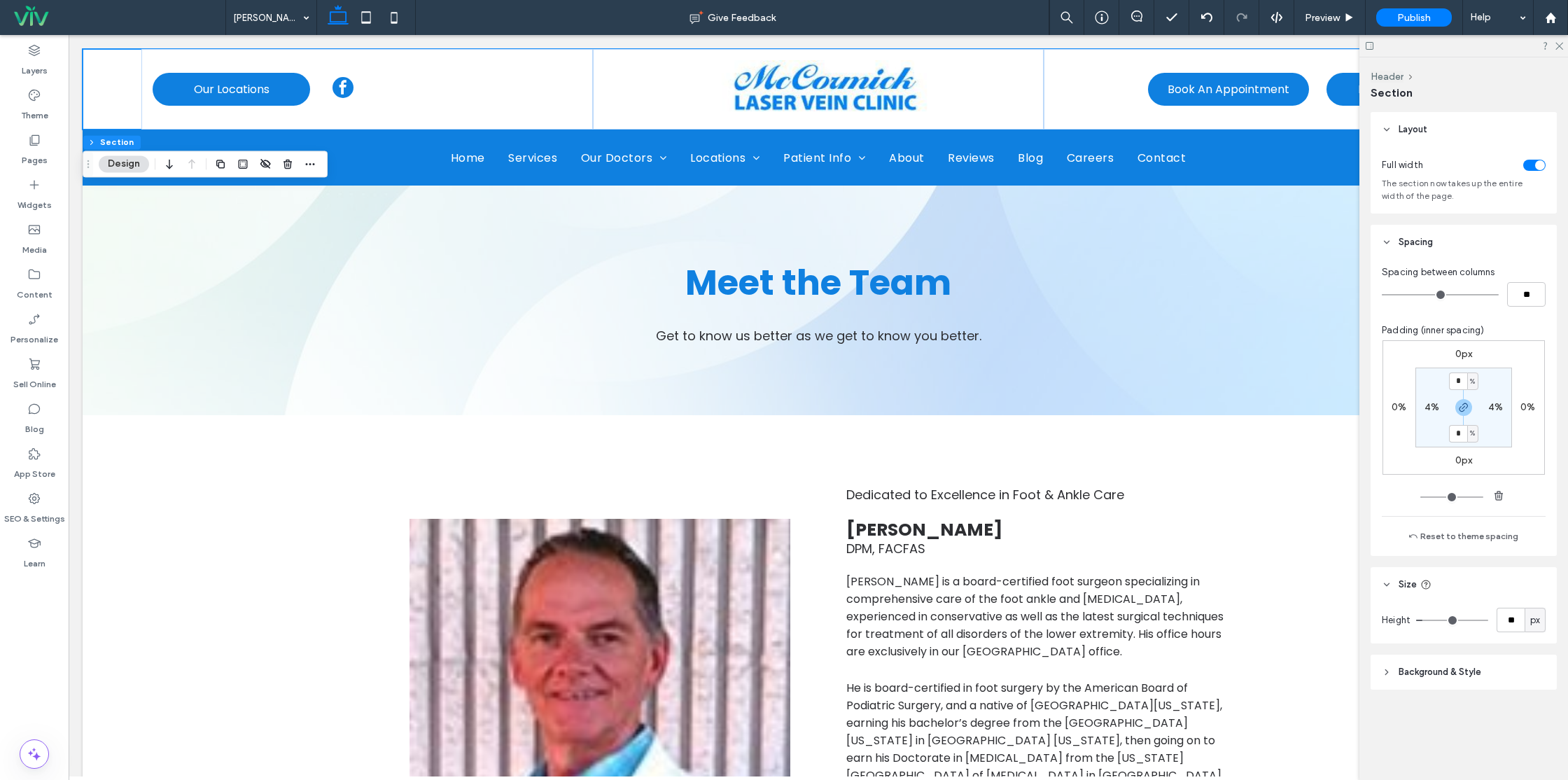
click at [1435, 405] on label "4%" at bounding box center [1431, 407] width 15 height 12
type input "*"
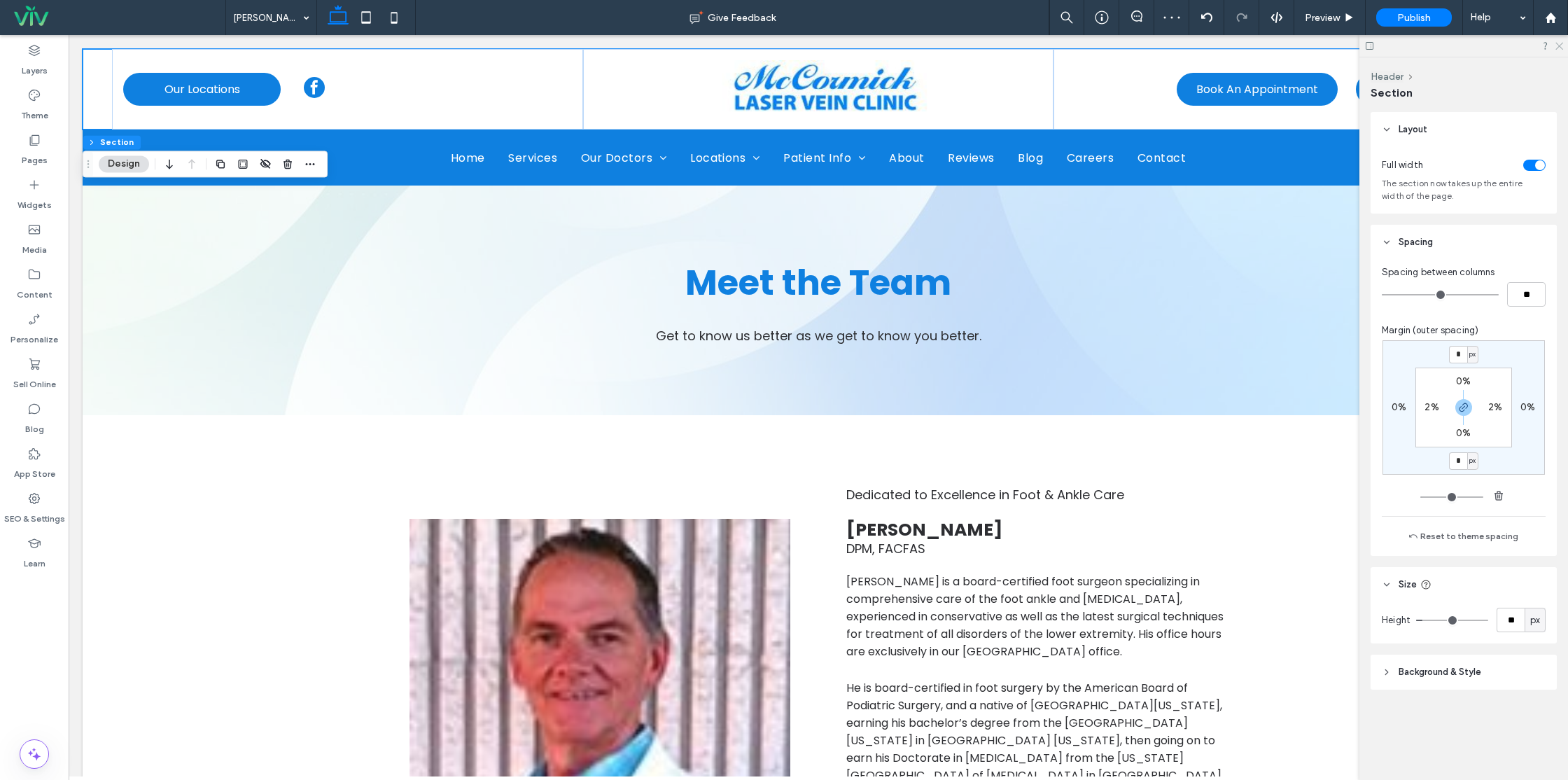
click at [1560, 45] on icon at bounding box center [1559, 44] width 9 height 9
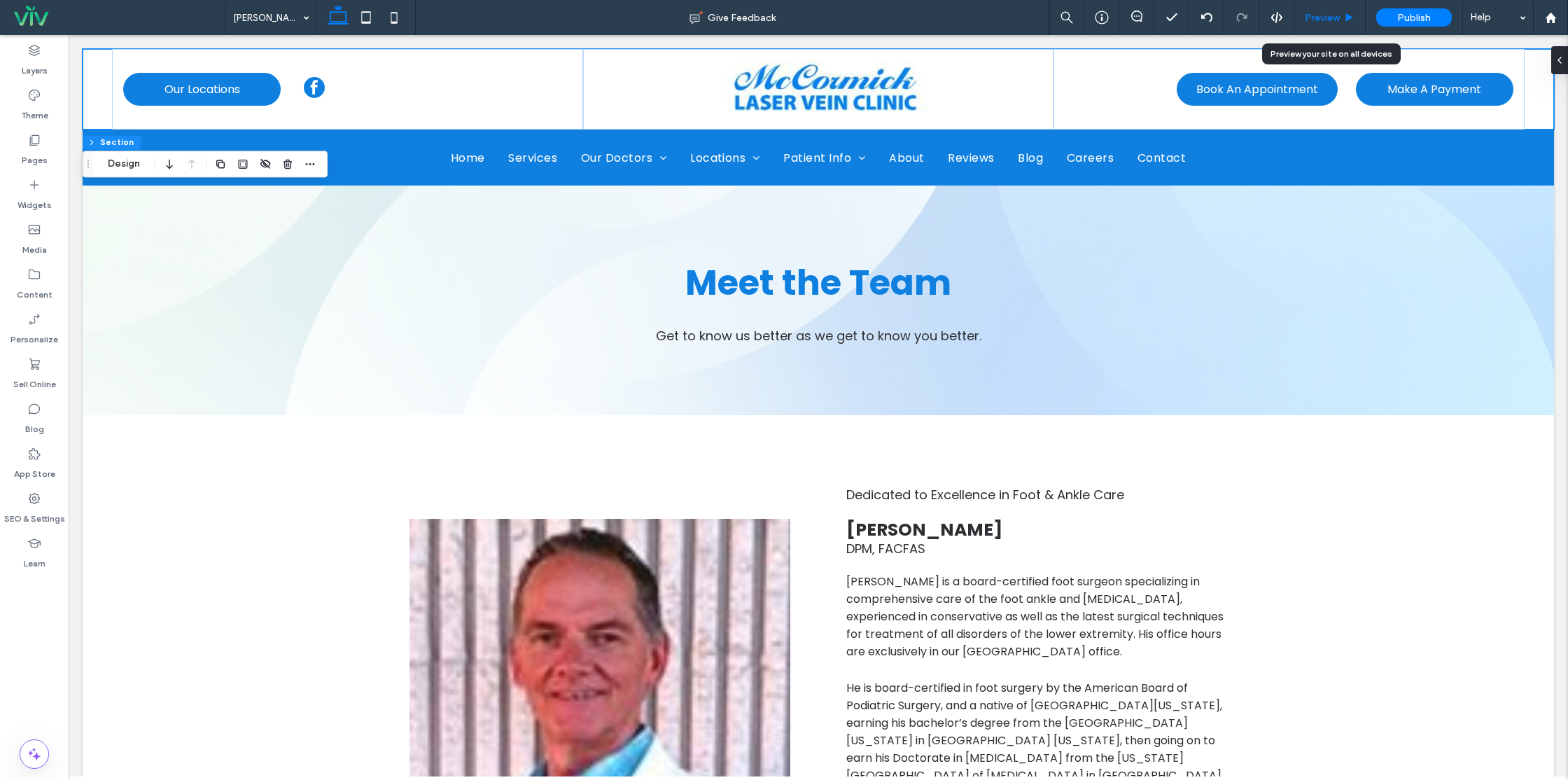
click at [1321, 33] on div "Preview" at bounding box center [1330, 17] width 72 height 35
click at [1329, 22] on span "Preview" at bounding box center [1322, 18] width 35 height 12
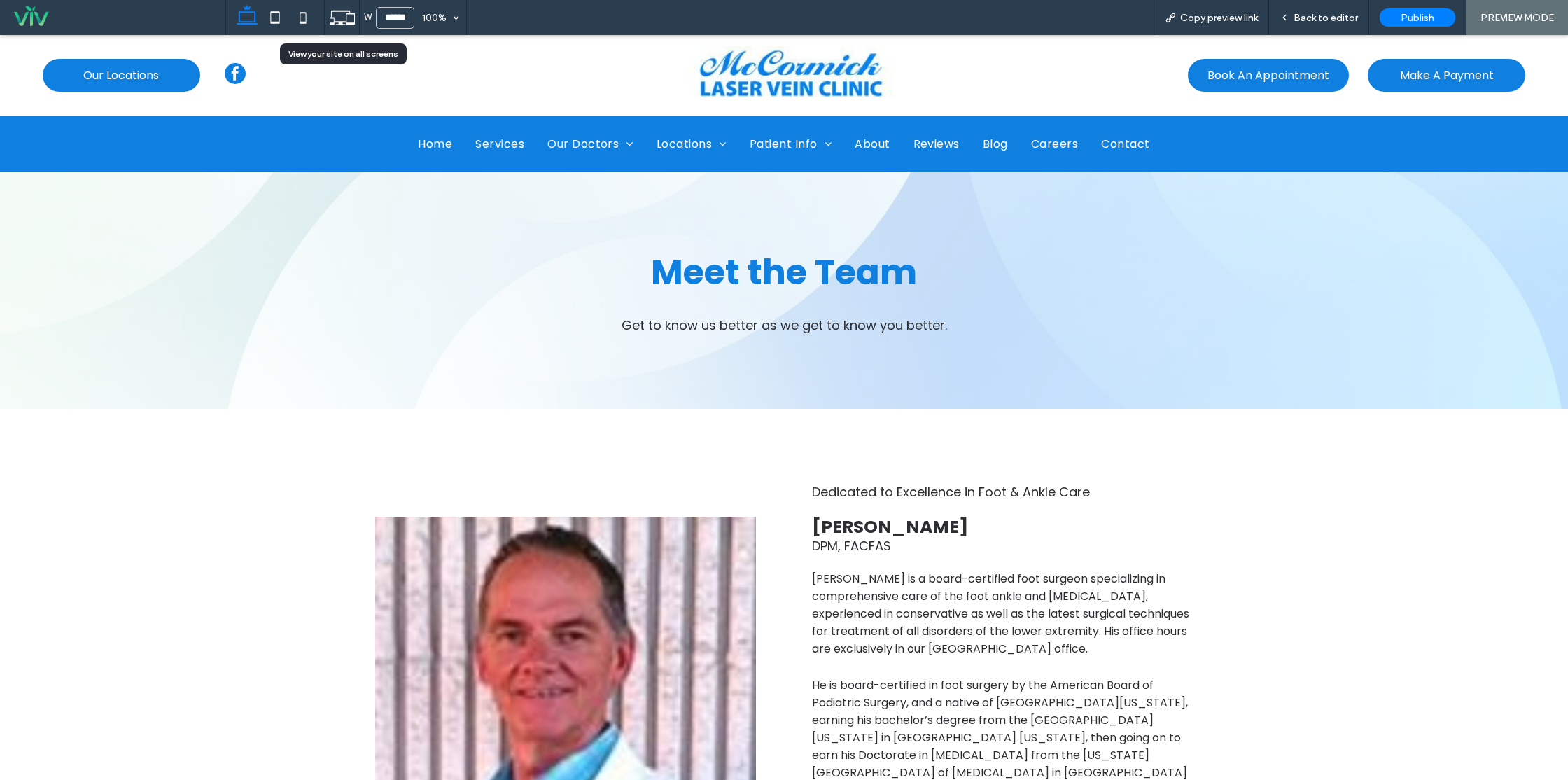
click at [345, 14] on icon at bounding box center [342, 17] width 27 height 27
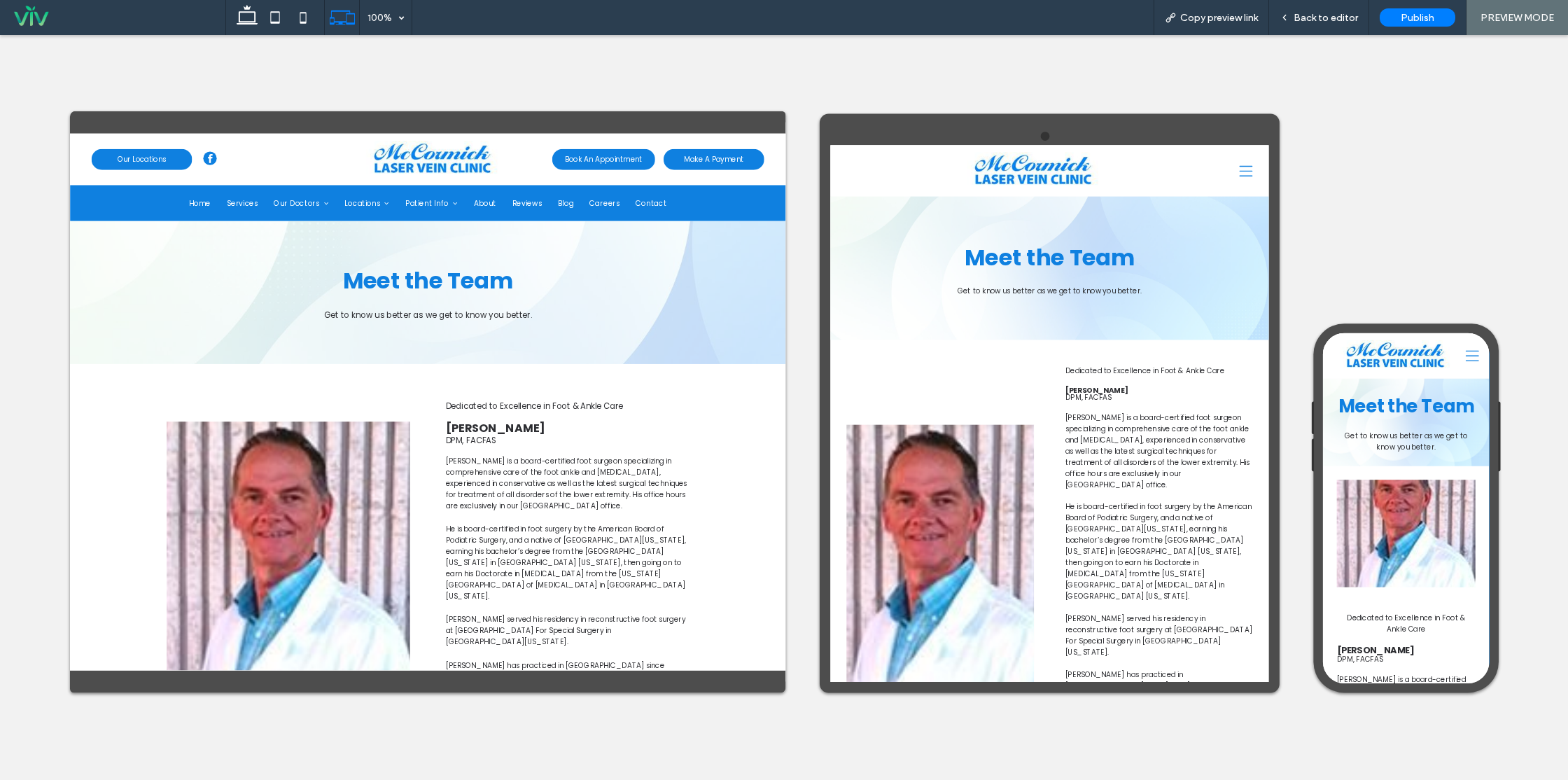
click at [564, 167] on img at bounding box center [629, 174] width 218 height 58
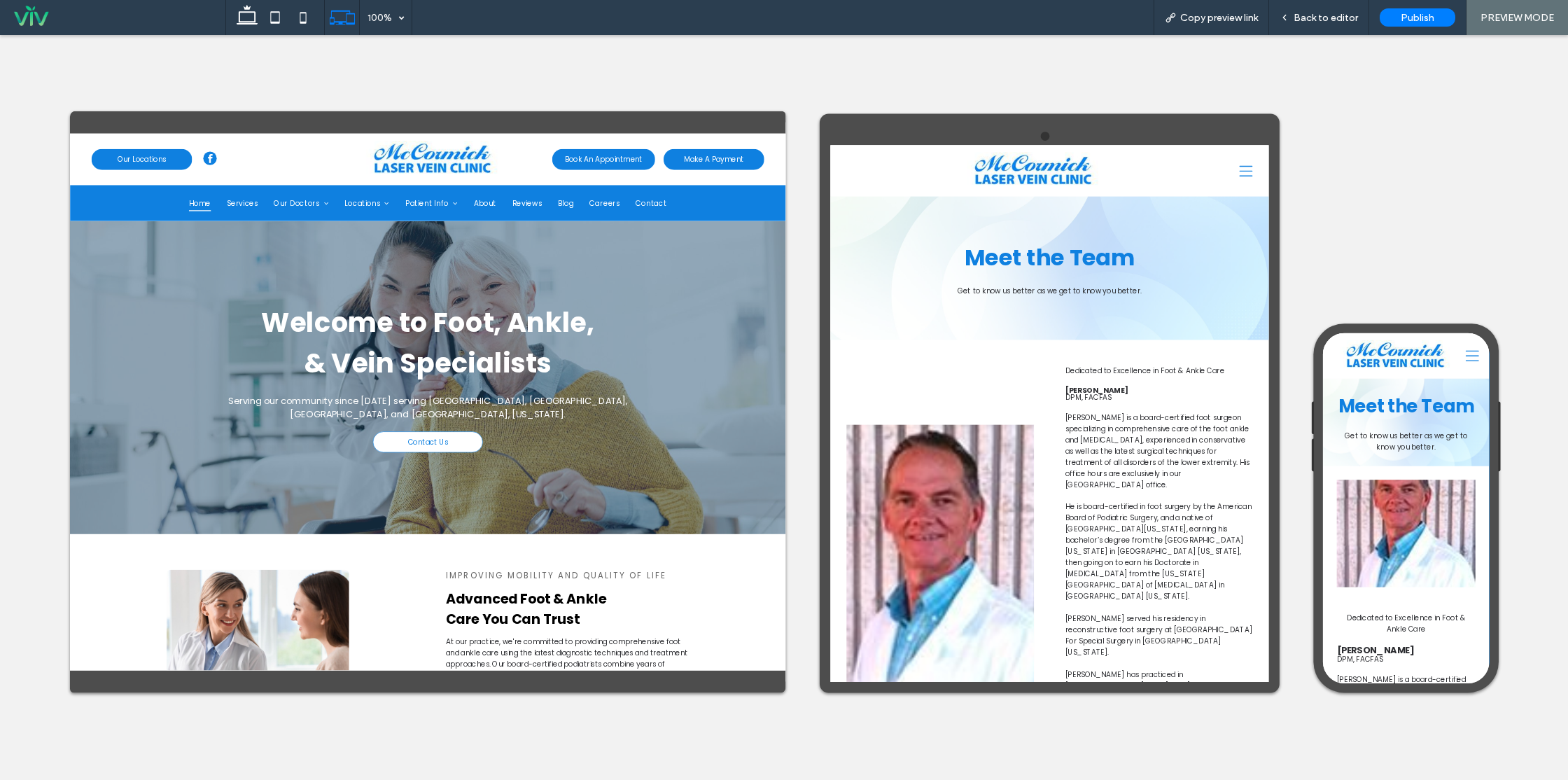
click at [1150, 194] on img at bounding box center [1140, 186] width 218 height 58
click at [1430, 382] on img at bounding box center [1430, 368] width 183 height 49
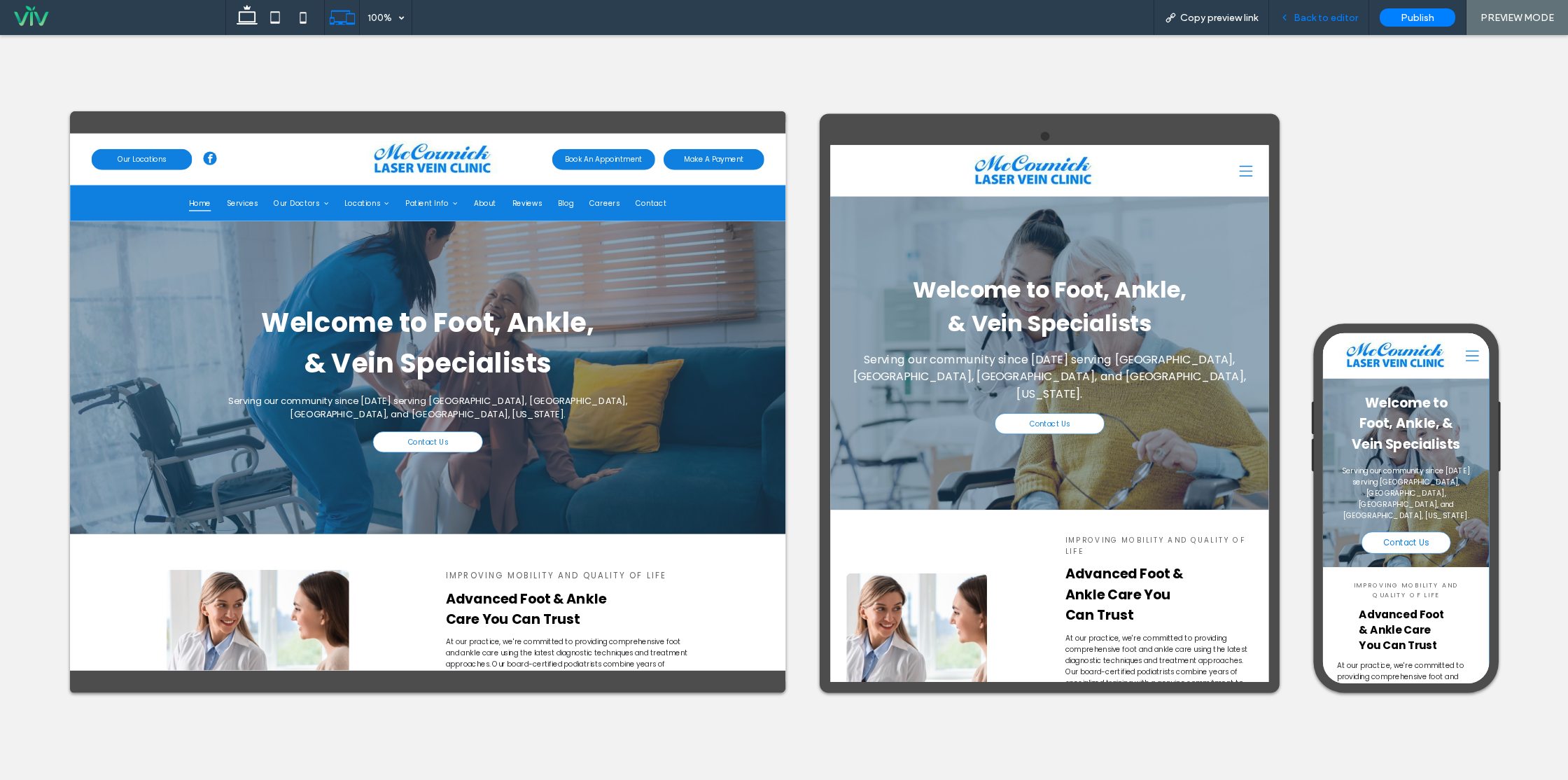
click at [1316, 21] on span "Back to editor" at bounding box center [1325, 18] width 64 height 12
